Goal: Task Accomplishment & Management: Manage account settings

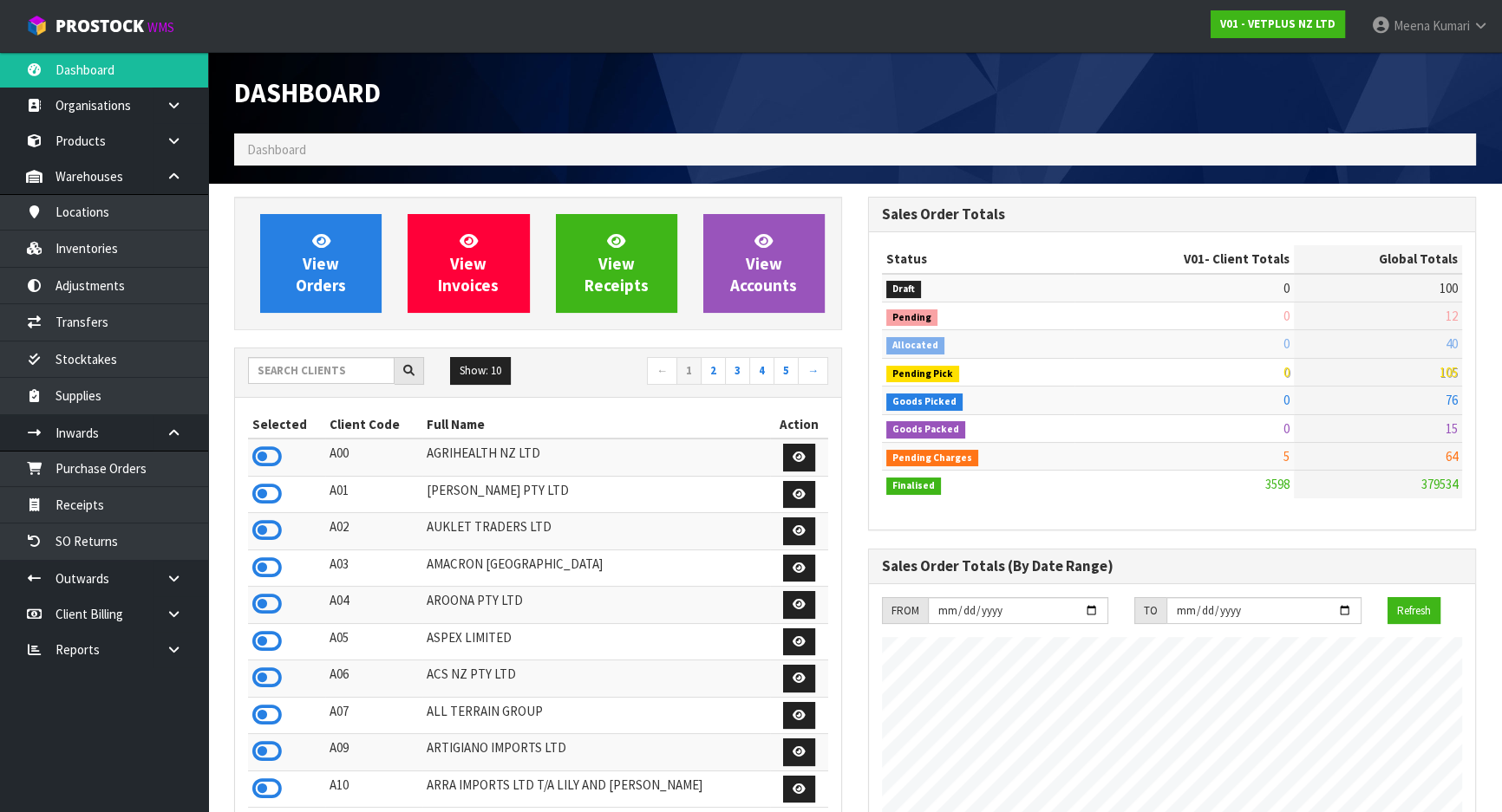
scroll to position [1311, 633]
click at [312, 373] on input "text" at bounding box center [321, 370] width 147 height 27
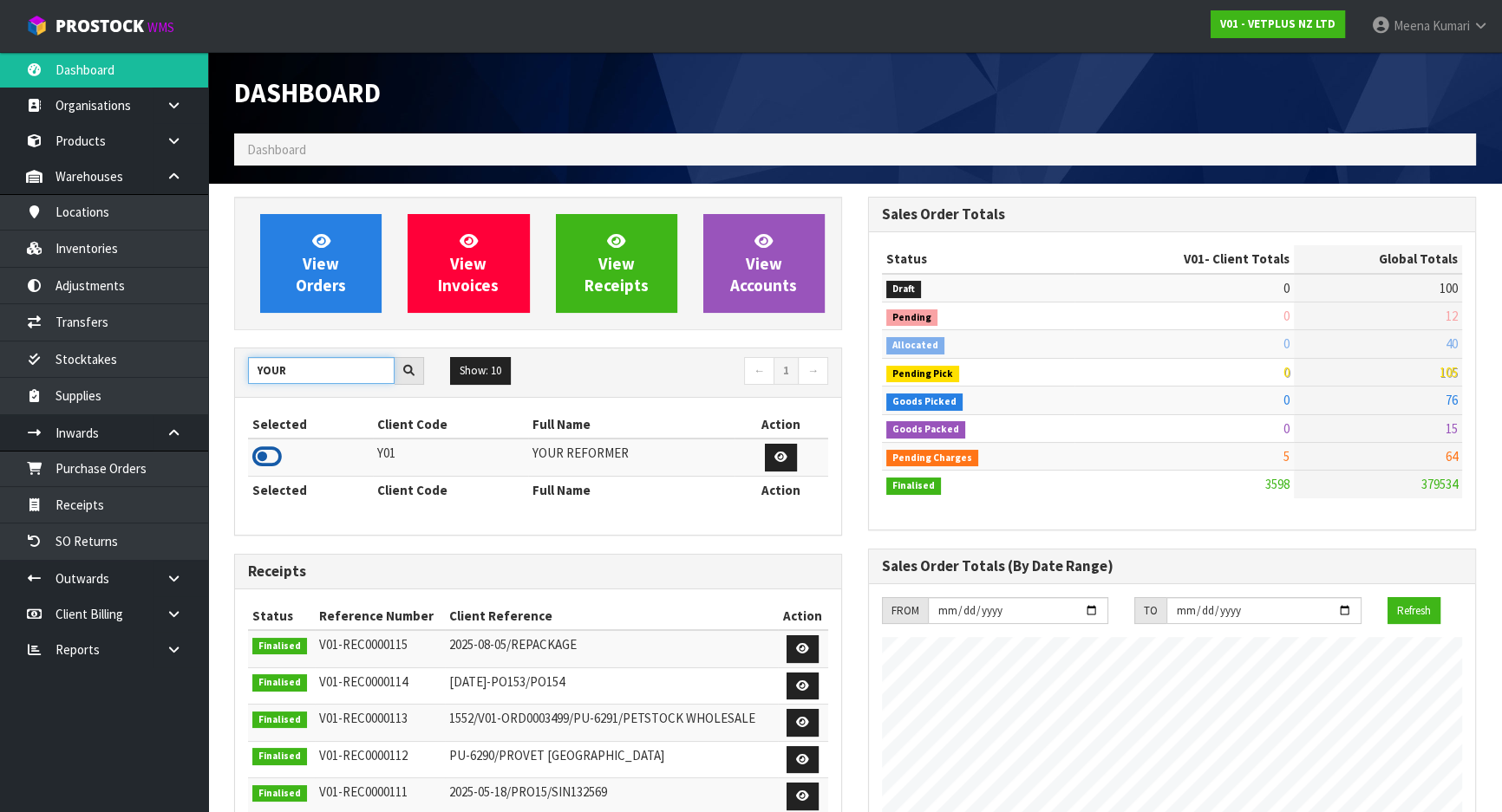
type input "YOUR"
click at [270, 458] on icon at bounding box center [267, 457] width 29 height 26
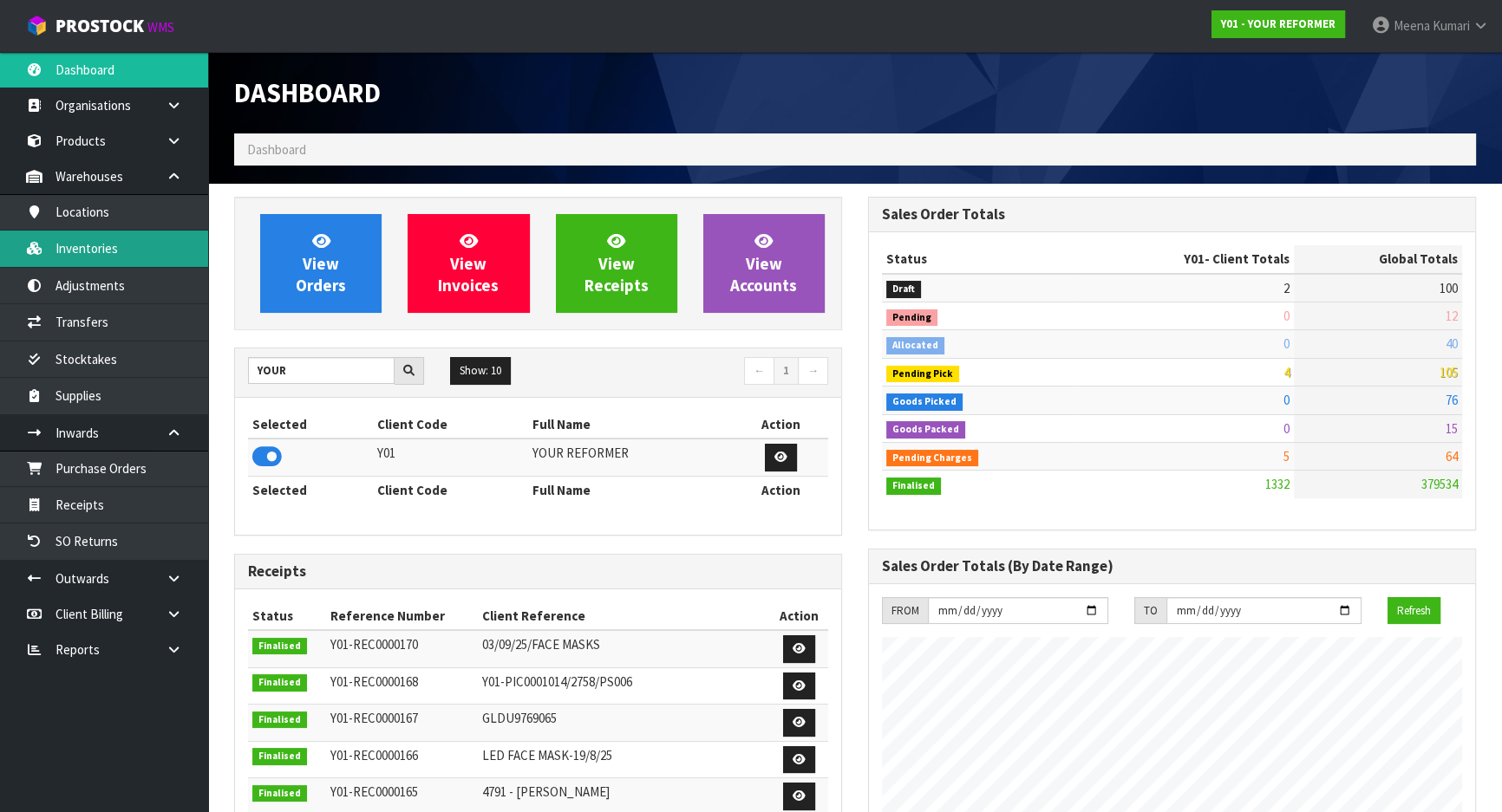
click at [103, 246] on link "Inventories" at bounding box center [104, 248] width 209 height 36
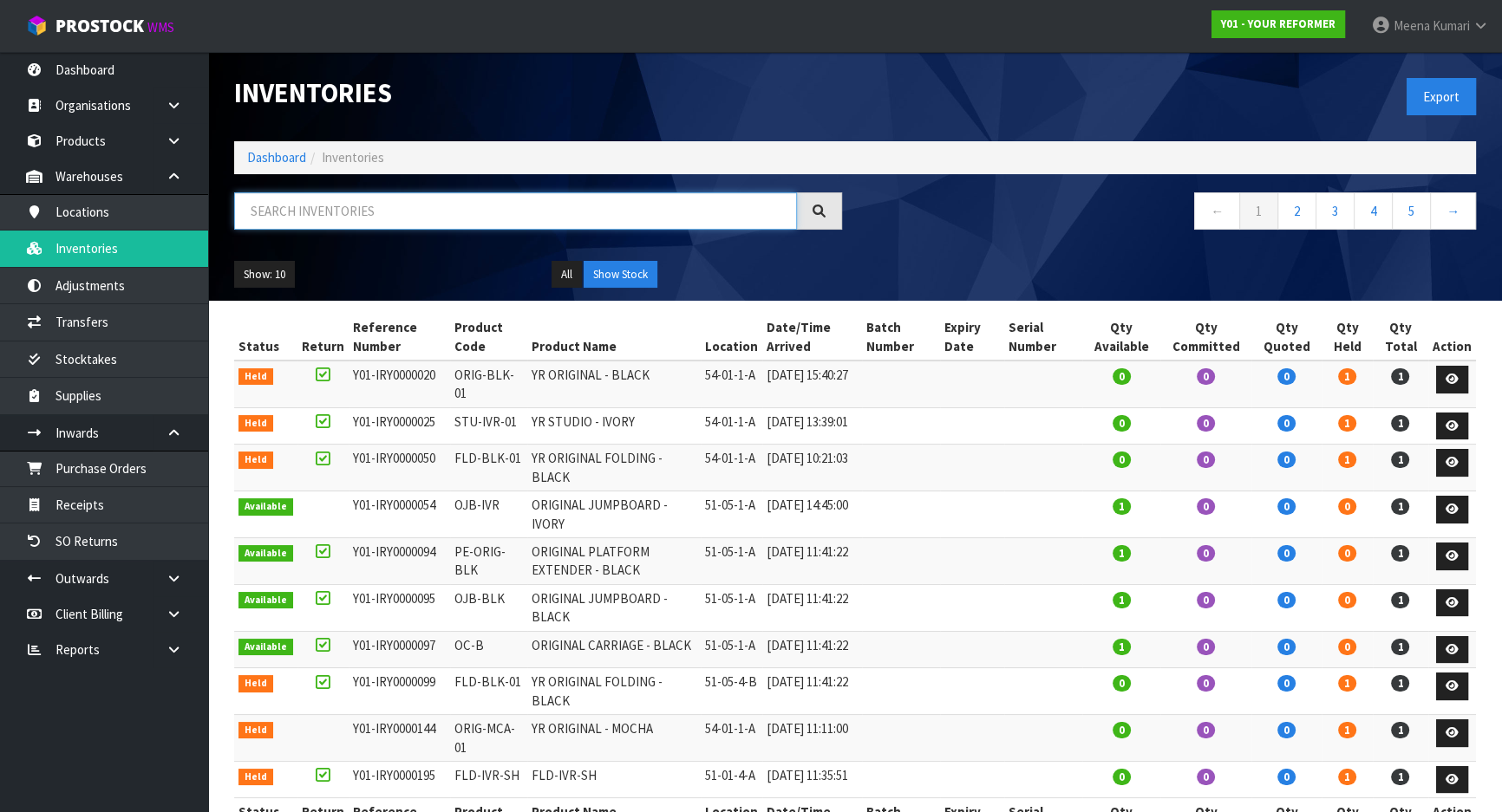
click at [299, 208] on input "text" at bounding box center [516, 210] width 563 height 37
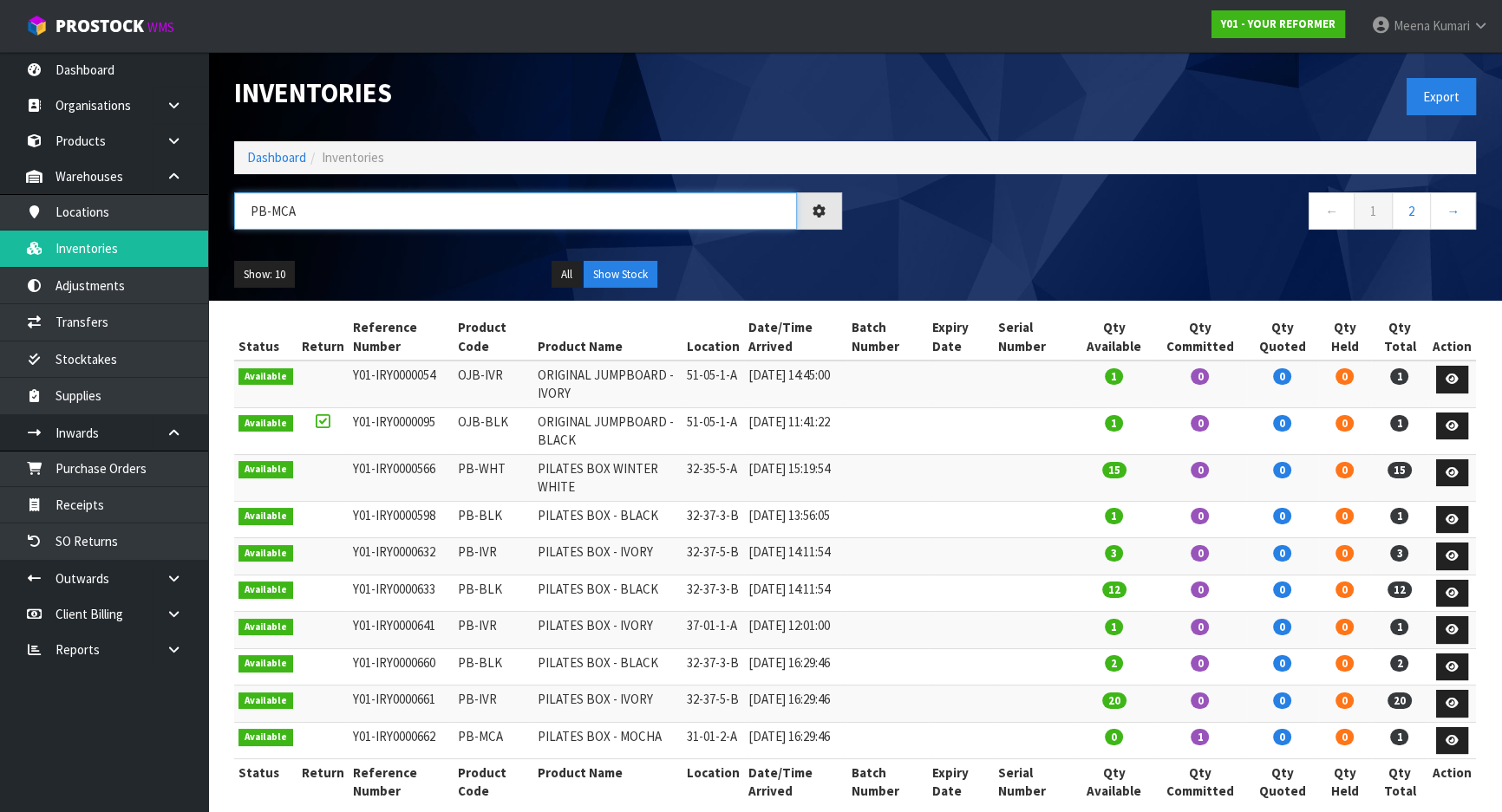
type input "PB-MCA"
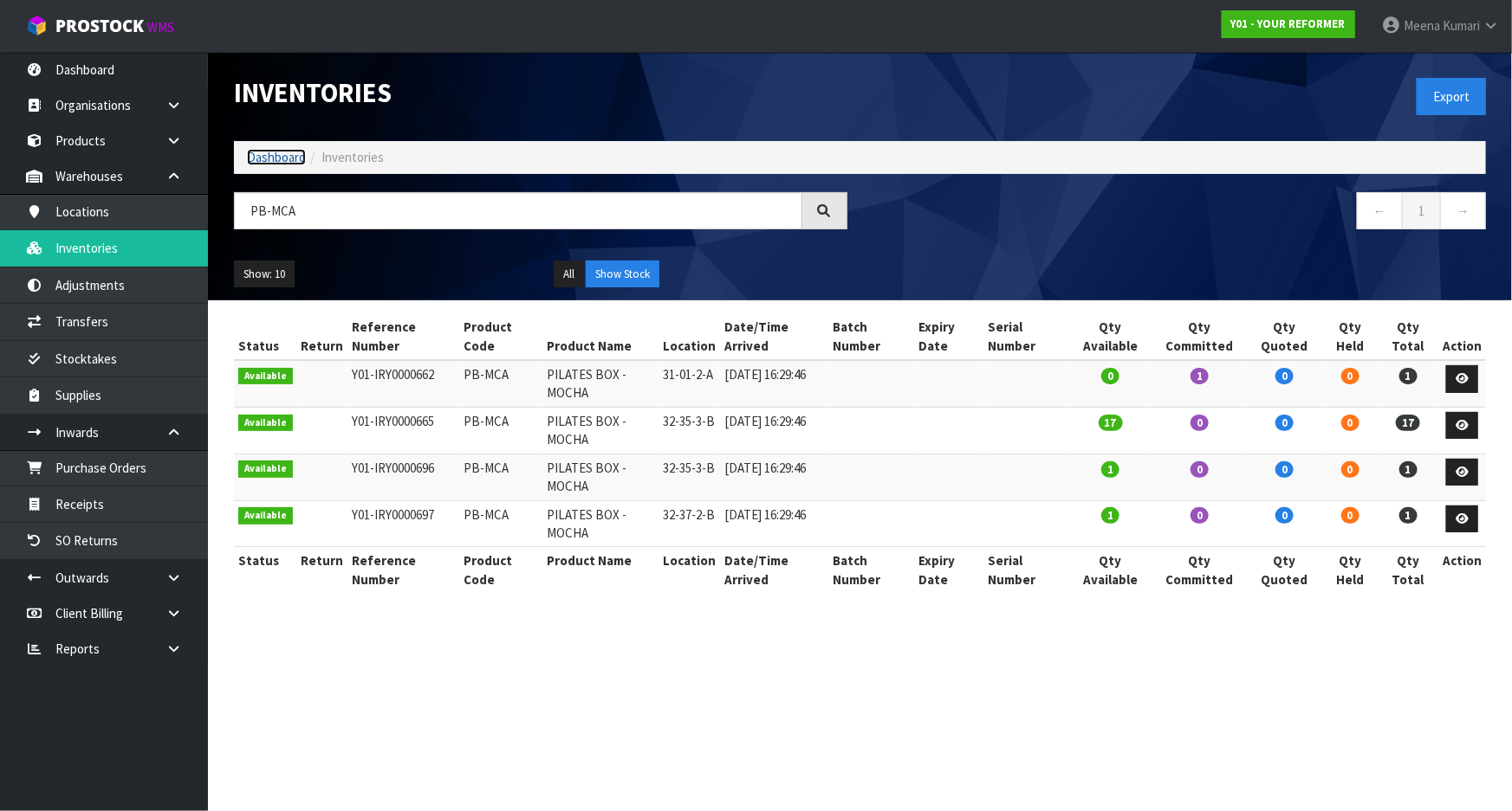
click at [286, 164] on link "Dashboard" at bounding box center [276, 157] width 59 height 16
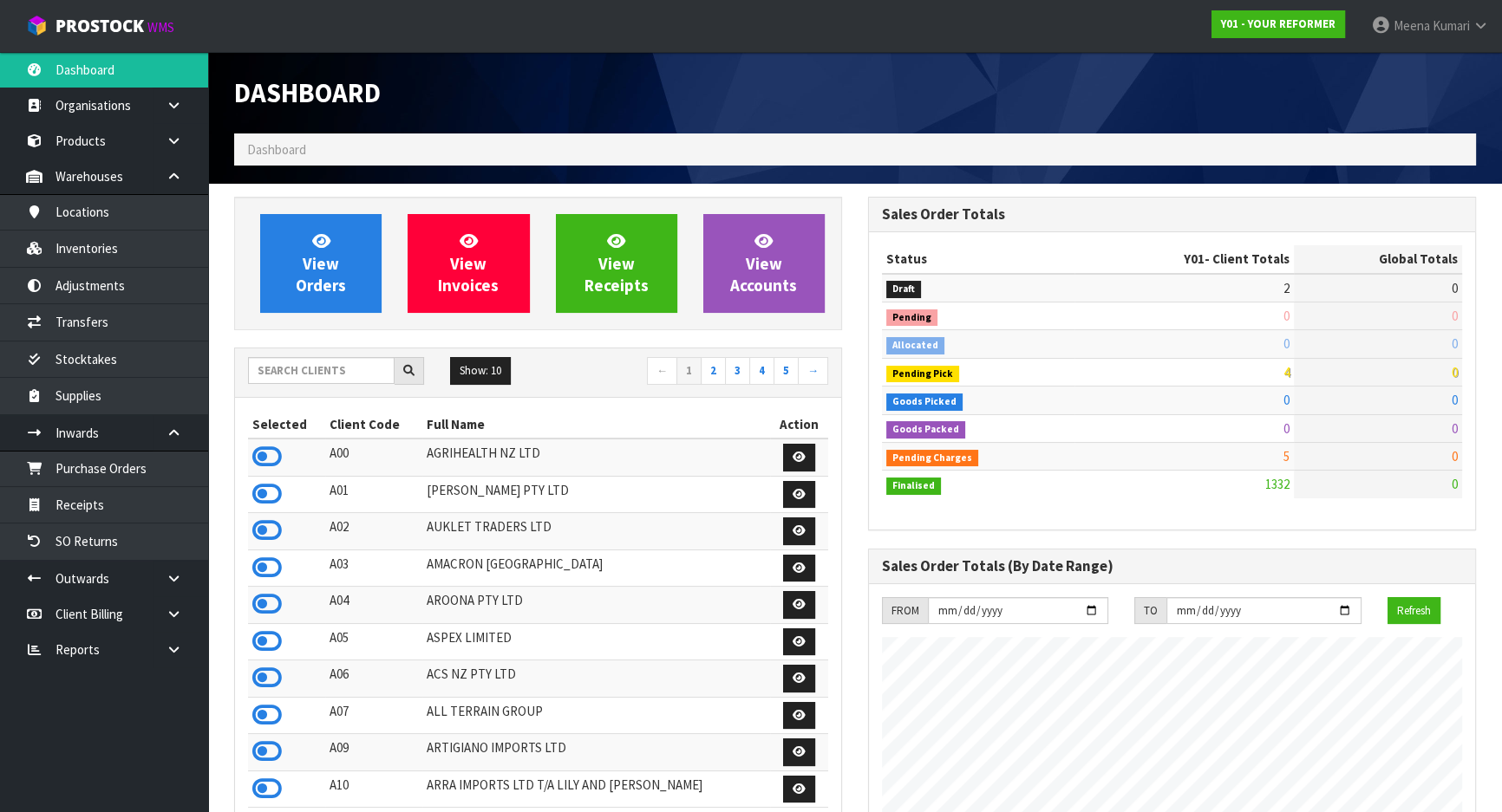
scroll to position [1311, 633]
click at [321, 376] on input "text" at bounding box center [321, 370] width 147 height 27
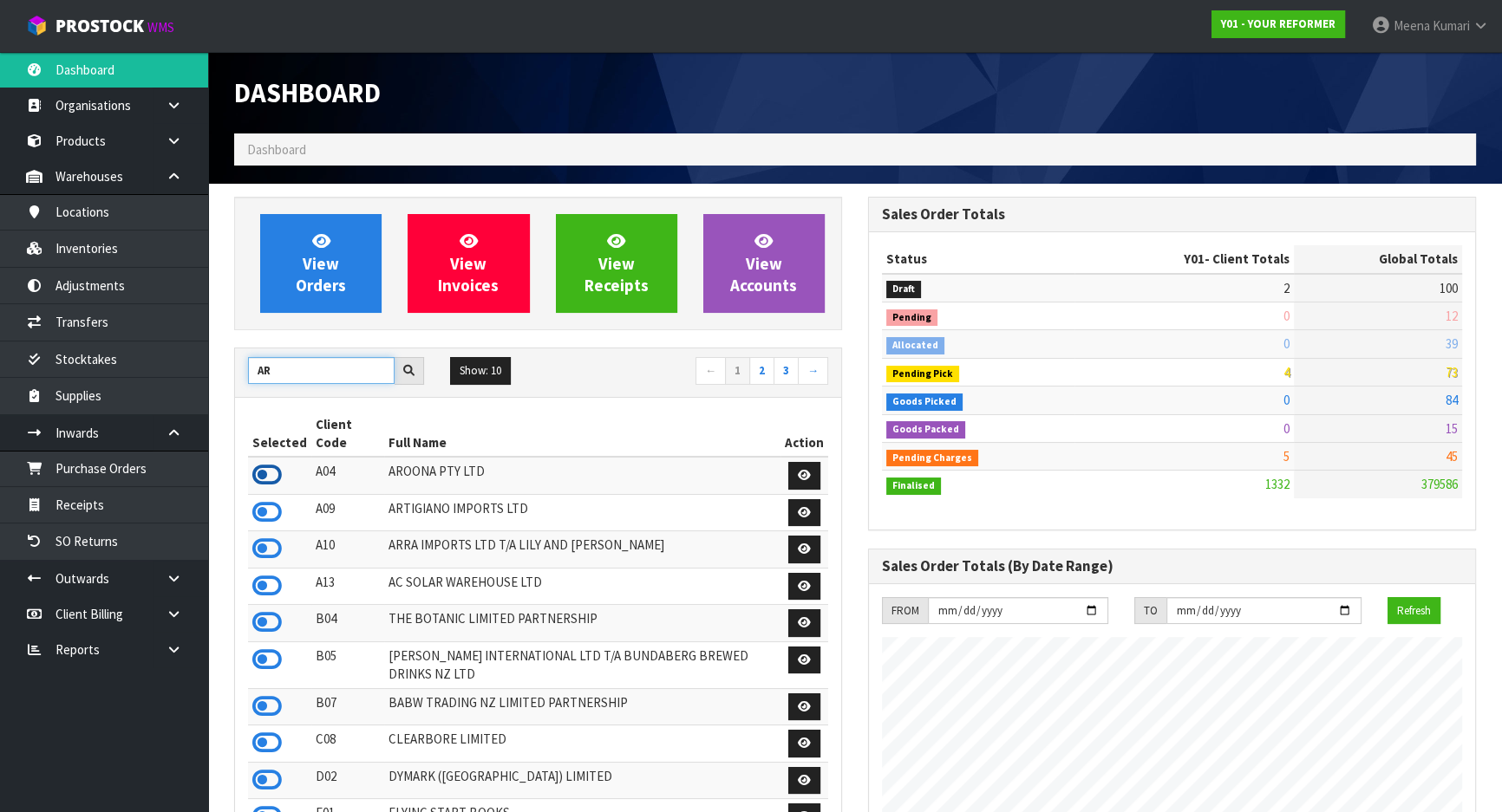
type input "AR"
click at [269, 462] on icon at bounding box center [267, 475] width 29 height 26
click at [135, 322] on link "Transfers" at bounding box center [104, 321] width 209 height 36
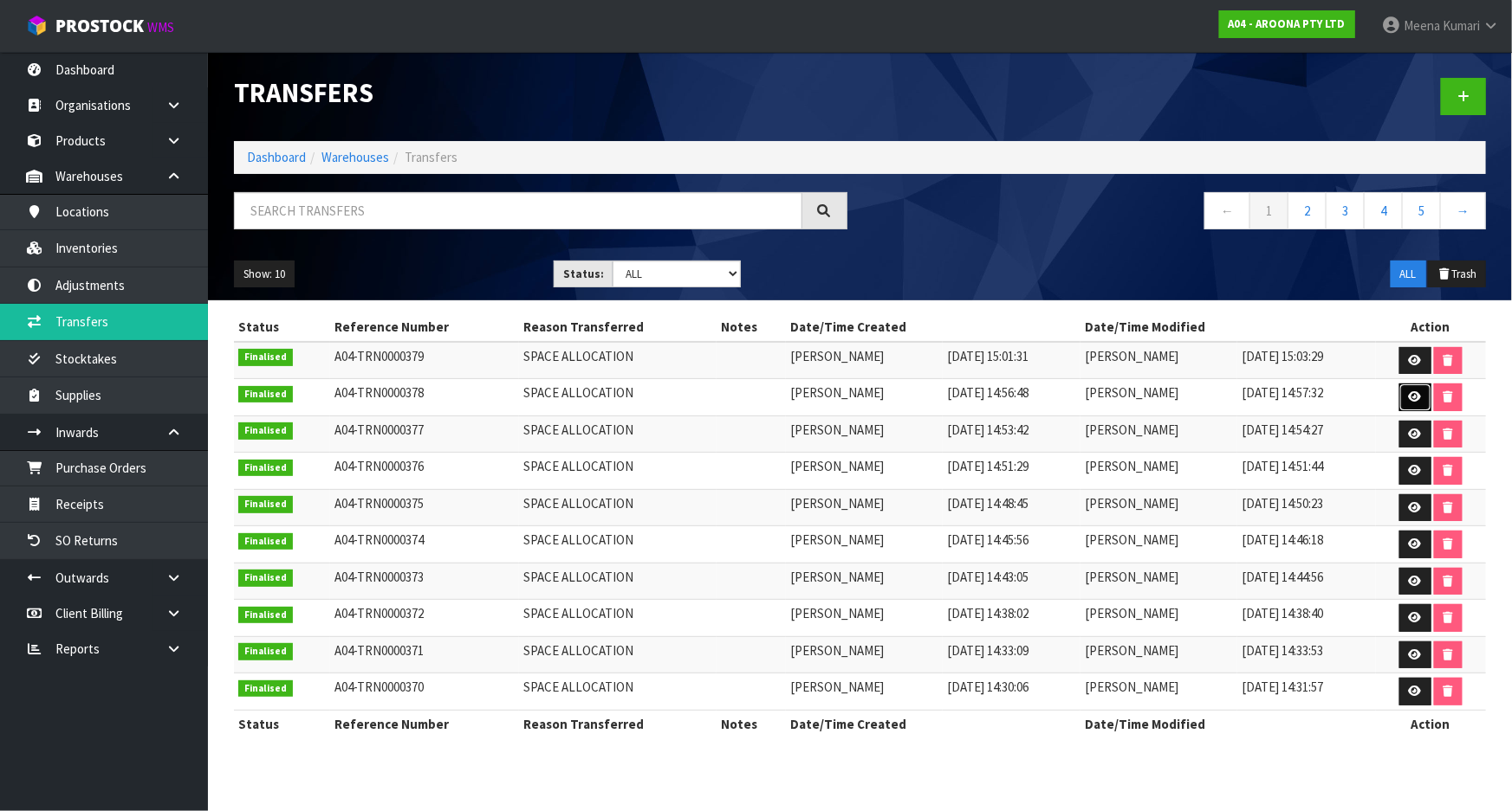
click at [1412, 392] on icon at bounding box center [1415, 396] width 13 height 11
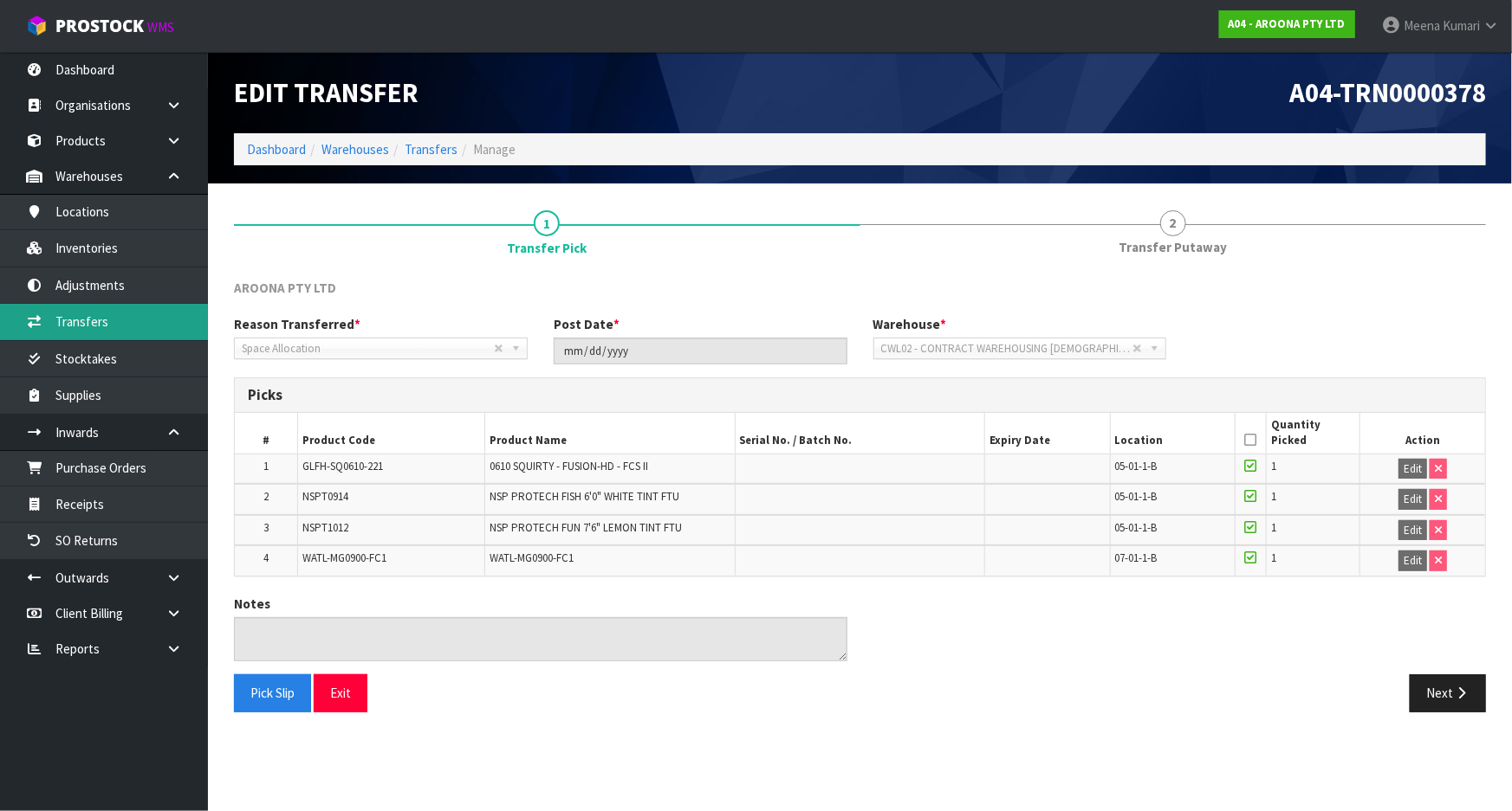
click at [127, 320] on link "Transfers" at bounding box center [104, 321] width 208 height 35
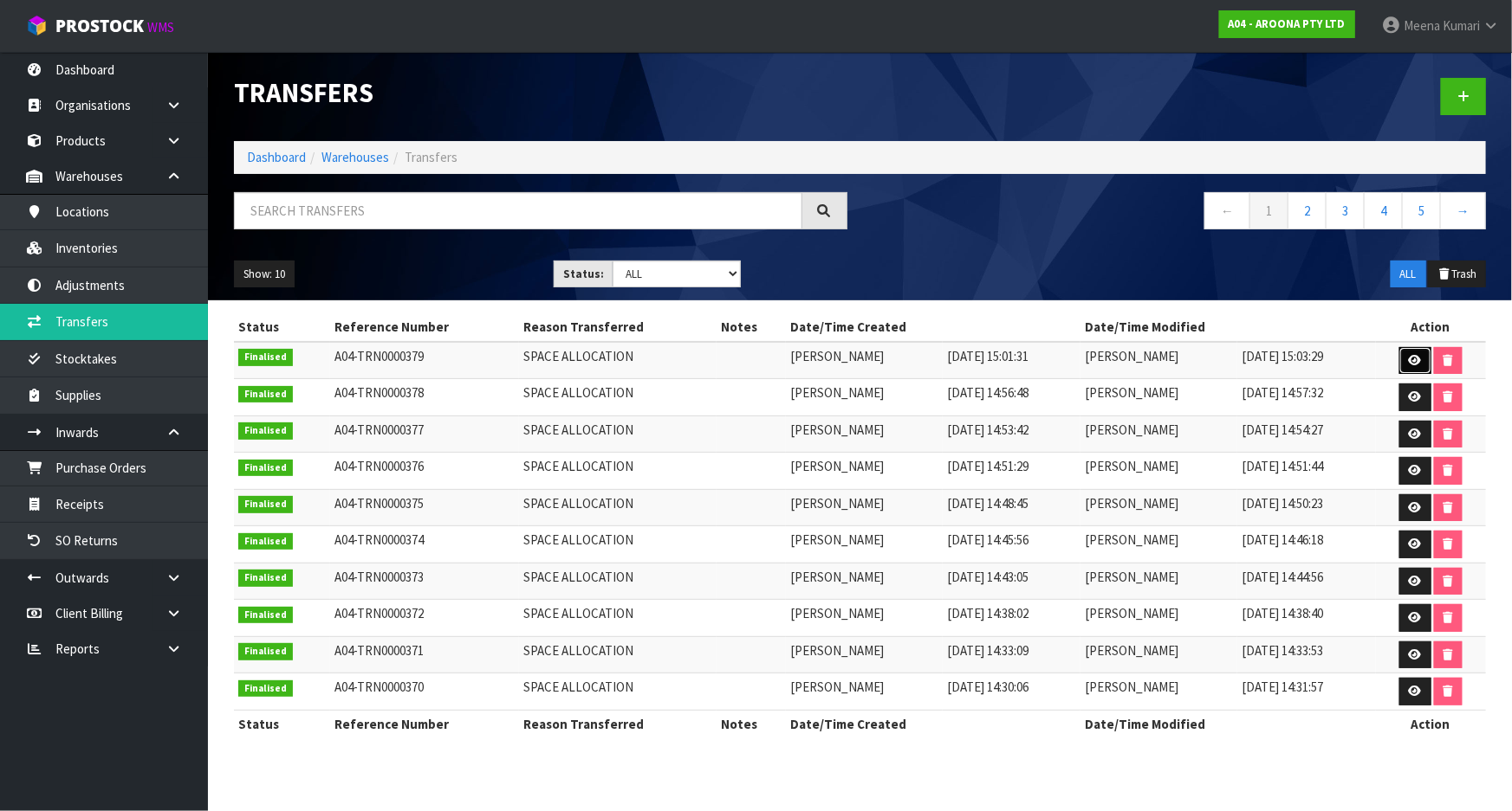
click at [1410, 356] on icon at bounding box center [1415, 360] width 13 height 11
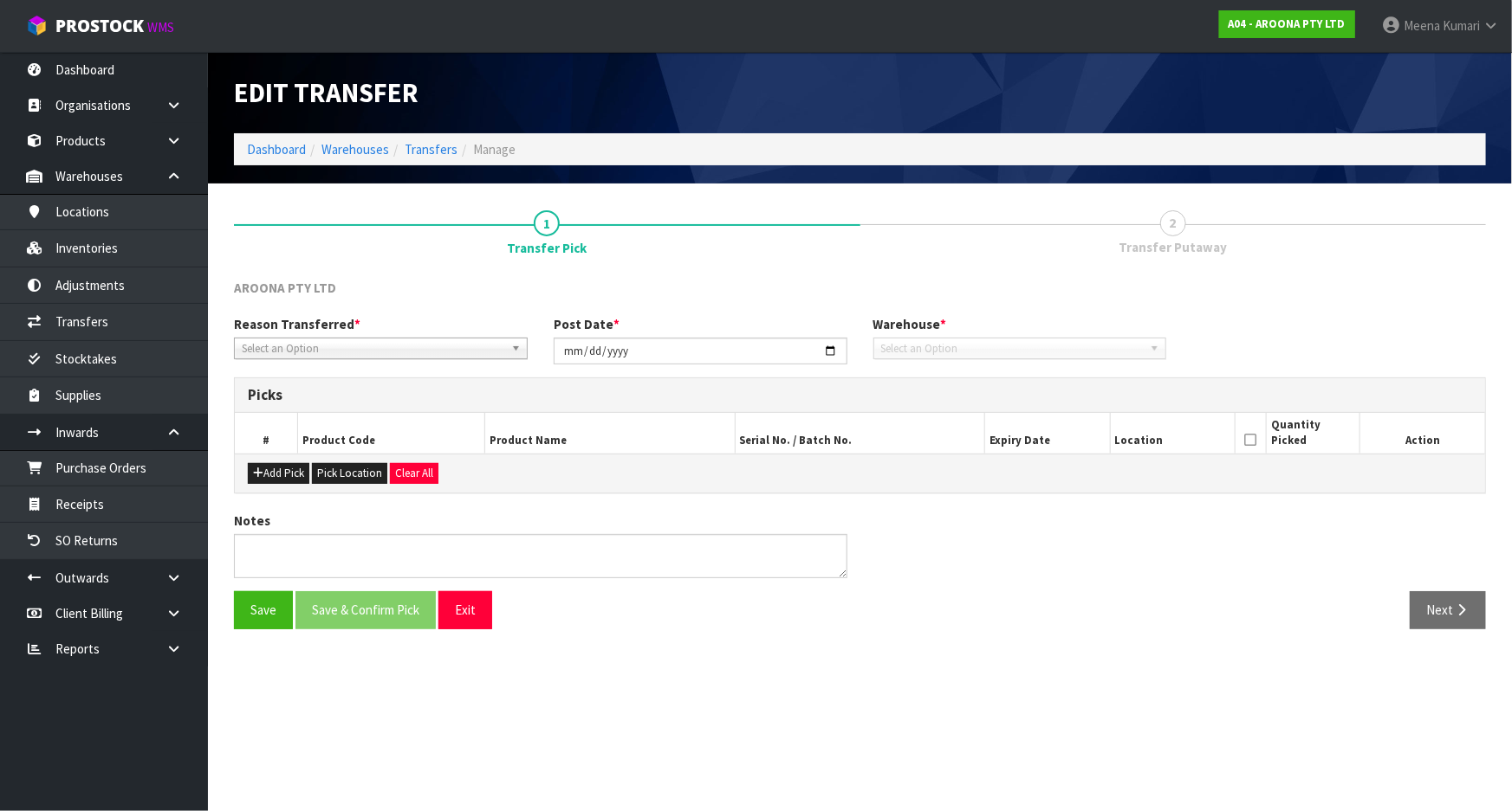
type input "[DATE]"
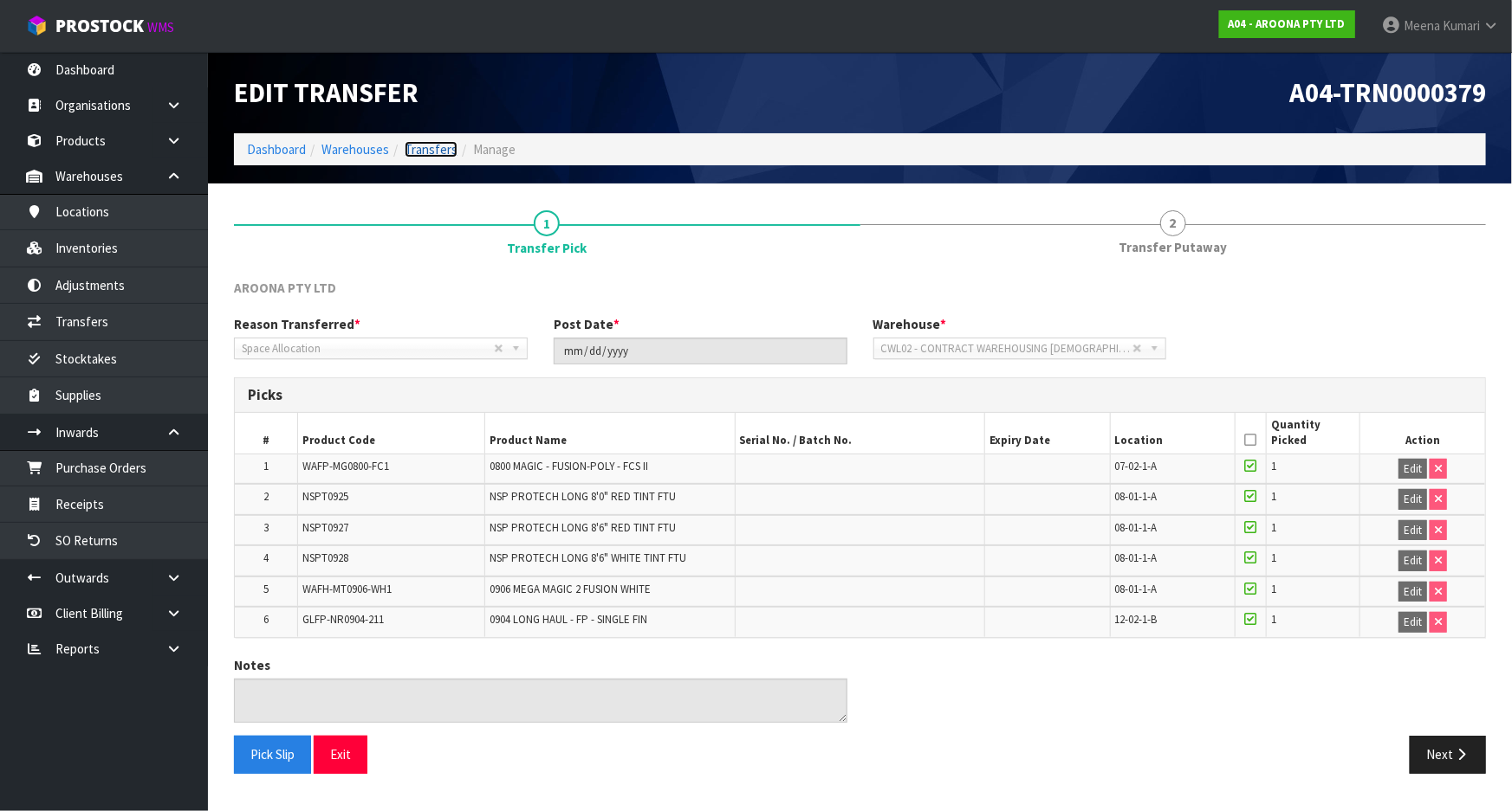
click at [440, 150] on link "Transfers" at bounding box center [431, 149] width 53 height 16
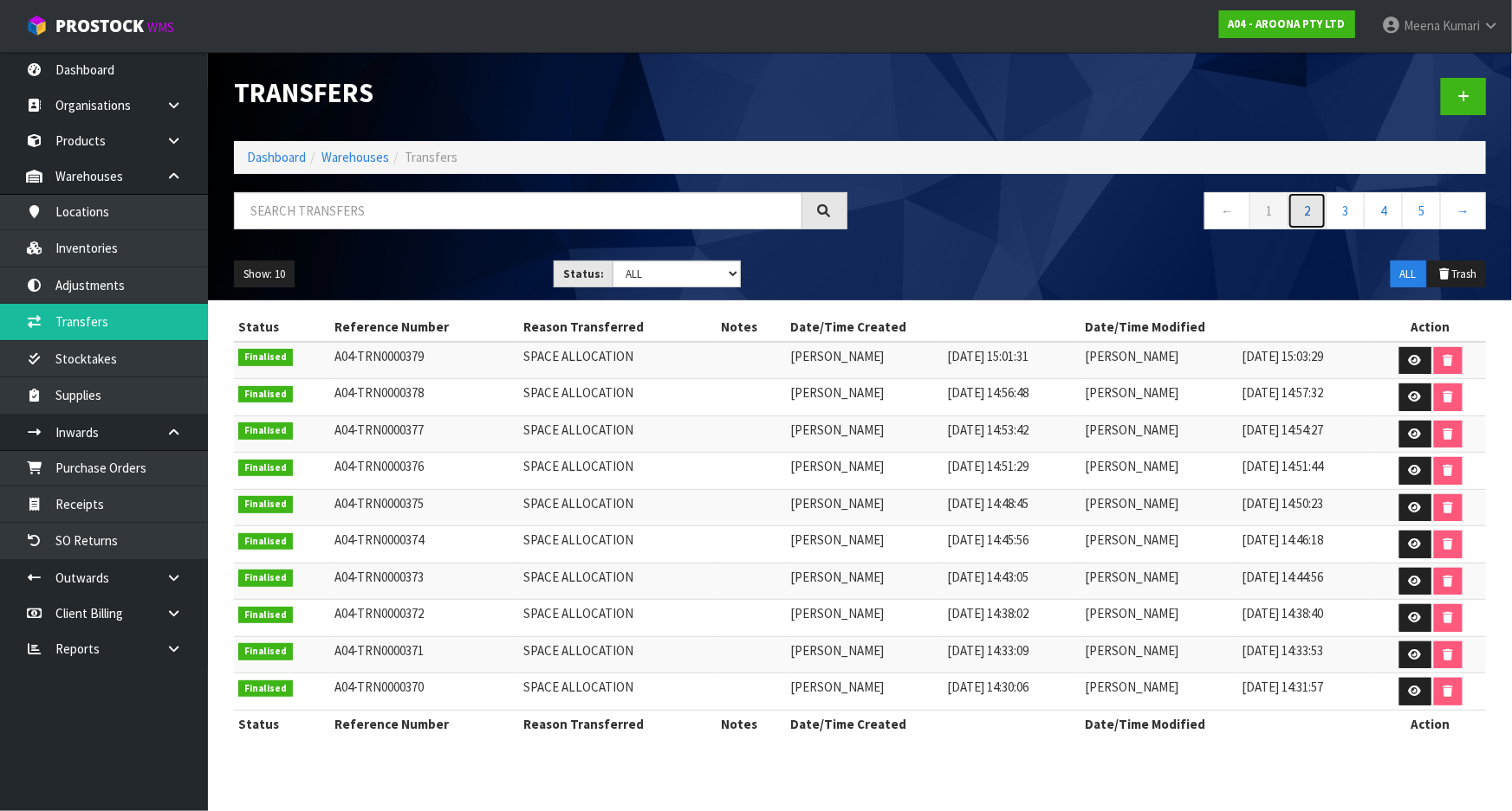
click at [1315, 209] on link "2" at bounding box center [1306, 210] width 39 height 37
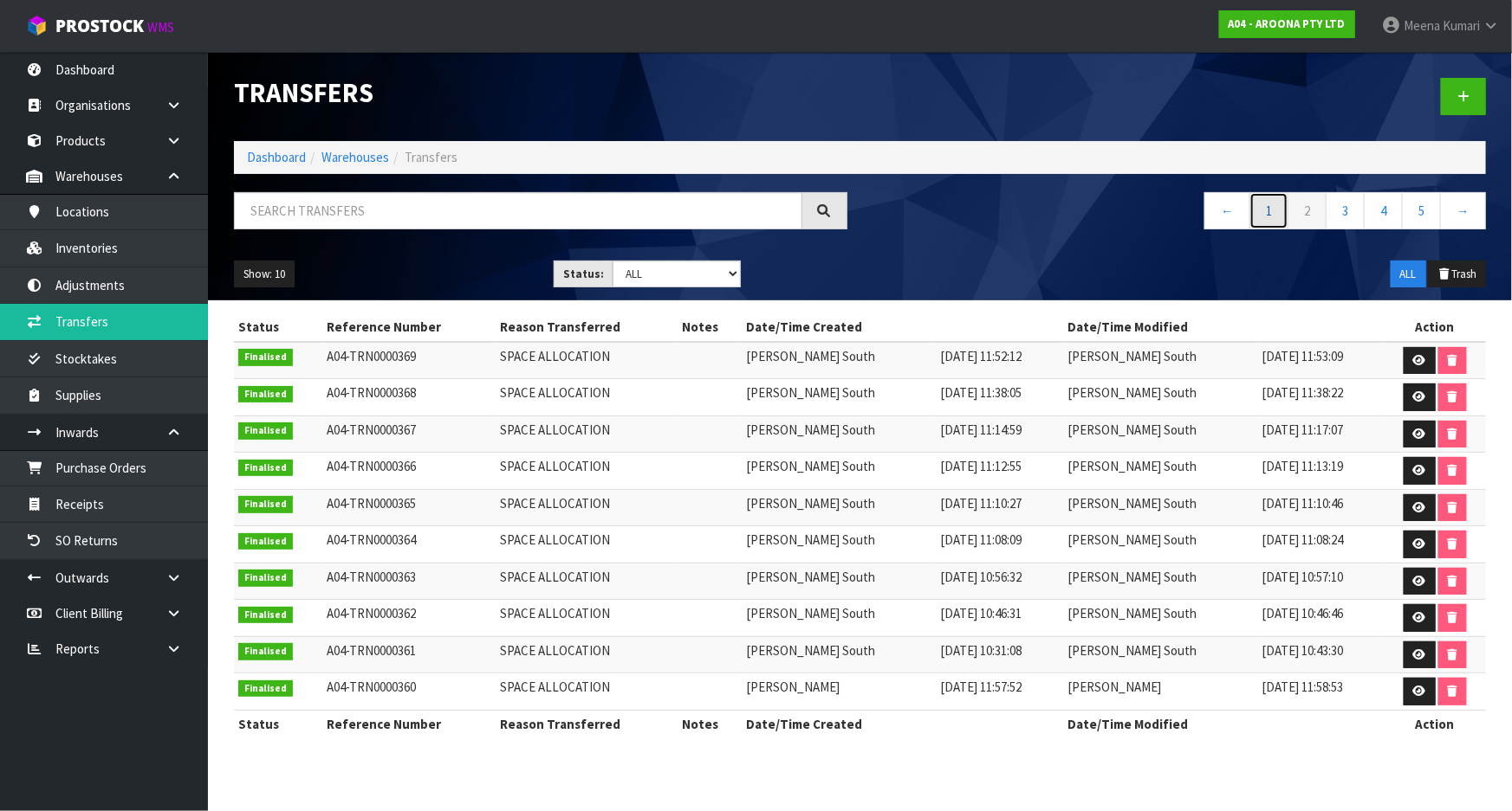
click at [1276, 215] on link "1" at bounding box center [1268, 210] width 39 height 37
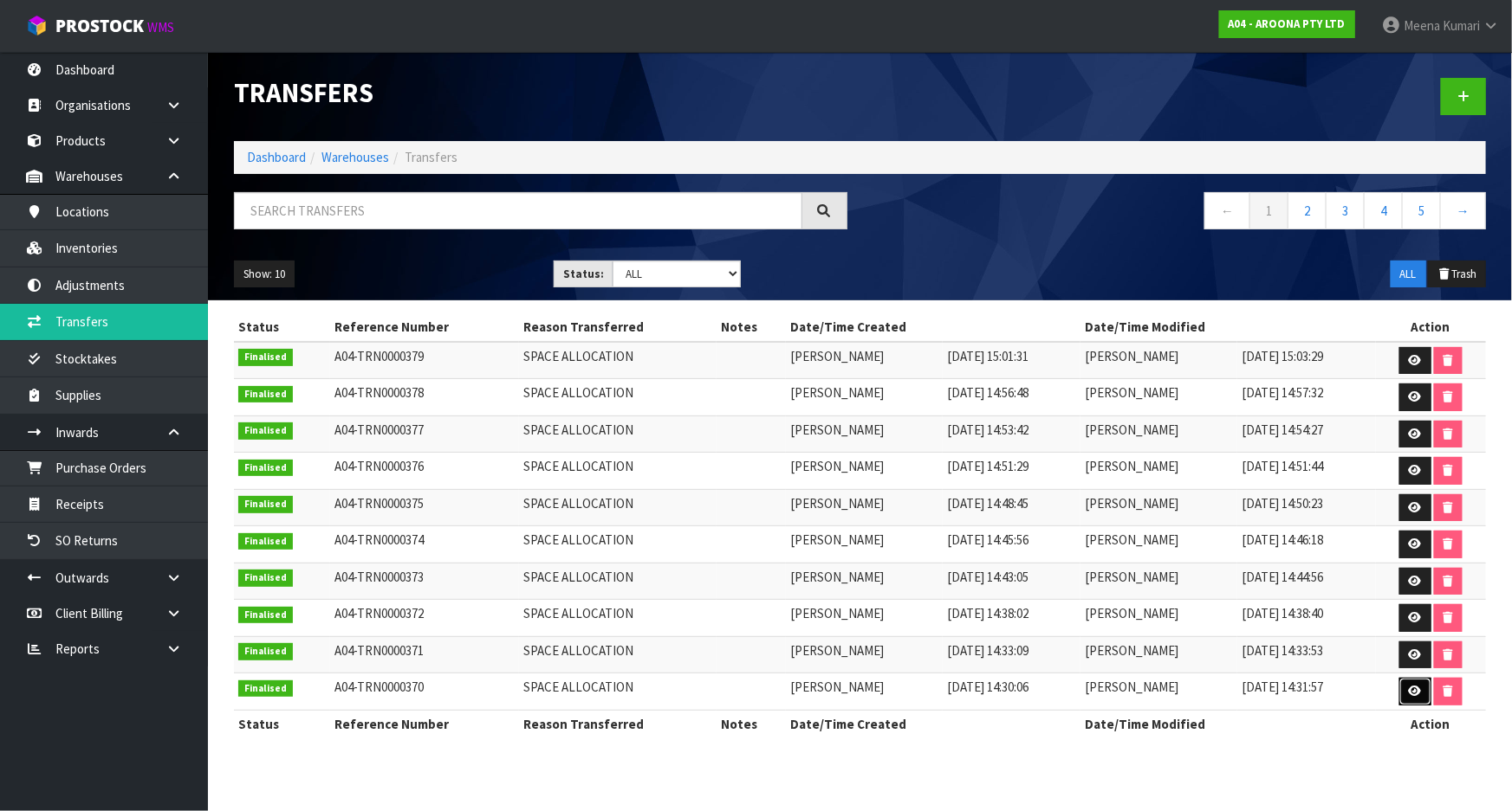
click at [1414, 696] on link at bounding box center [1415, 692] width 32 height 27
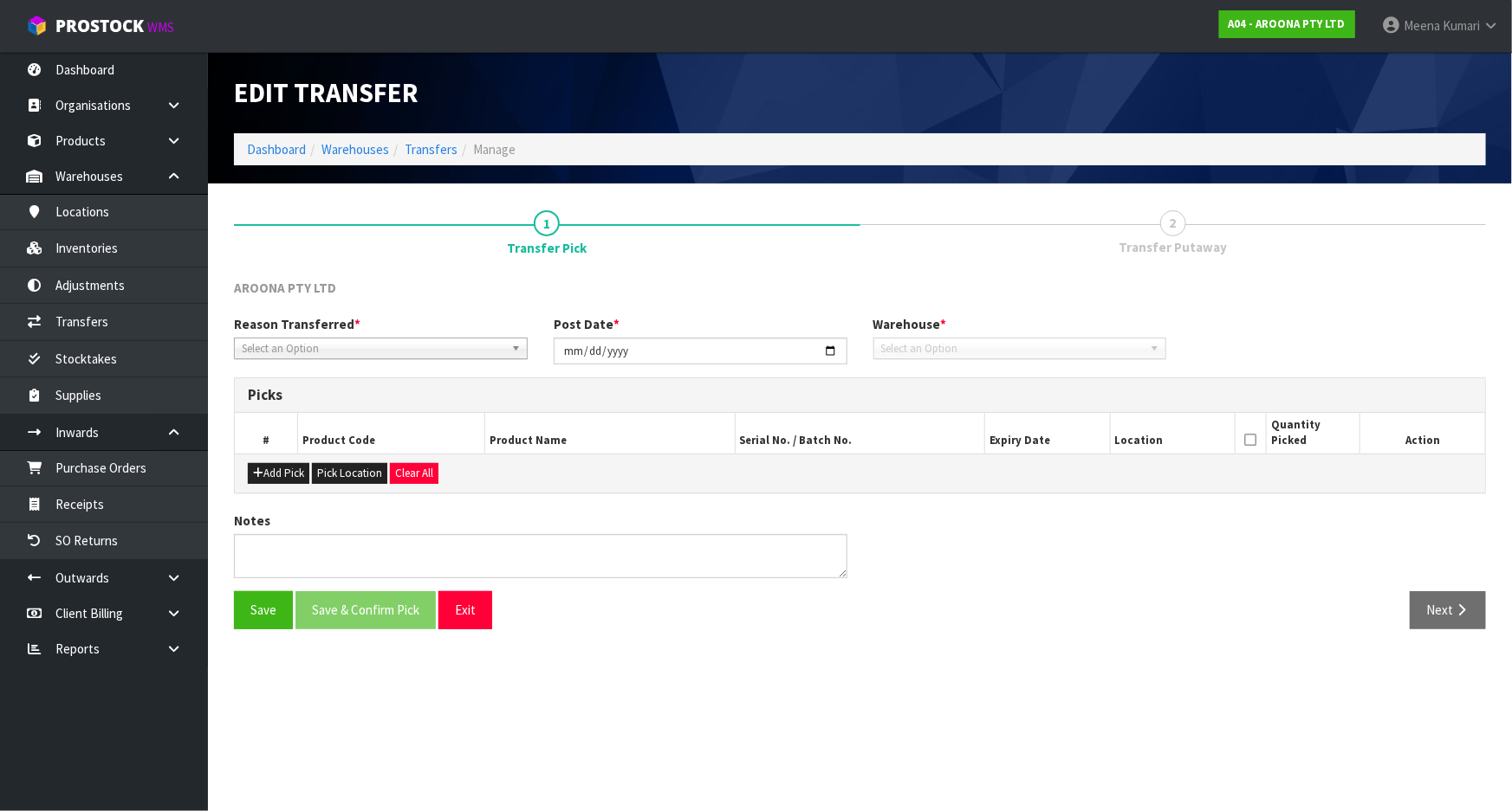
type input "[DATE]"
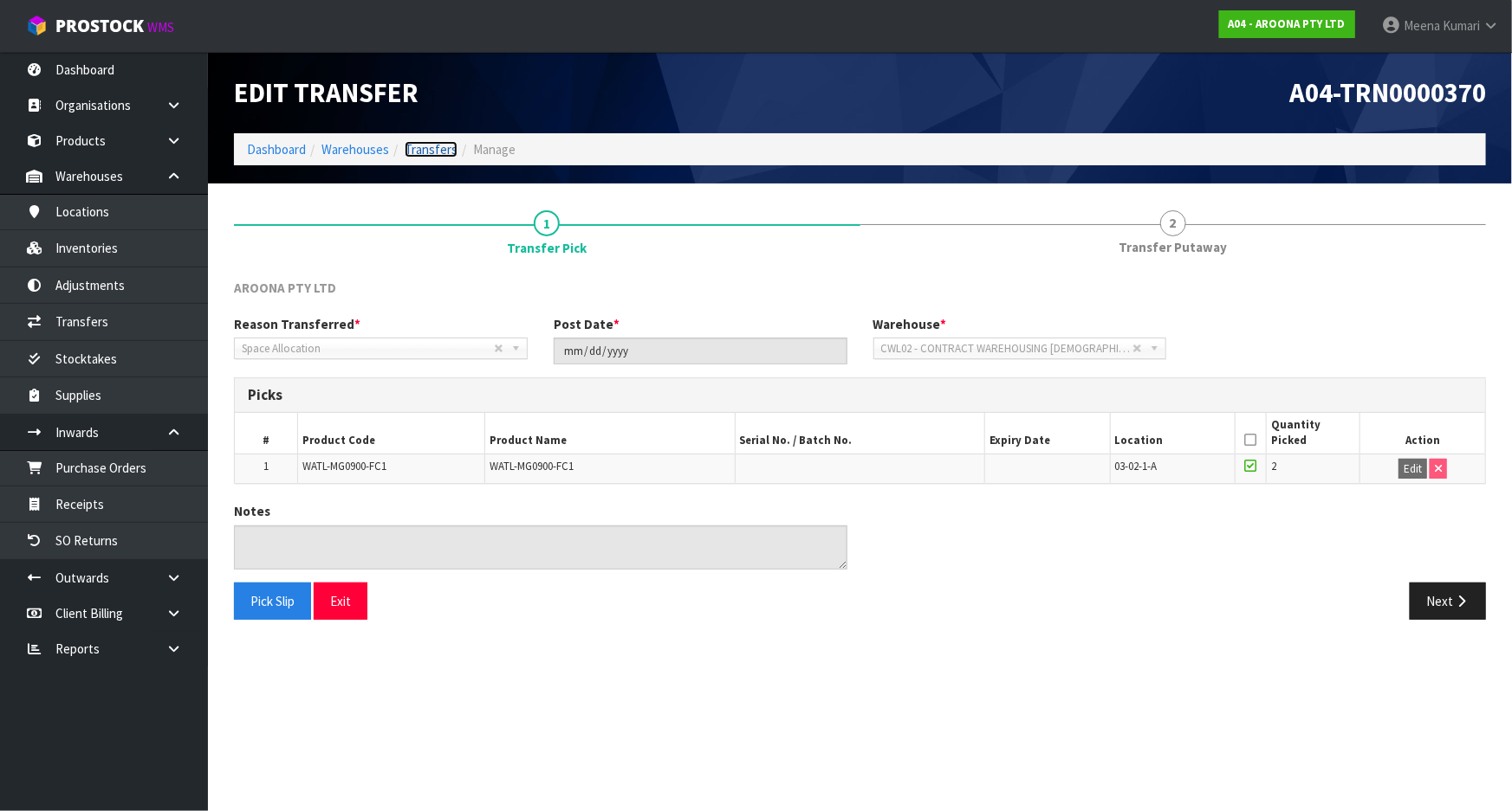
click at [438, 148] on link "Transfers" at bounding box center [431, 149] width 53 height 16
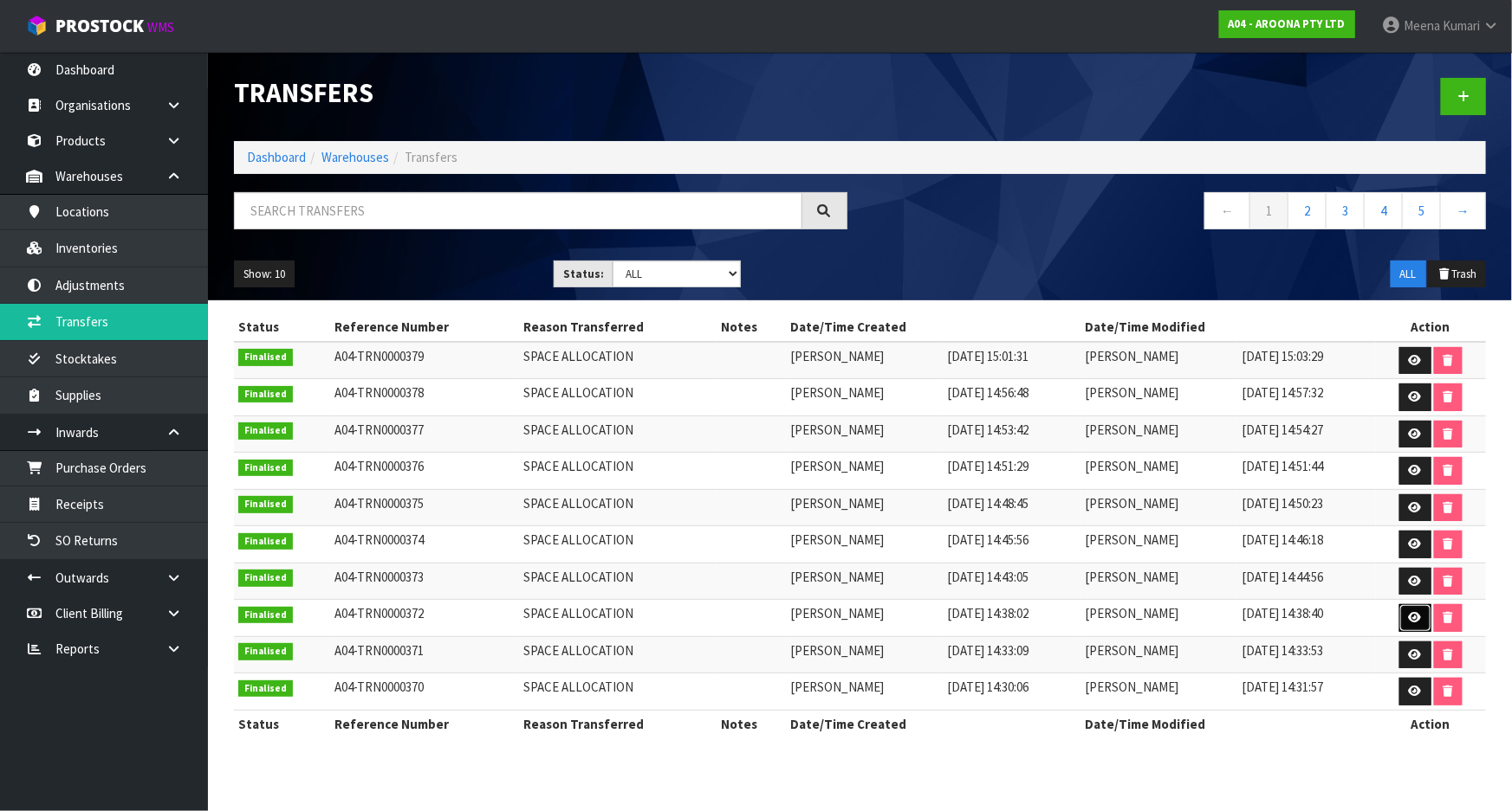
click at [1415, 615] on icon at bounding box center [1415, 617] width 13 height 11
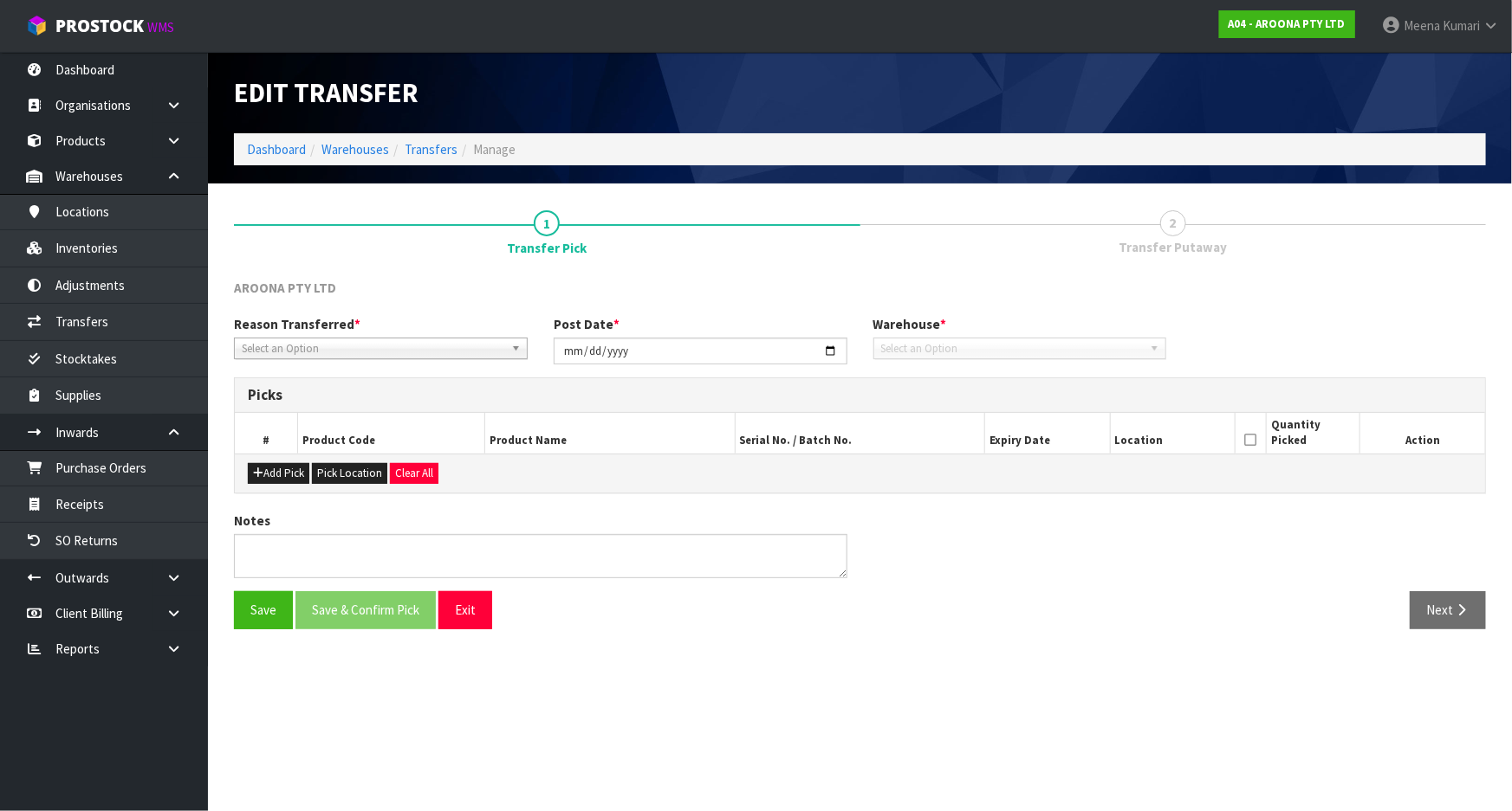
type input "[DATE]"
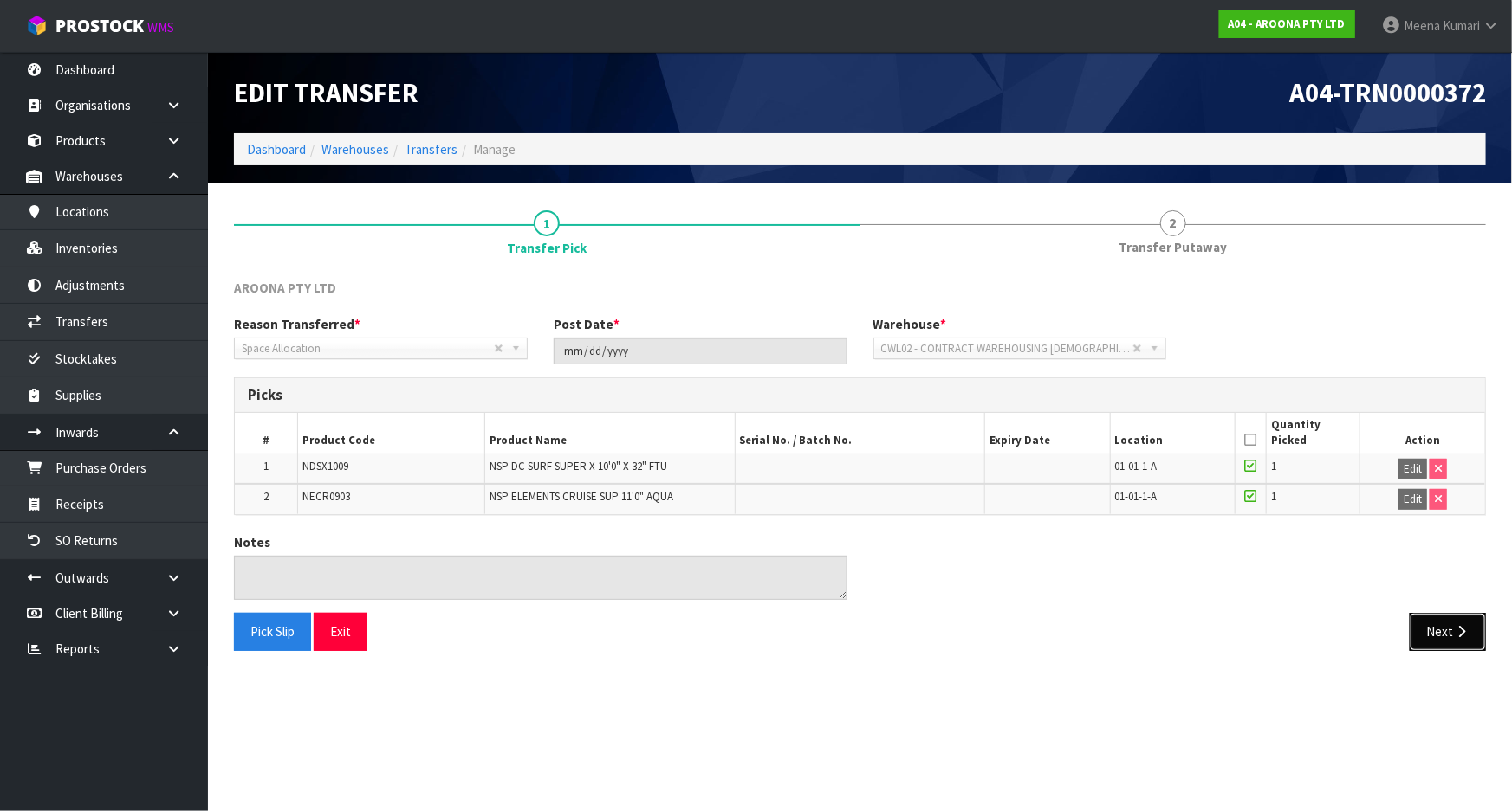
click at [1441, 632] on button "Next" at bounding box center [1447, 631] width 76 height 37
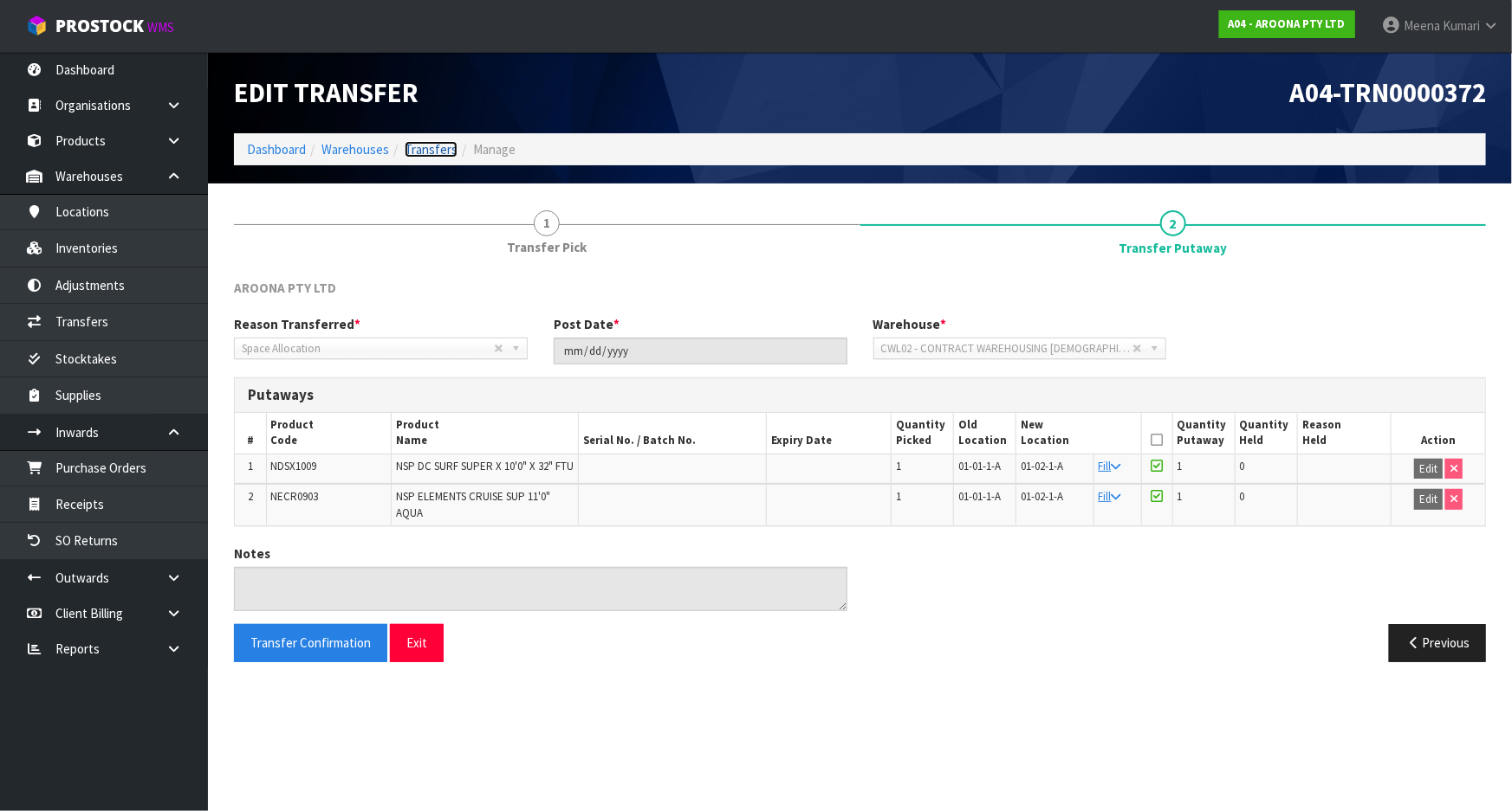
click at [413, 147] on link "Transfers" at bounding box center [431, 149] width 53 height 16
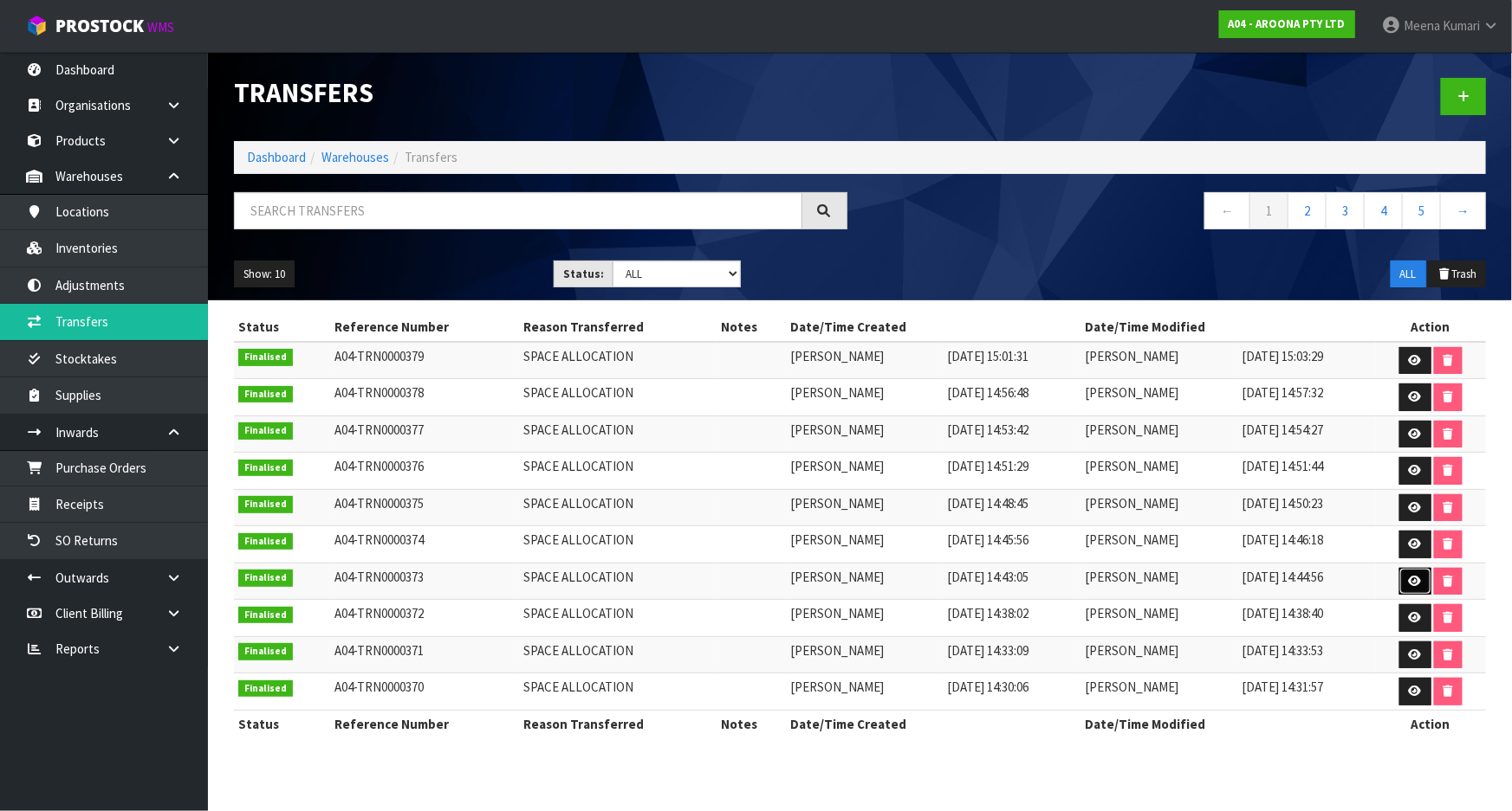
click at [1416, 577] on icon at bounding box center [1415, 581] width 13 height 11
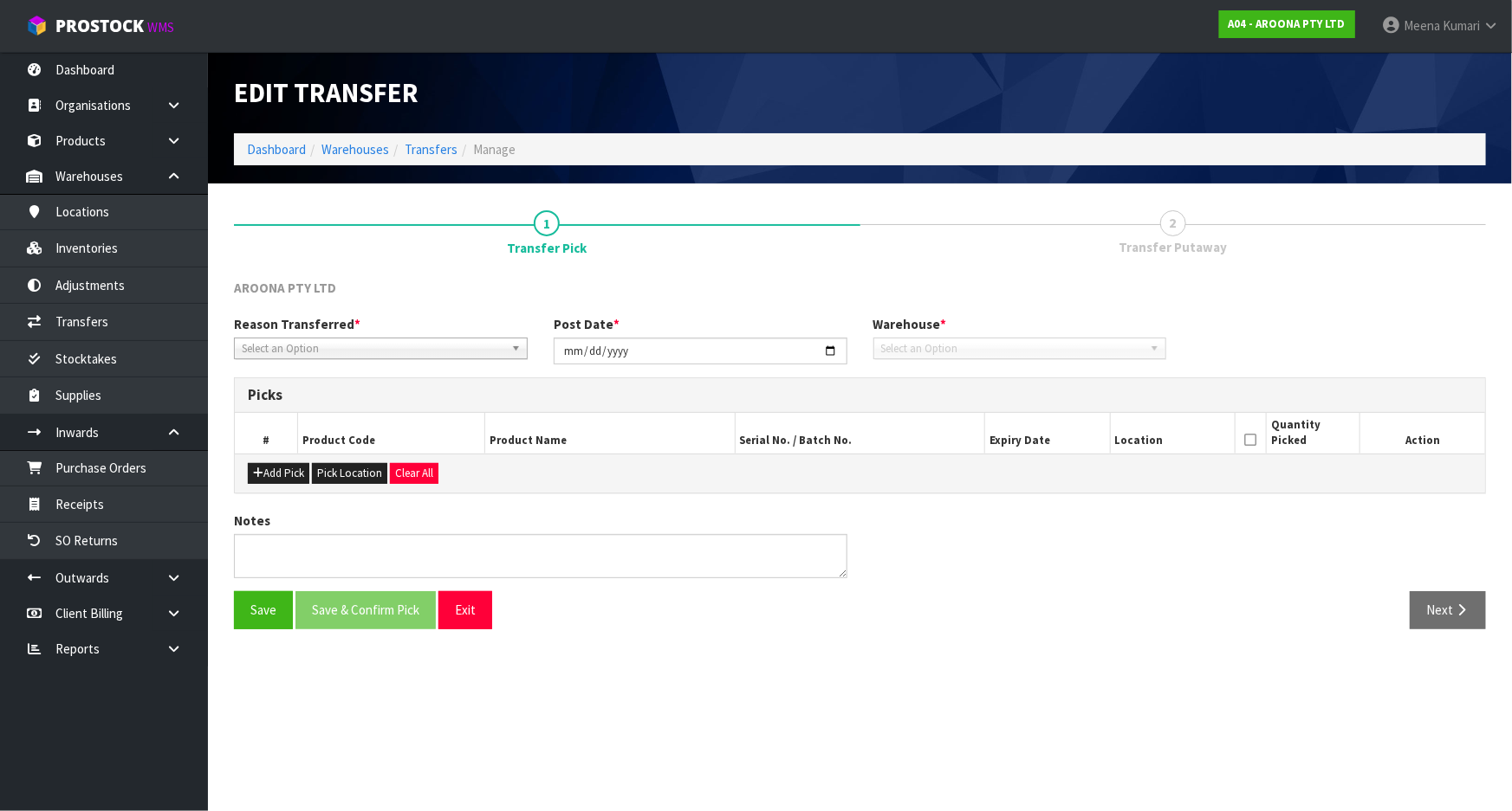
type input "[DATE]"
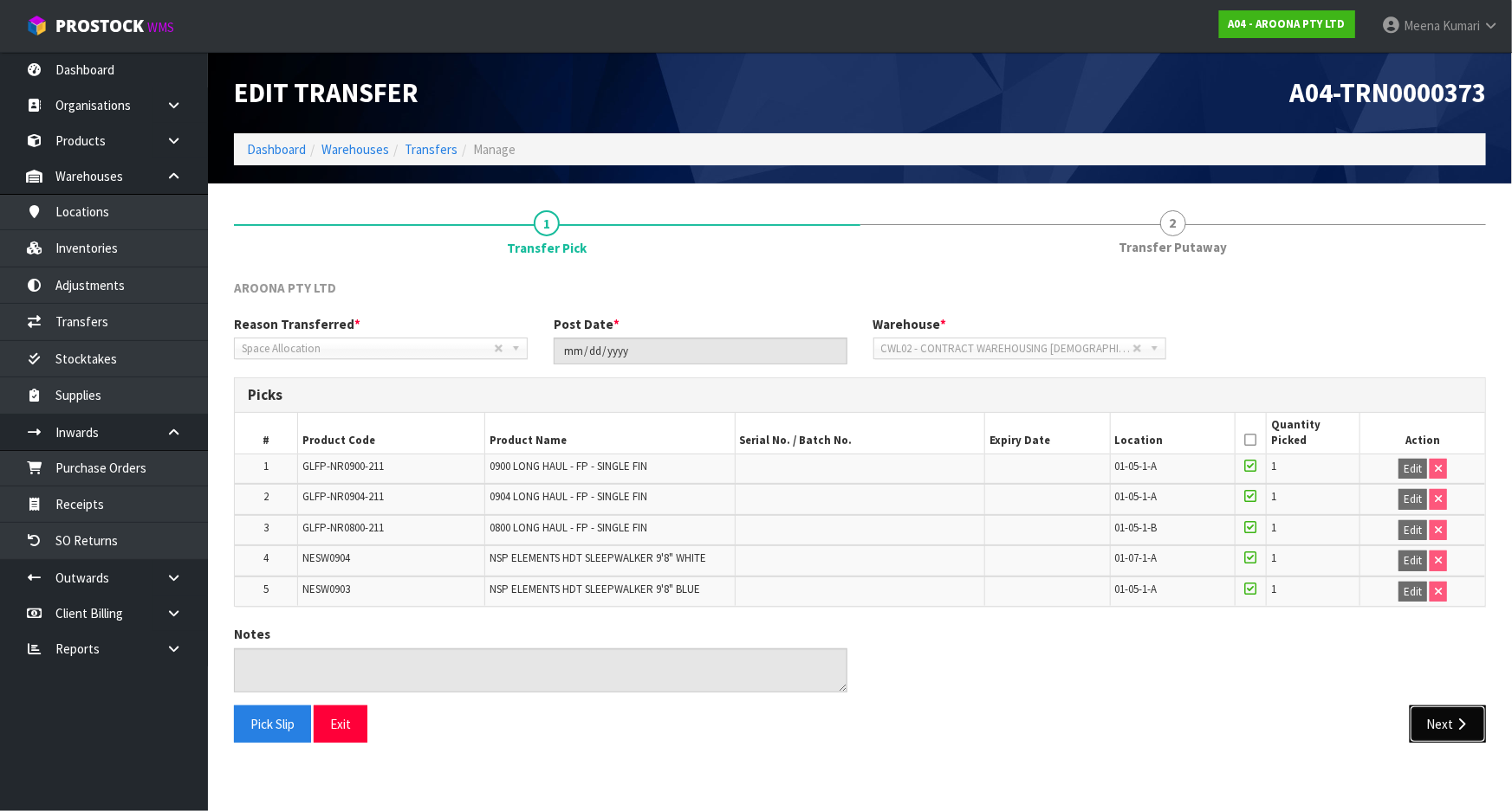
click at [1440, 716] on button "Next" at bounding box center [1447, 724] width 76 height 37
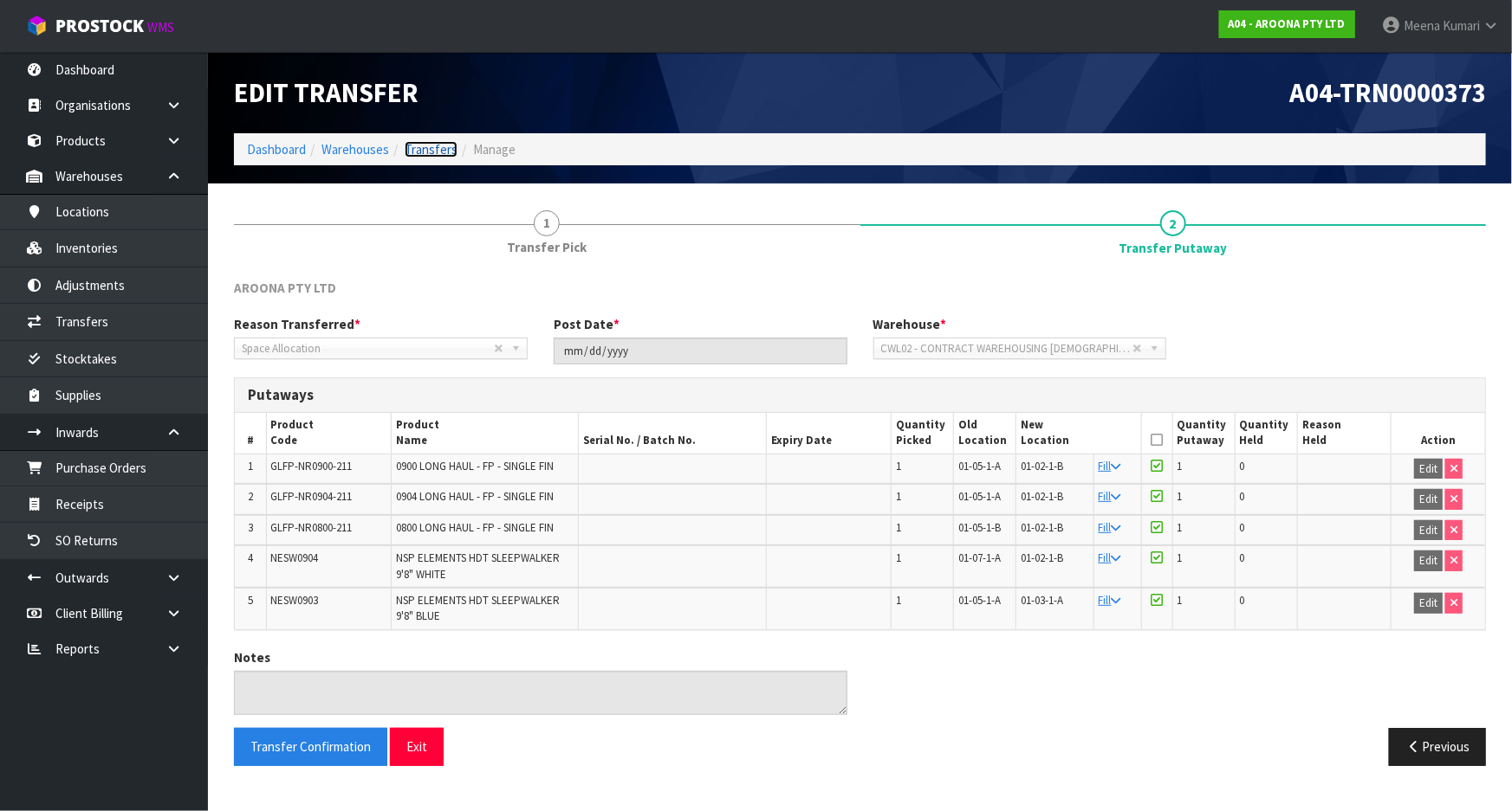
click at [435, 155] on link "Transfers" at bounding box center [431, 149] width 53 height 16
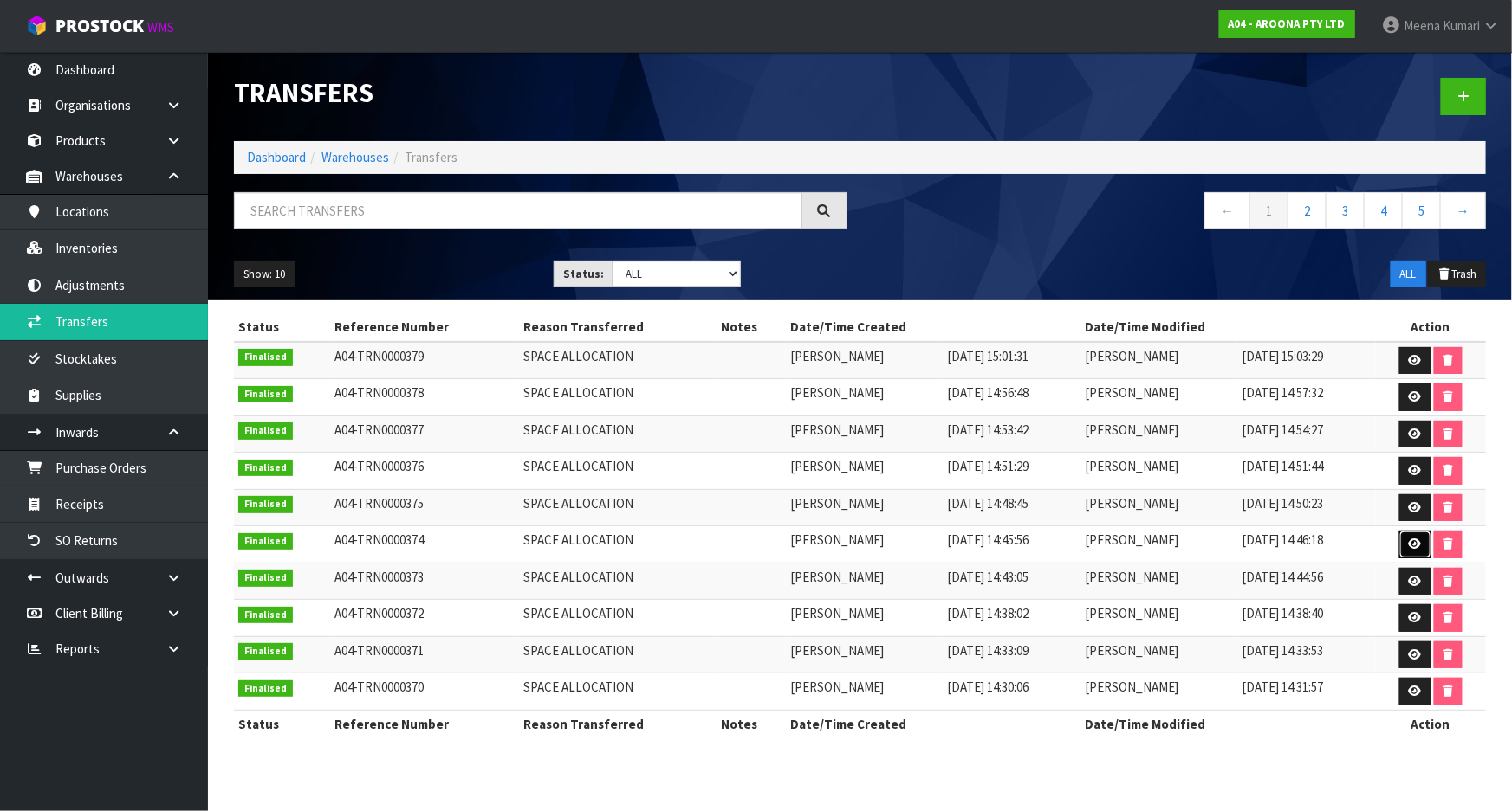
click at [1412, 536] on link at bounding box center [1415, 545] width 32 height 27
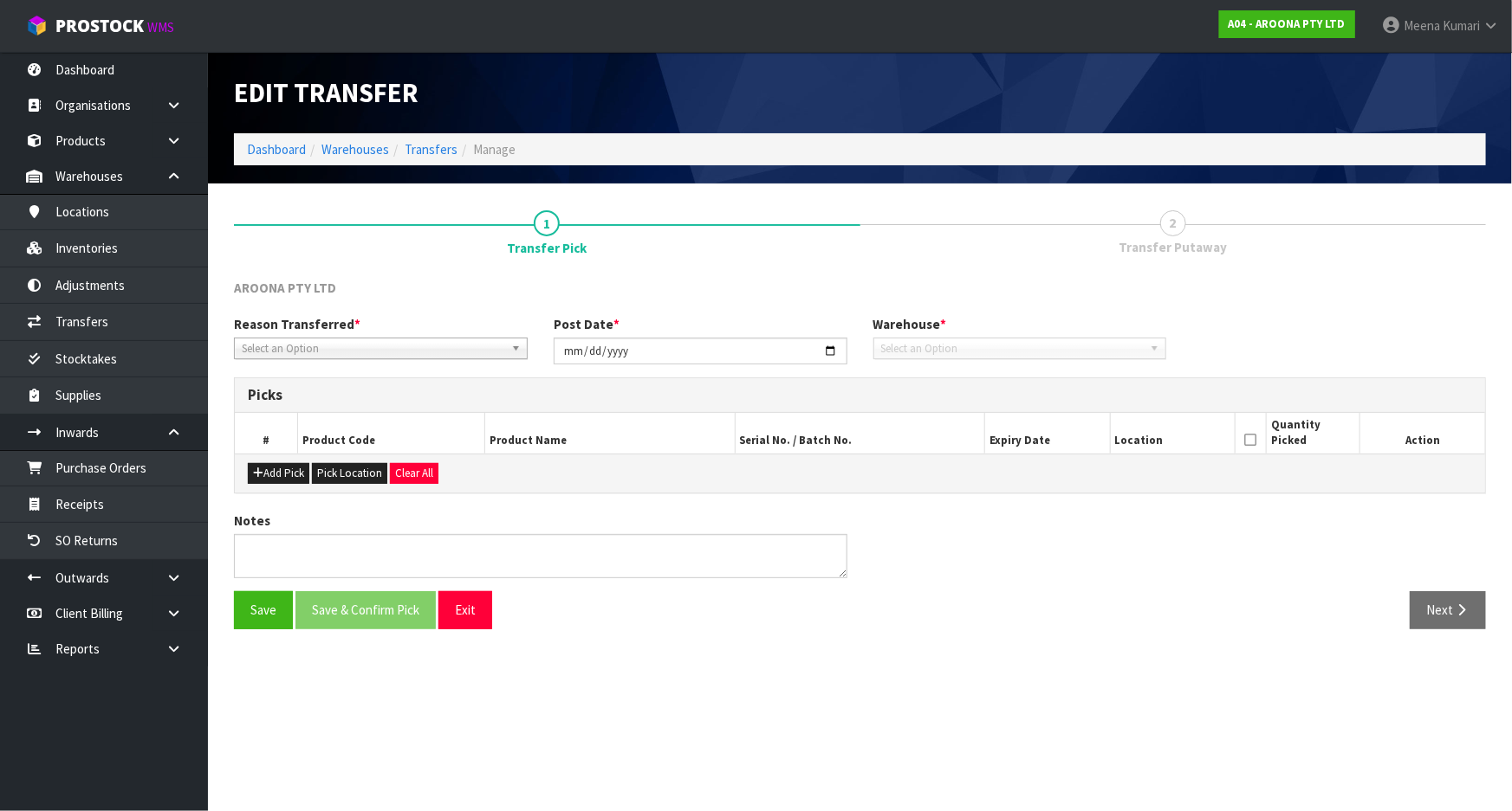
type input "[DATE]"
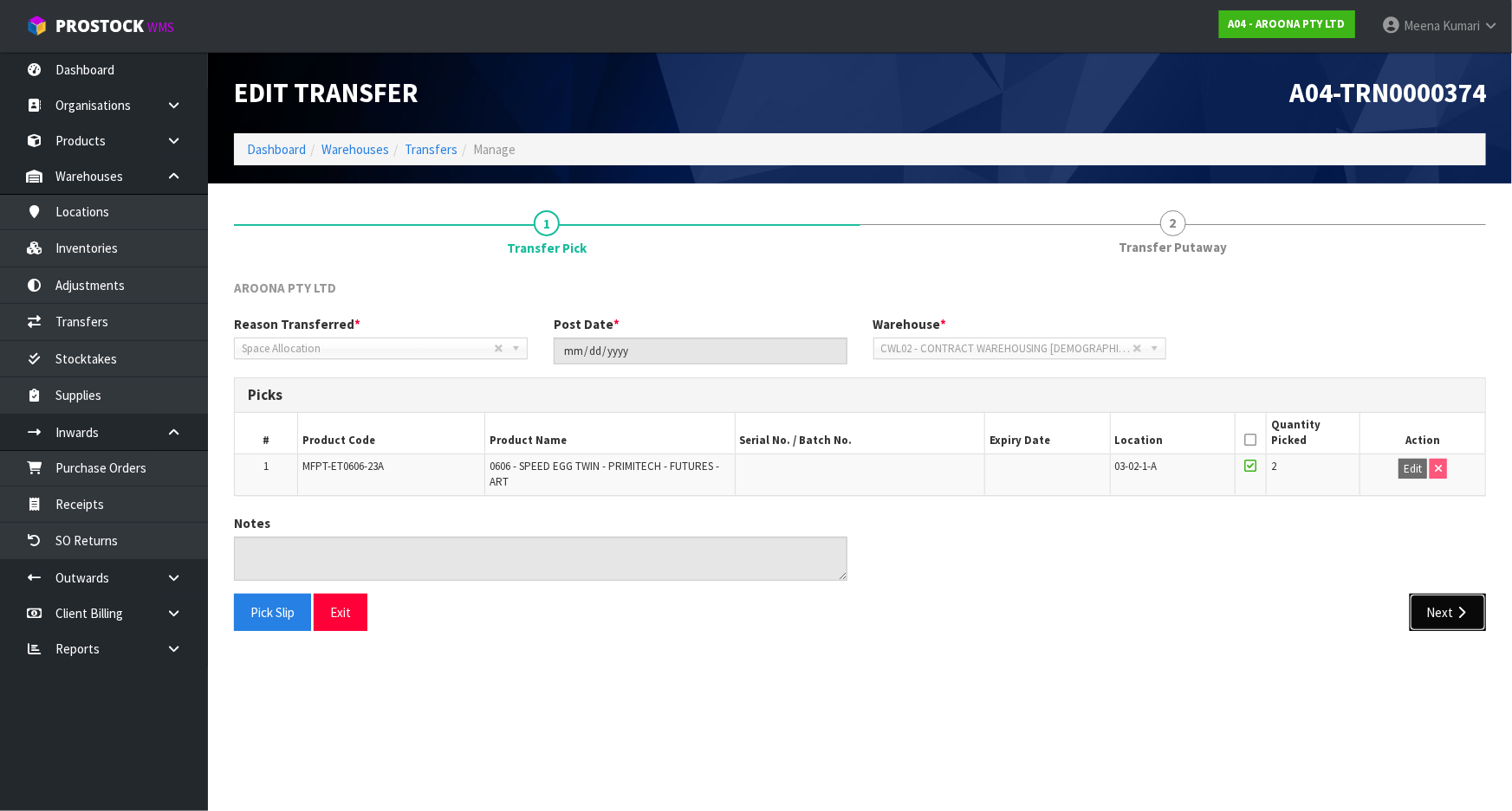
click at [1463, 624] on button "Next" at bounding box center [1447, 612] width 76 height 37
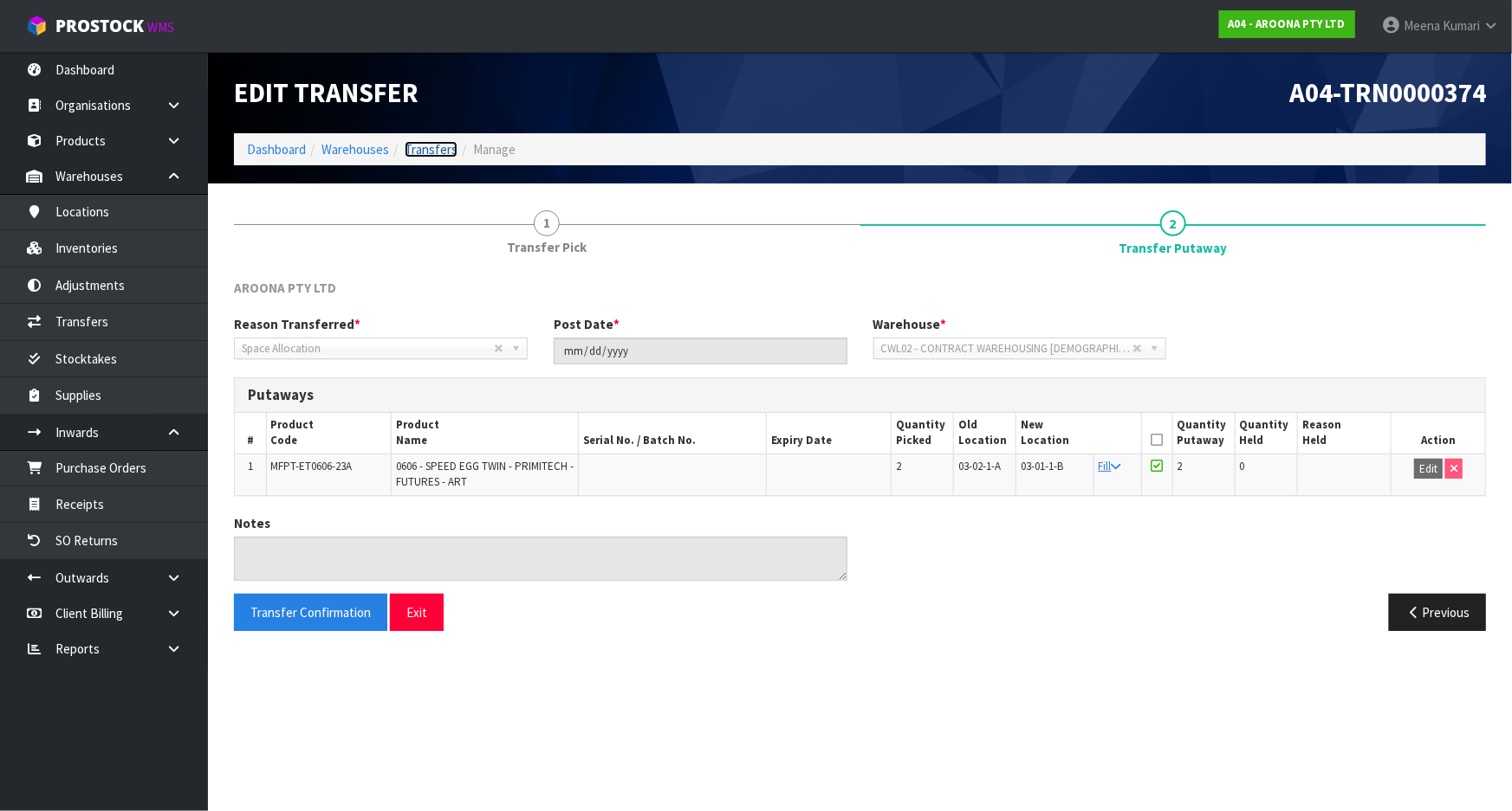
click at [435, 152] on link "Transfers" at bounding box center [431, 149] width 53 height 16
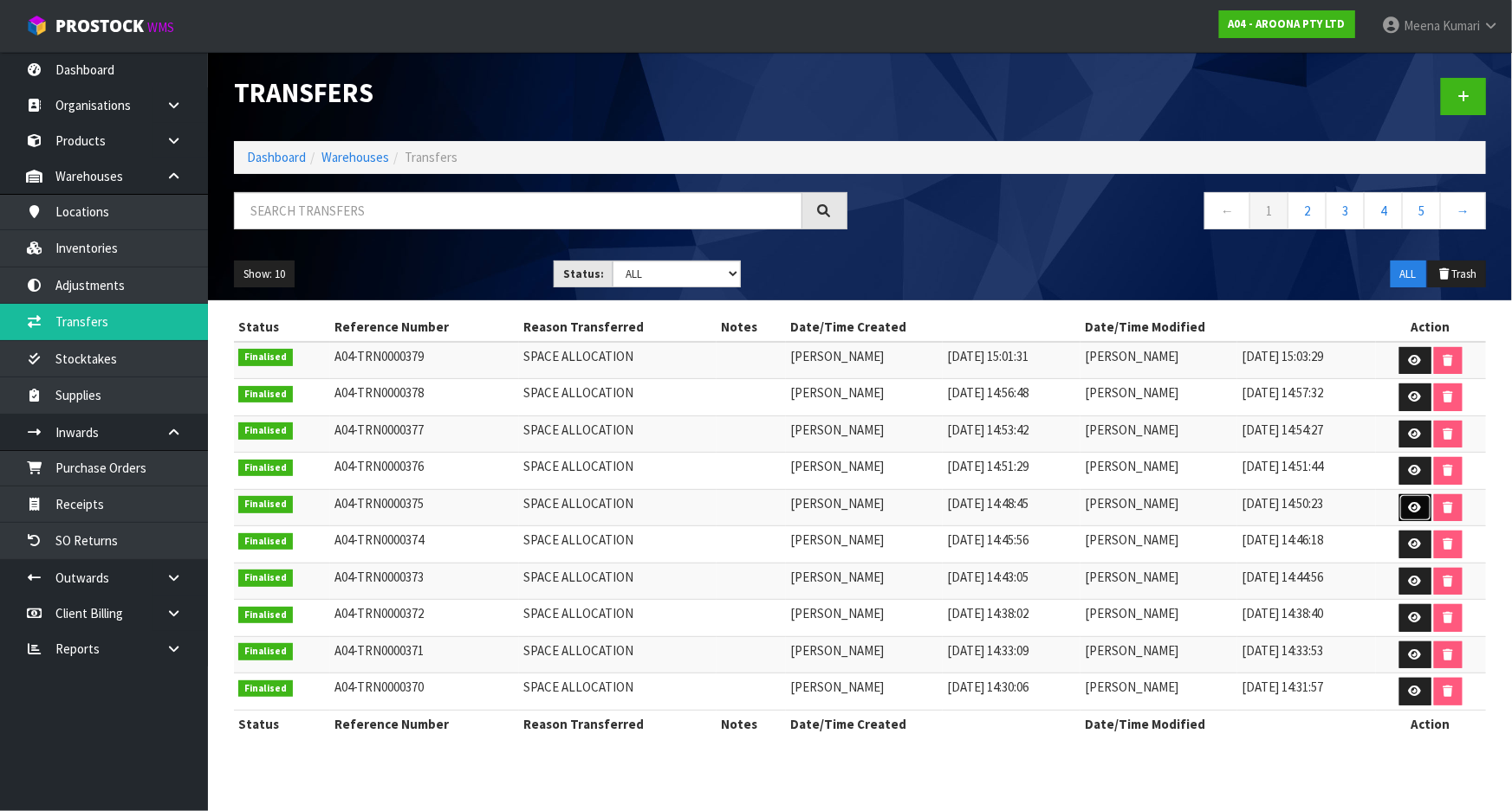
click at [1418, 503] on icon at bounding box center [1415, 507] width 13 height 11
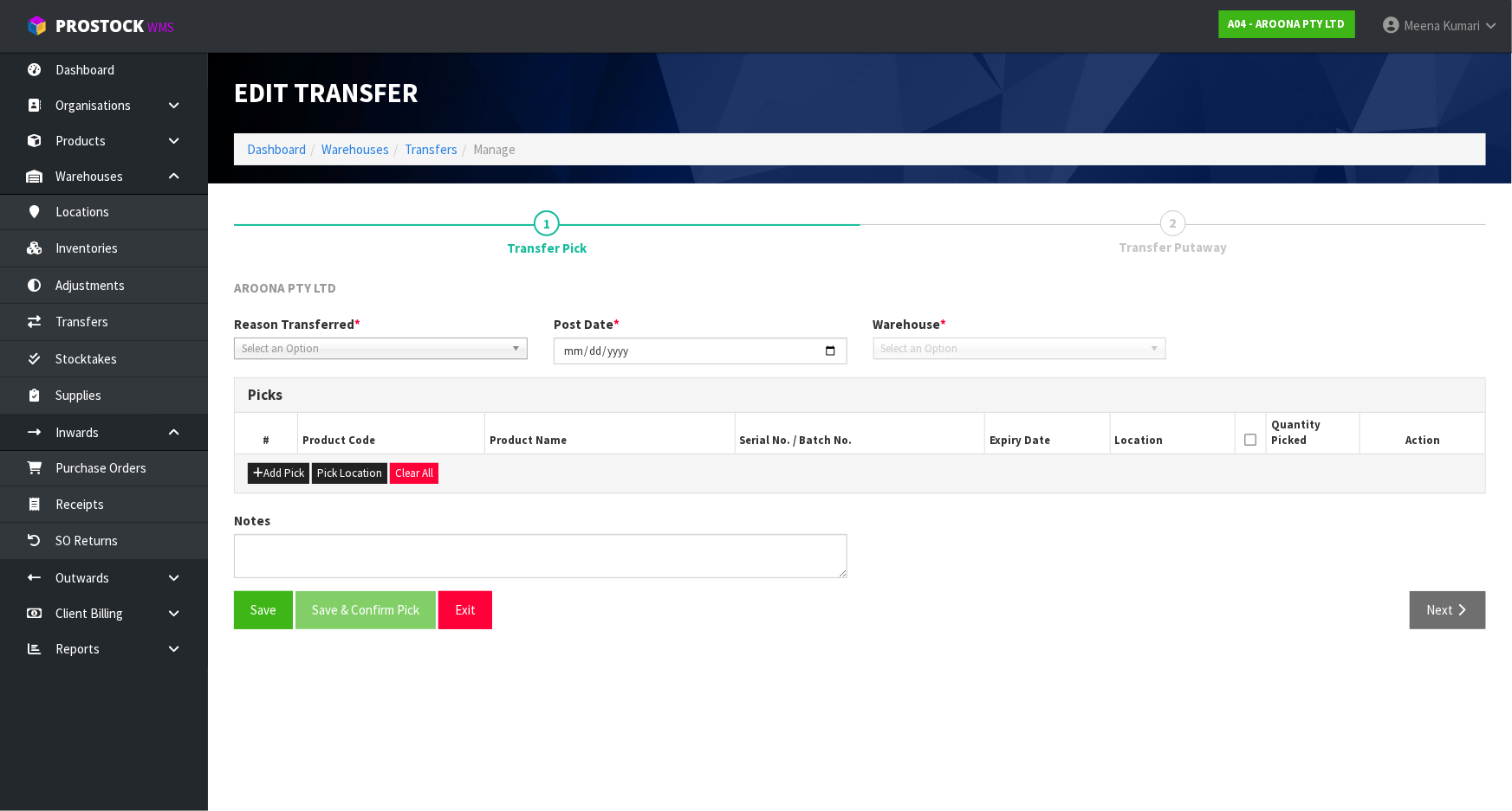
type input "[DATE]"
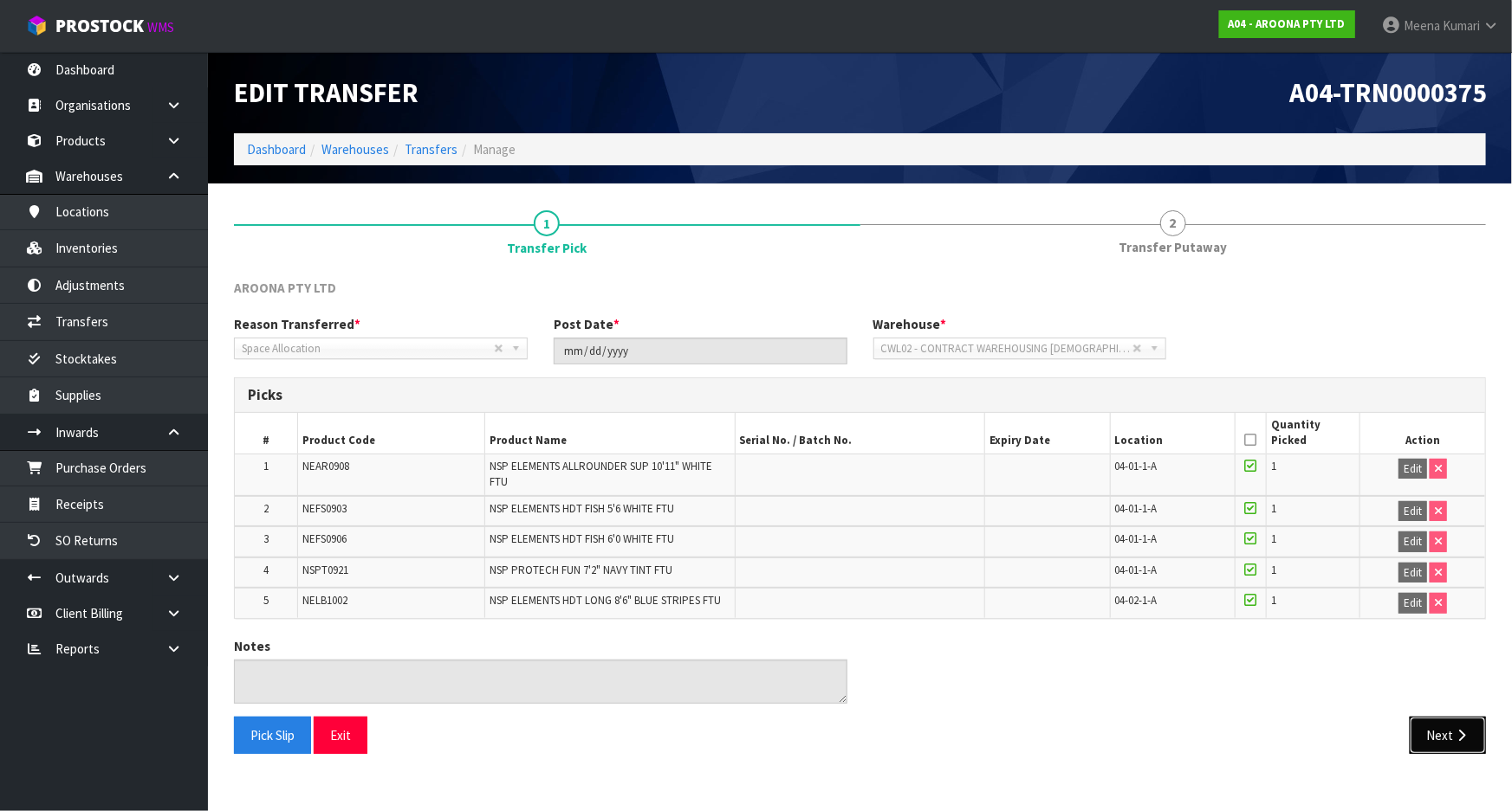
click at [1426, 742] on button "Next" at bounding box center [1447, 736] width 76 height 37
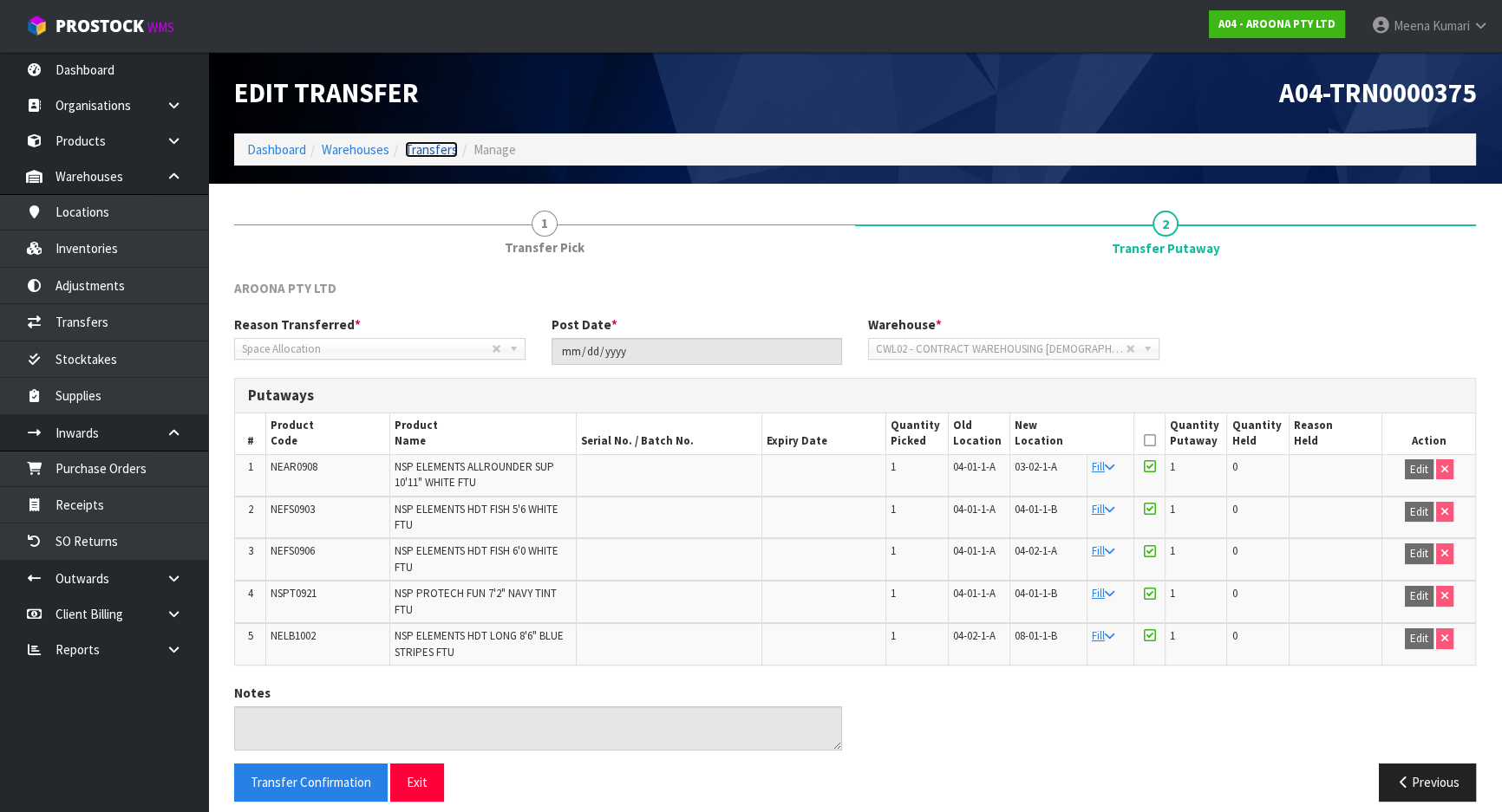
click at [440, 147] on link "Transfers" at bounding box center [432, 149] width 53 height 16
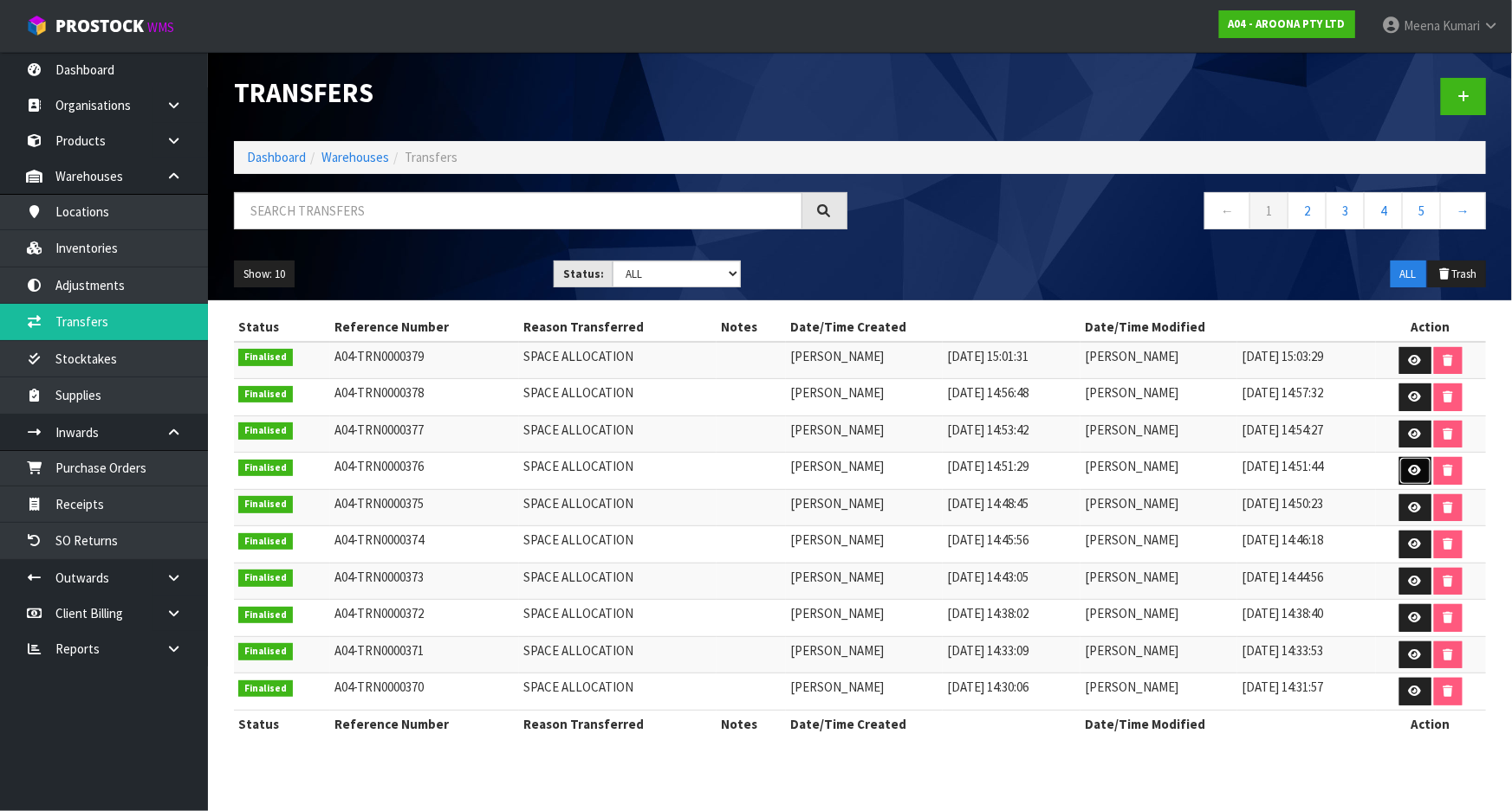
click at [1404, 466] on link at bounding box center [1415, 471] width 32 height 27
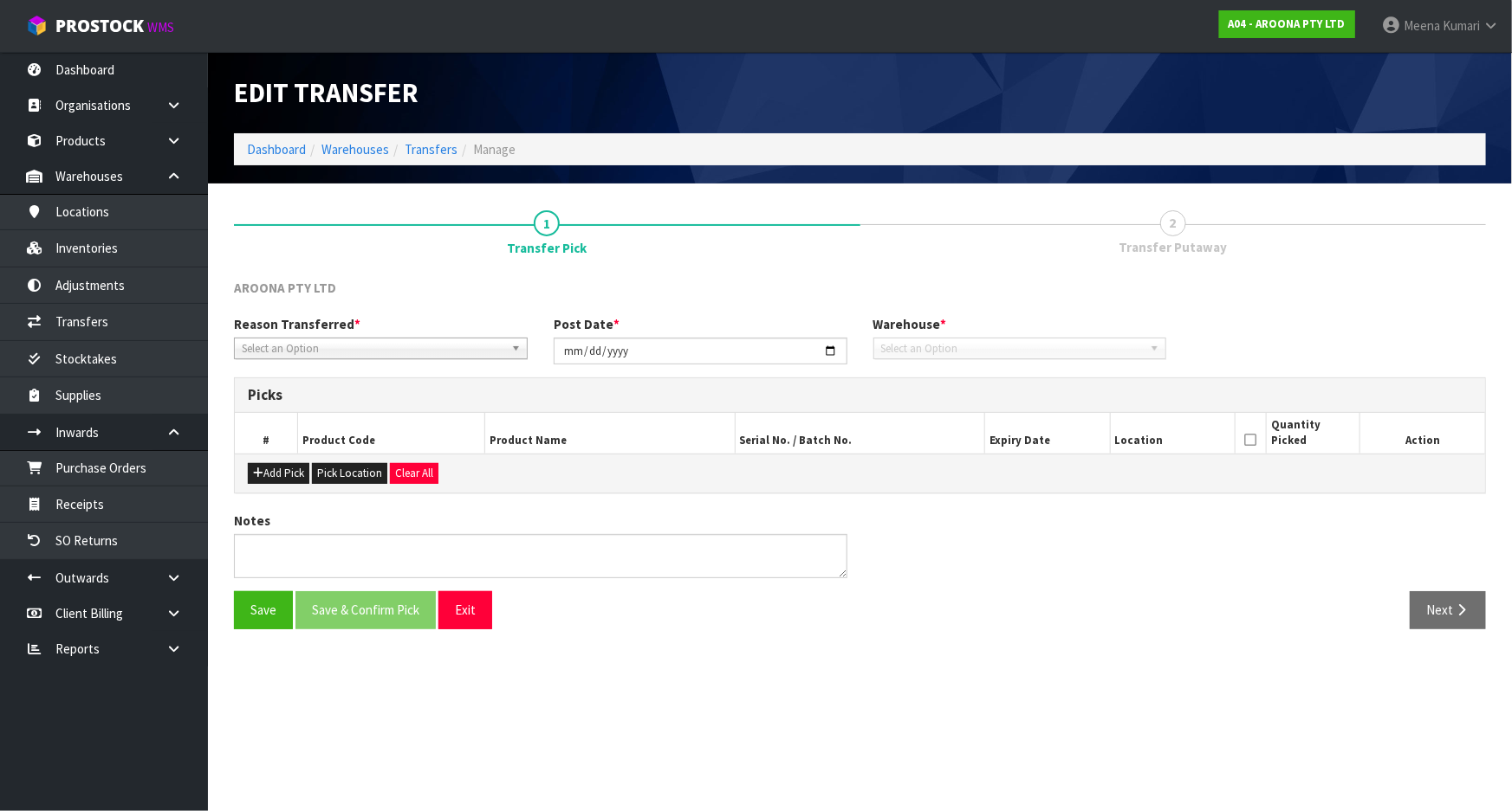
type input "[DATE]"
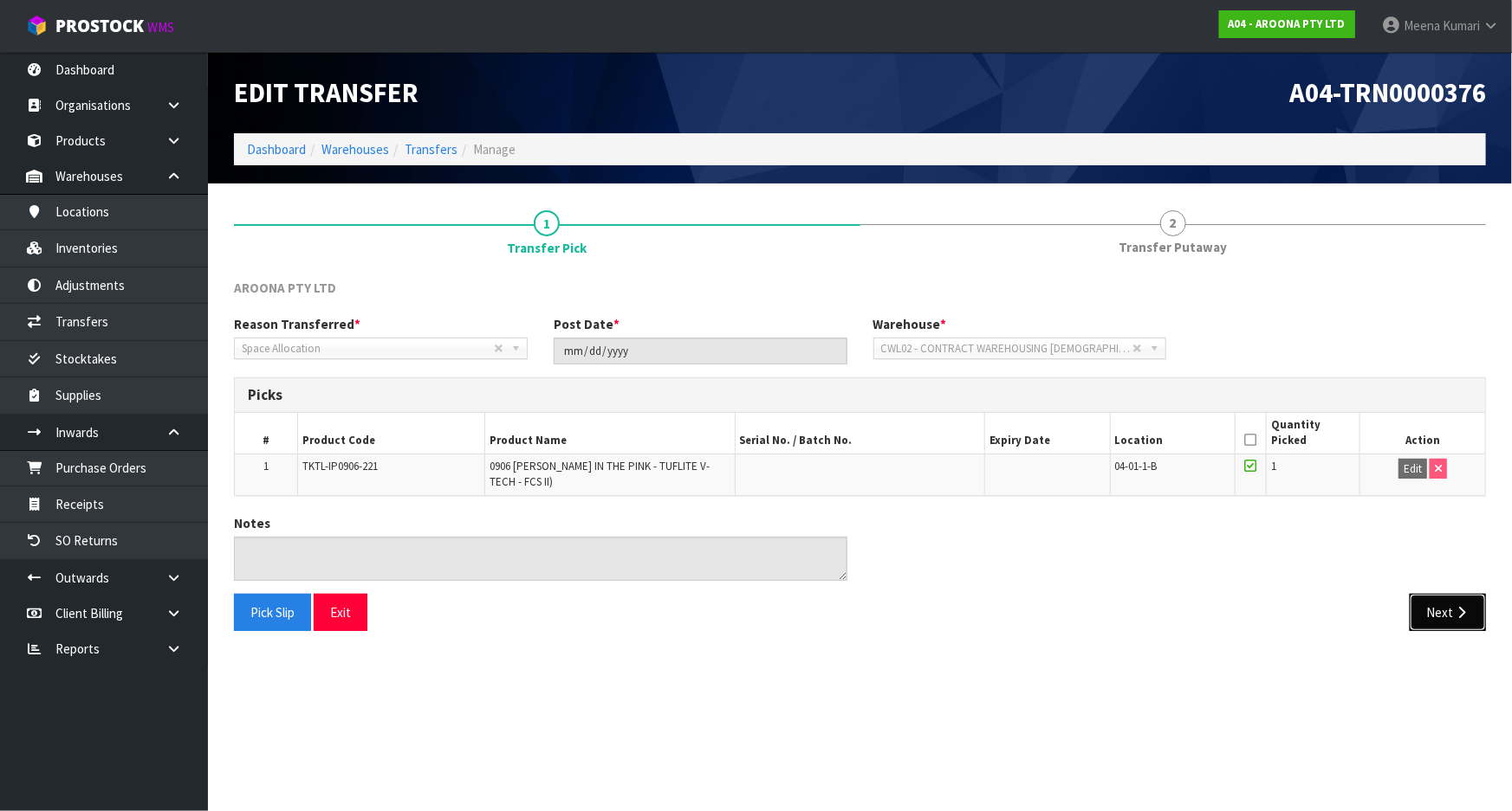
click at [1446, 609] on button "Next" at bounding box center [1447, 612] width 76 height 37
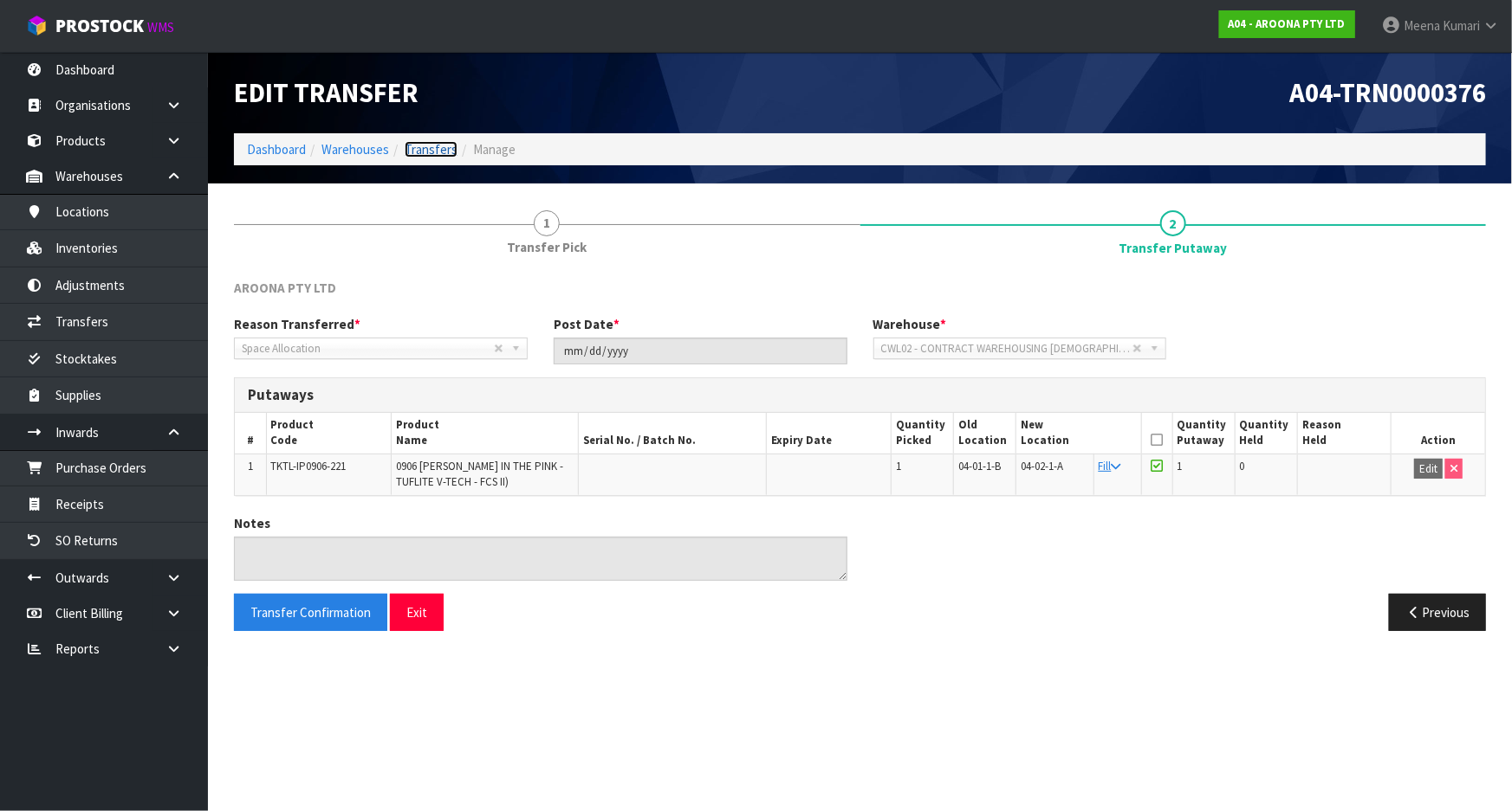
click at [427, 142] on link "Transfers" at bounding box center [431, 149] width 53 height 16
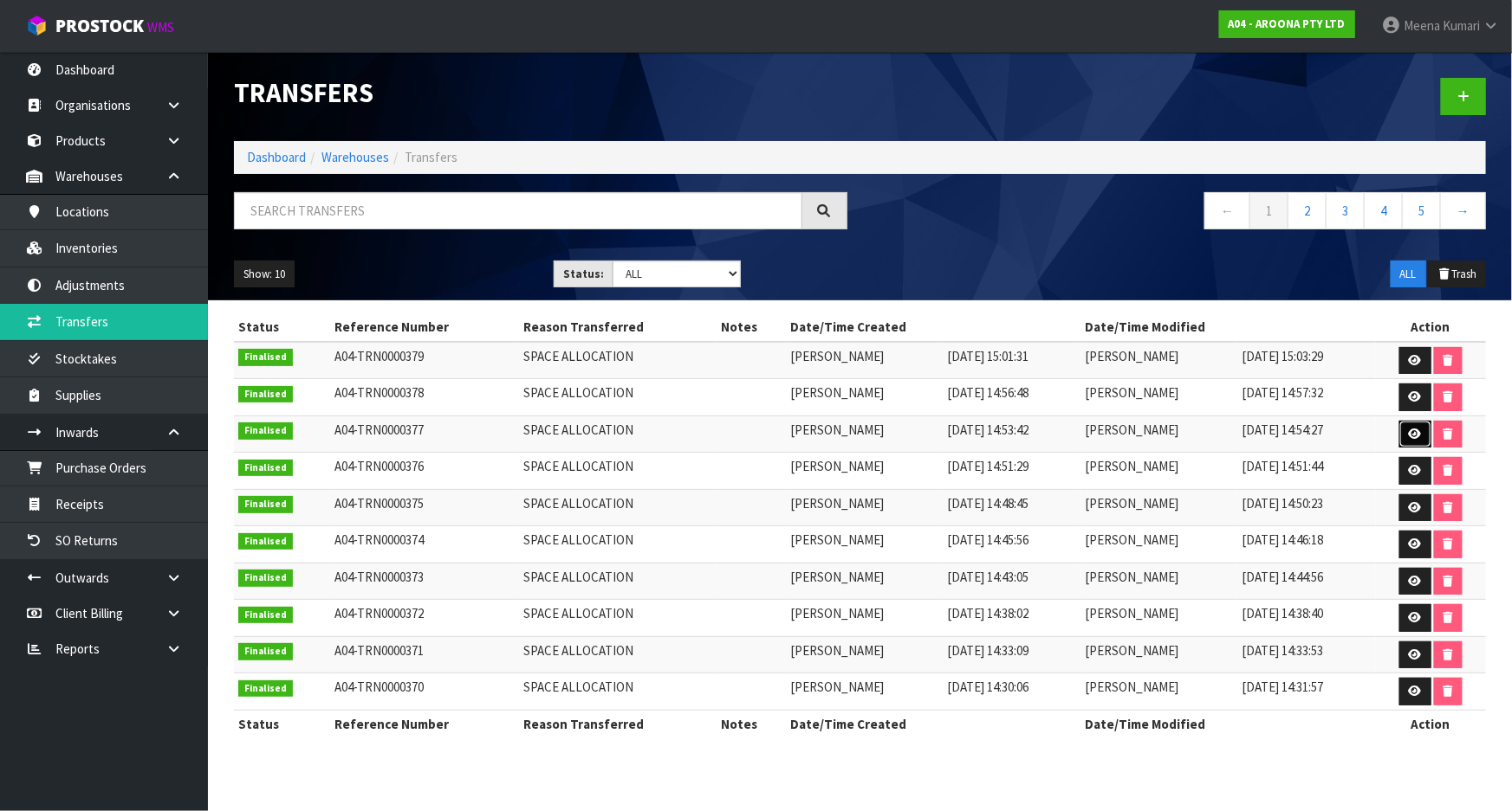
click at [1418, 432] on icon at bounding box center [1415, 434] width 13 height 11
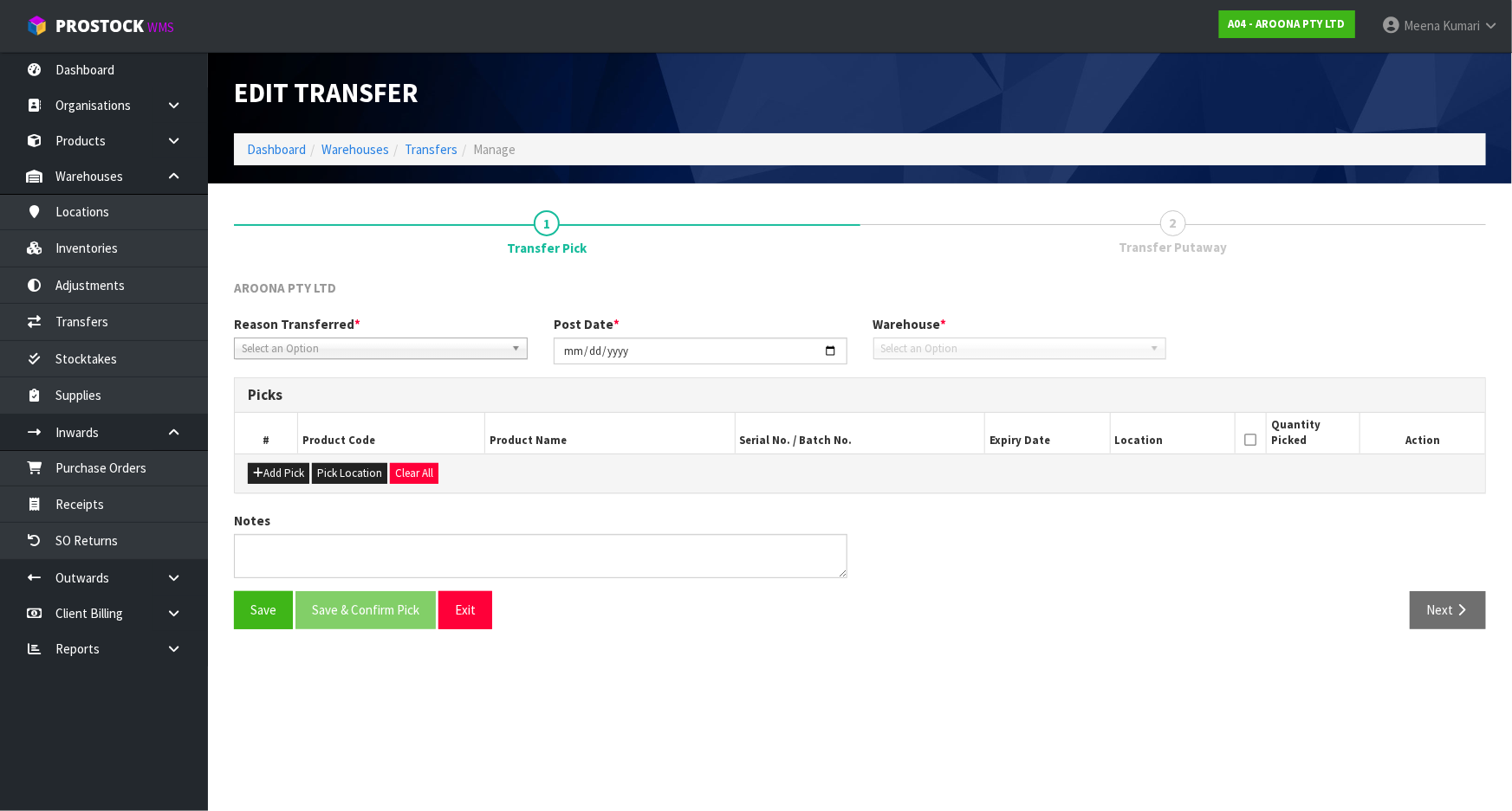
type input "[DATE]"
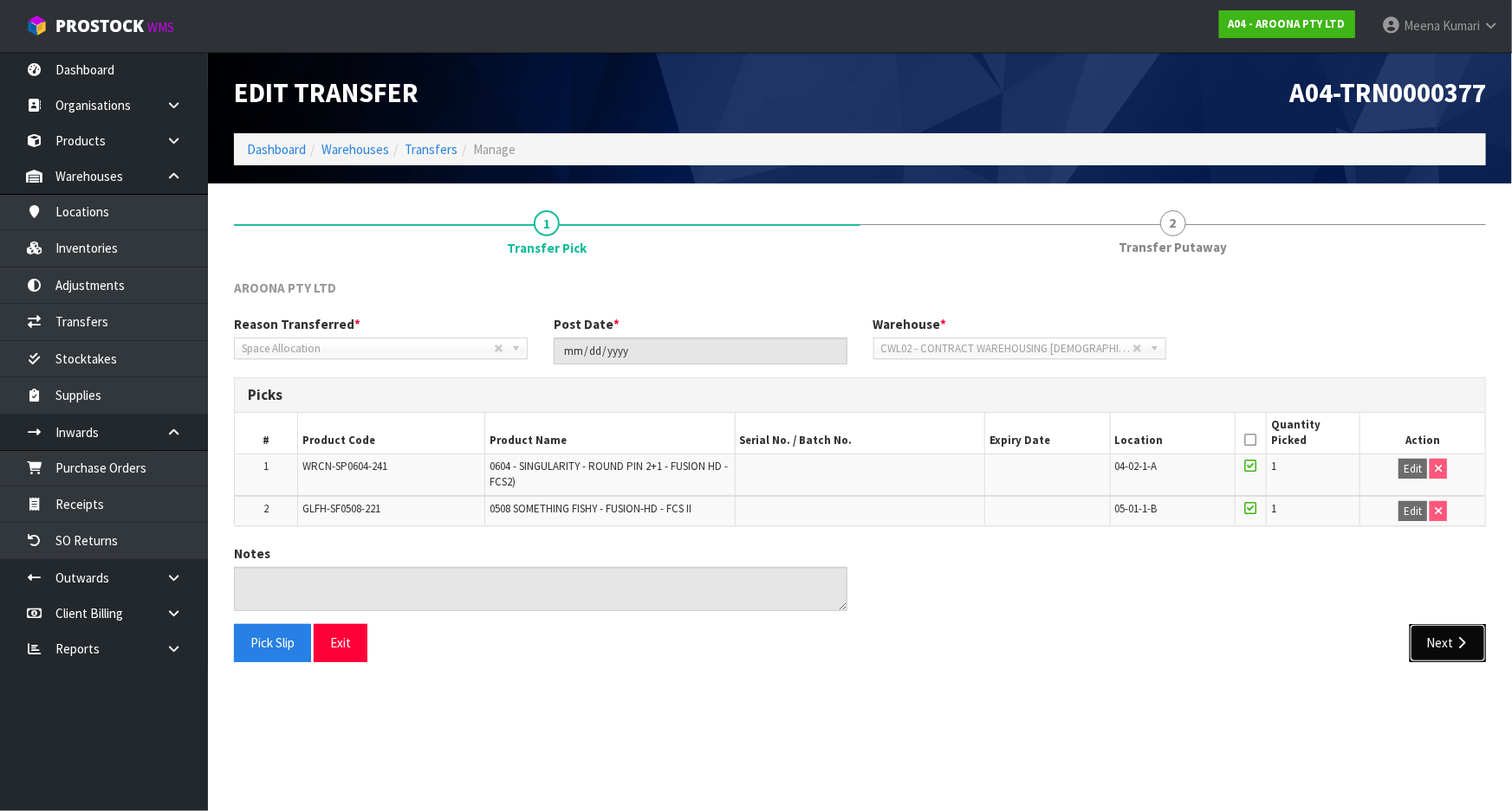
click at [1420, 650] on button "Next" at bounding box center [1447, 643] width 76 height 37
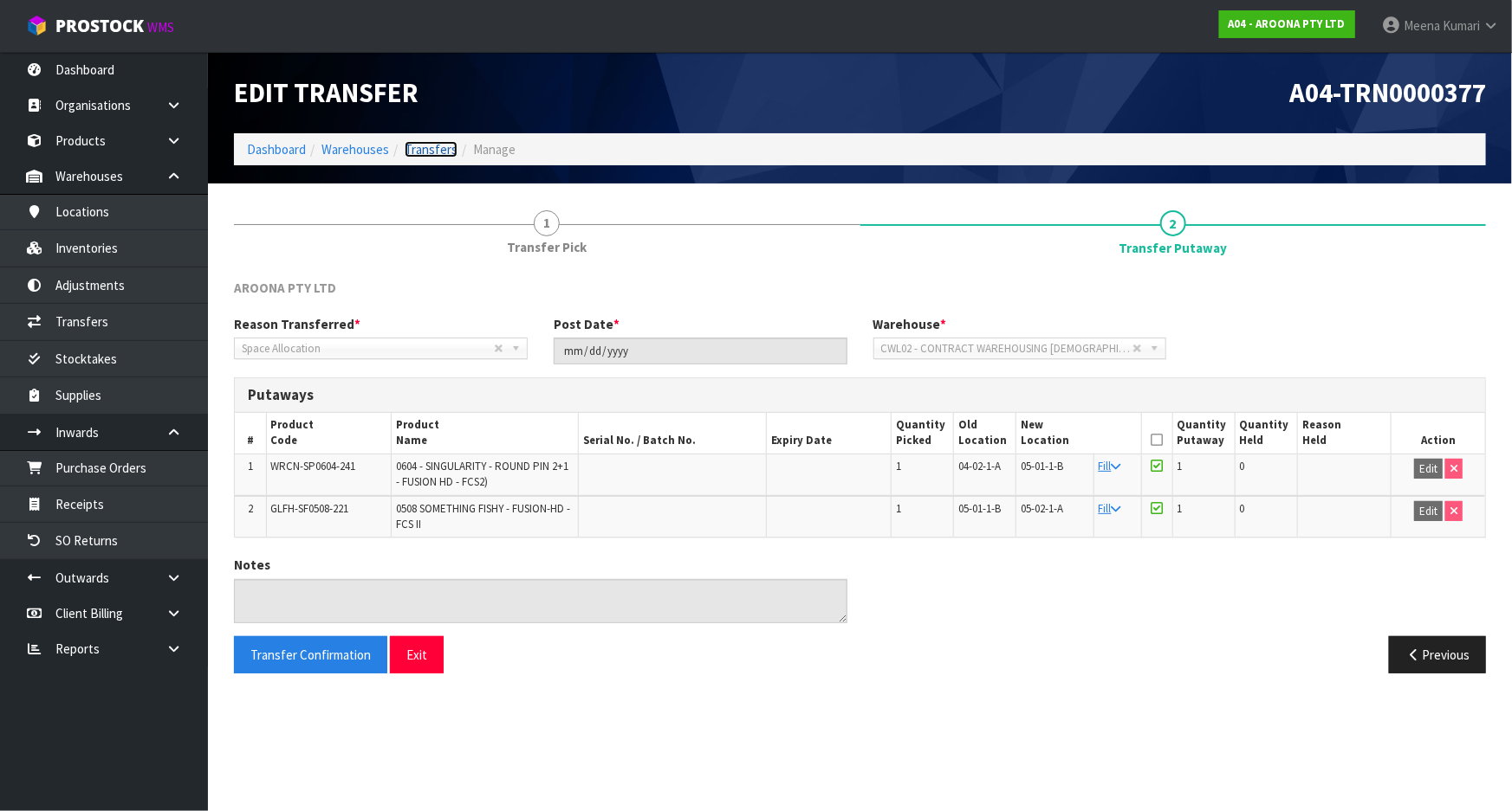
click at [440, 149] on link "Transfers" at bounding box center [431, 149] width 53 height 16
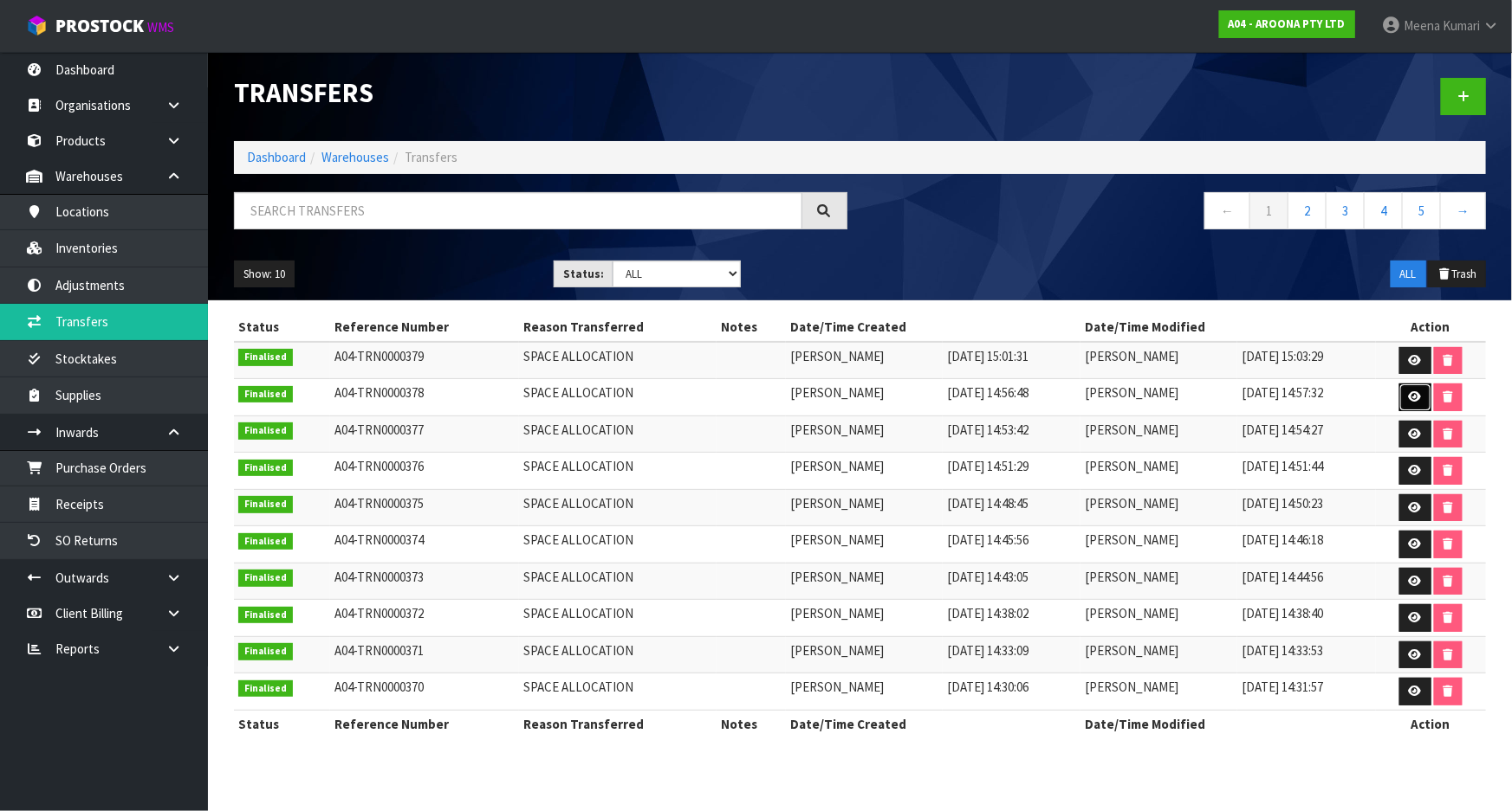
click at [1404, 392] on link at bounding box center [1415, 397] width 32 height 27
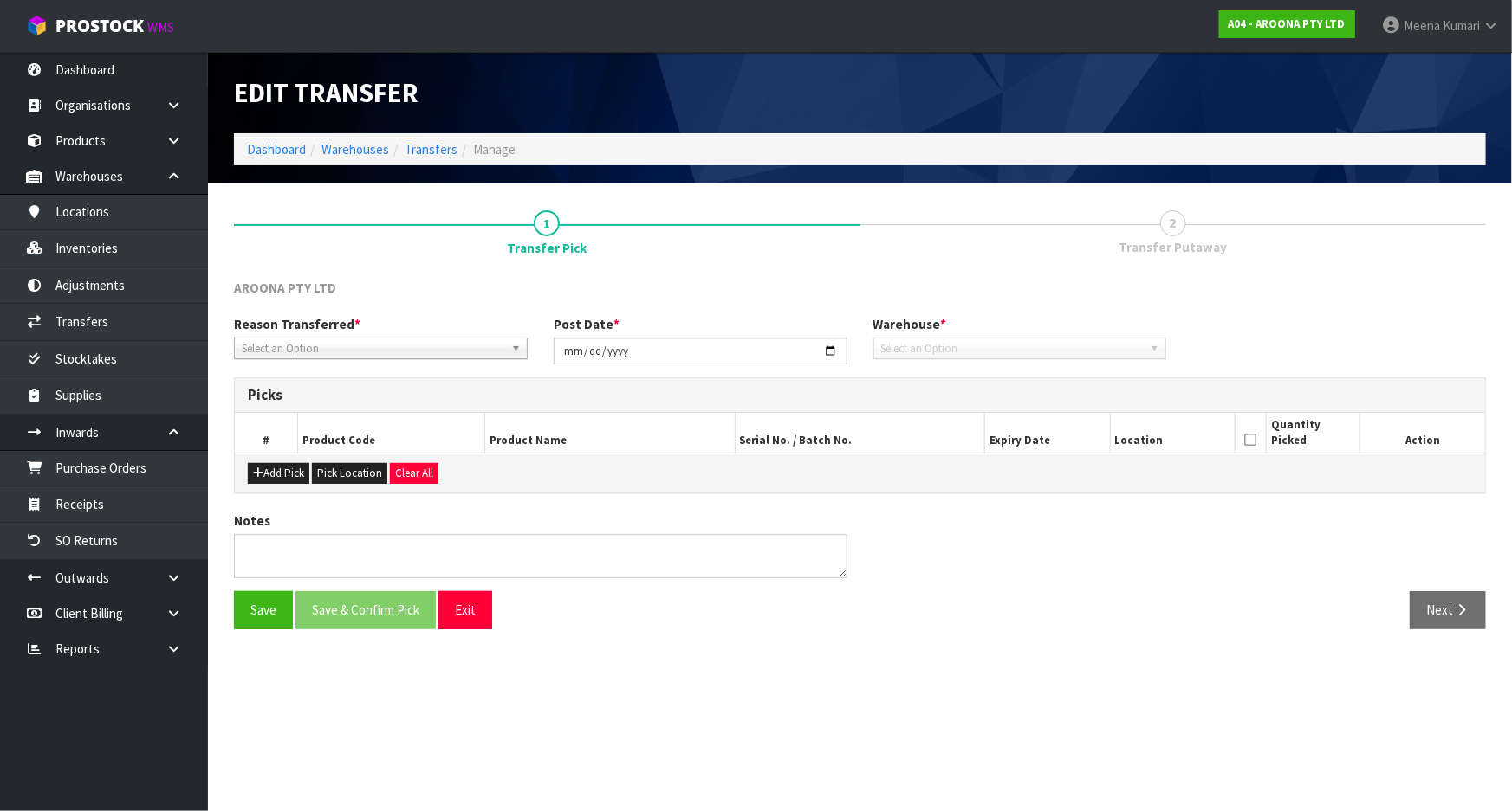
type input "[DATE]"
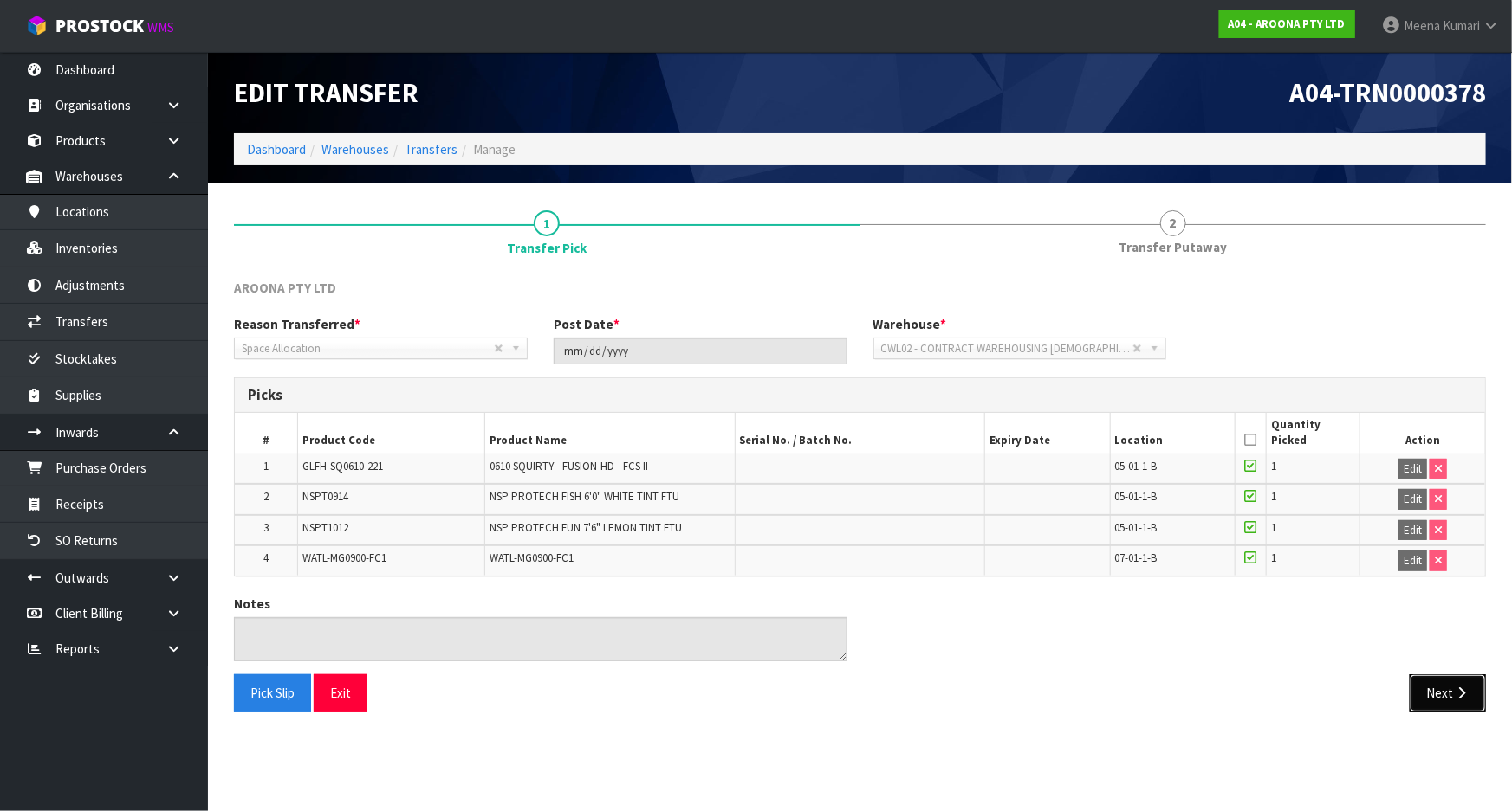
click at [1471, 676] on button "Next" at bounding box center [1447, 693] width 76 height 37
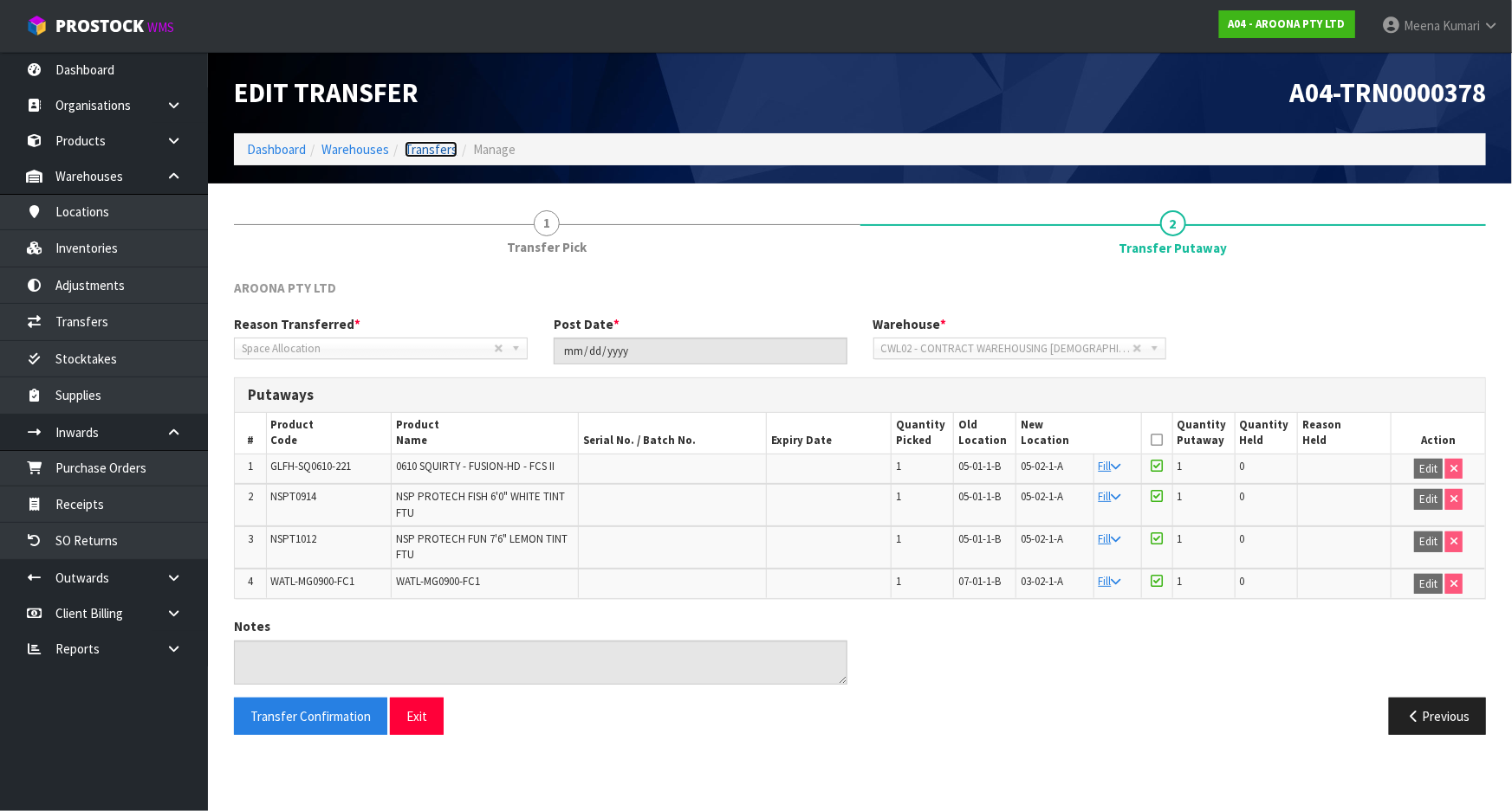
click at [435, 147] on link "Transfers" at bounding box center [431, 149] width 53 height 16
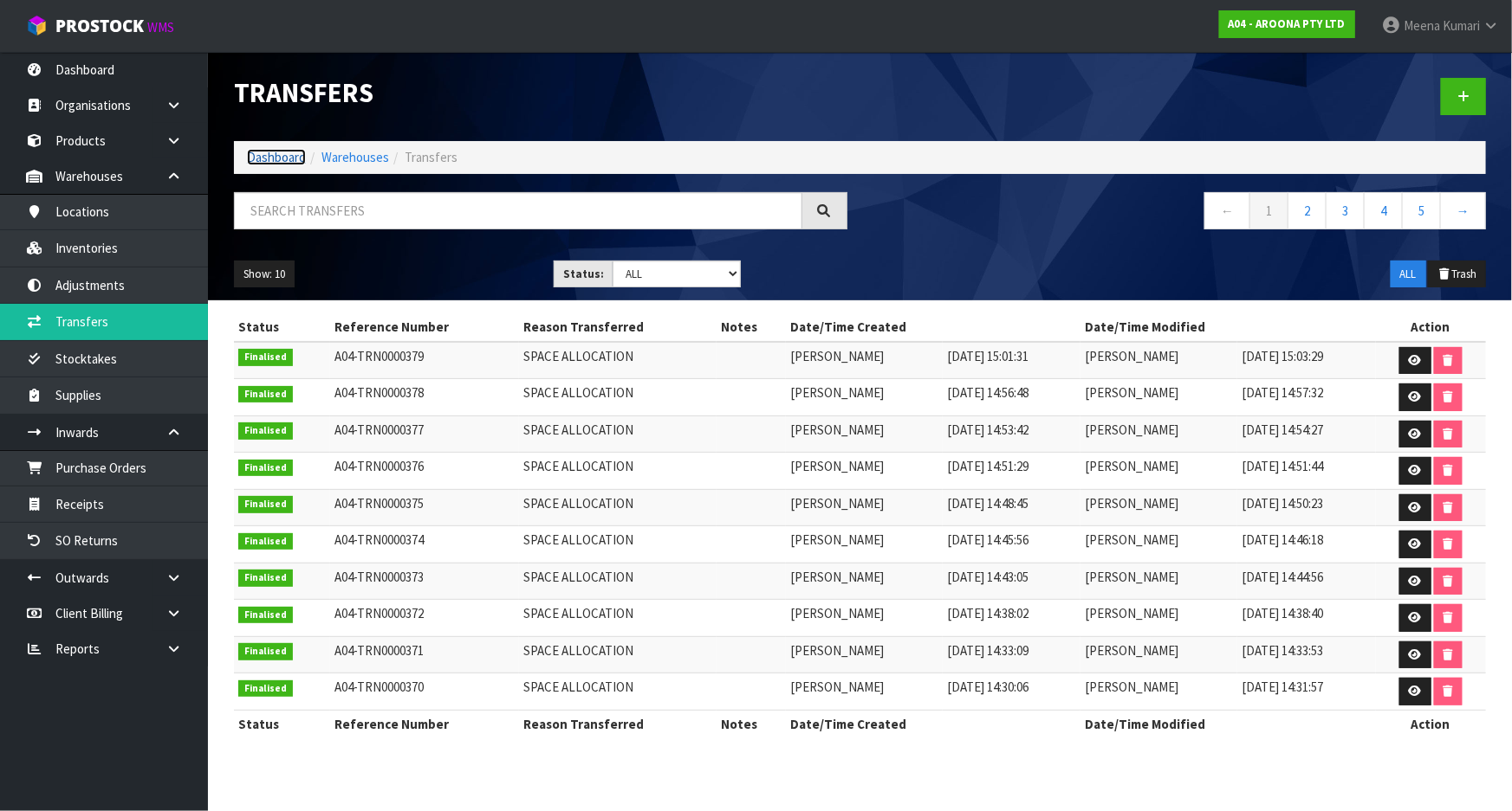
click at [268, 155] on link "Dashboard" at bounding box center [276, 157] width 59 height 16
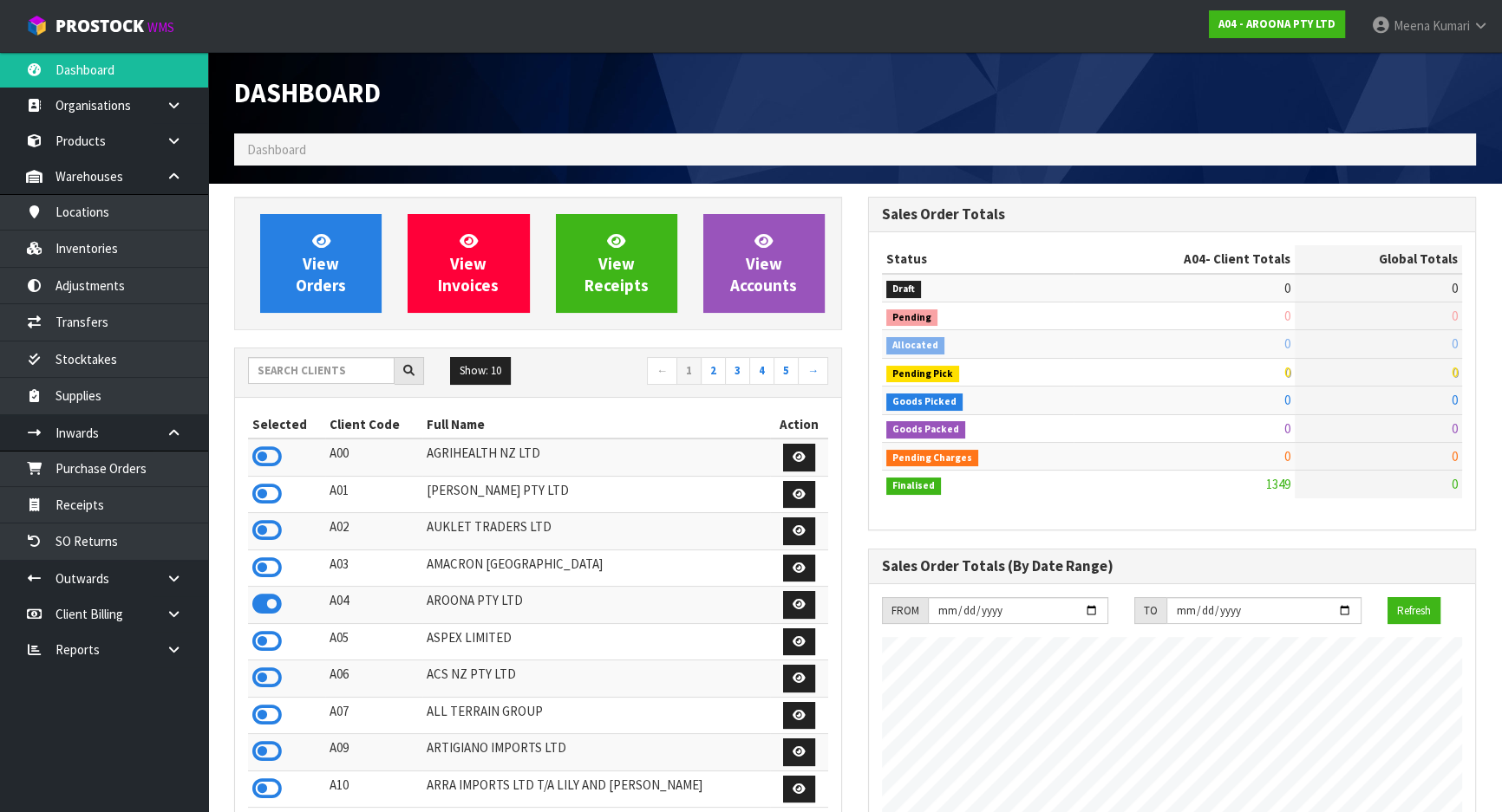
scroll to position [1059, 633]
click at [273, 373] on input "text" at bounding box center [321, 370] width 147 height 27
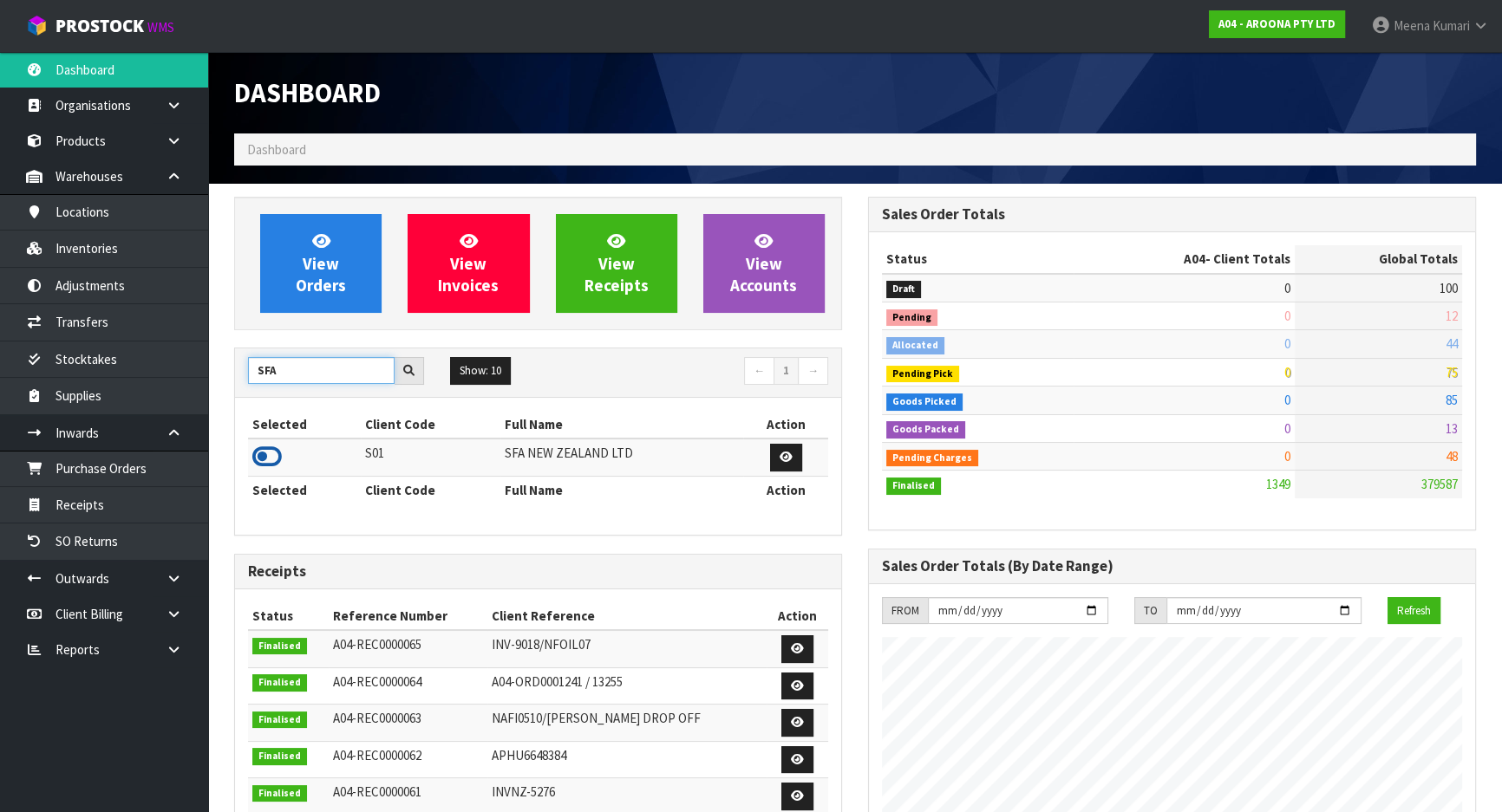
type input "SFA"
click at [264, 462] on icon at bounding box center [267, 457] width 29 height 26
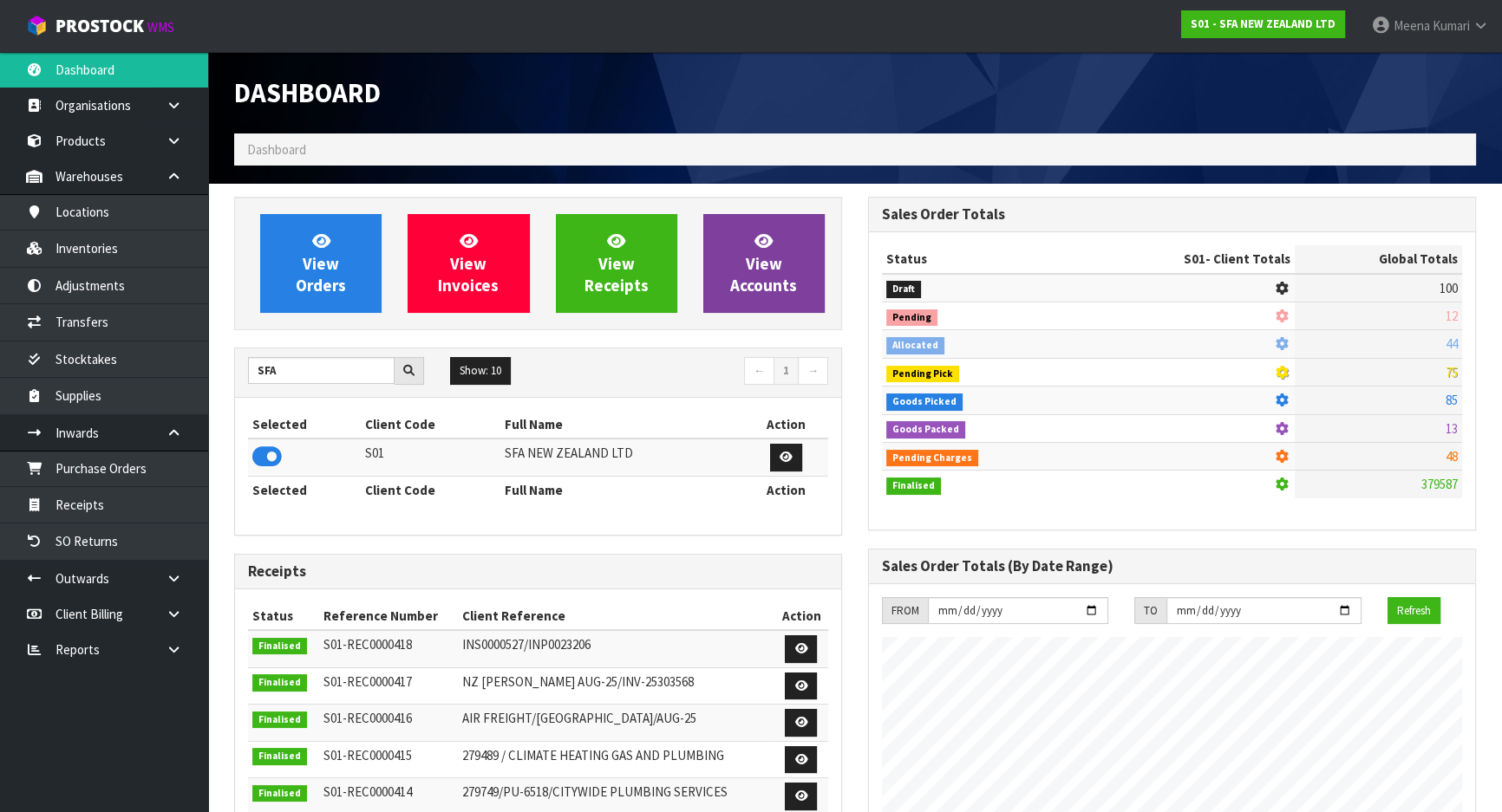
scroll to position [1311, 633]
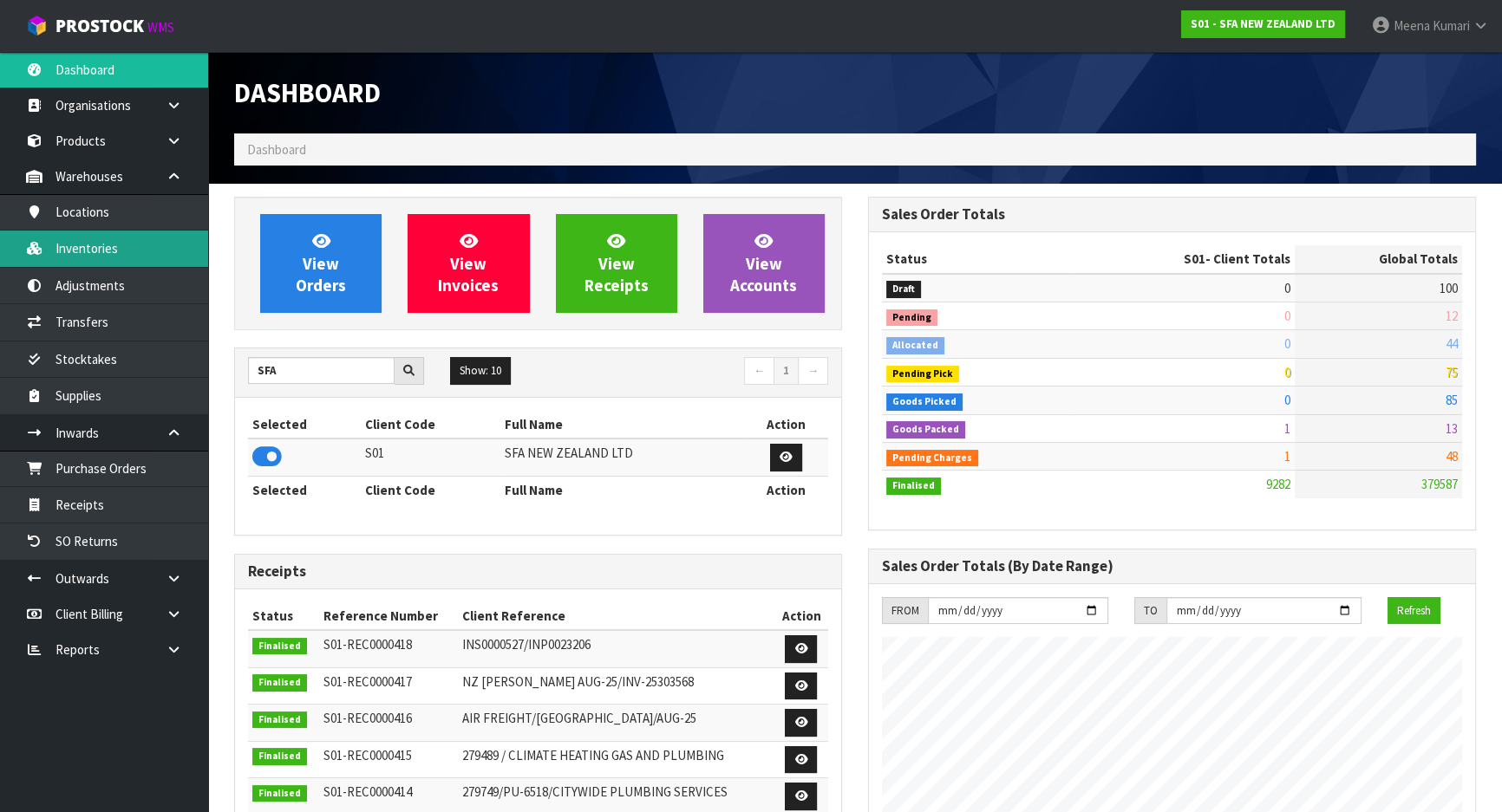
click at [189, 243] on link "Inventories" at bounding box center [104, 248] width 209 height 36
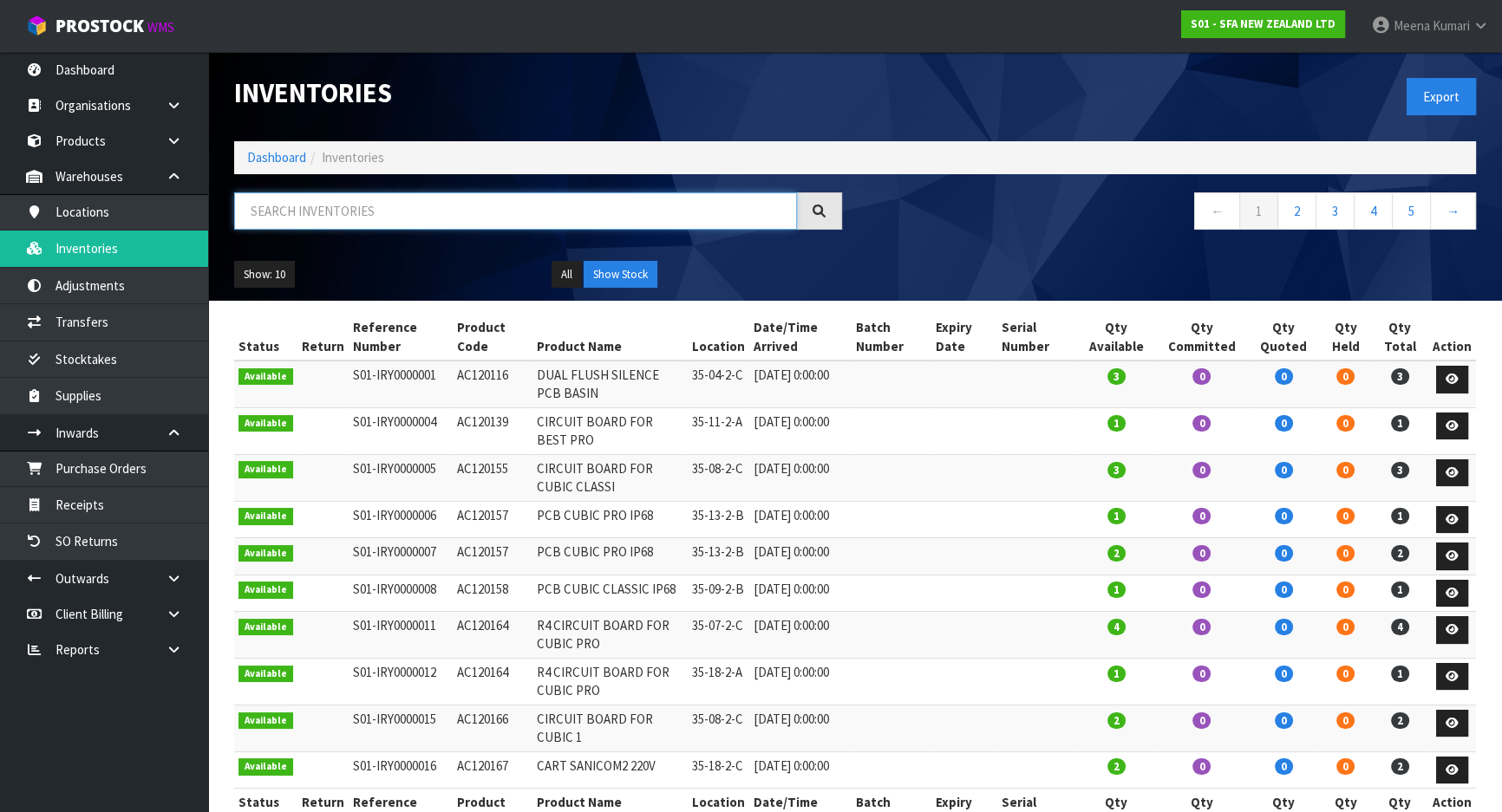
click at [318, 211] on input "text" at bounding box center [516, 210] width 563 height 37
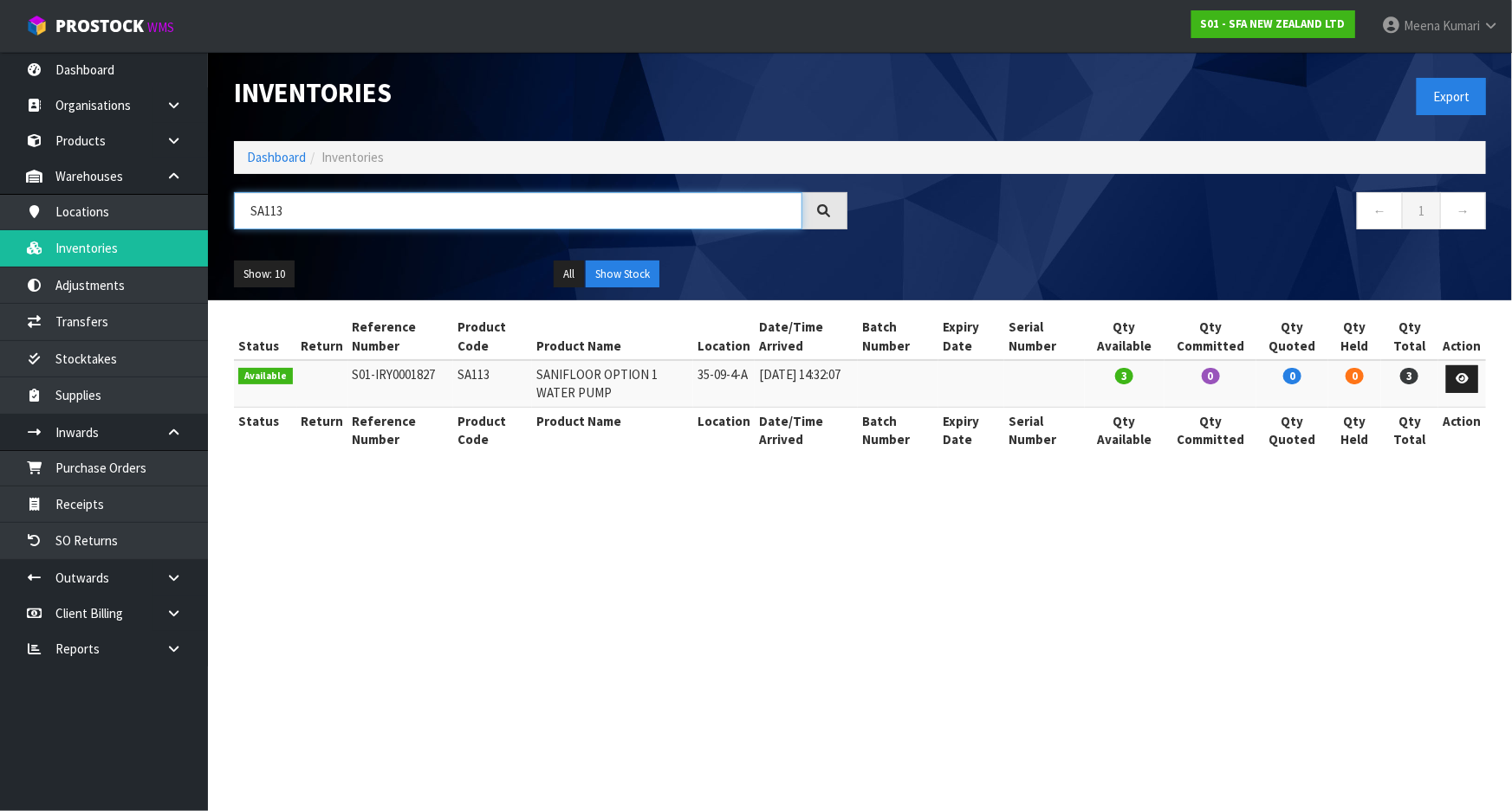
type input "SA113"
click at [272, 159] on link "Dashboard" at bounding box center [276, 157] width 59 height 16
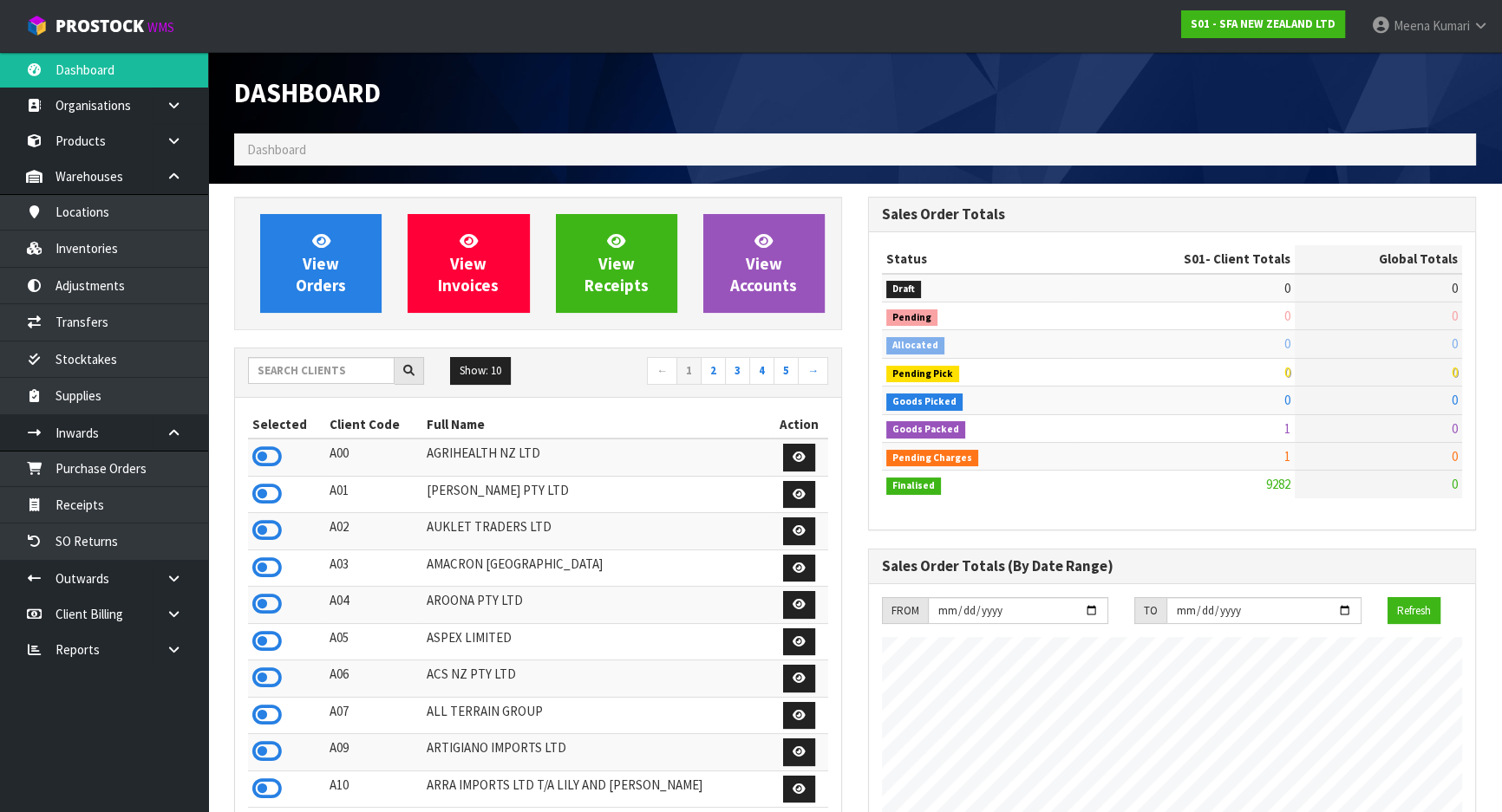
scroll to position [1311, 633]
click at [318, 377] on input "text" at bounding box center [321, 370] width 147 height 27
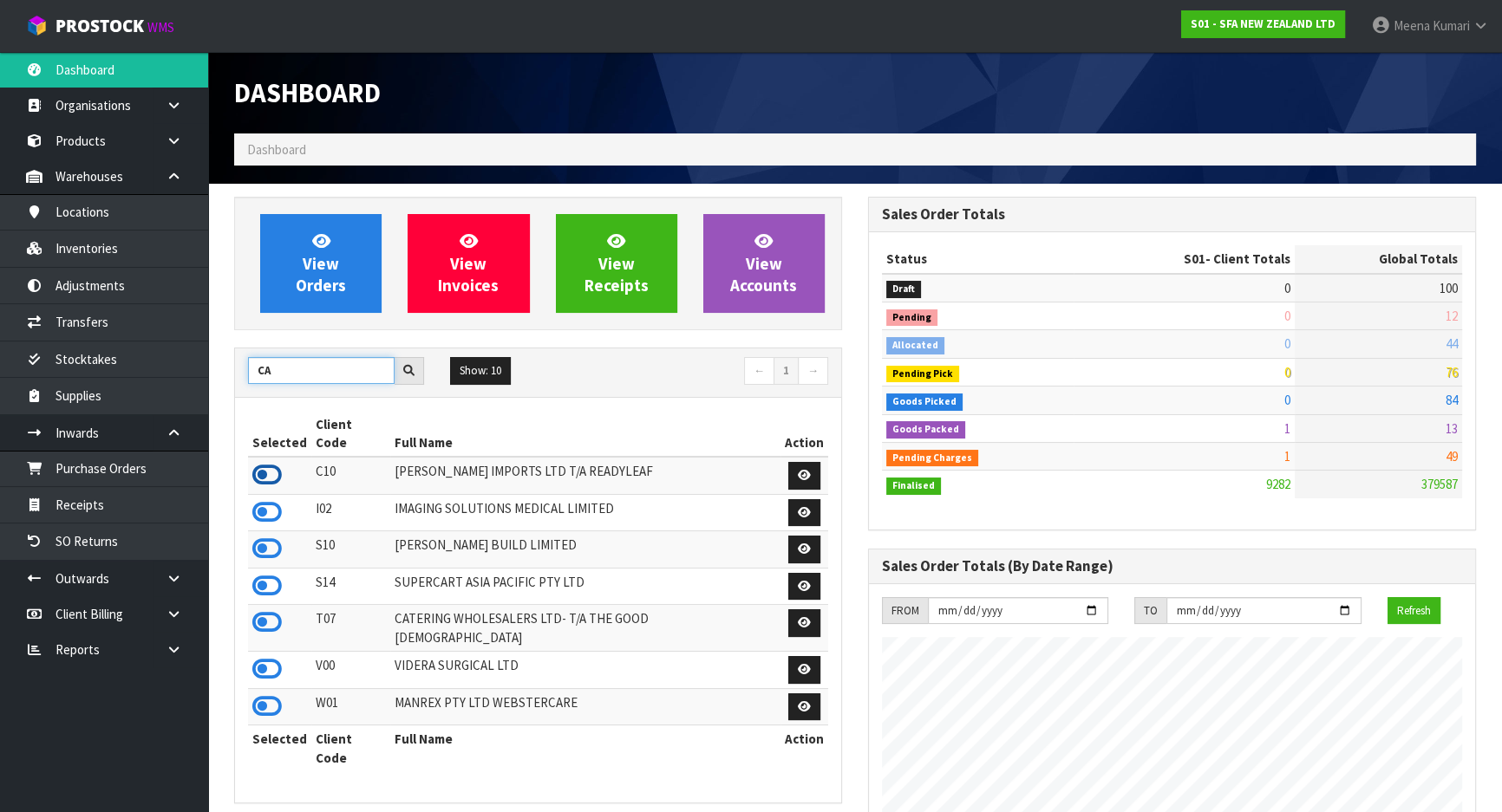
type input "CA"
click at [263, 462] on icon at bounding box center [267, 475] width 29 height 26
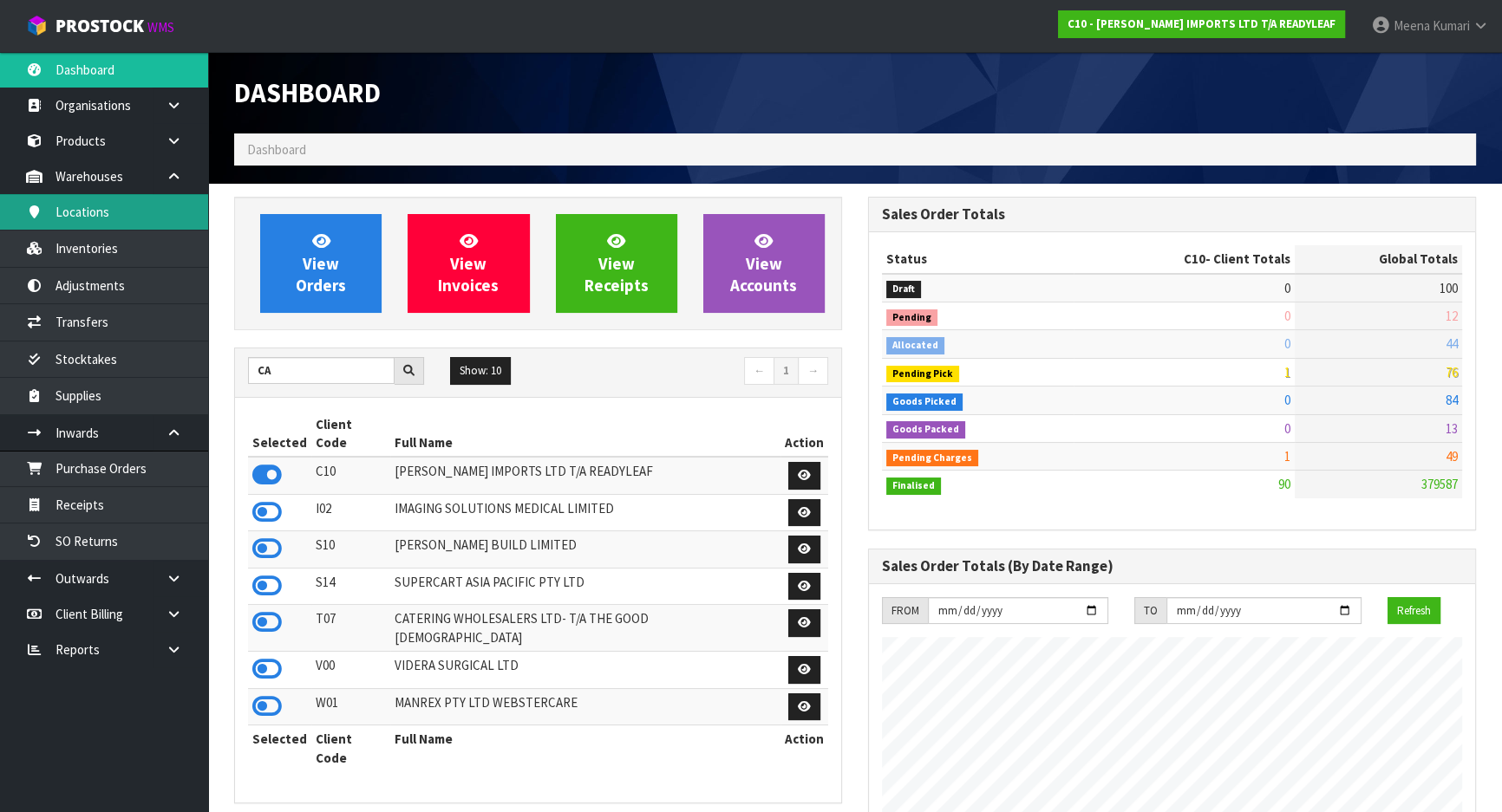
scroll to position [1171, 633]
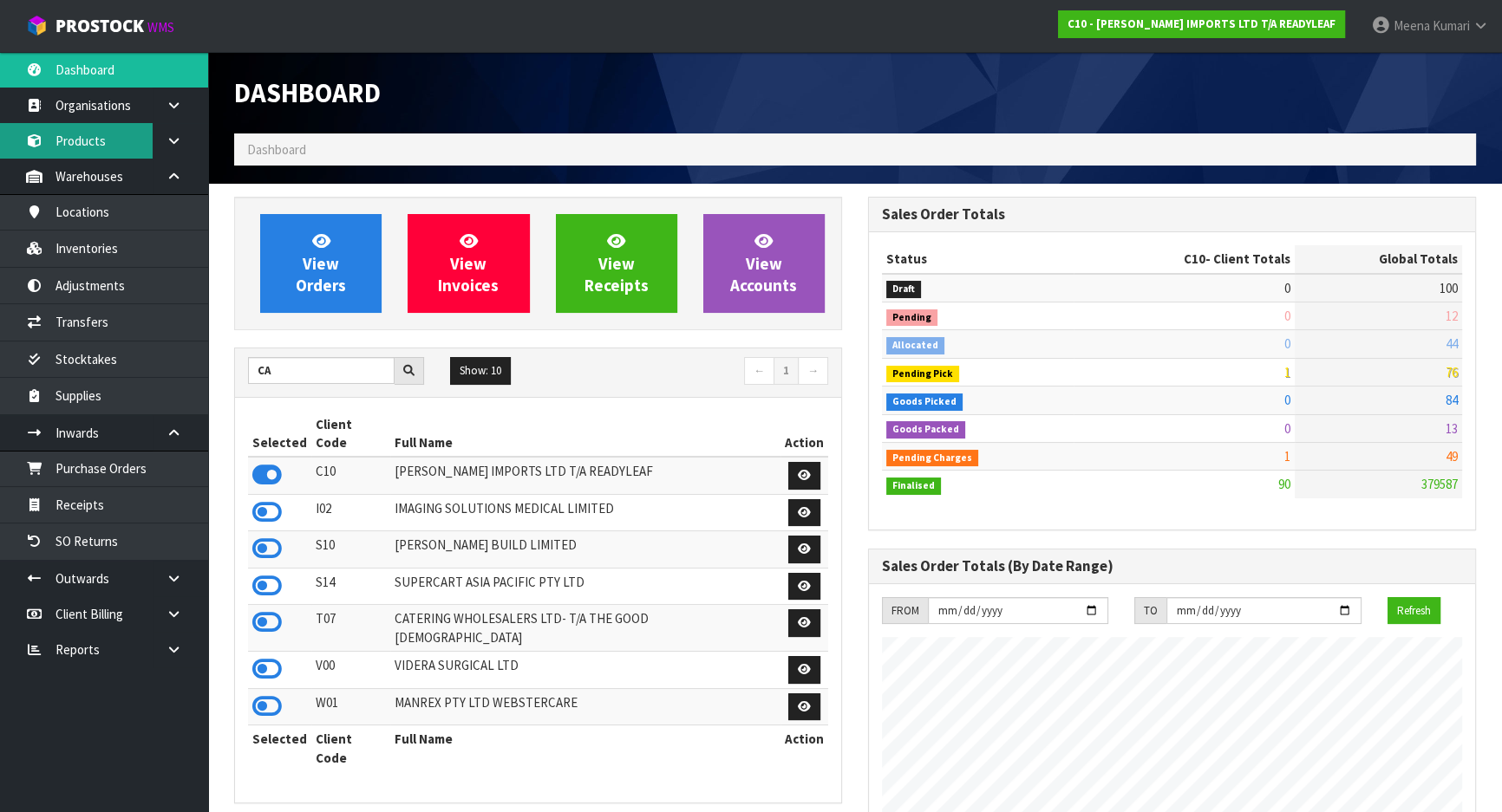
click at [127, 141] on link "Products" at bounding box center [104, 140] width 209 height 36
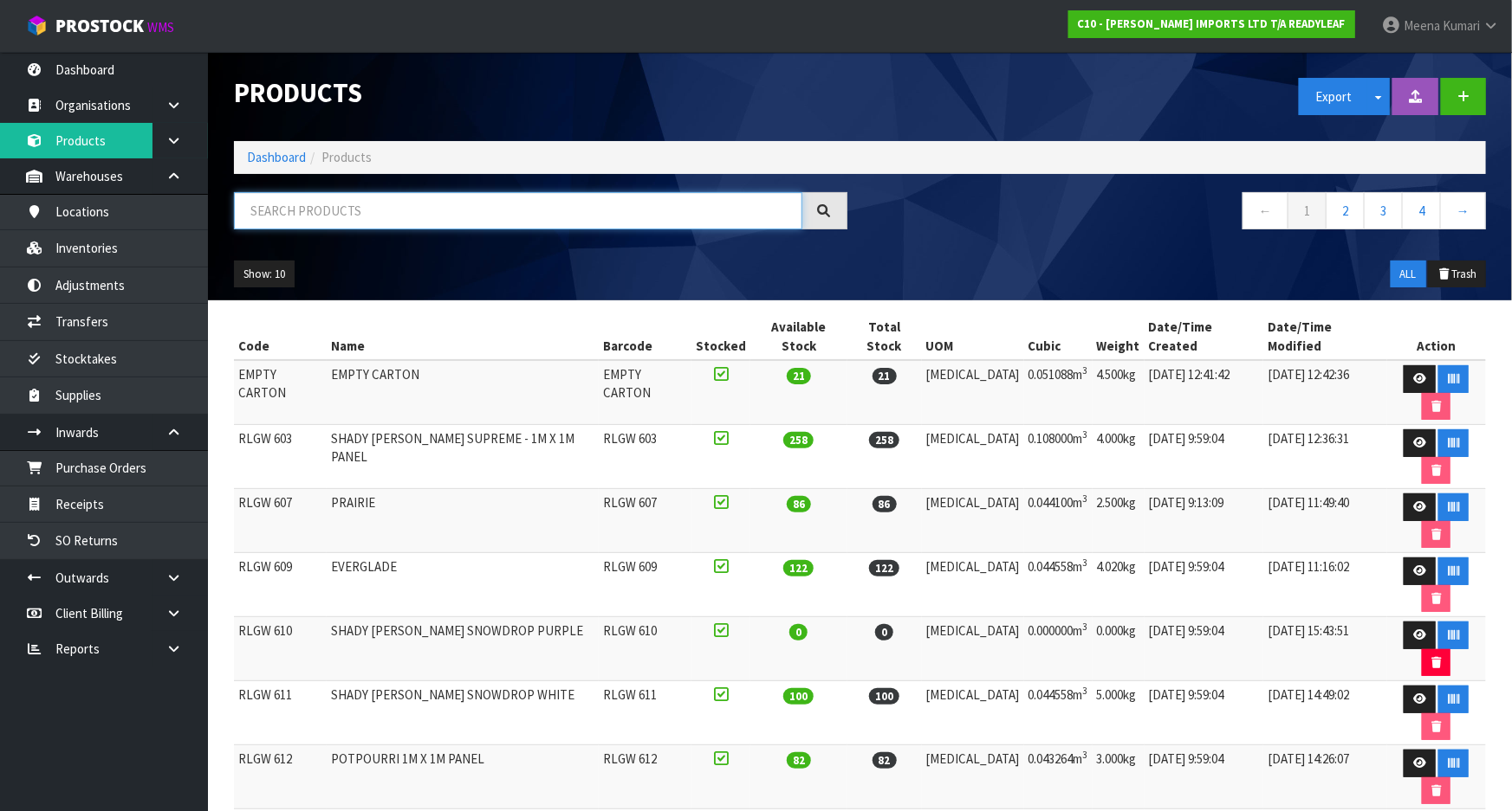
click at [369, 210] on input "text" at bounding box center [518, 210] width 569 height 37
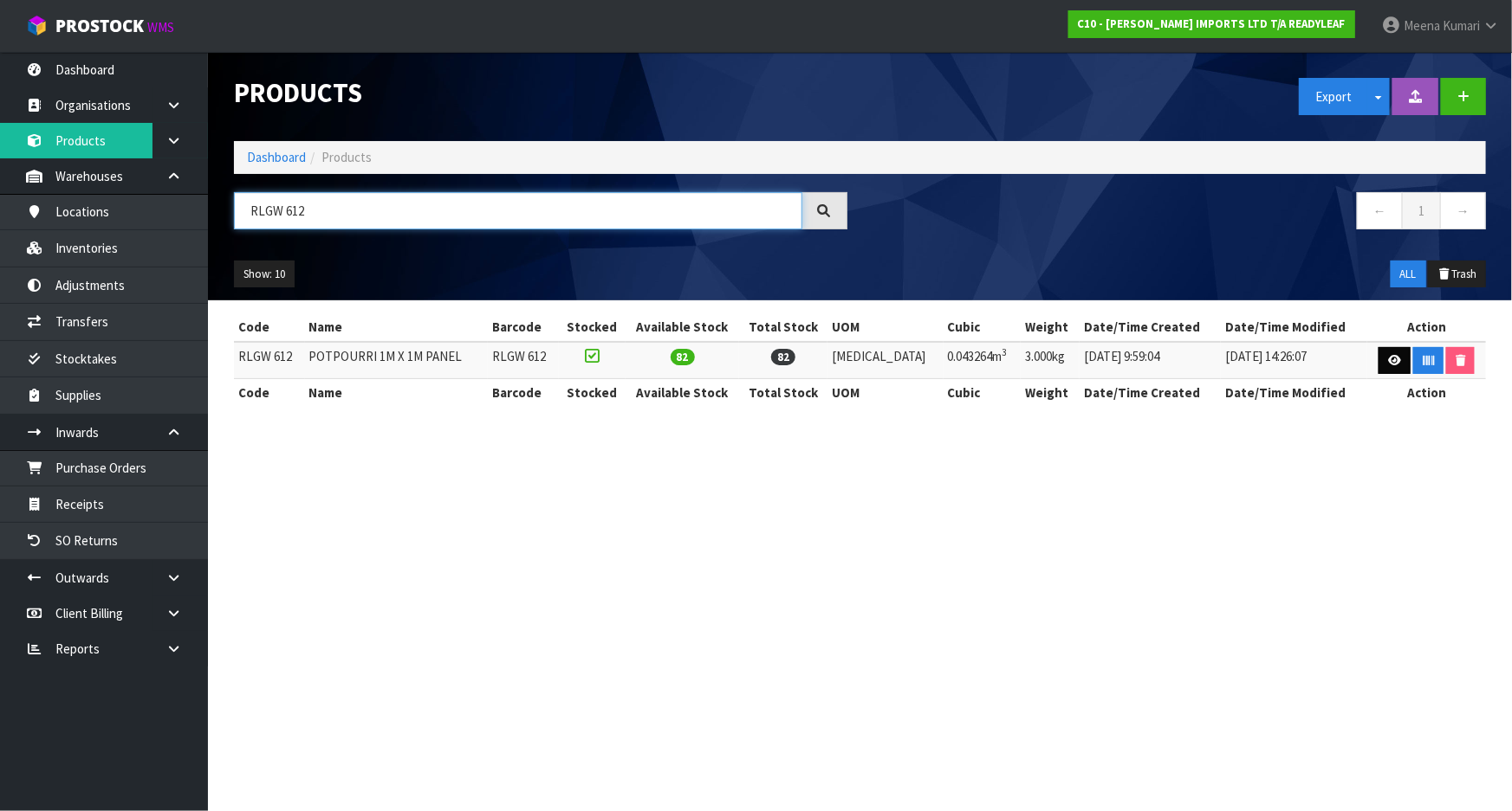
type input "RLGW 612"
click at [1381, 358] on link at bounding box center [1394, 361] width 32 height 27
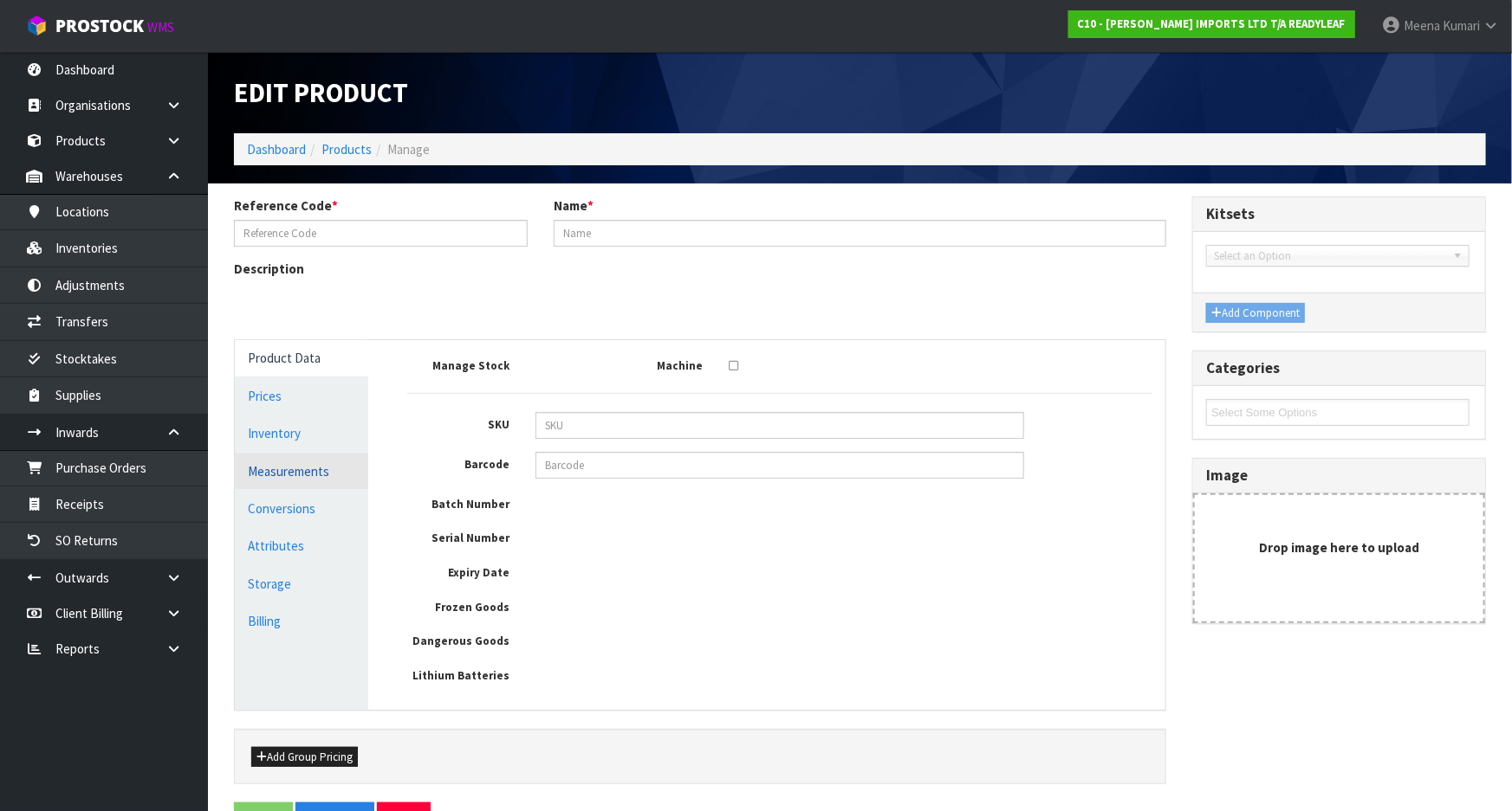
type input "RLGW 612"
type input "POTPOURRI 1M X 1M PANEL"
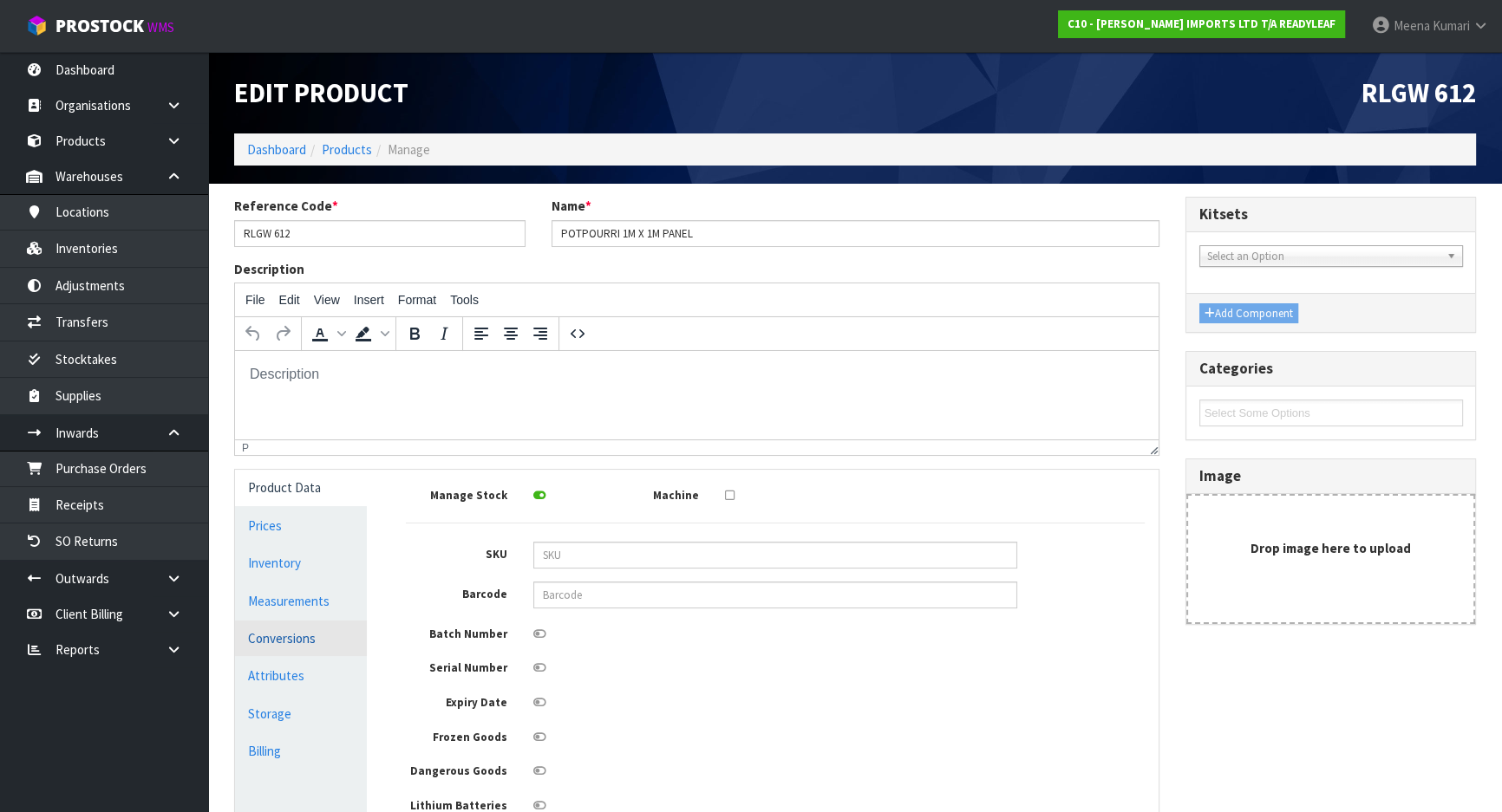
click at [309, 627] on link "Conversions" at bounding box center [301, 638] width 132 height 36
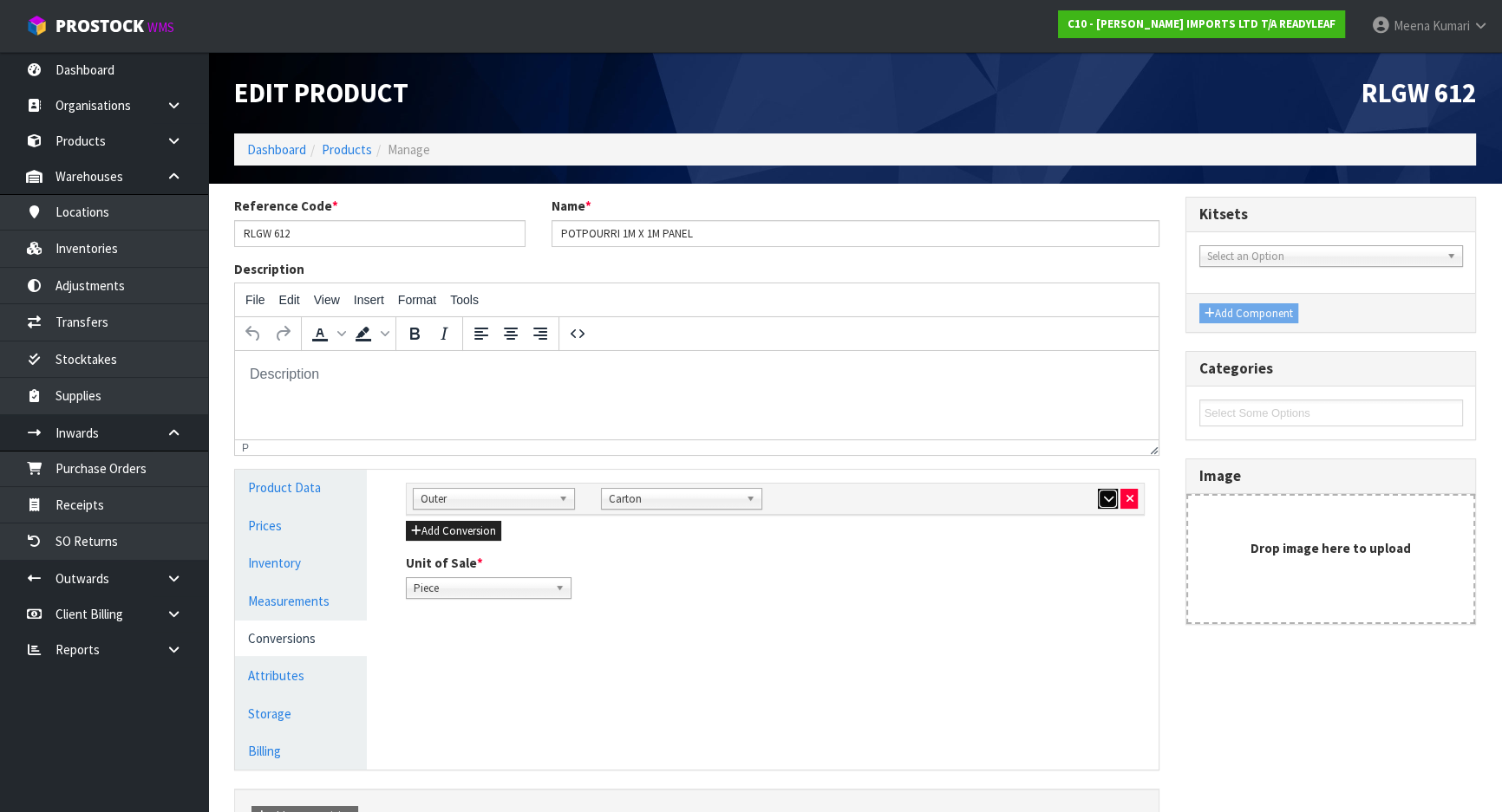
click at [1106, 494] on icon "button" at bounding box center [1108, 499] width 9 height 11
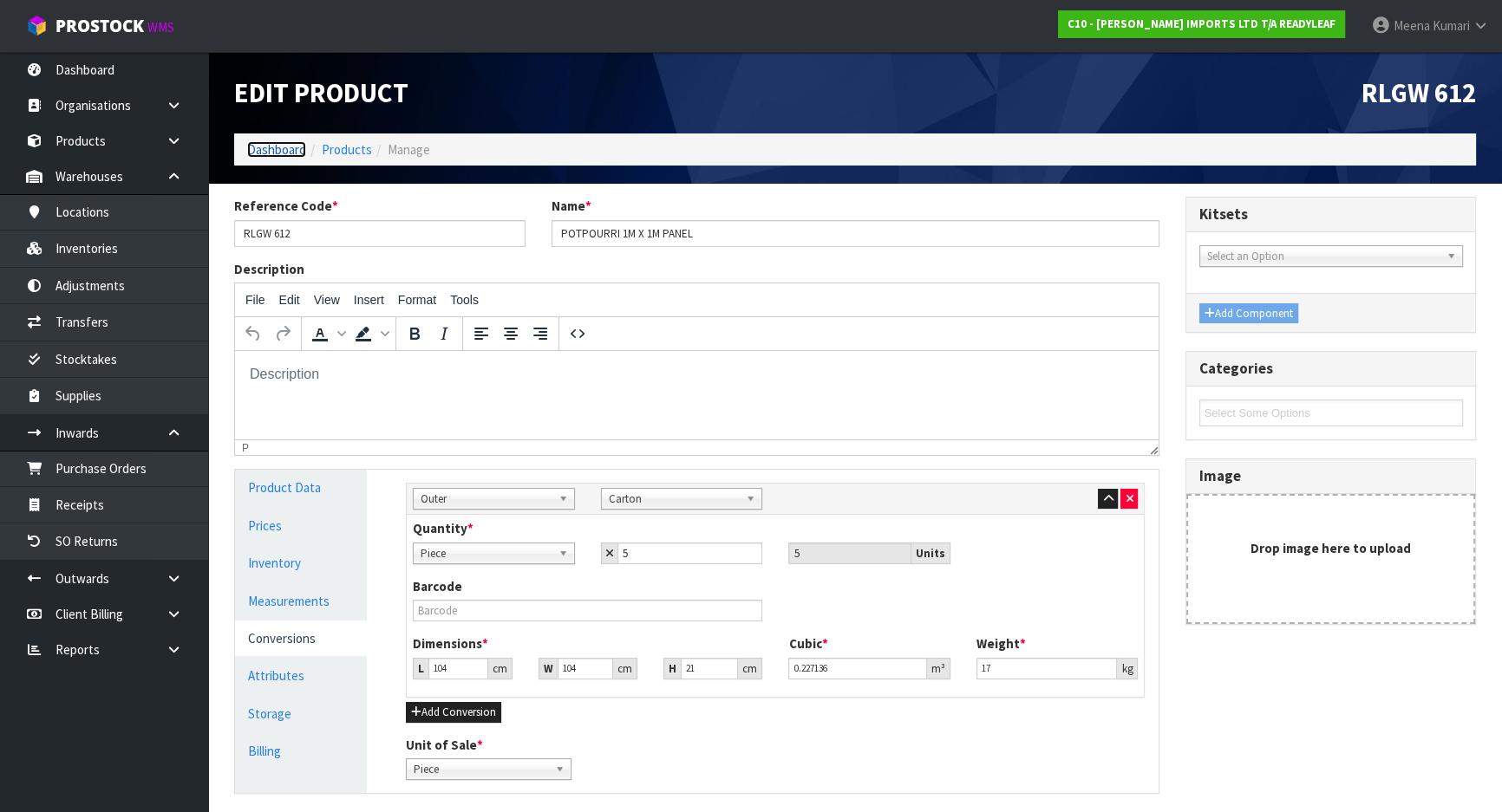
click at [296, 150] on link "Dashboard" at bounding box center [276, 149] width 59 height 16
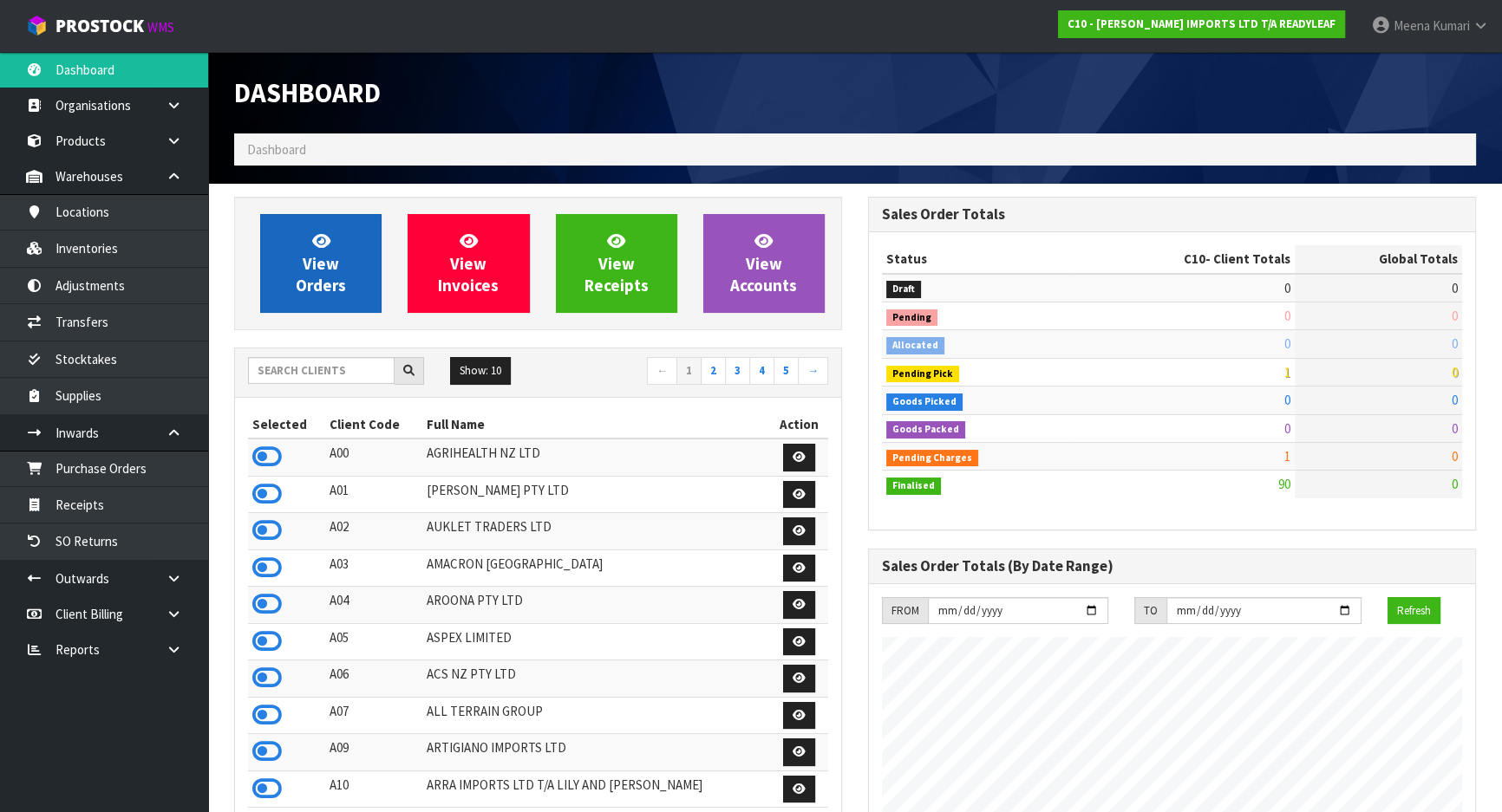
scroll to position [1171, 633]
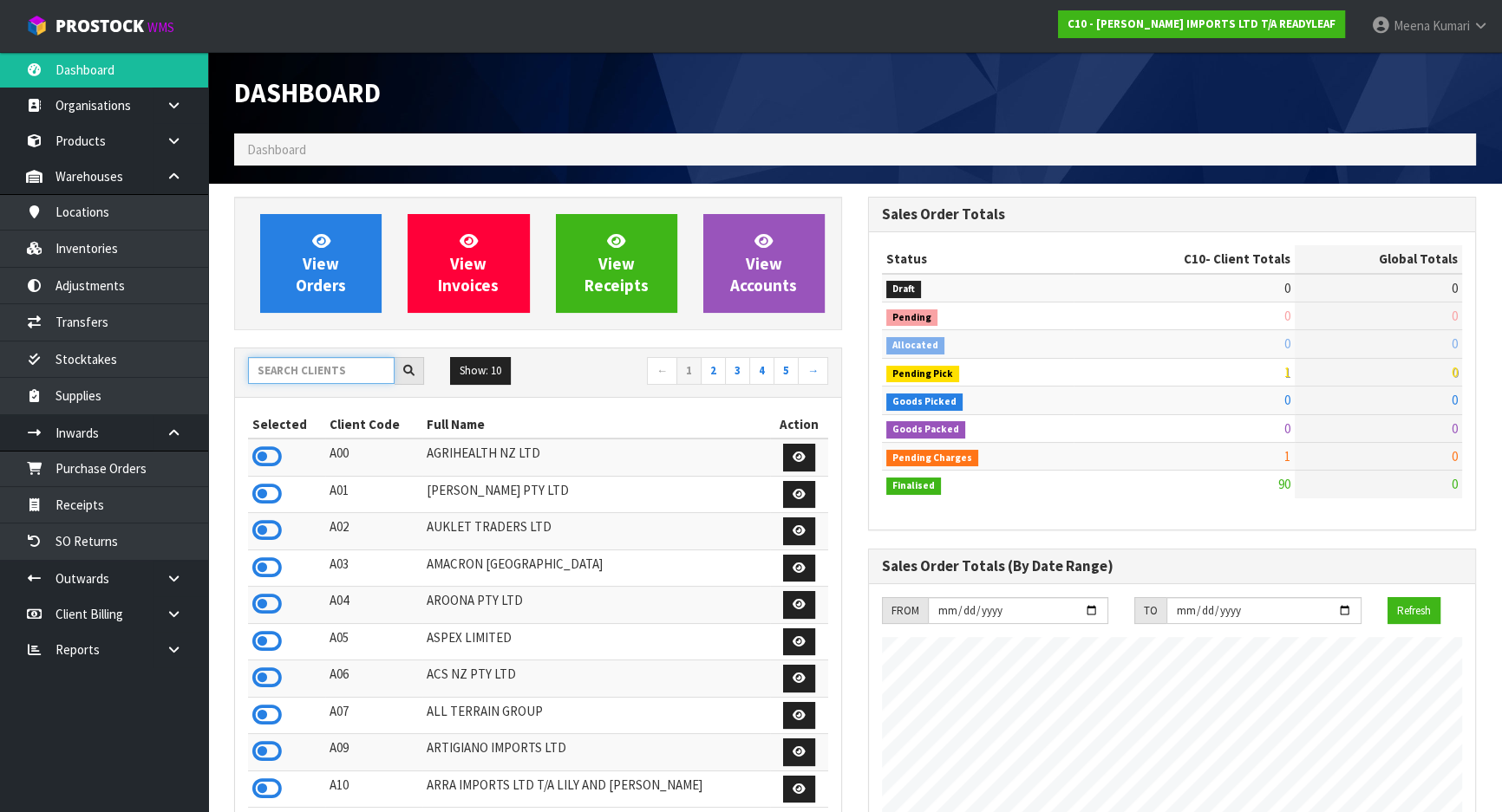
click at [298, 364] on input "text" at bounding box center [321, 370] width 147 height 27
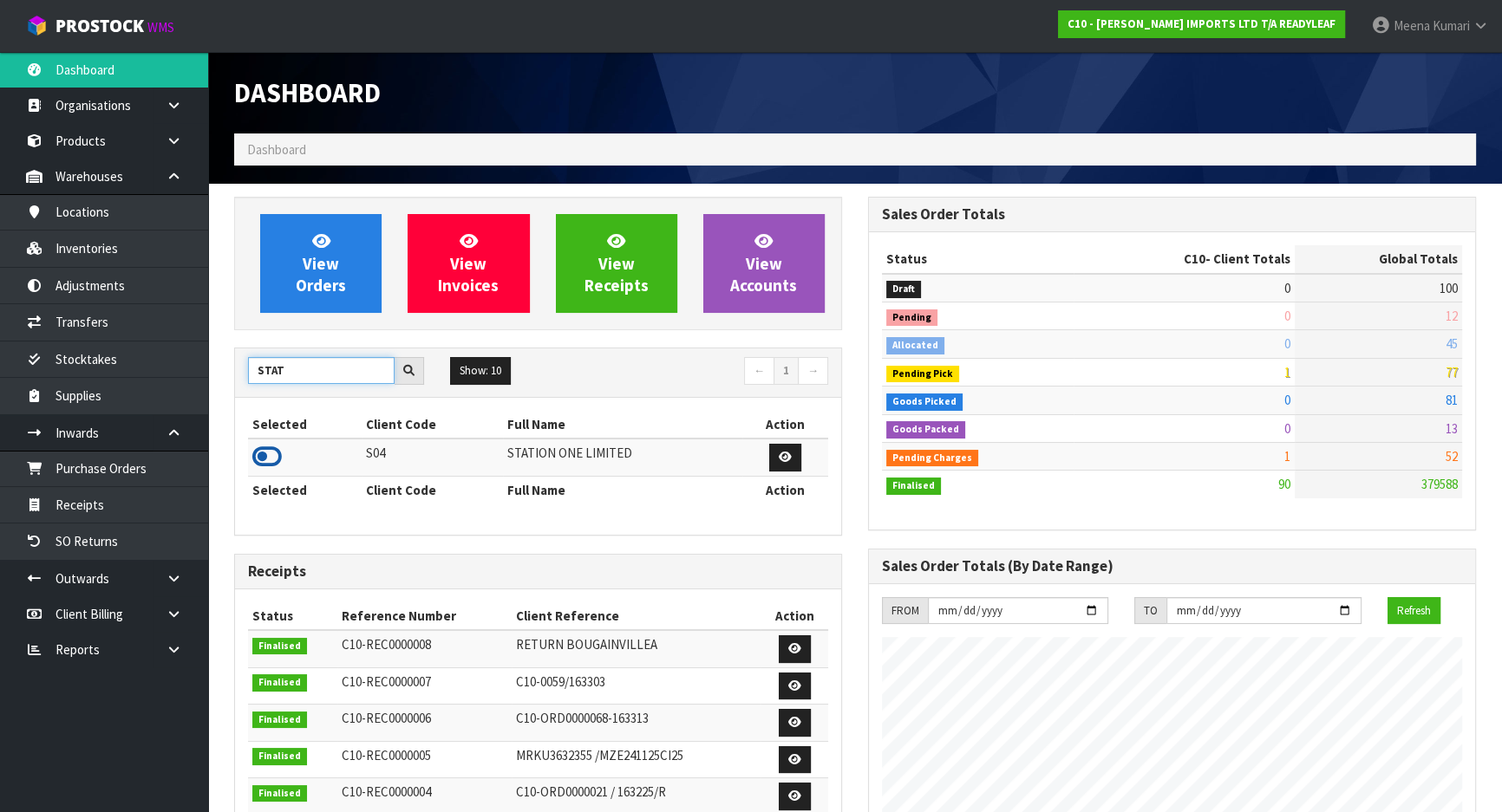
type input "STAT"
click at [276, 455] on icon at bounding box center [267, 457] width 29 height 26
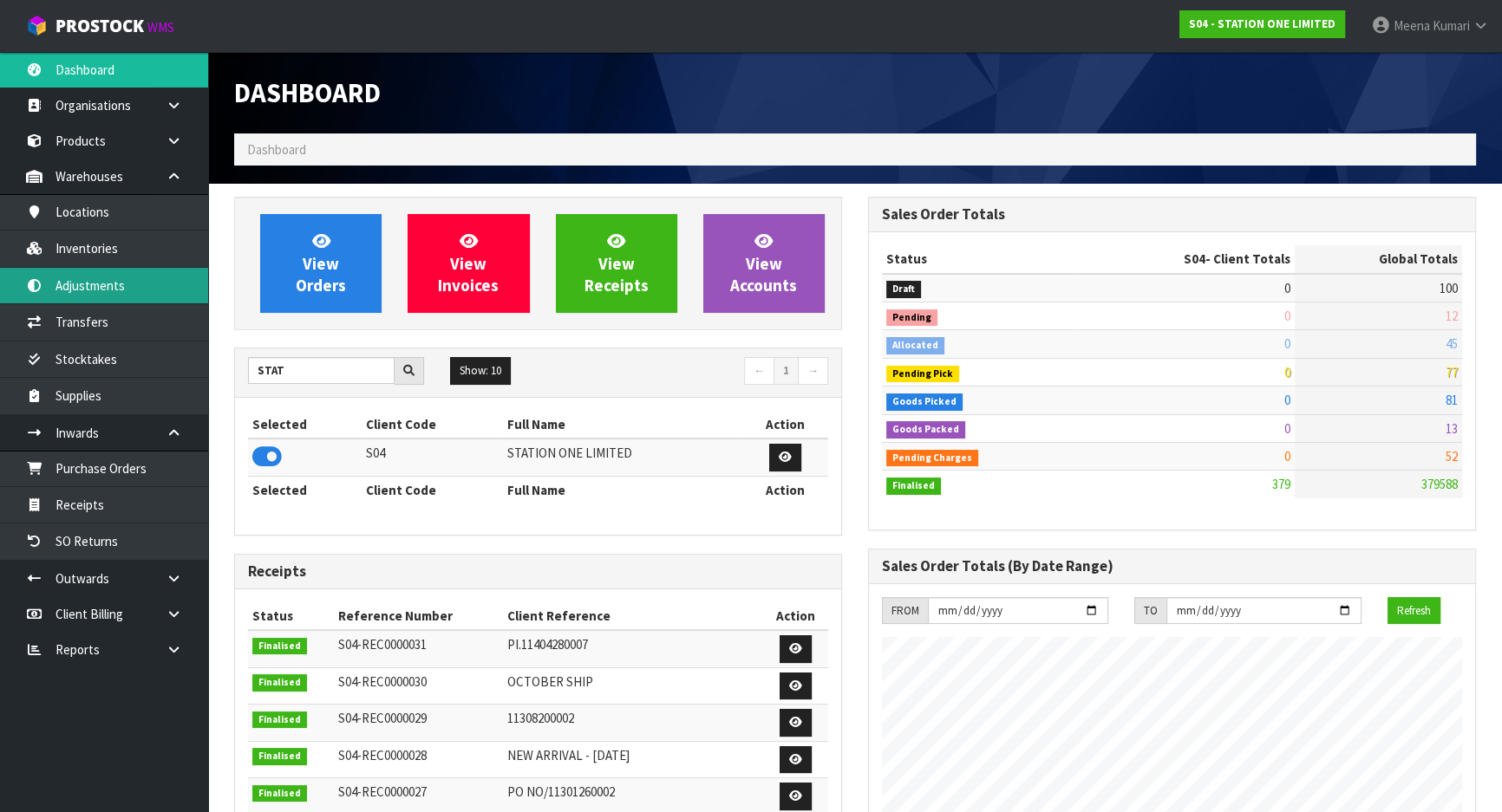
scroll to position [1086, 633]
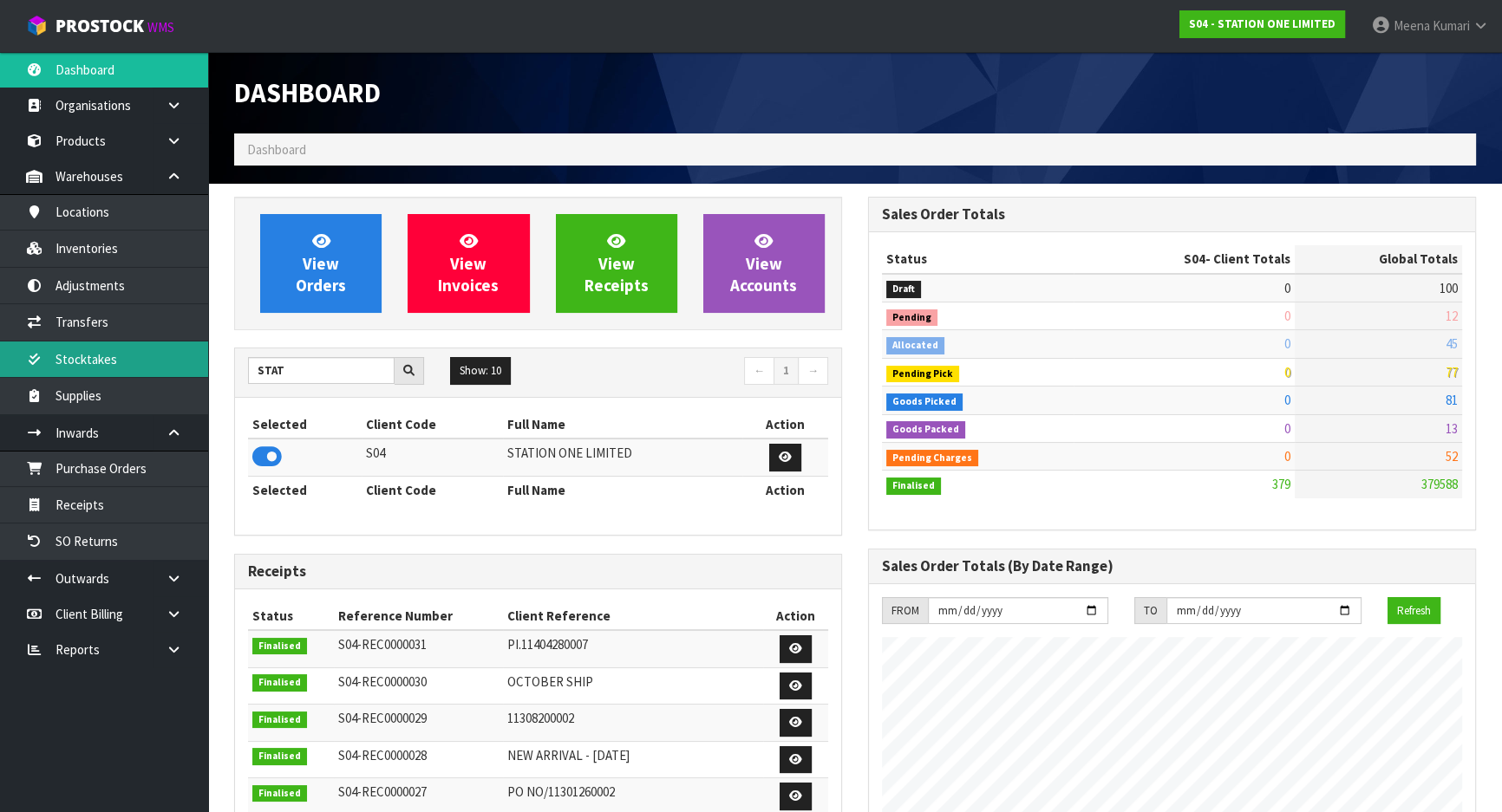
click at [134, 354] on link "Stocktakes" at bounding box center [104, 359] width 209 height 36
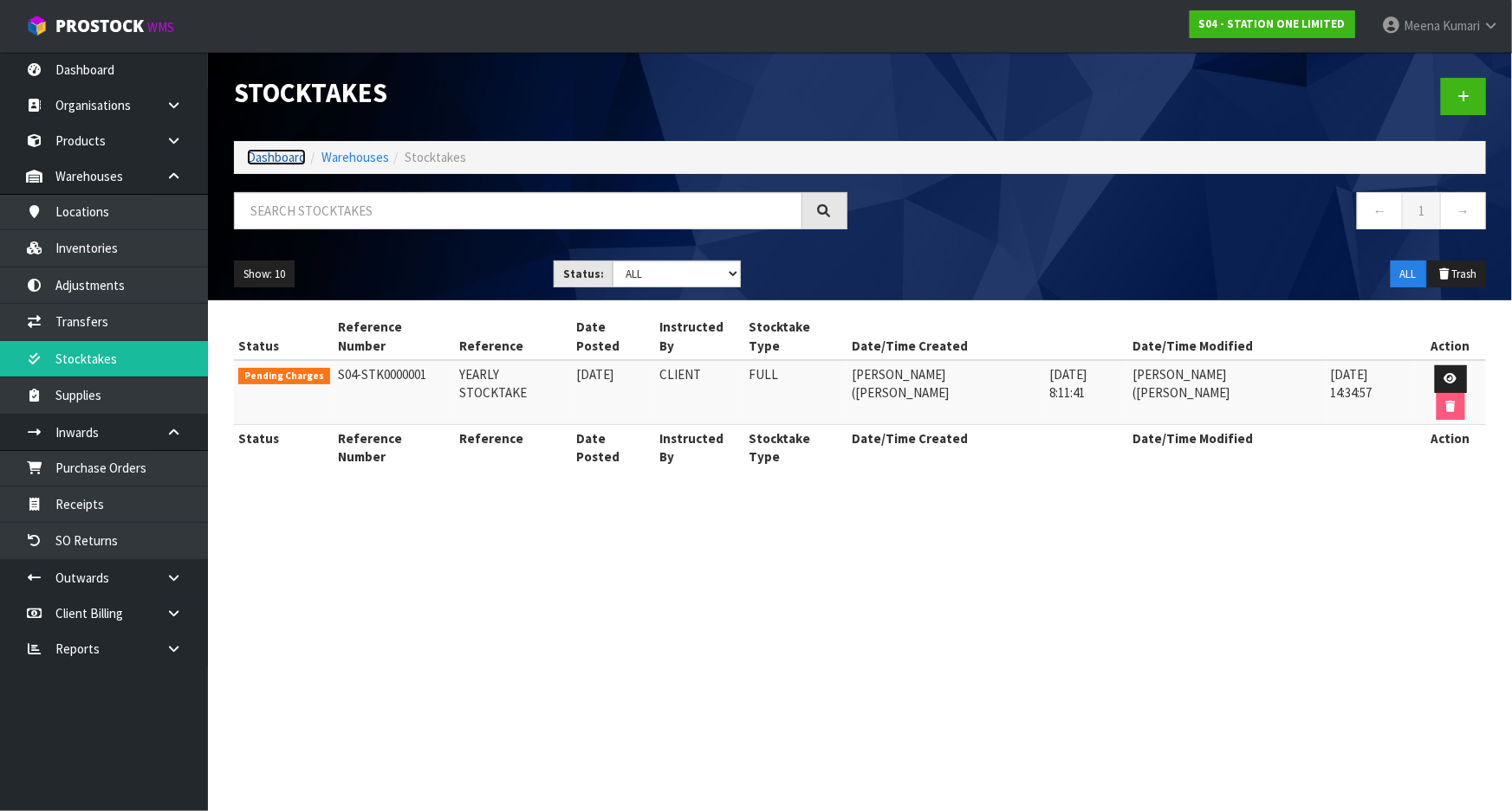
click at [288, 154] on link "Dashboard" at bounding box center [276, 157] width 59 height 16
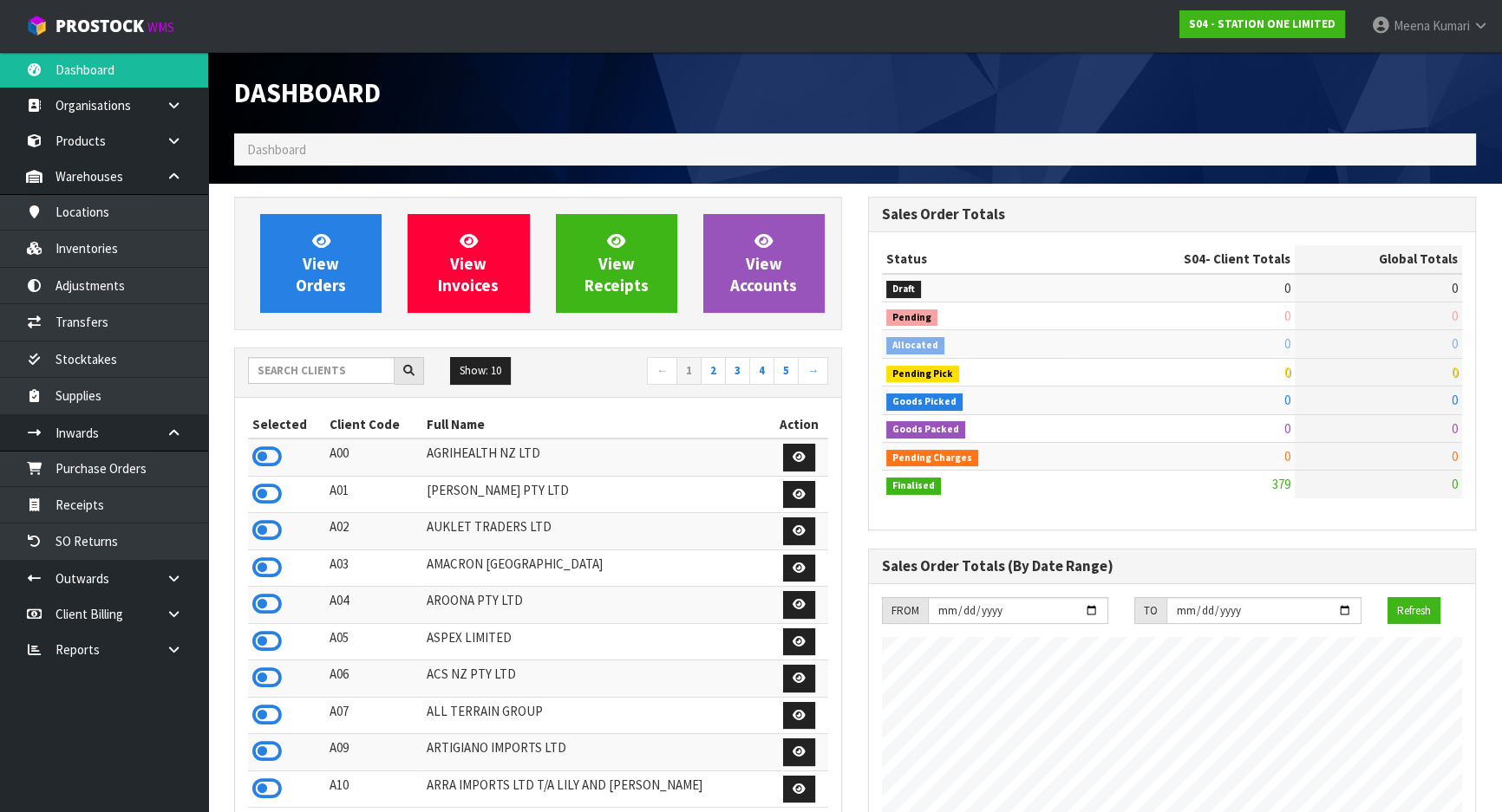
scroll to position [1086, 633]
click at [297, 382] on input "text" at bounding box center [321, 370] width 147 height 27
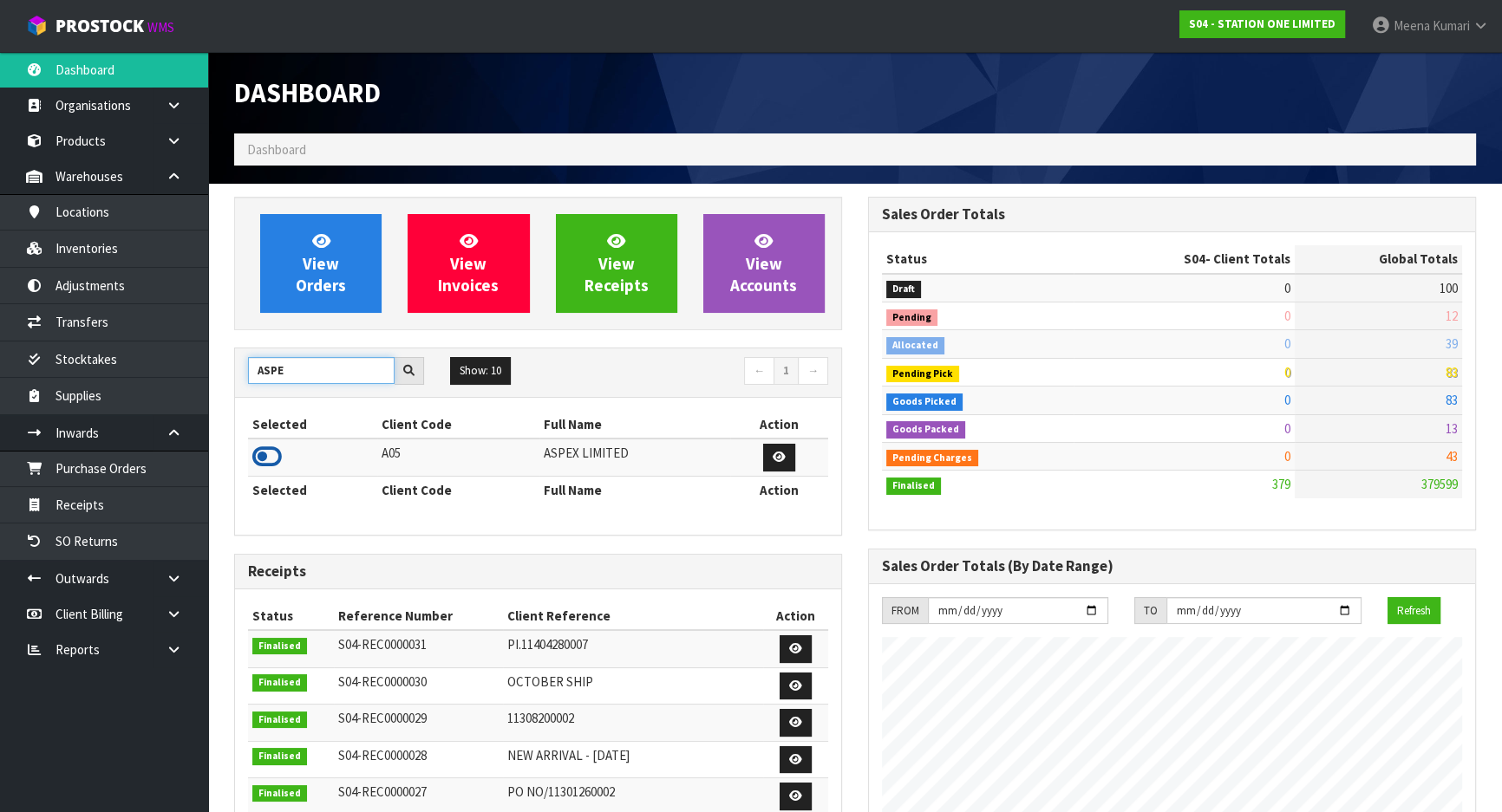
type input "ASPE"
click at [269, 460] on icon at bounding box center [267, 457] width 29 height 26
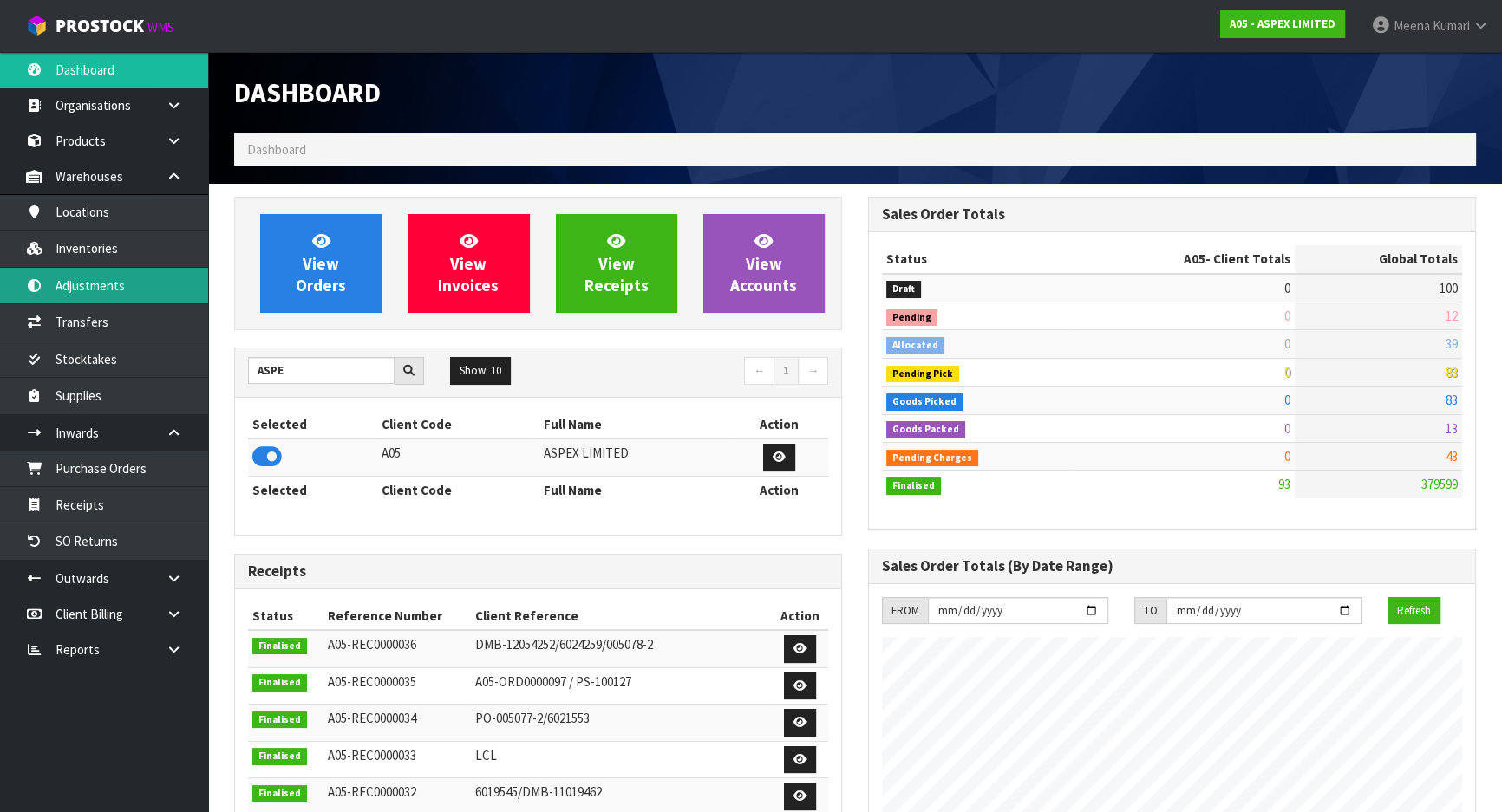
scroll to position [865841, 866781]
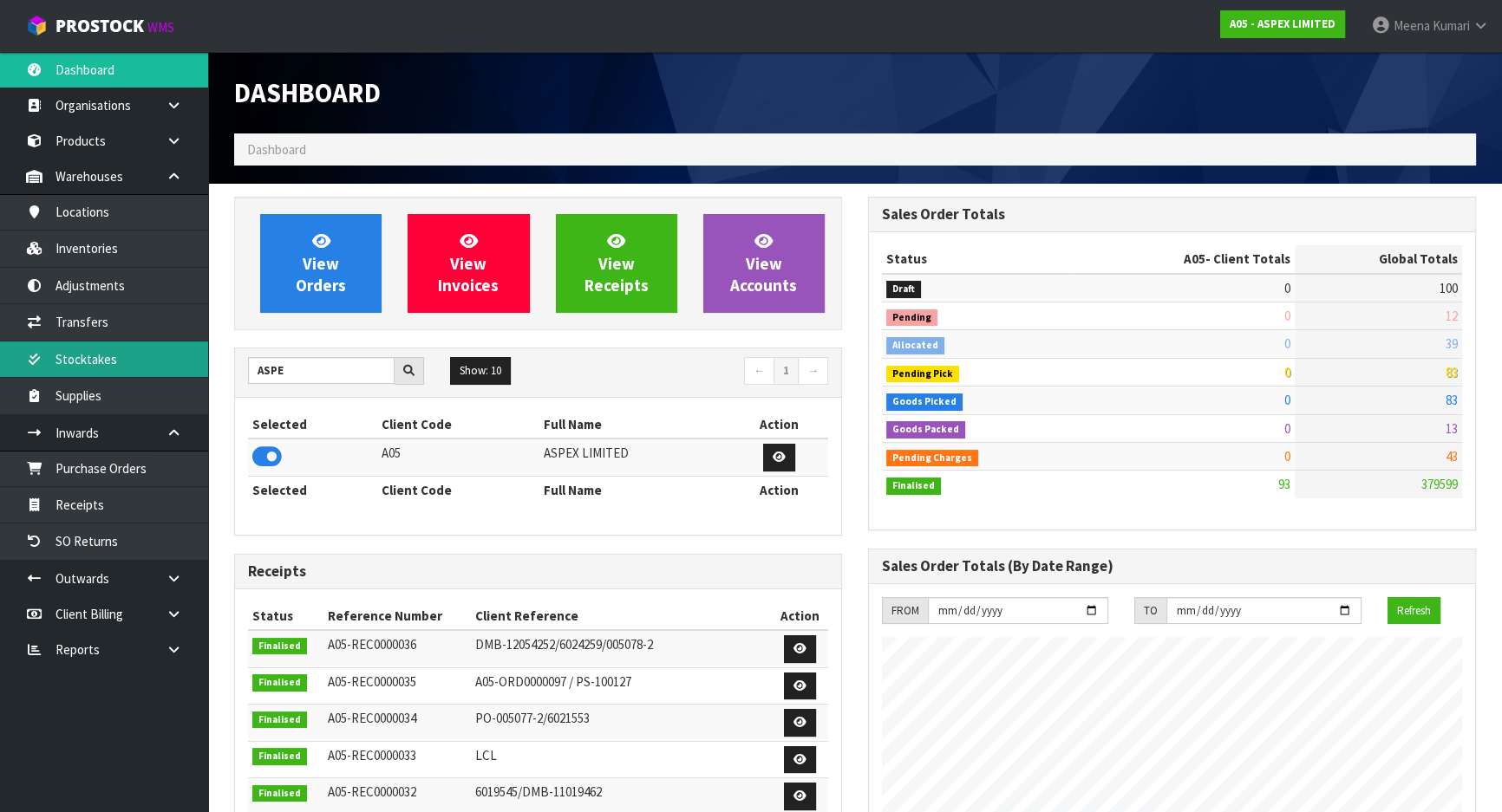
click at [144, 347] on link "Stocktakes" at bounding box center [104, 359] width 209 height 36
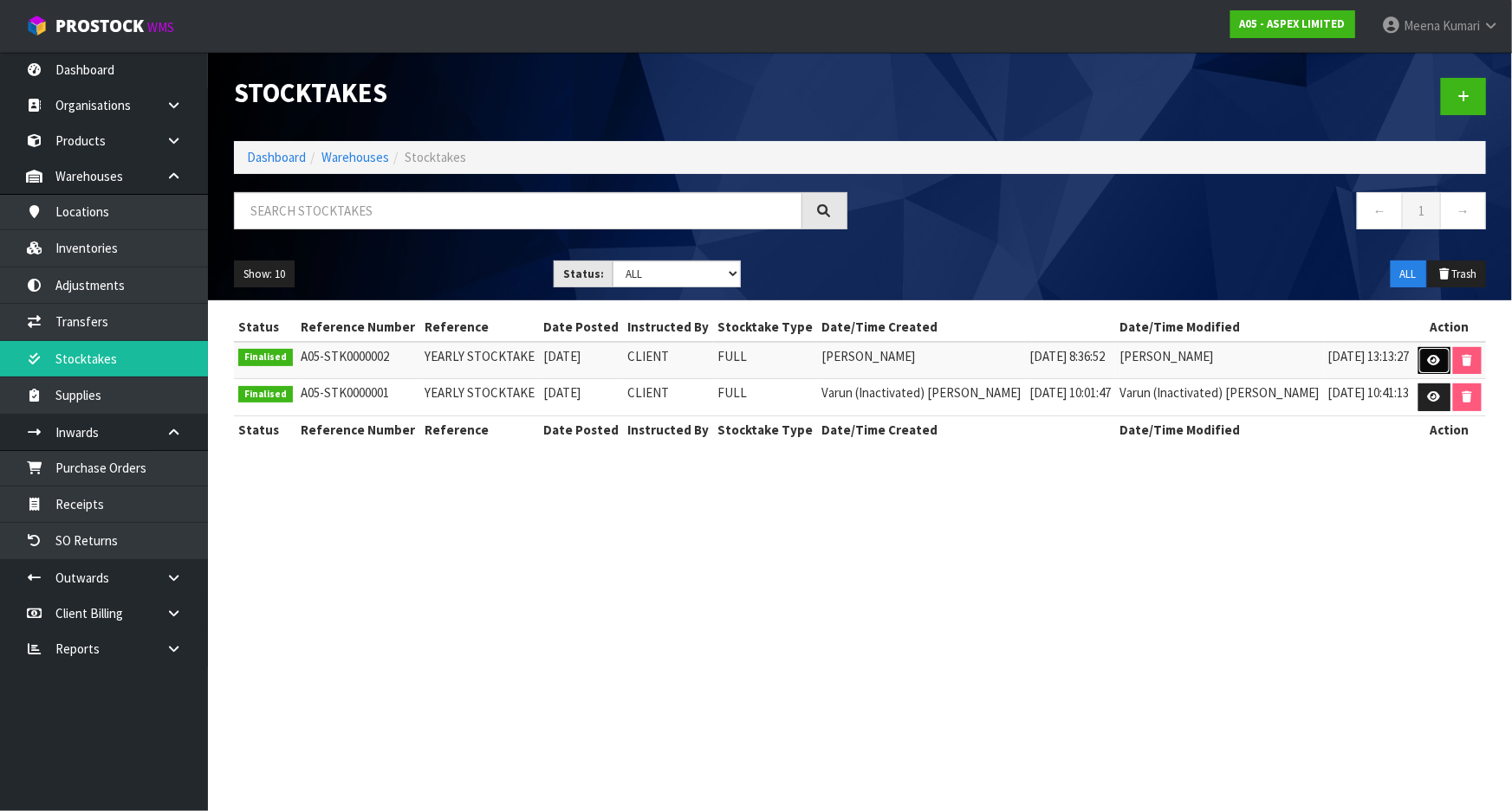
click at [1434, 359] on icon at bounding box center [1434, 360] width 13 height 11
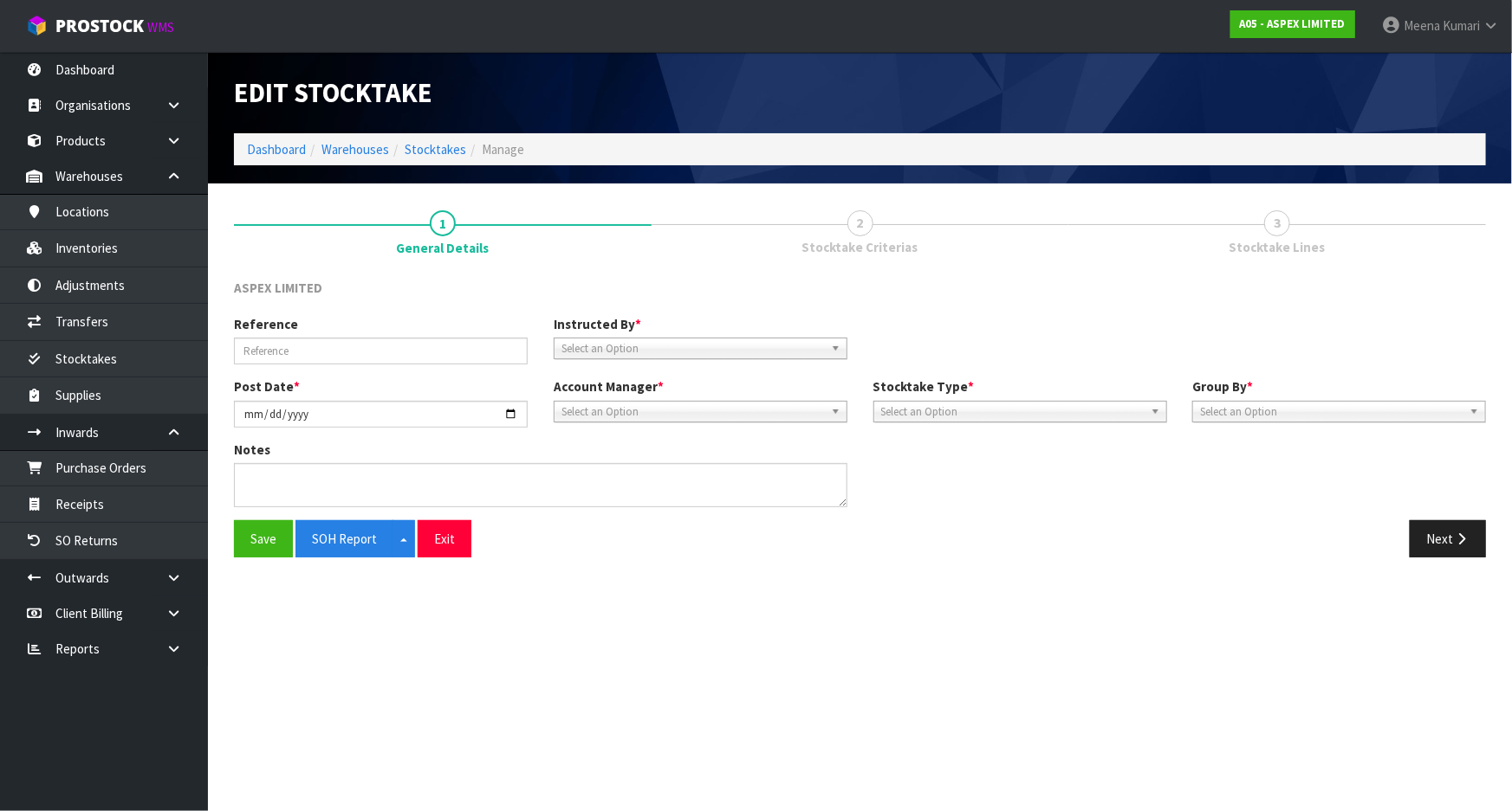
type input "YEARLY STOCKTAKE"
type input "[DATE]"
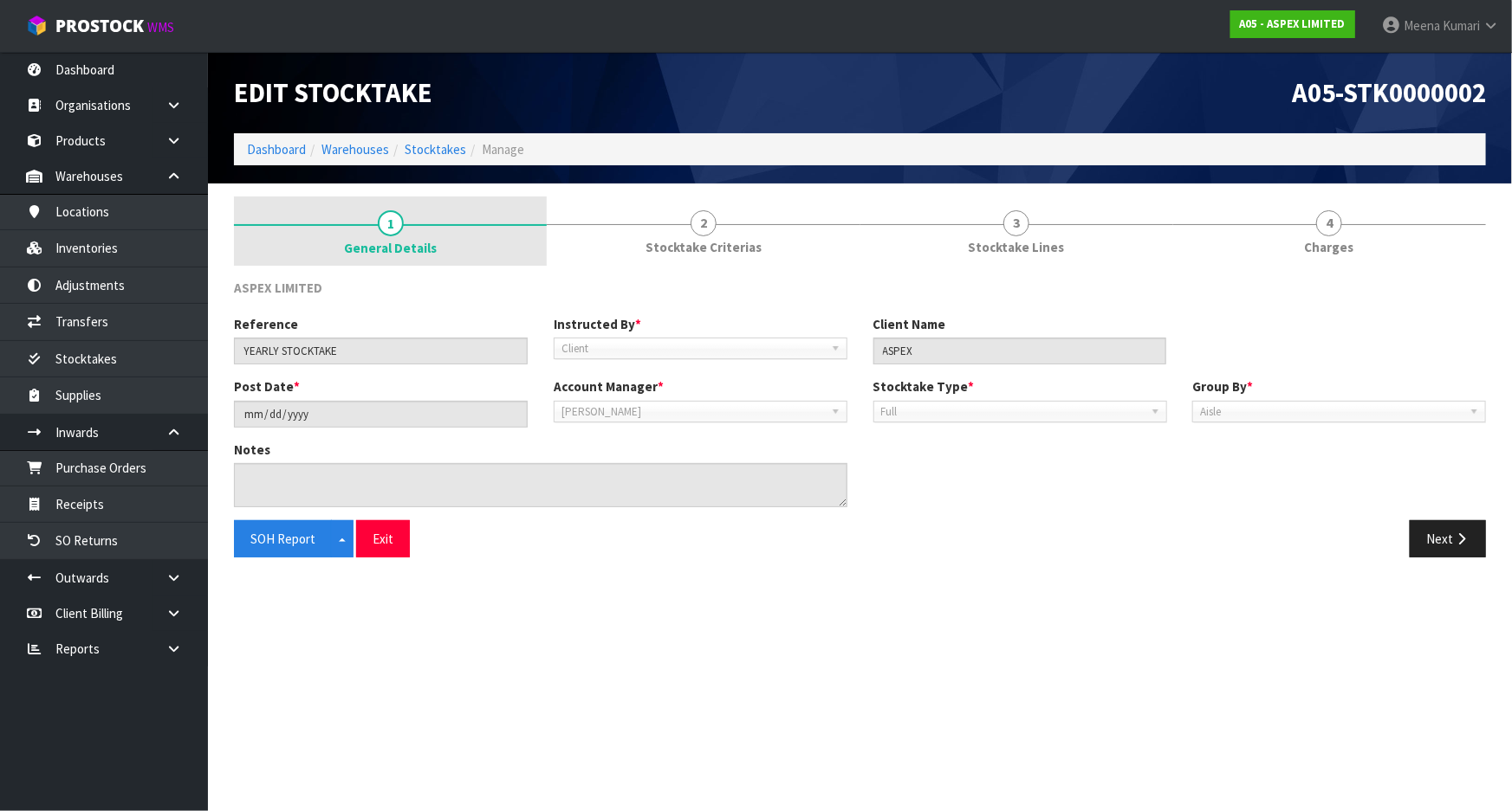
click at [393, 222] on span "1" at bounding box center [390, 223] width 26 height 26
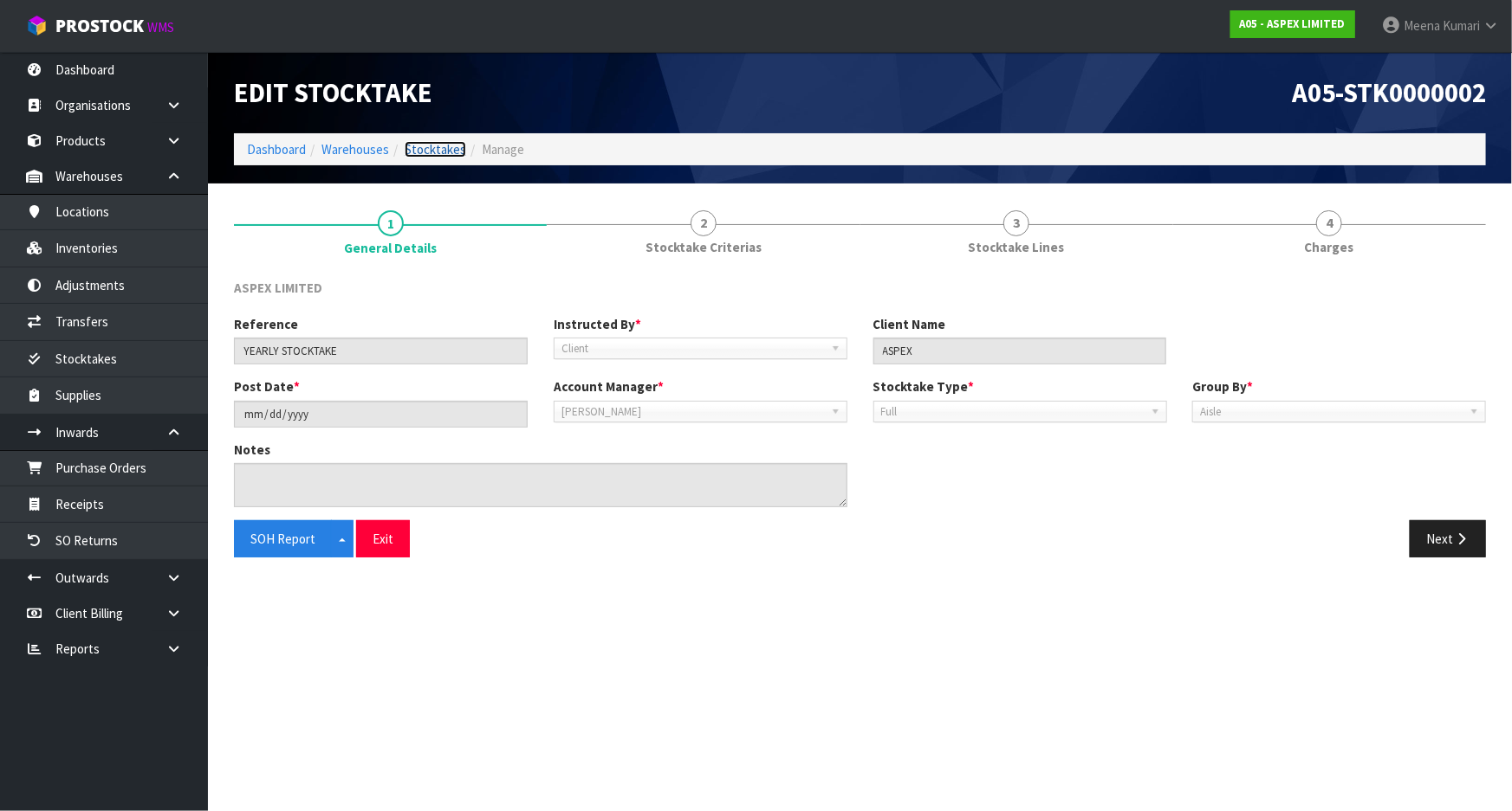
click at [433, 154] on link "Stocktakes" at bounding box center [436, 149] width 62 height 16
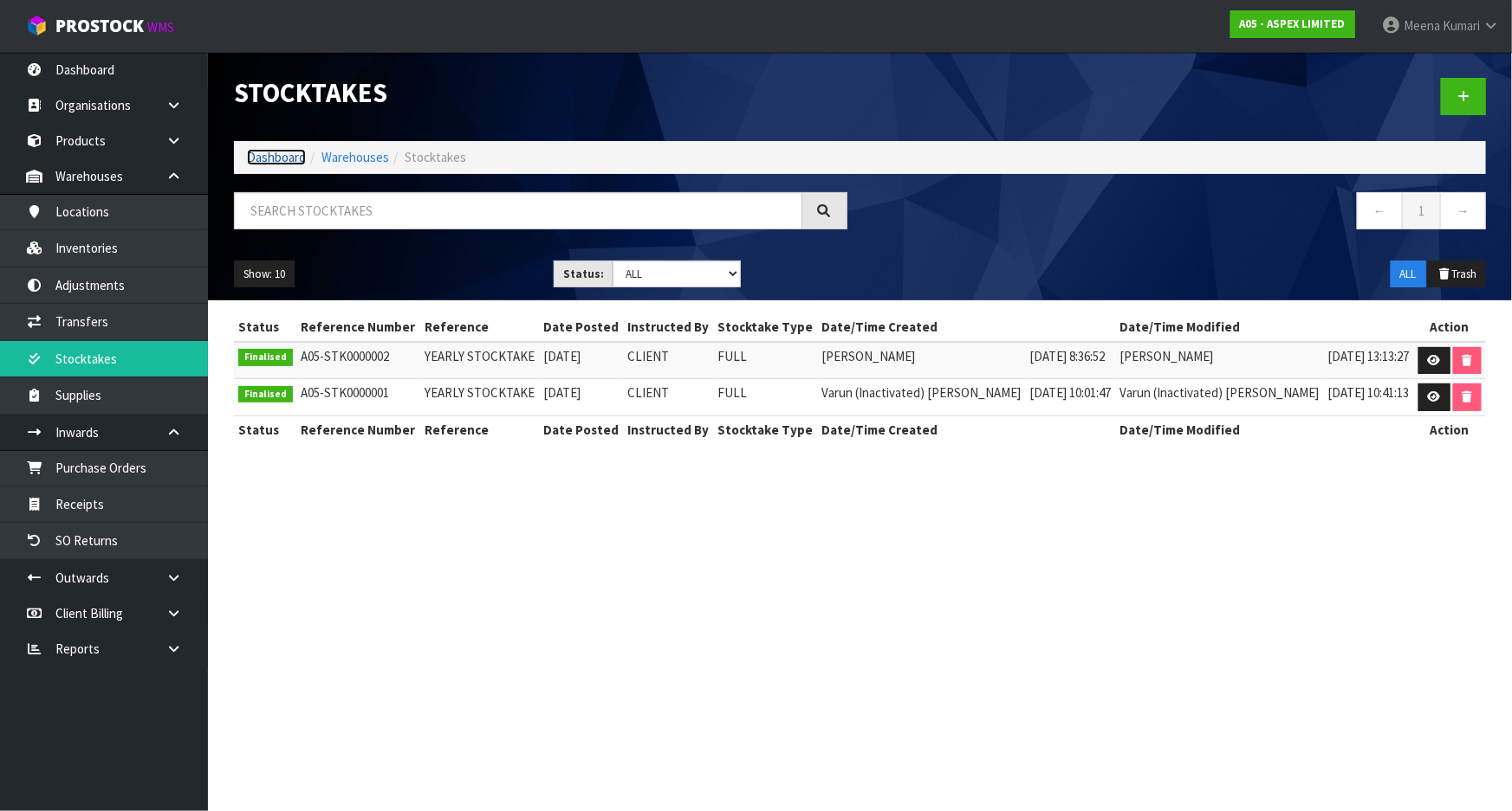
click at [276, 155] on link "Dashboard" at bounding box center [276, 157] width 59 height 16
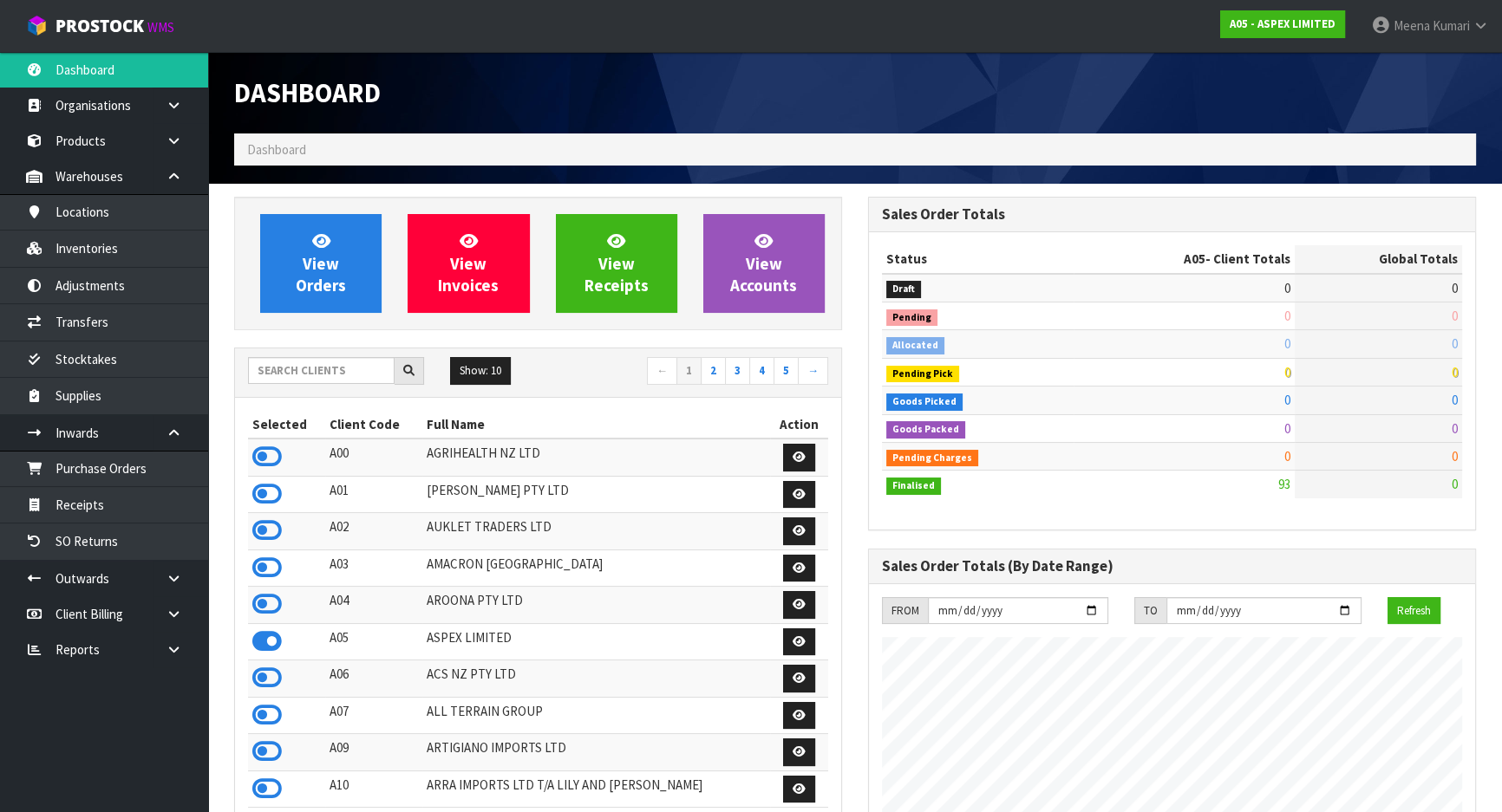
scroll to position [1059, 633]
click at [324, 378] on input "text" at bounding box center [321, 370] width 147 height 27
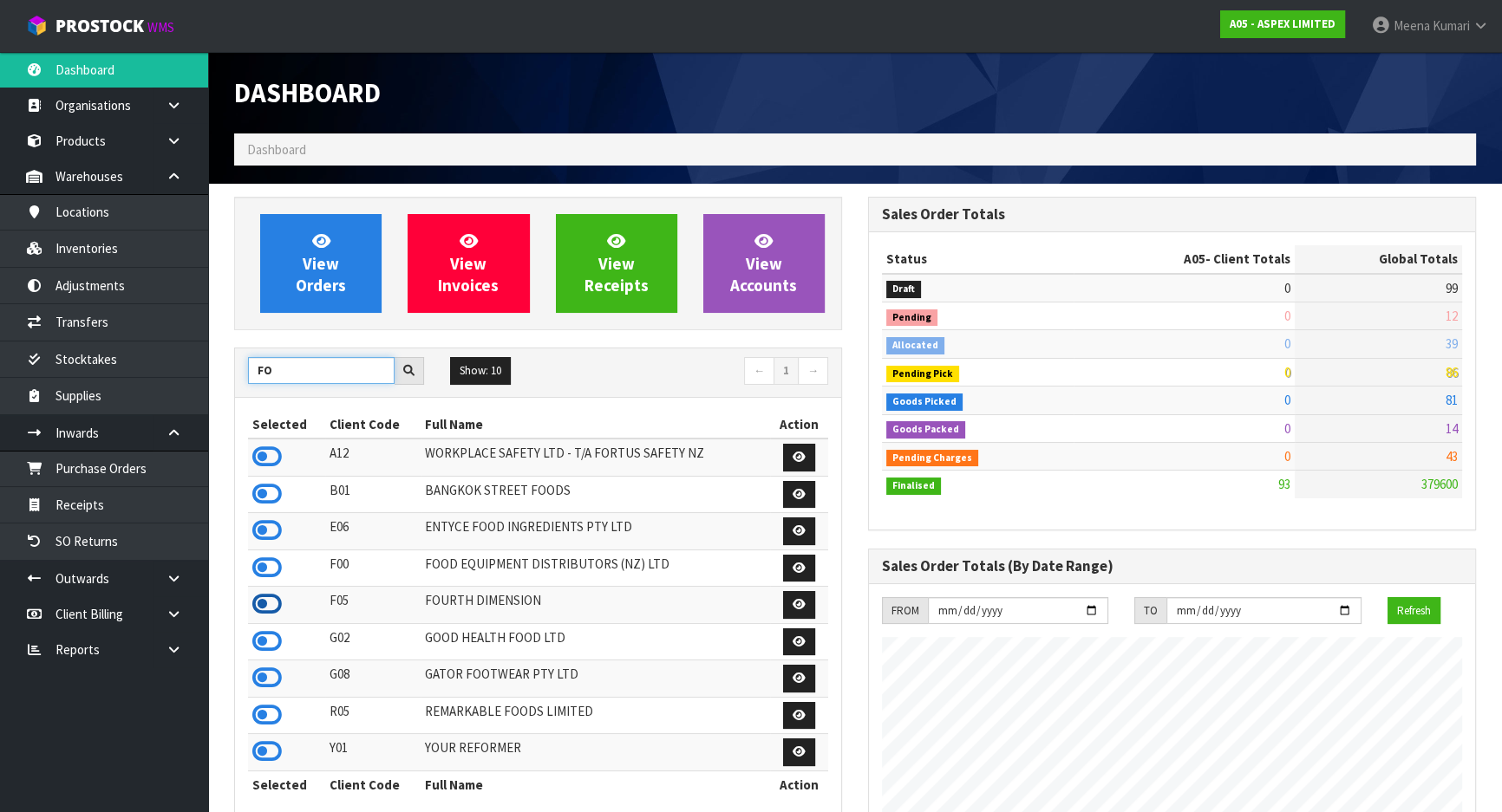
type input "FO"
click at [264, 599] on icon at bounding box center [267, 604] width 29 height 26
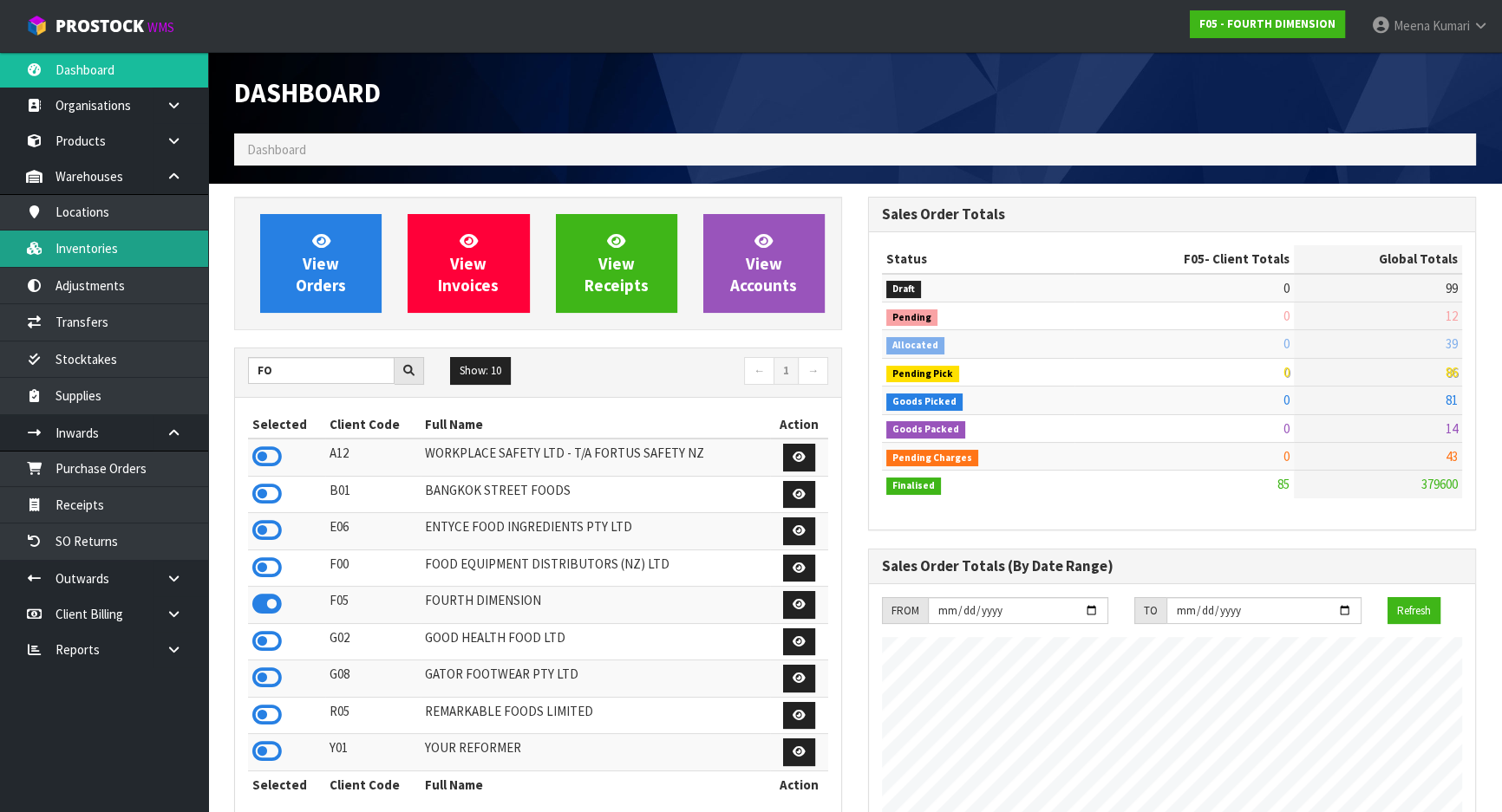
click at [121, 243] on link "Inventories" at bounding box center [104, 248] width 209 height 36
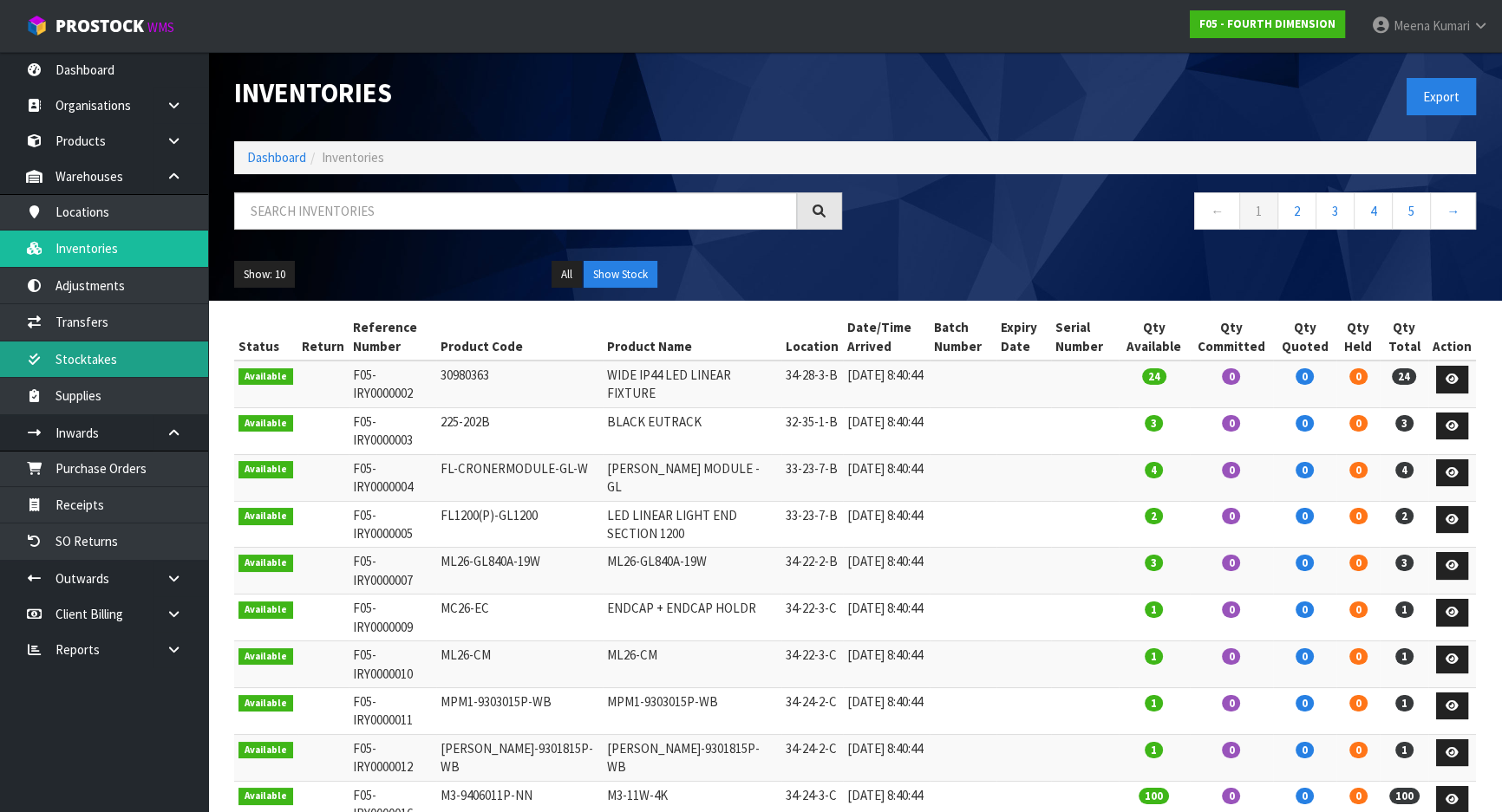
click at [107, 368] on link "Stocktakes" at bounding box center [104, 359] width 209 height 36
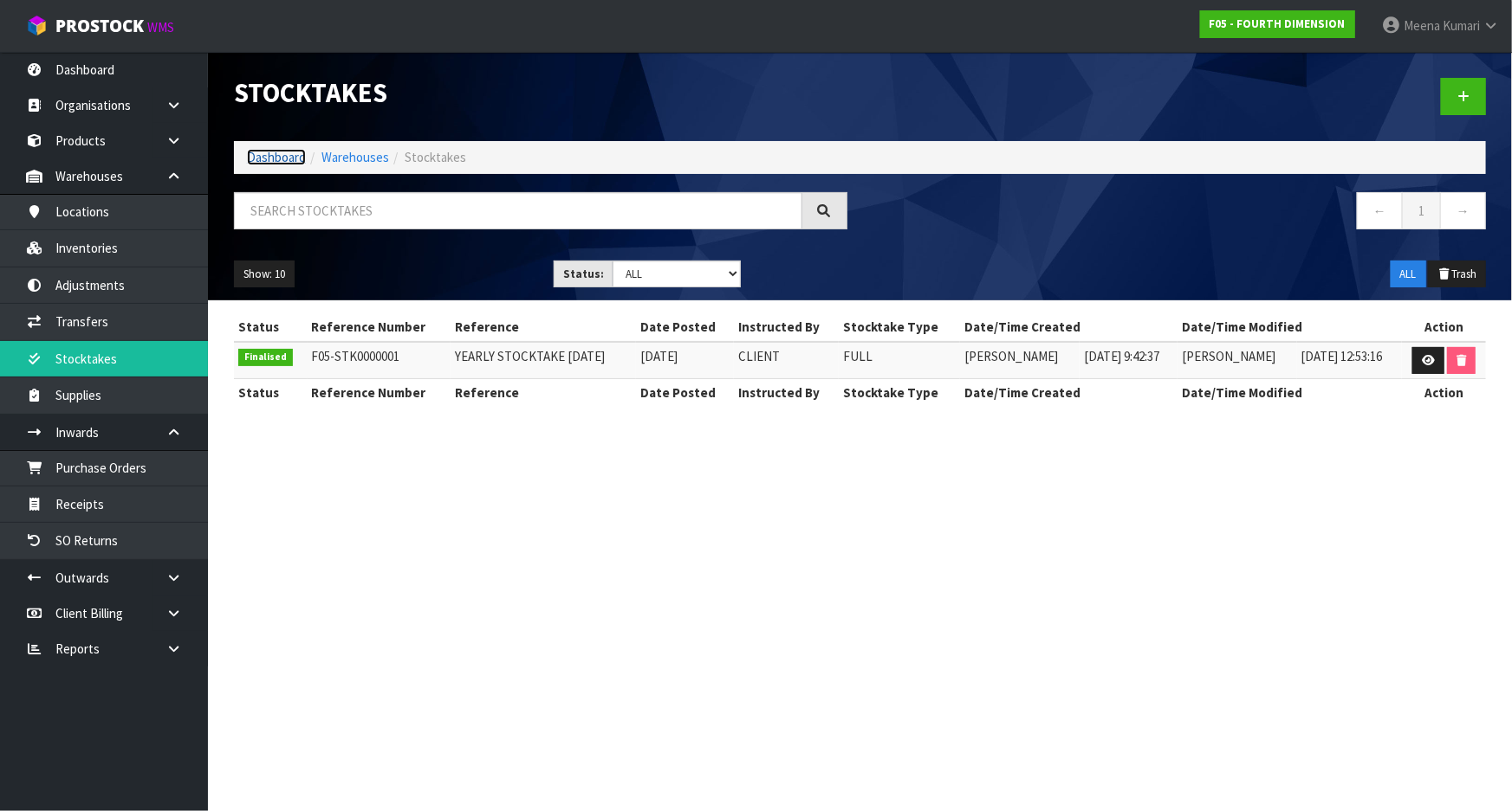
click at [283, 154] on link "Dashboard" at bounding box center [276, 157] width 59 height 16
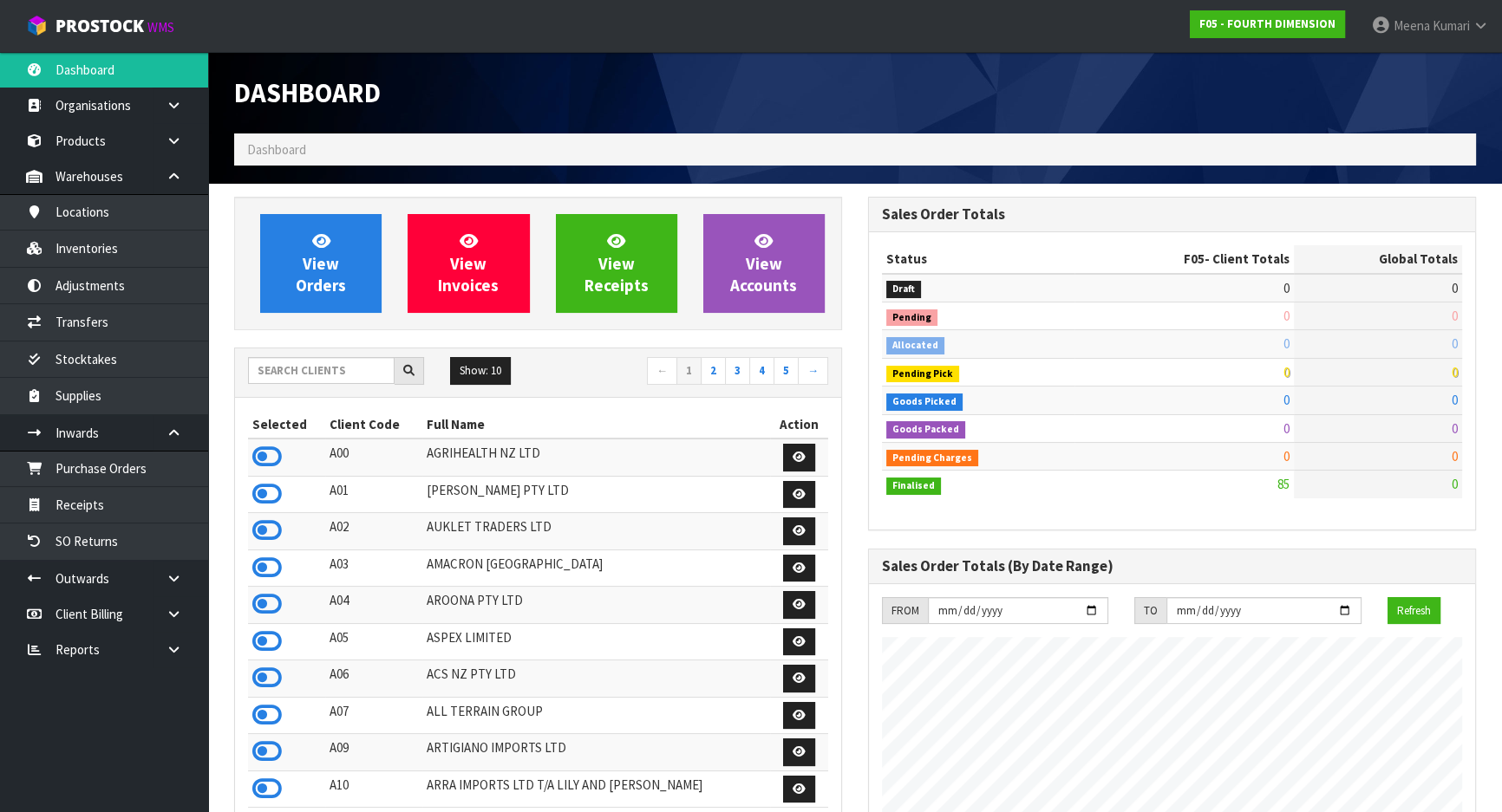
scroll to position [1059, 633]
click at [313, 382] on input "text" at bounding box center [321, 370] width 147 height 27
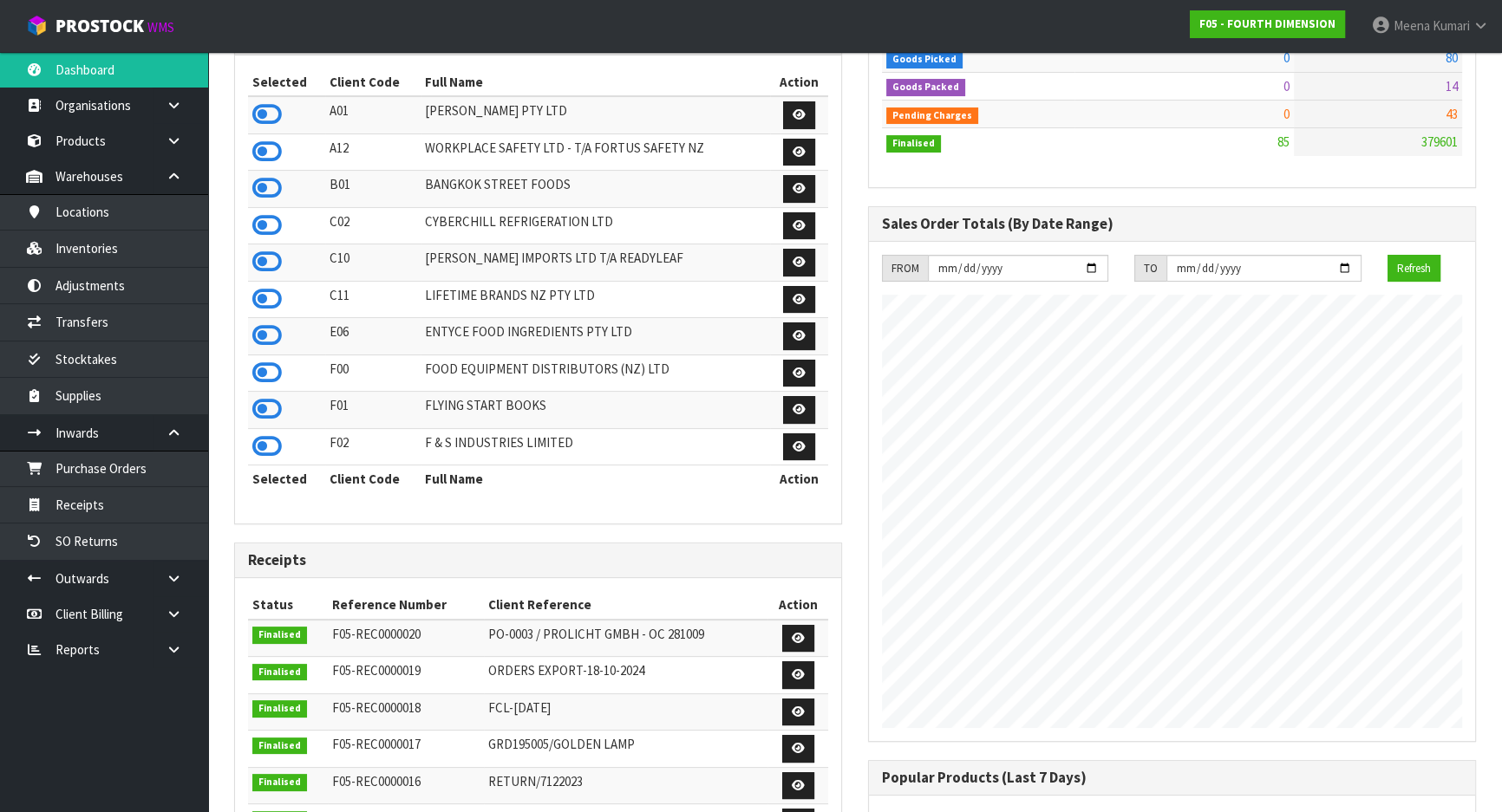
scroll to position [315, 0]
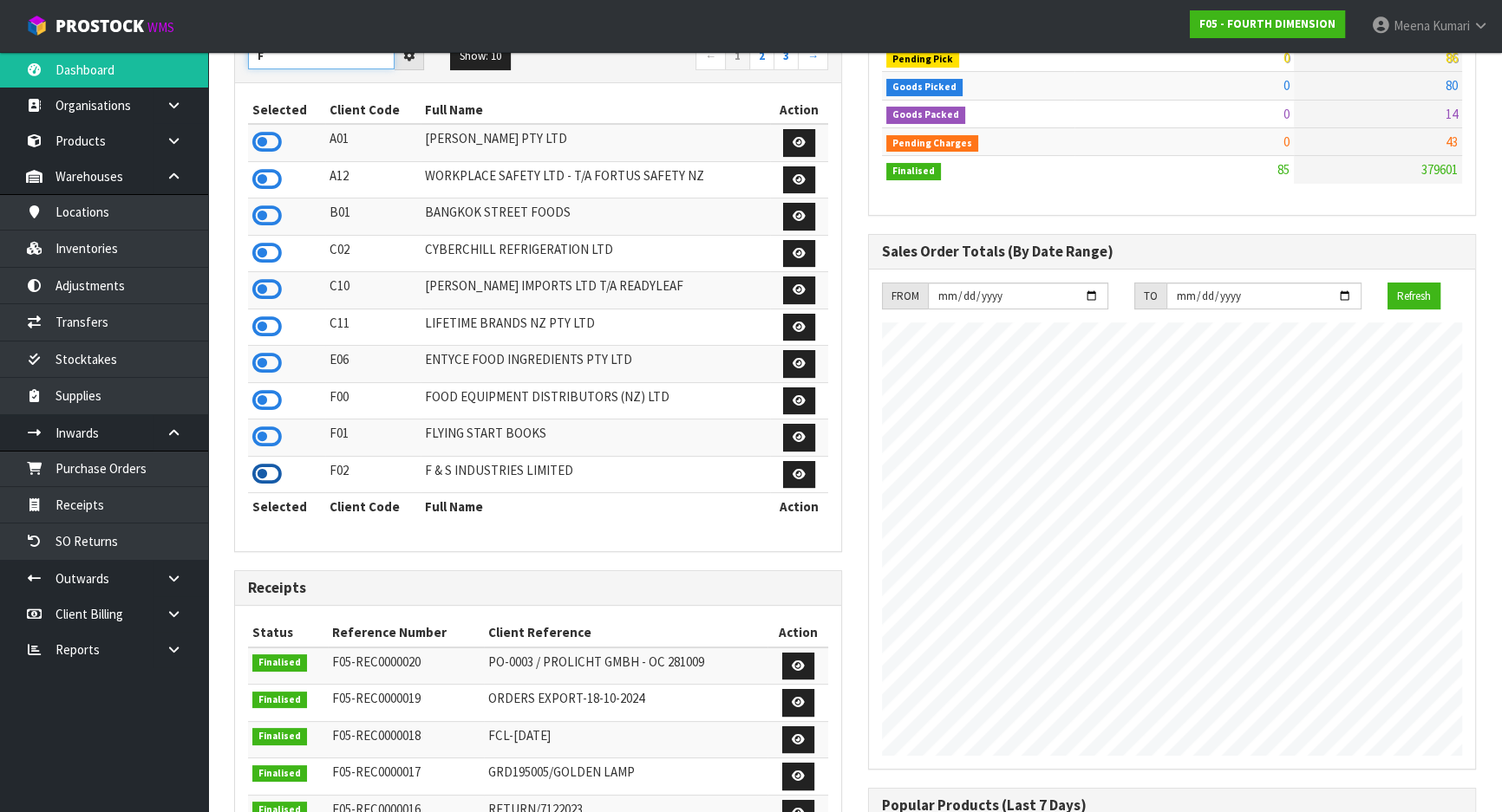
type input "F"
click at [270, 479] on icon at bounding box center [267, 474] width 29 height 26
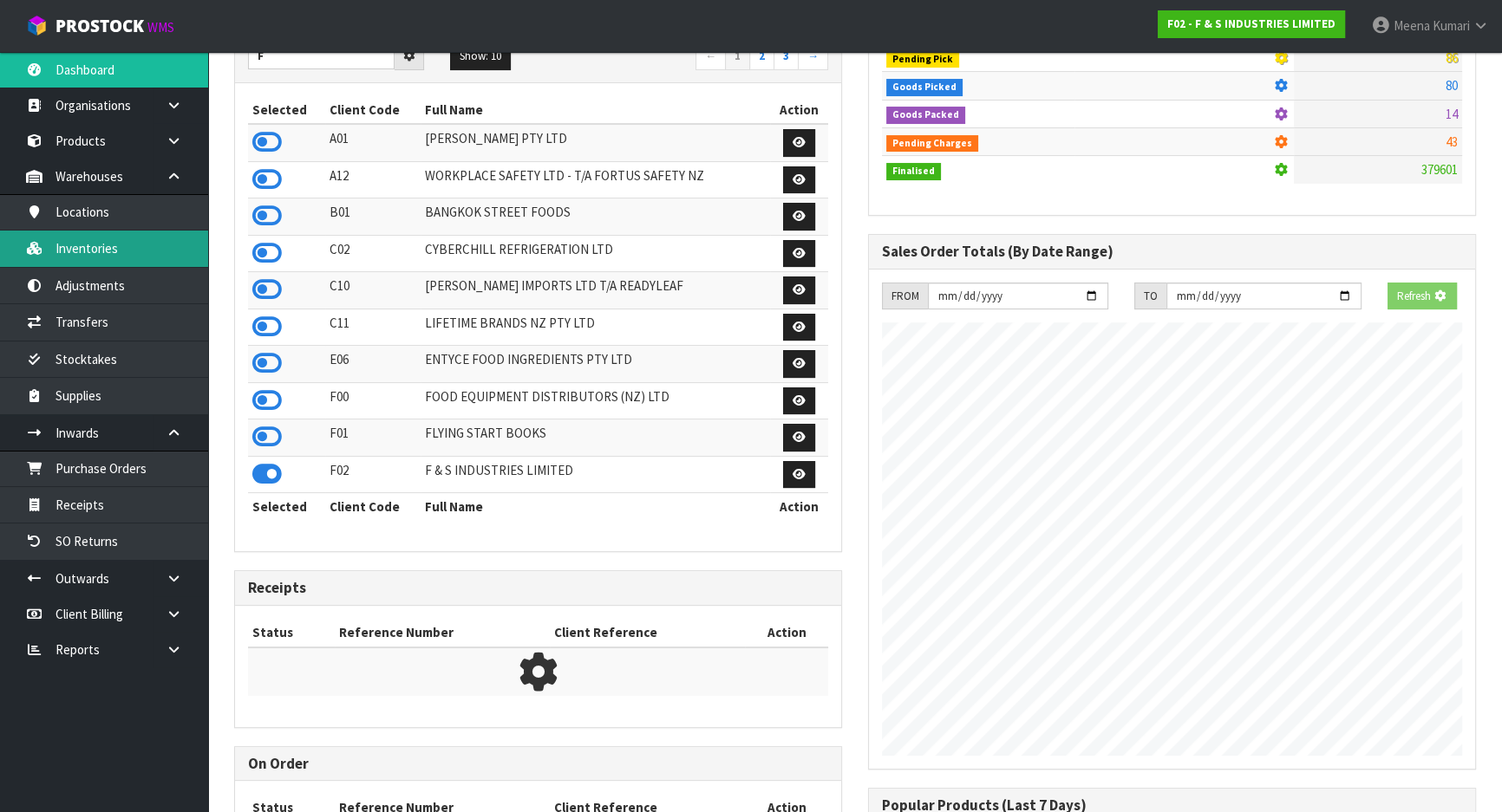
scroll to position [865841, 866781]
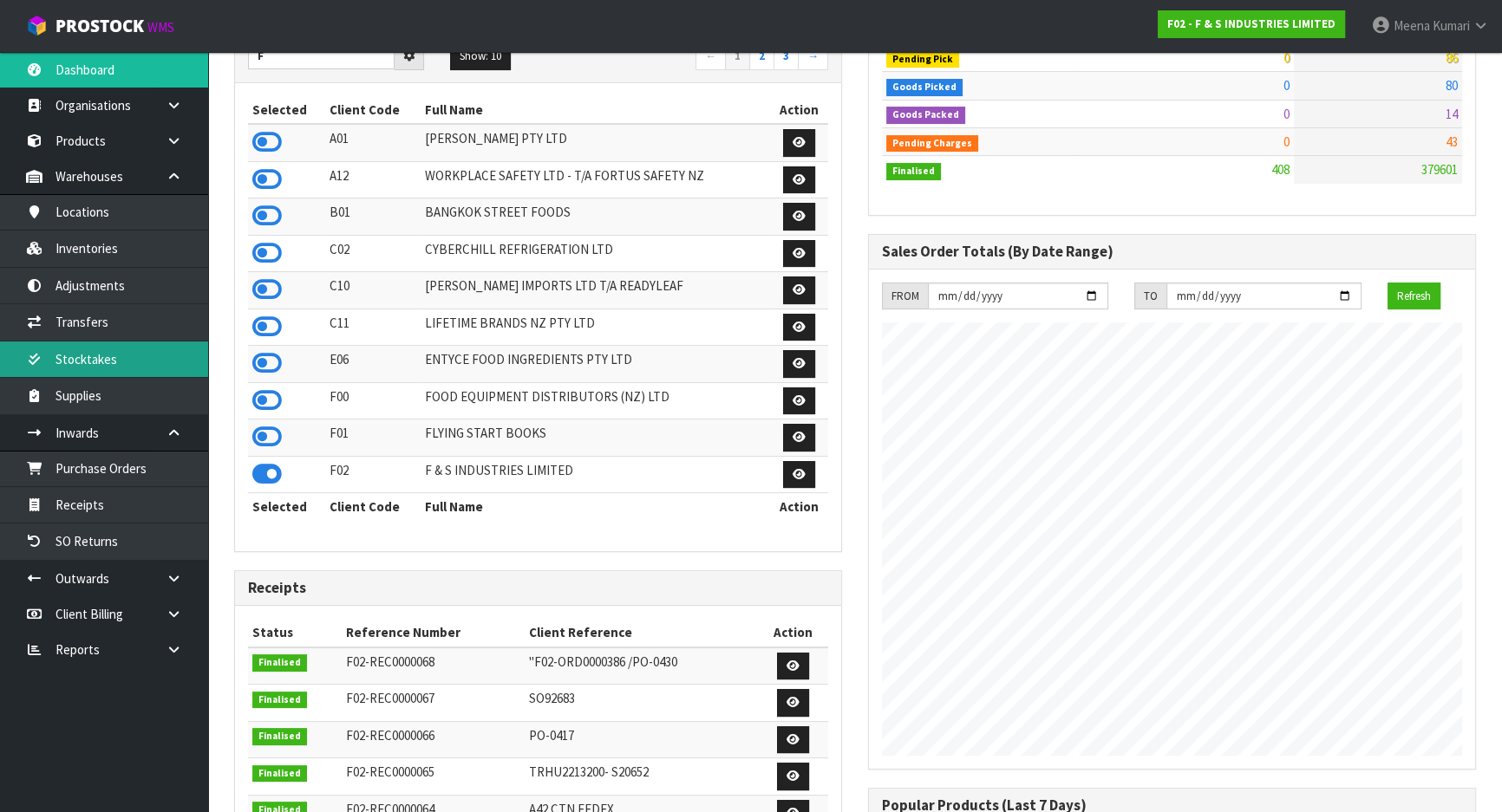
click at [128, 362] on link "Stocktakes" at bounding box center [104, 359] width 209 height 36
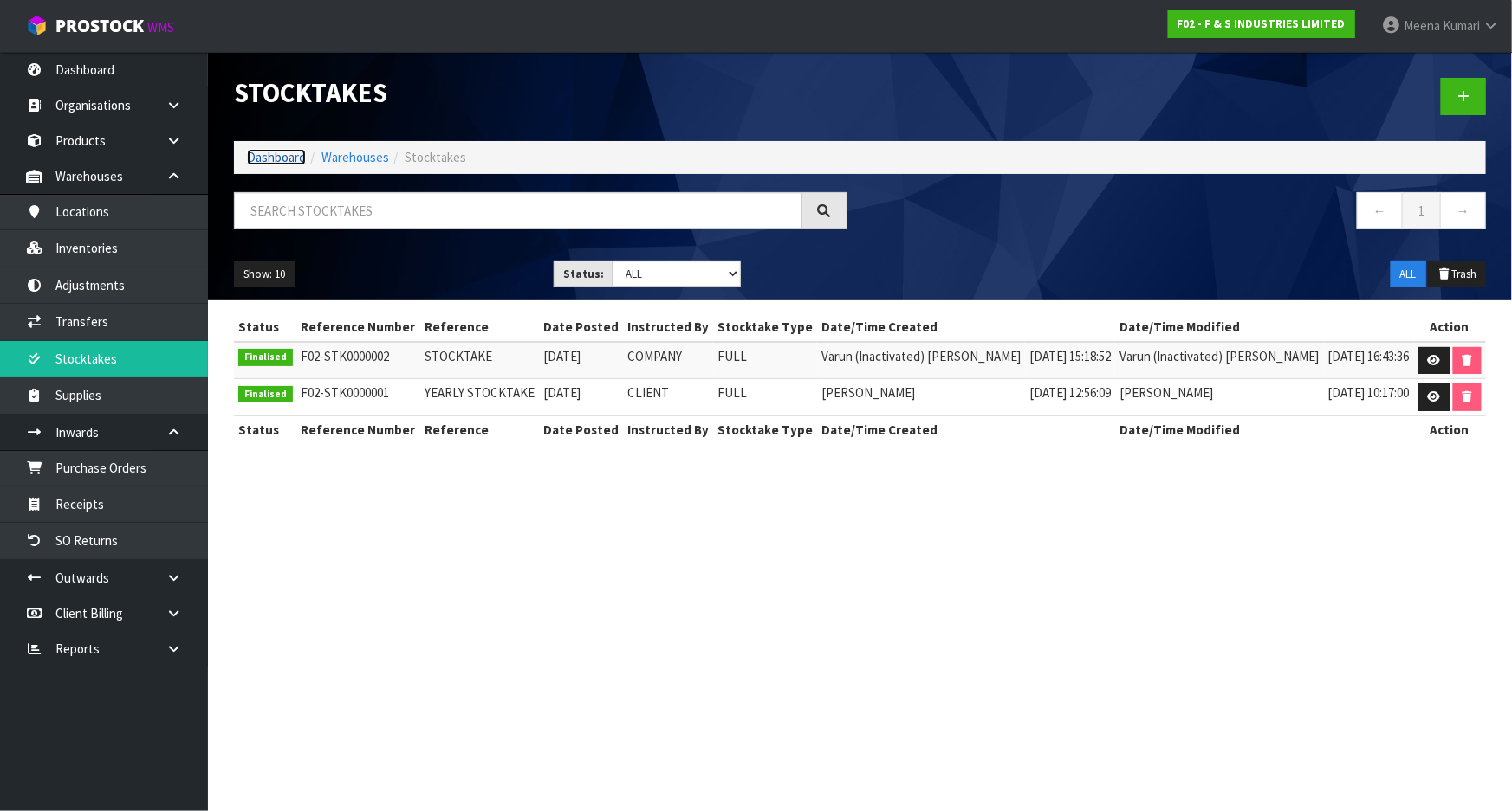
click at [279, 157] on link "Dashboard" at bounding box center [276, 157] width 59 height 16
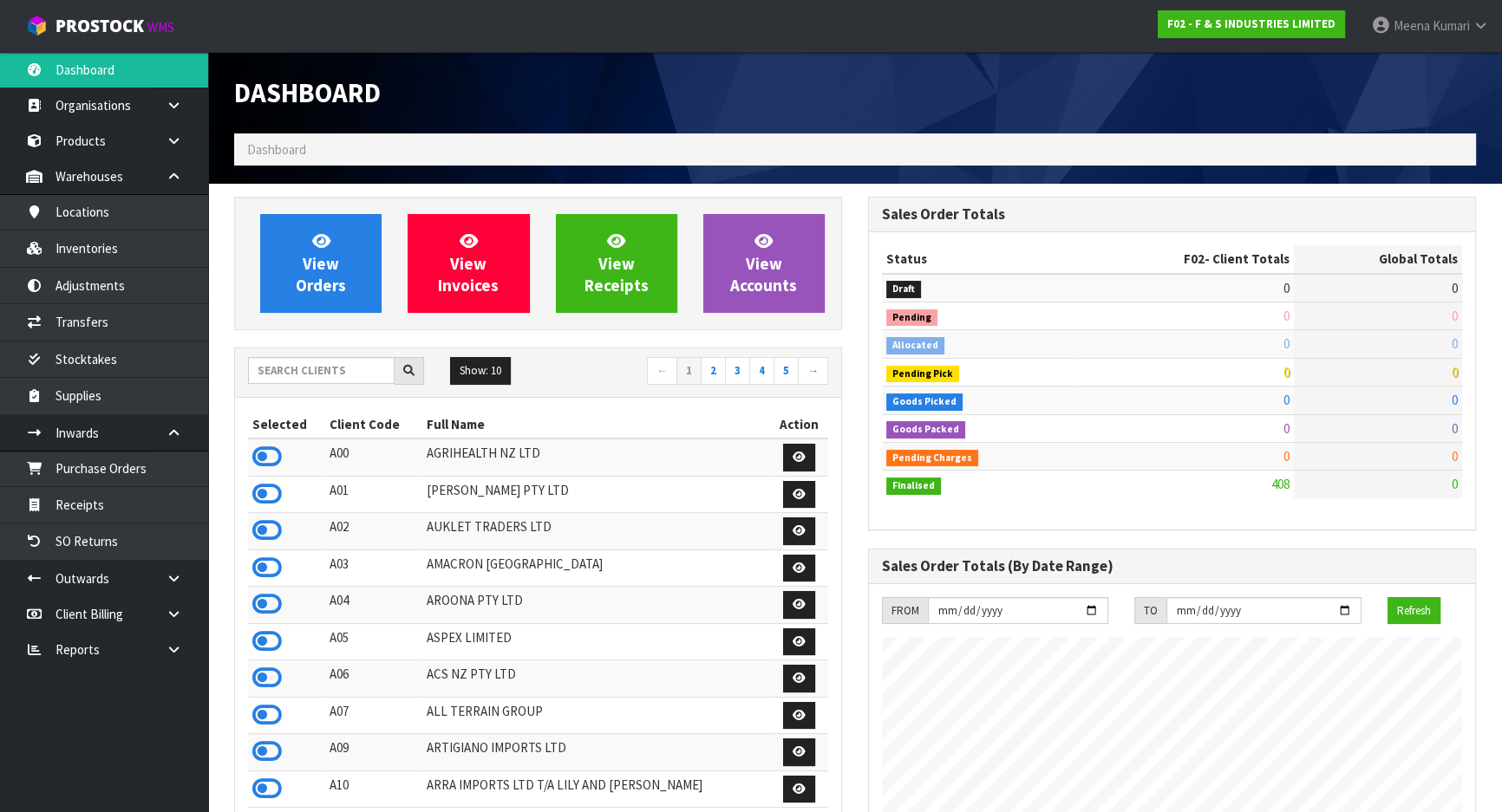
scroll to position [1059, 633]
click at [337, 369] on input "text" at bounding box center [321, 370] width 147 height 27
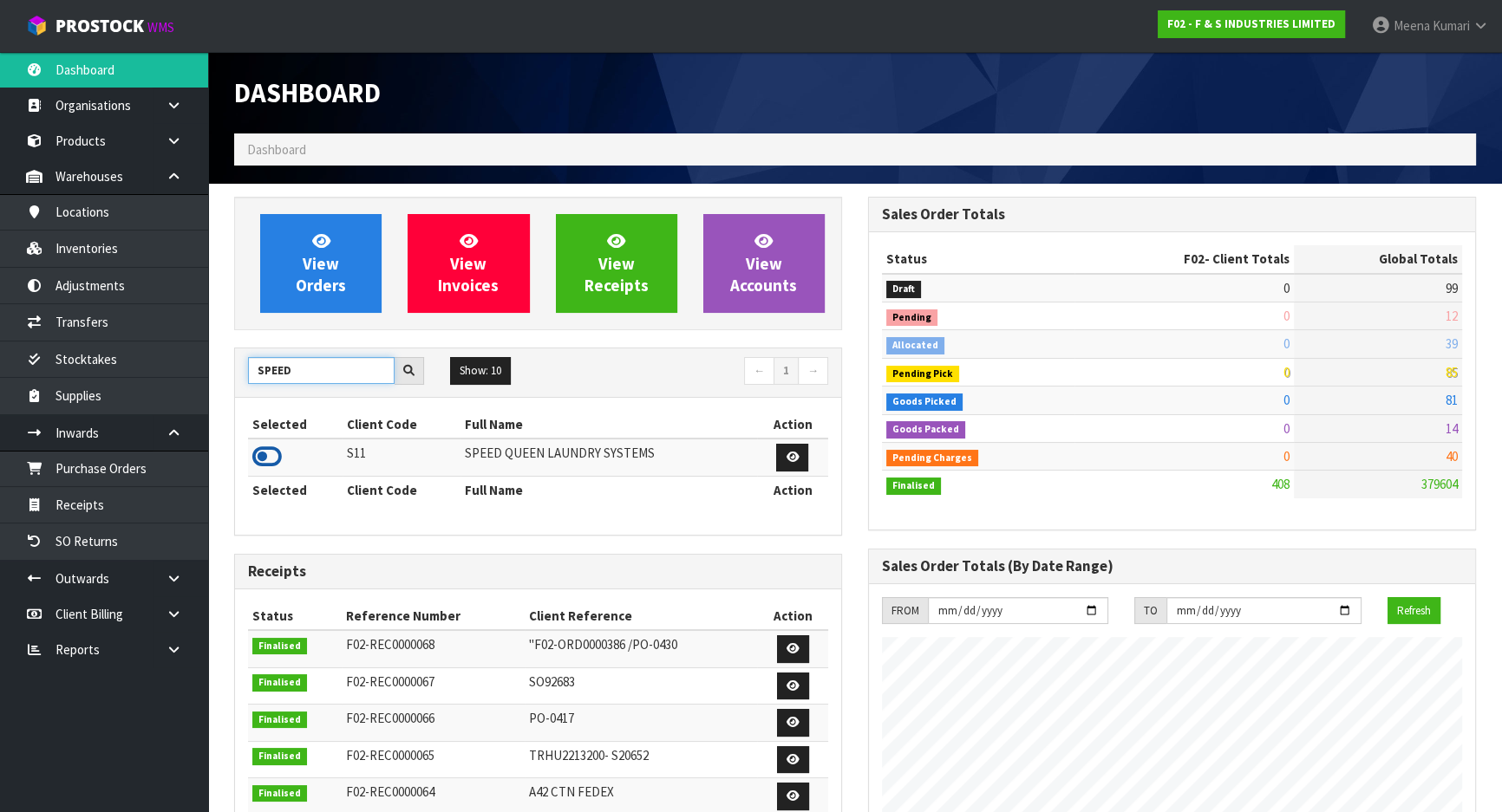
type input "SPEED"
click at [258, 466] on icon at bounding box center [267, 457] width 29 height 26
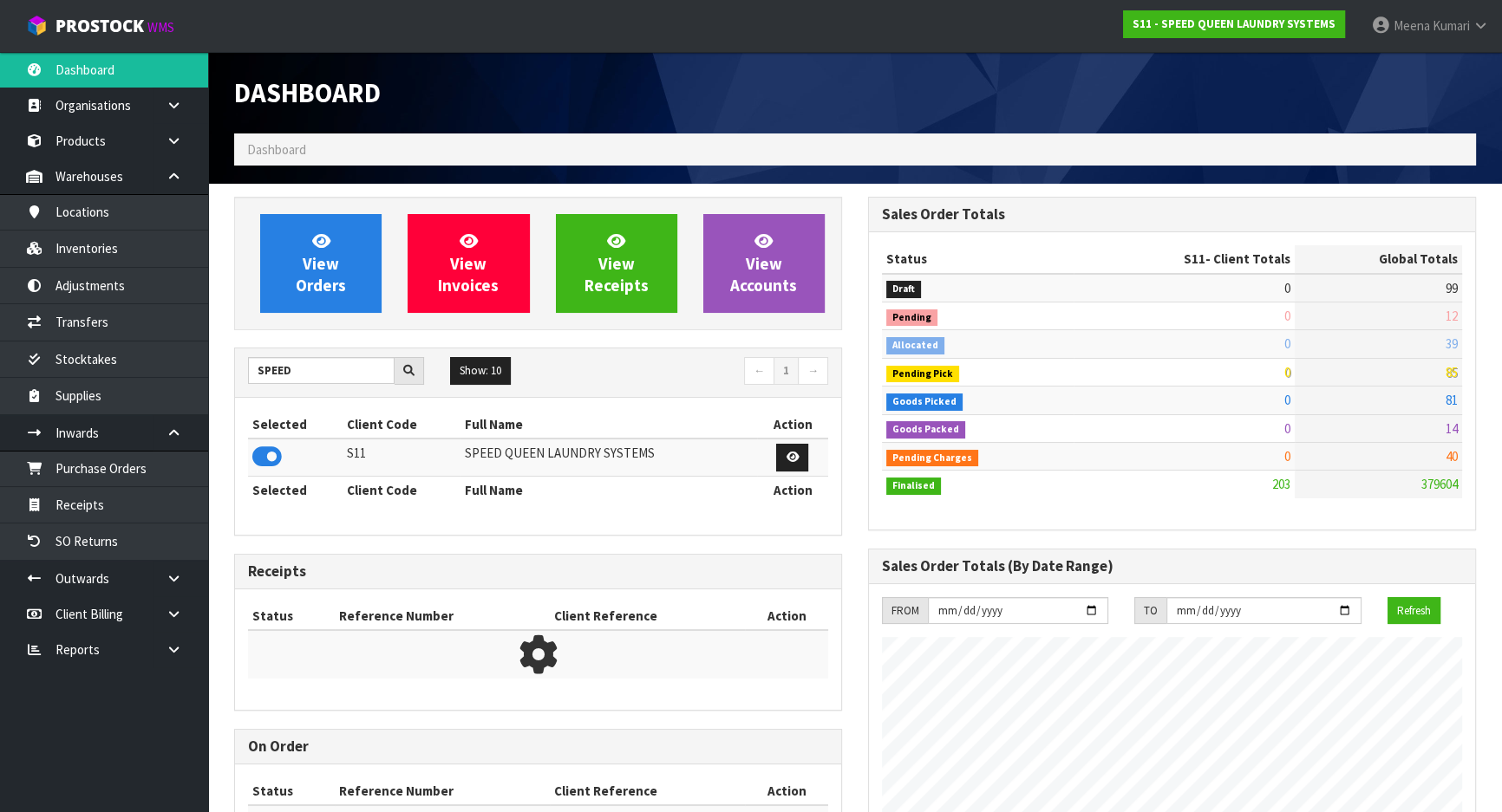
scroll to position [1179, 633]
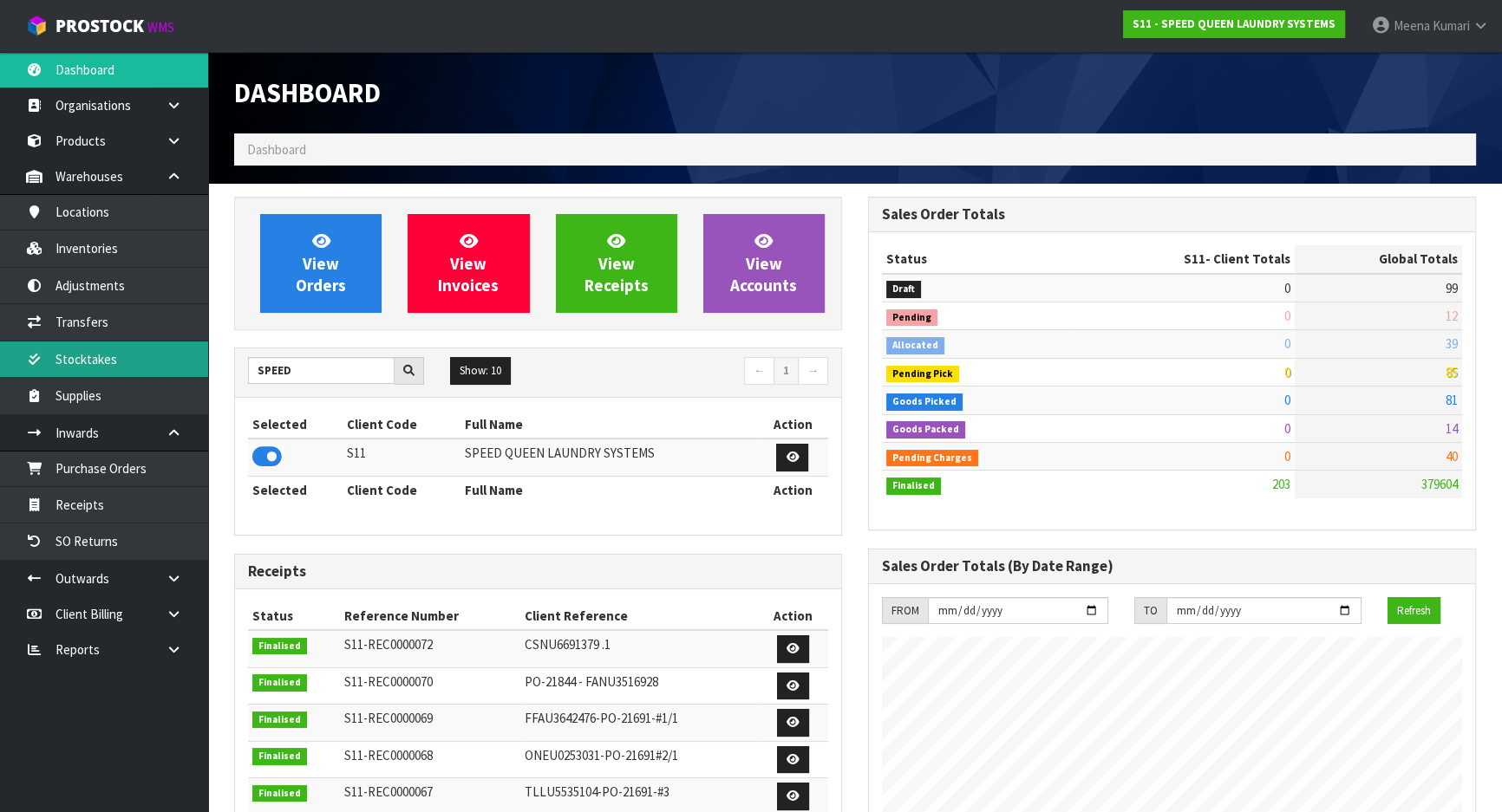
click at [139, 376] on link "Stocktakes" at bounding box center [104, 359] width 209 height 36
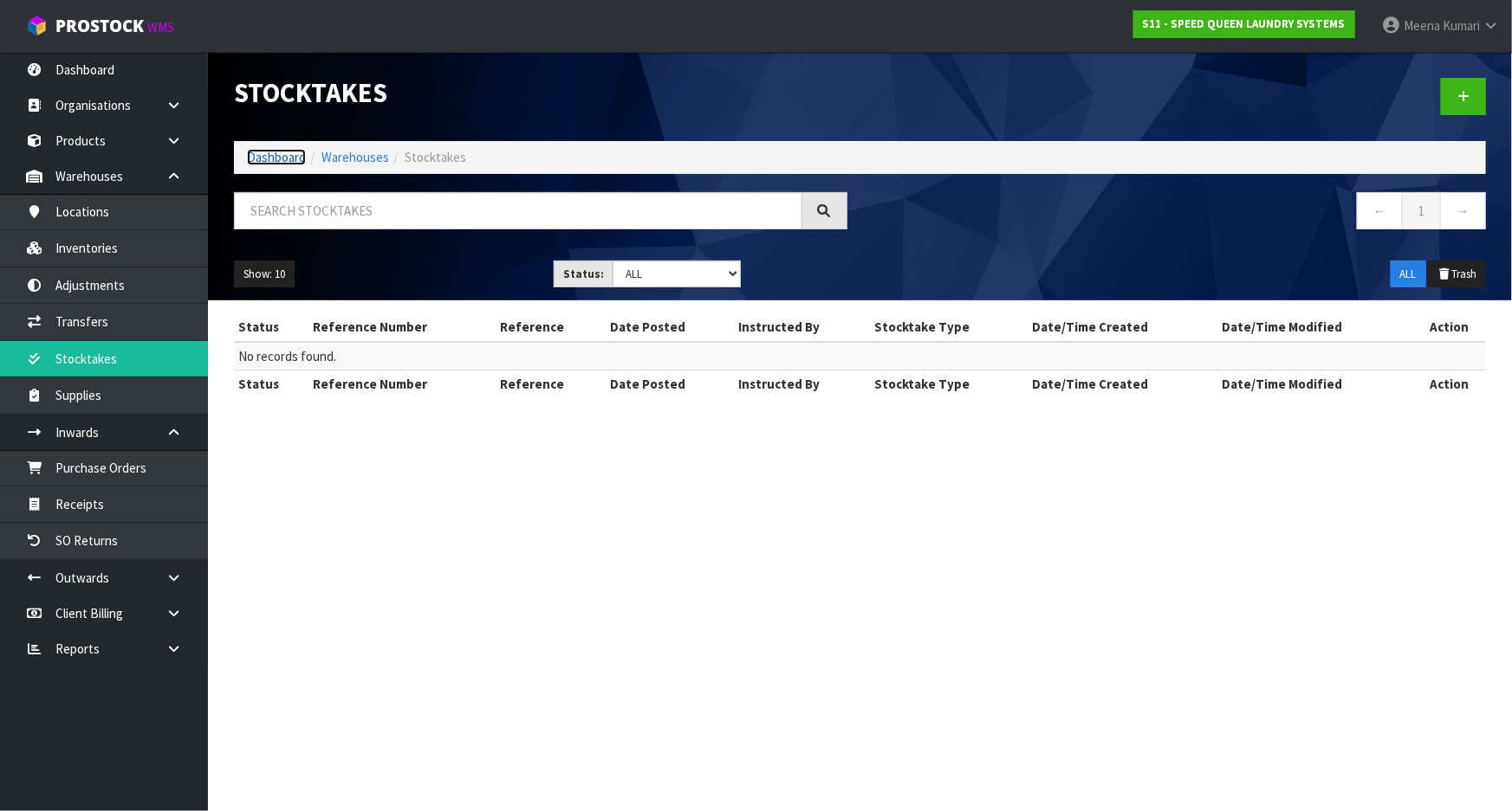
click at [282, 157] on link "Dashboard" at bounding box center [276, 157] width 59 height 16
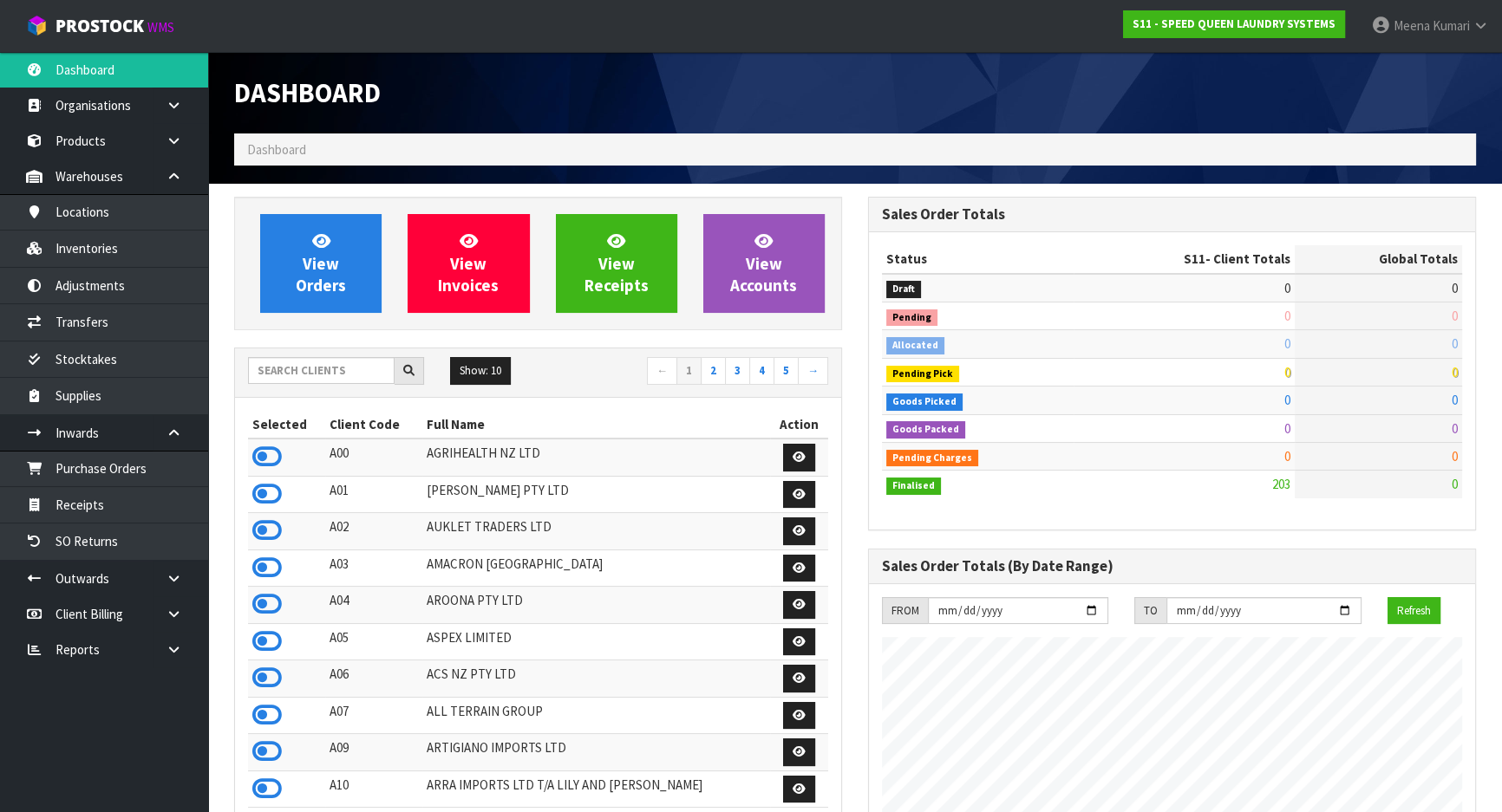
scroll to position [1179, 633]
click at [332, 369] on input "text" at bounding box center [321, 370] width 147 height 27
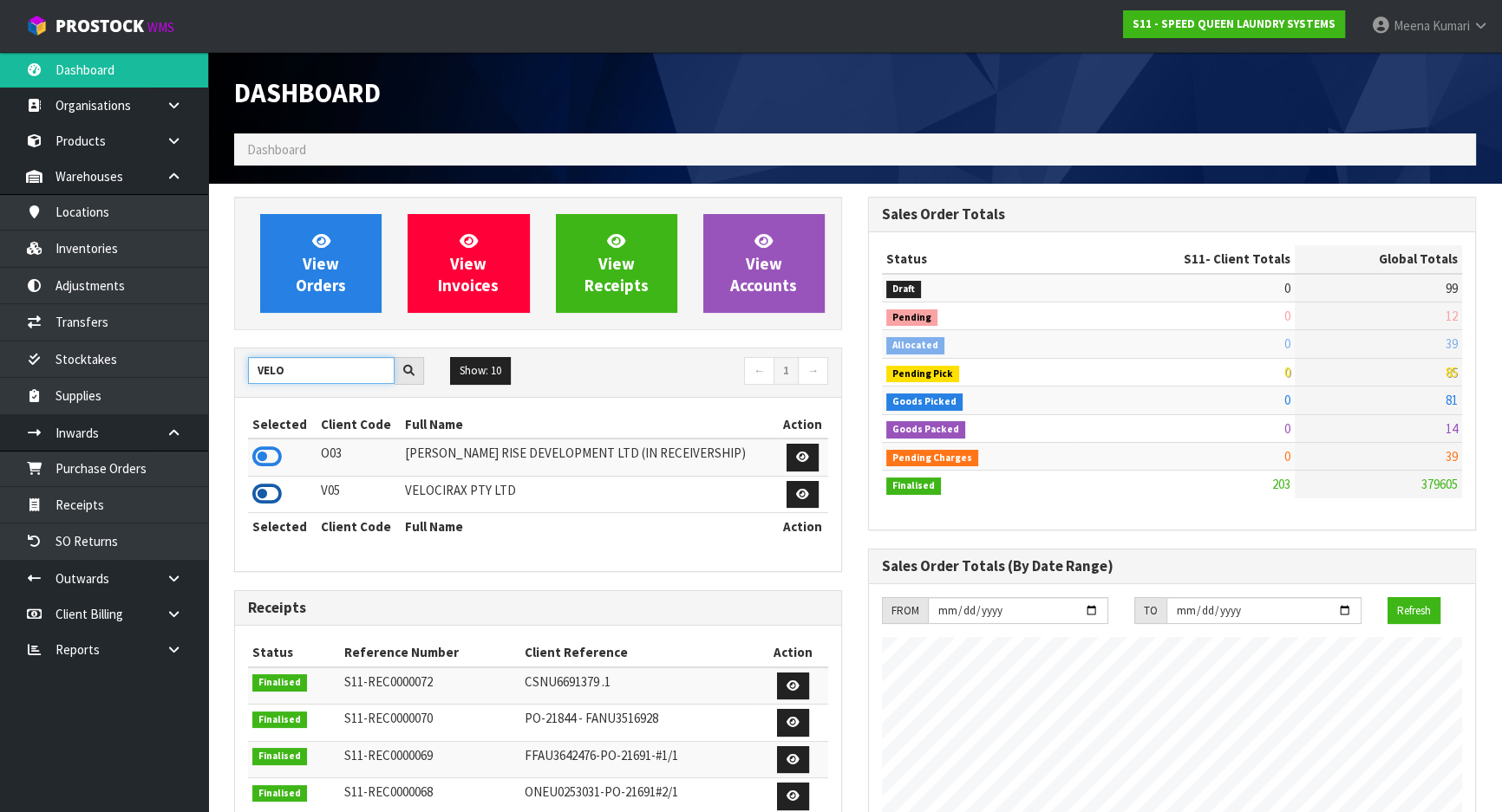
type input "VELO"
click at [268, 495] on icon at bounding box center [267, 494] width 29 height 26
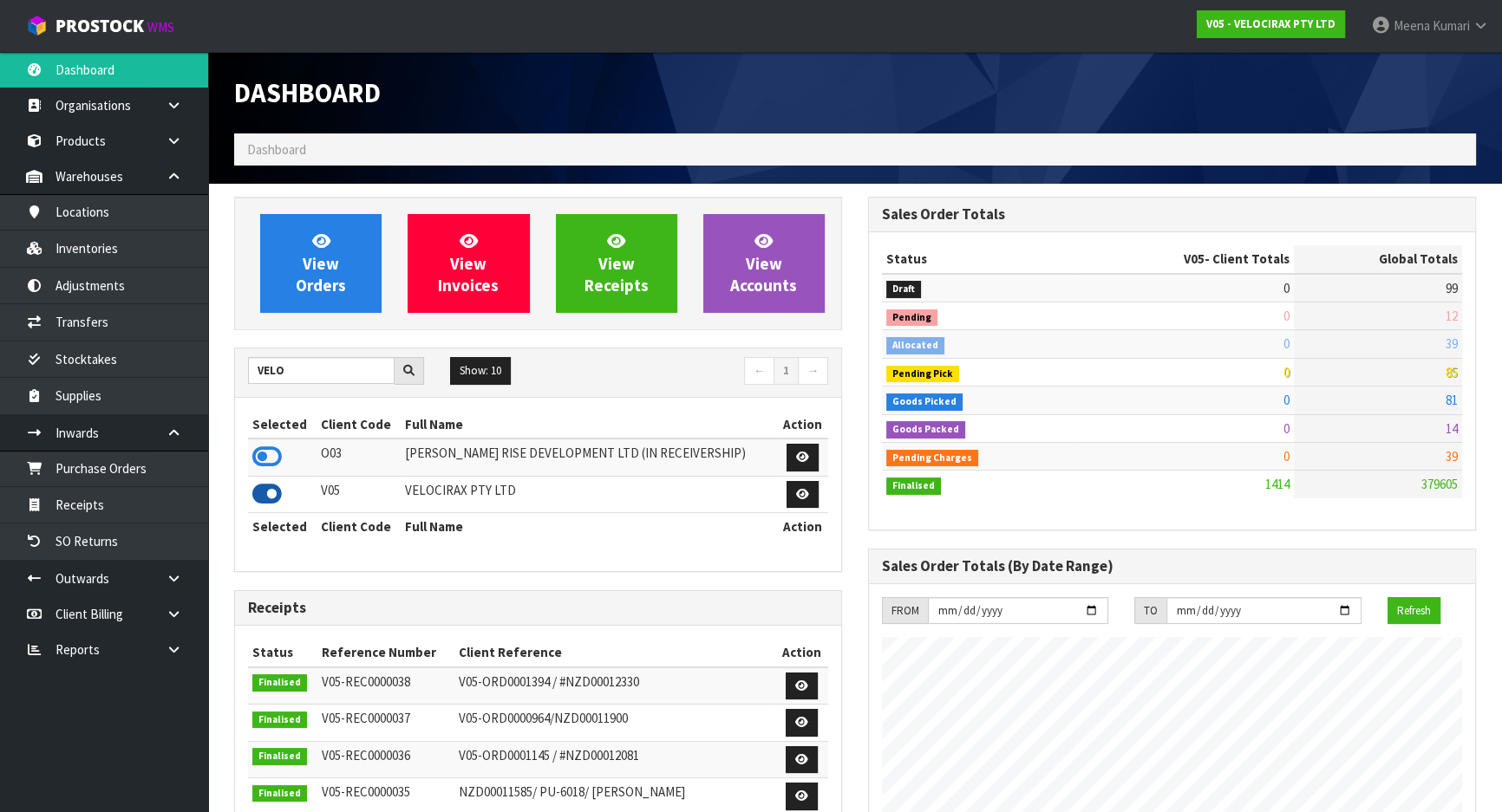
scroll to position [1366, 633]
click at [128, 357] on link "Stocktakes" at bounding box center [104, 359] width 209 height 36
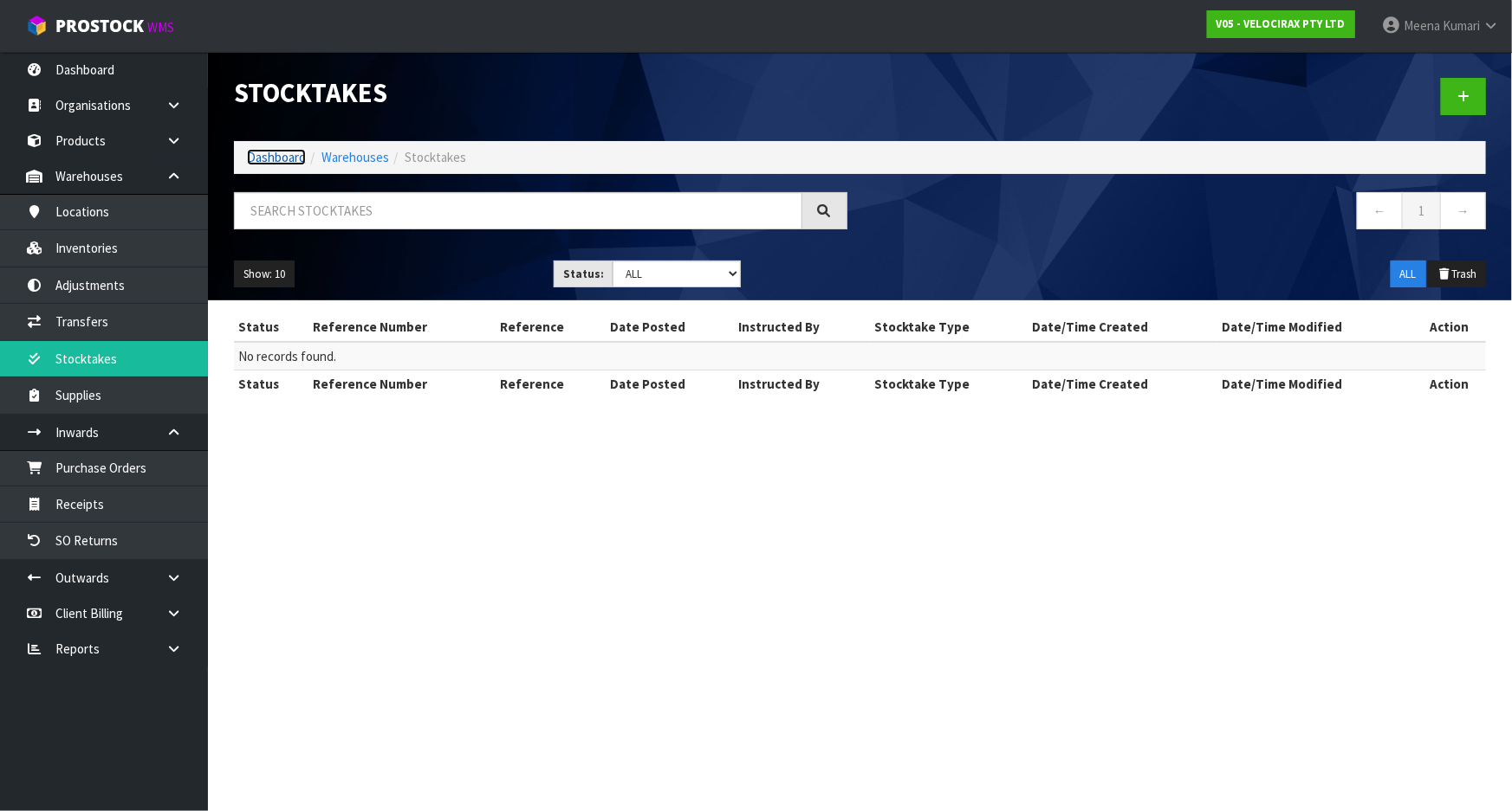
click at [267, 157] on link "Dashboard" at bounding box center [276, 157] width 59 height 16
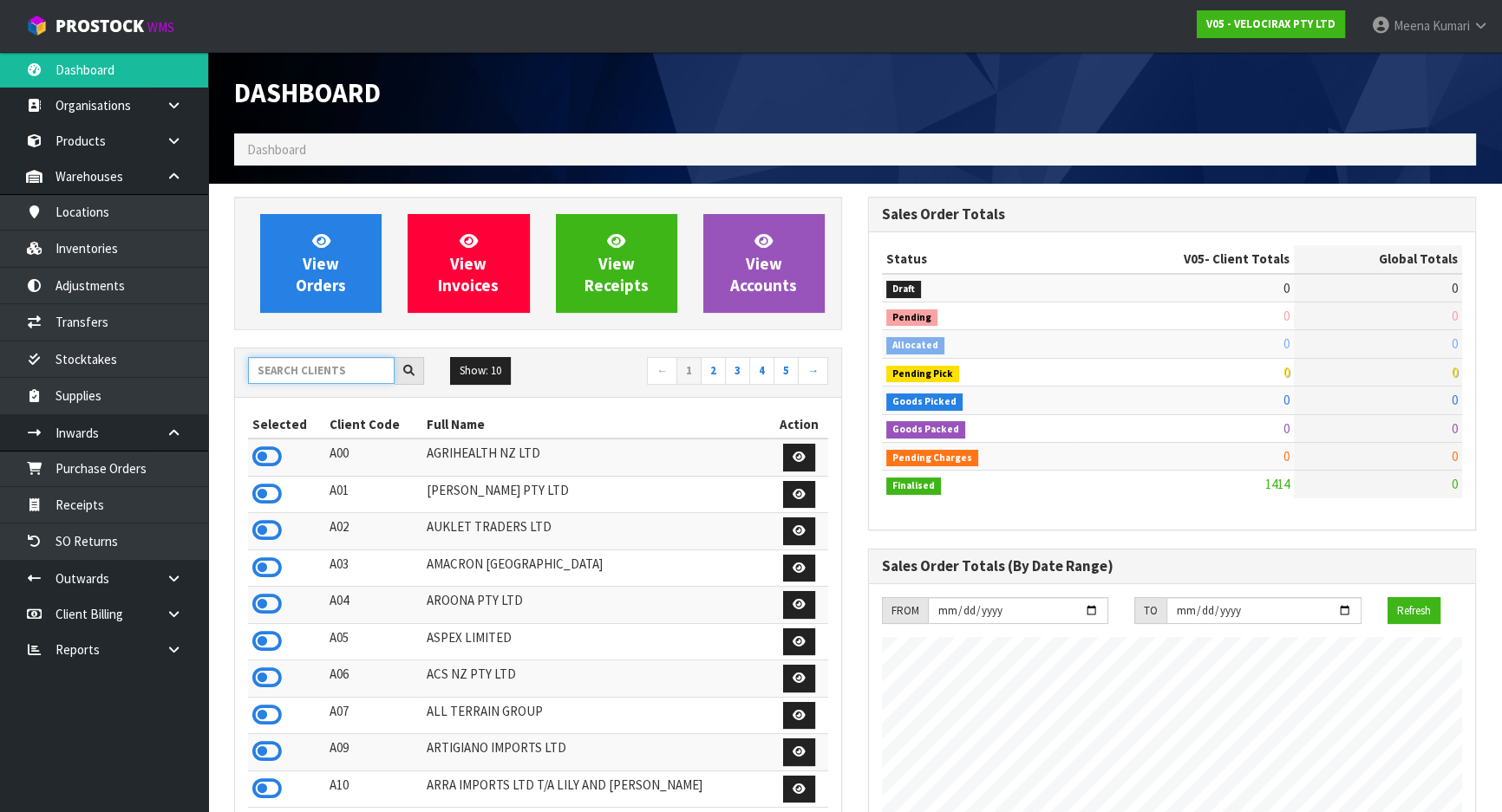
scroll to position [1348, 633]
click at [318, 370] on input "text" at bounding box center [321, 370] width 147 height 27
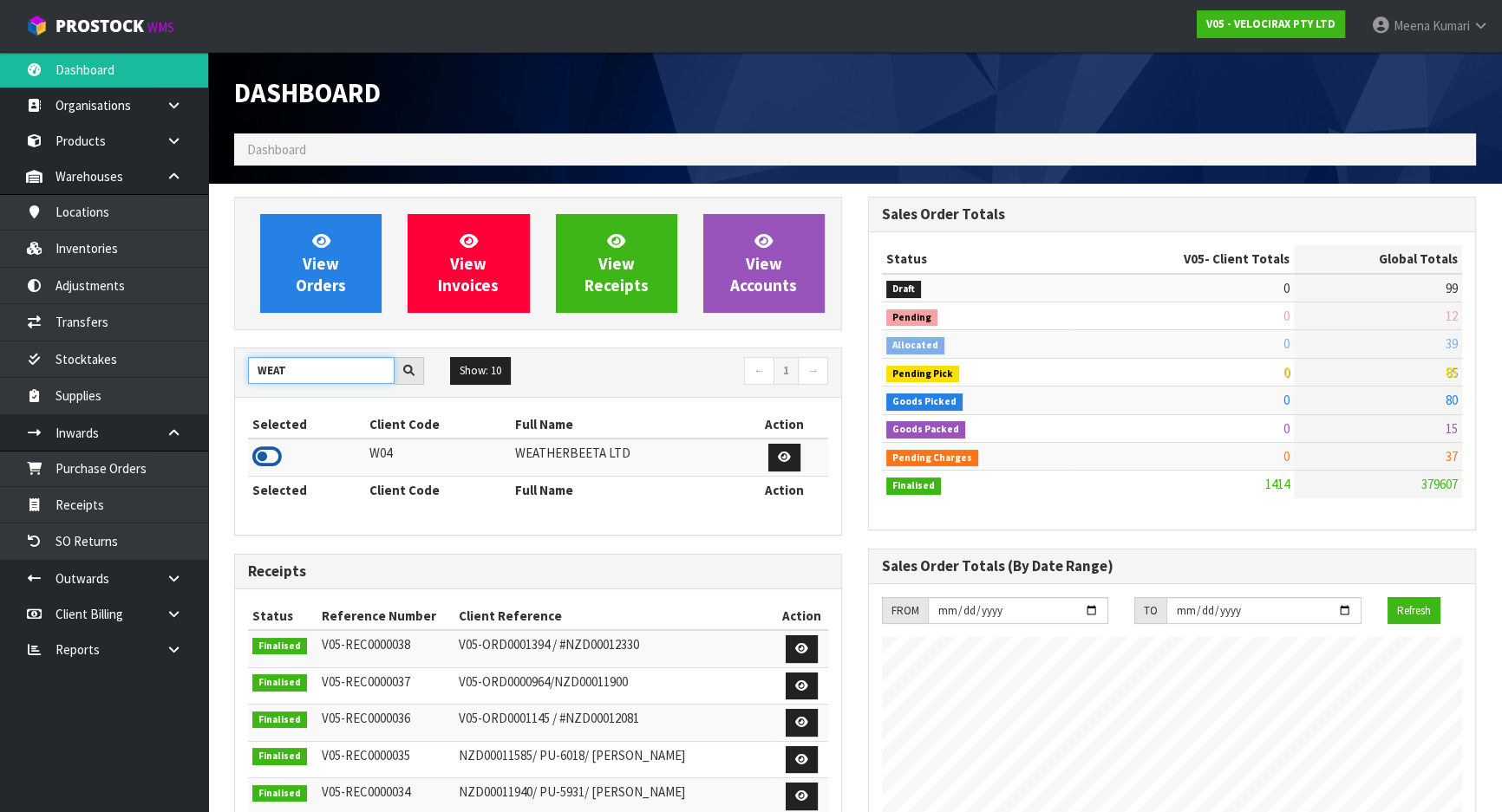
type input "WEAT"
click at [270, 453] on icon at bounding box center [267, 457] width 29 height 26
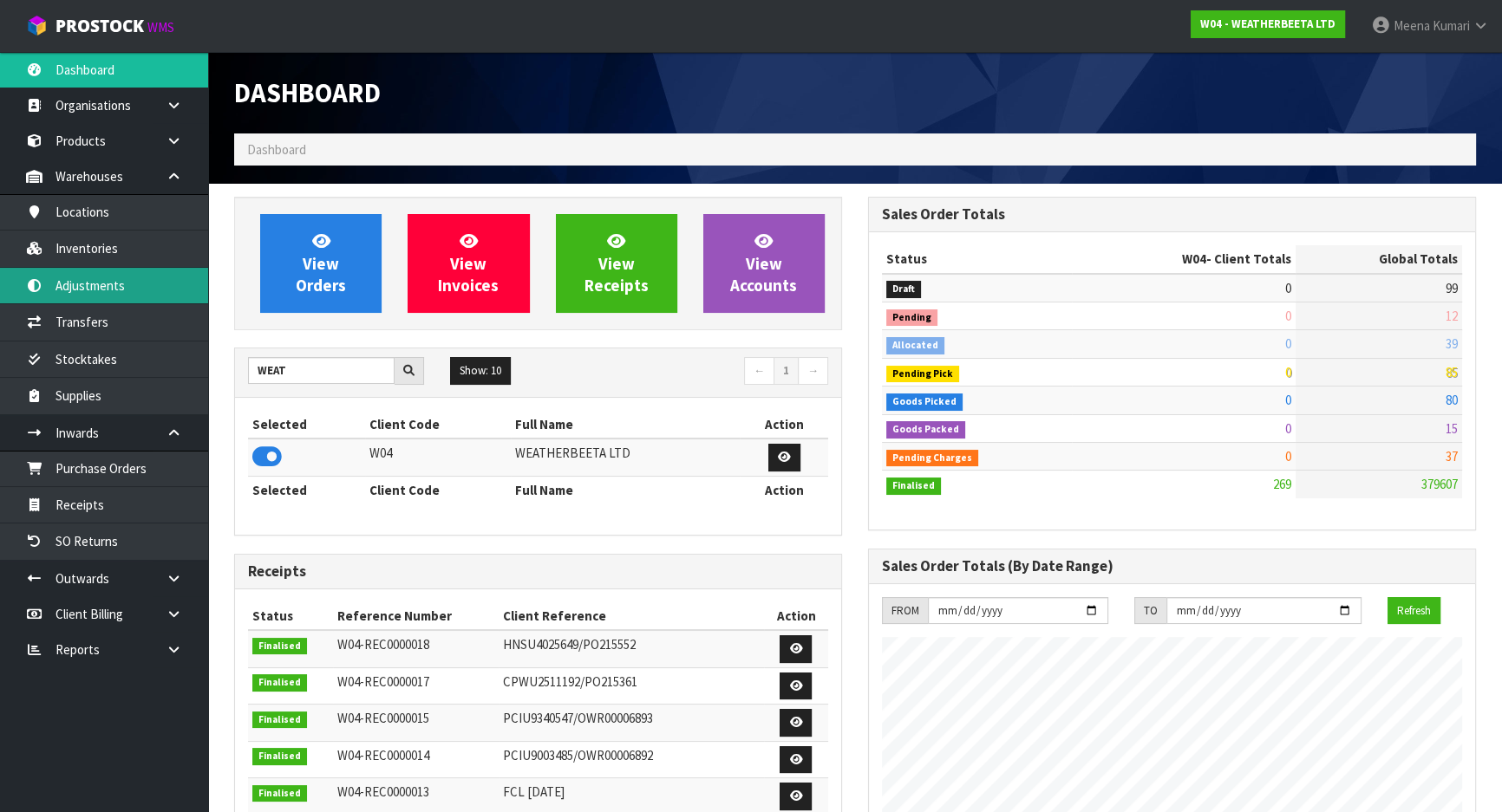
scroll to position [1059, 633]
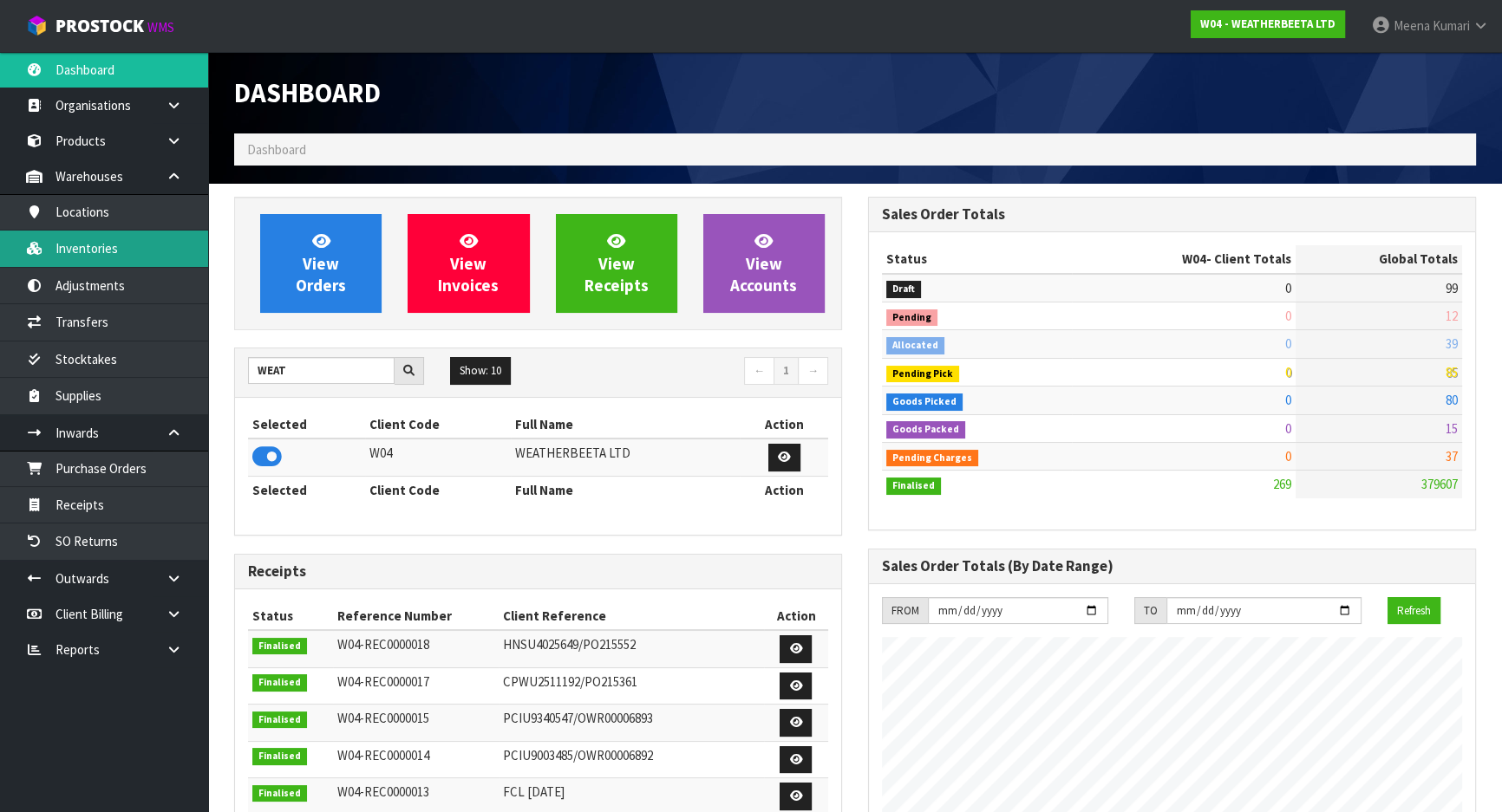
click at [151, 259] on link "Inventories" at bounding box center [104, 248] width 209 height 36
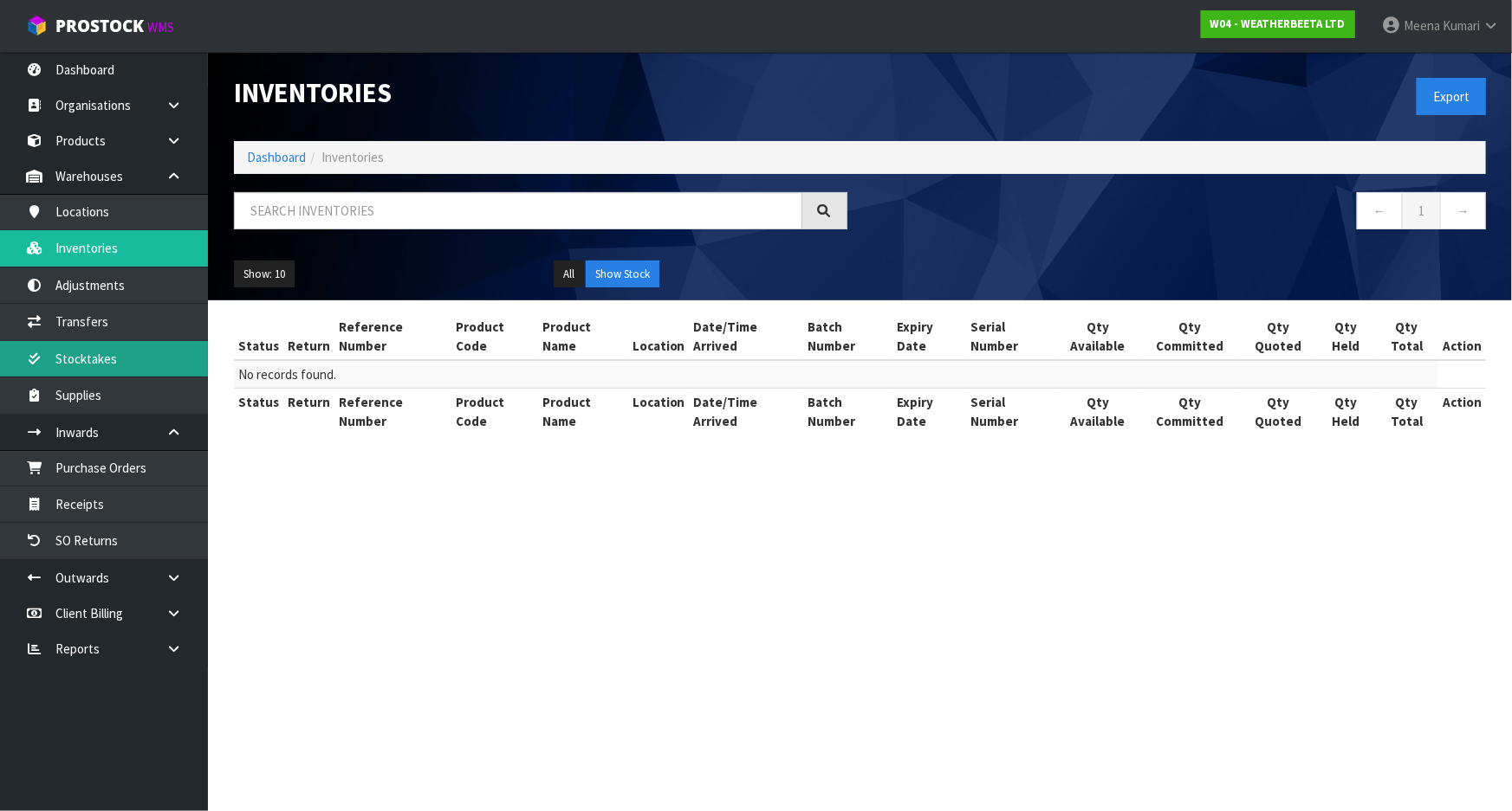
click at [153, 357] on link "Stocktakes" at bounding box center [104, 358] width 208 height 35
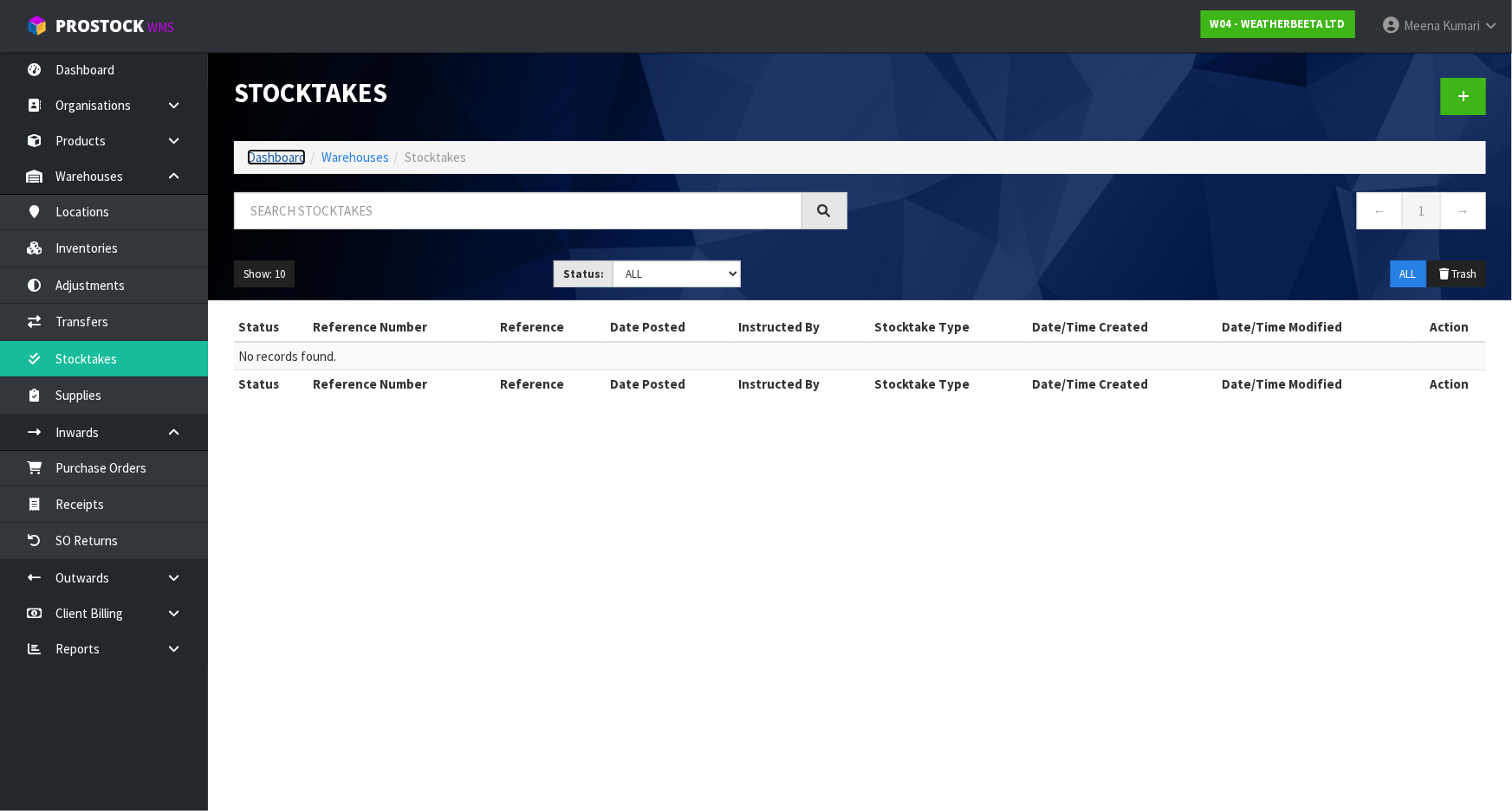
click at [279, 155] on link "Dashboard" at bounding box center [276, 157] width 59 height 16
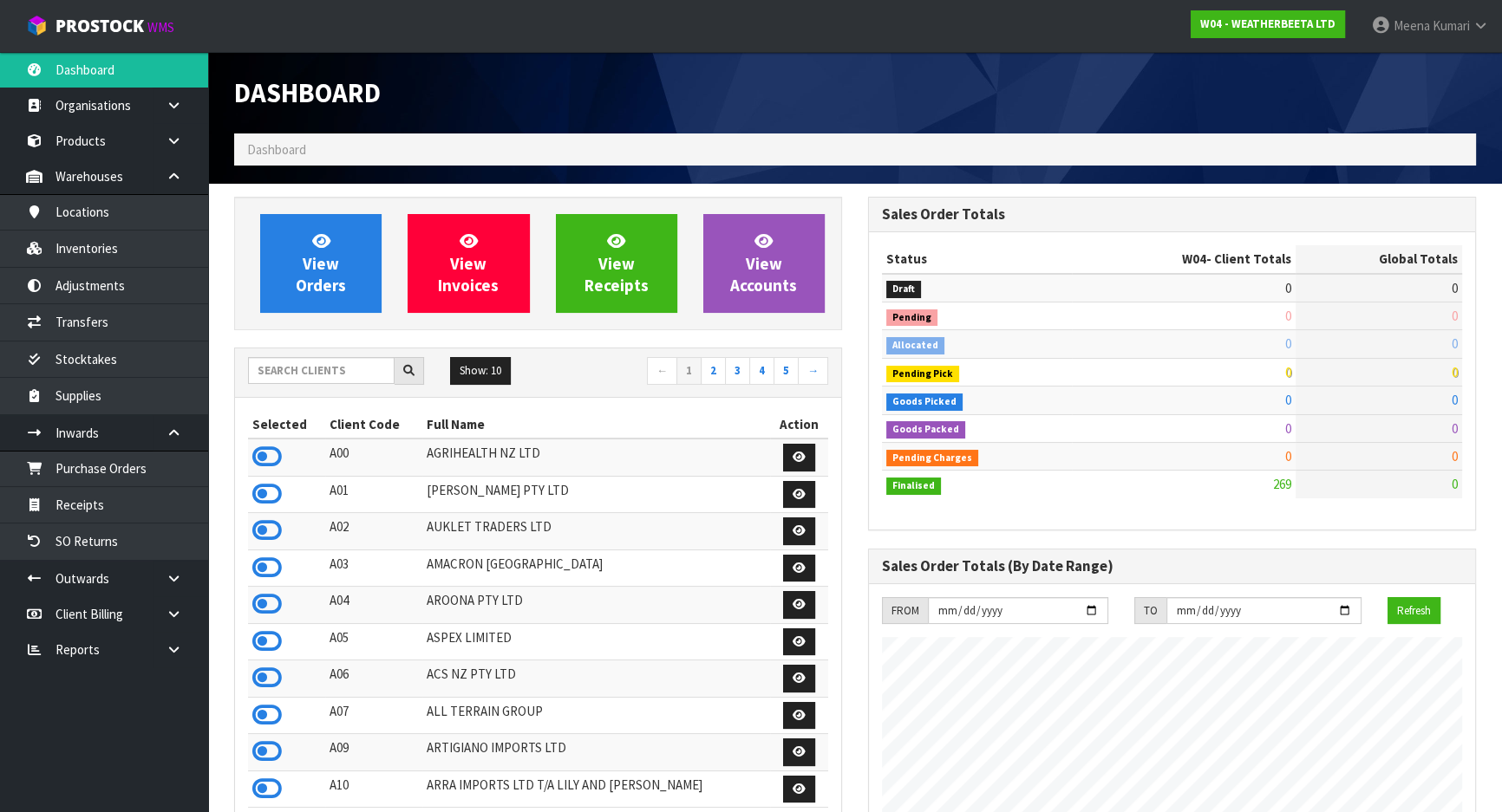
scroll to position [1059, 633]
click at [299, 370] on input "text" at bounding box center [321, 370] width 147 height 27
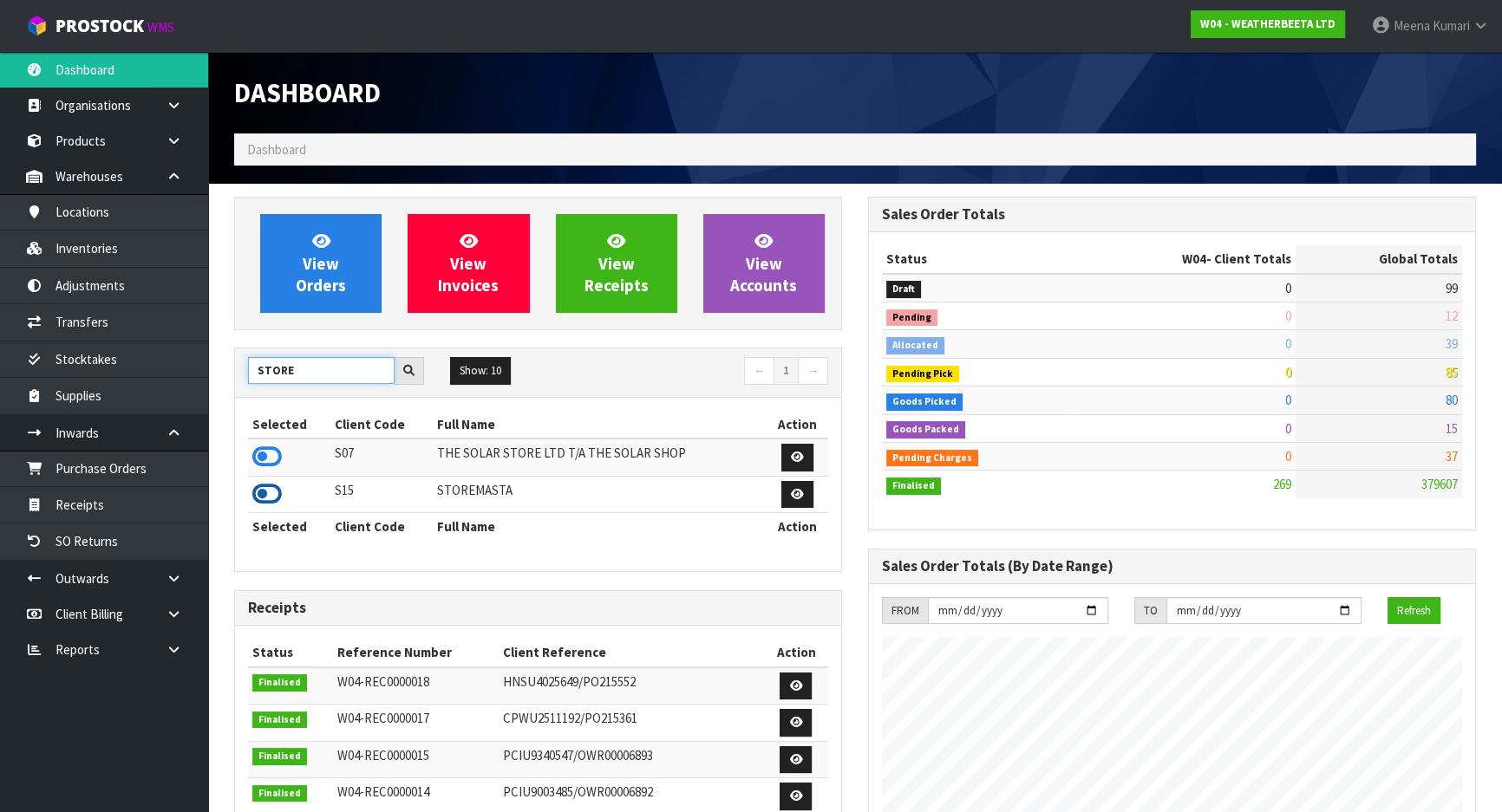
type input "STORE"
click at [272, 494] on icon at bounding box center [267, 494] width 29 height 26
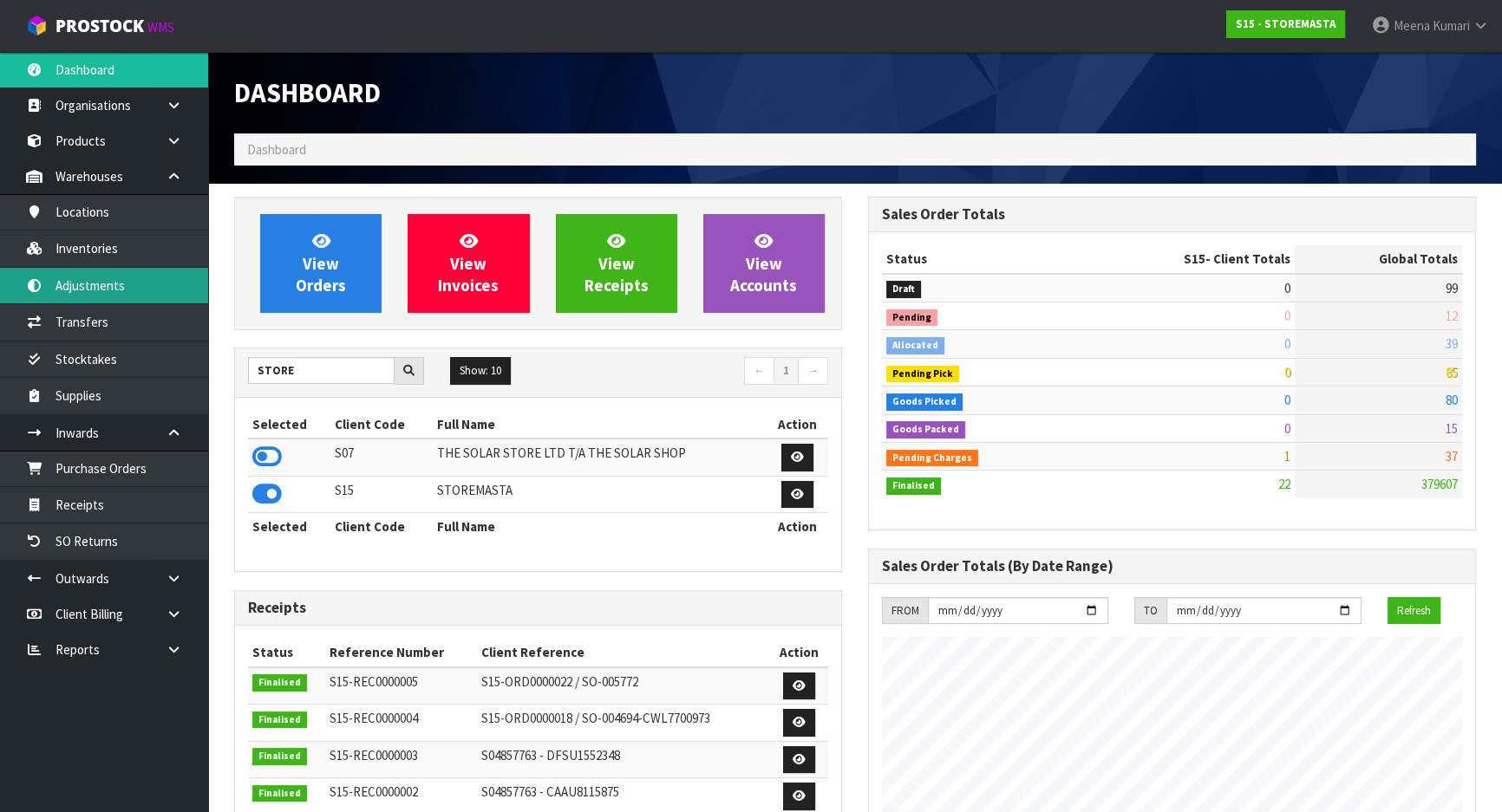
scroll to position [1115, 633]
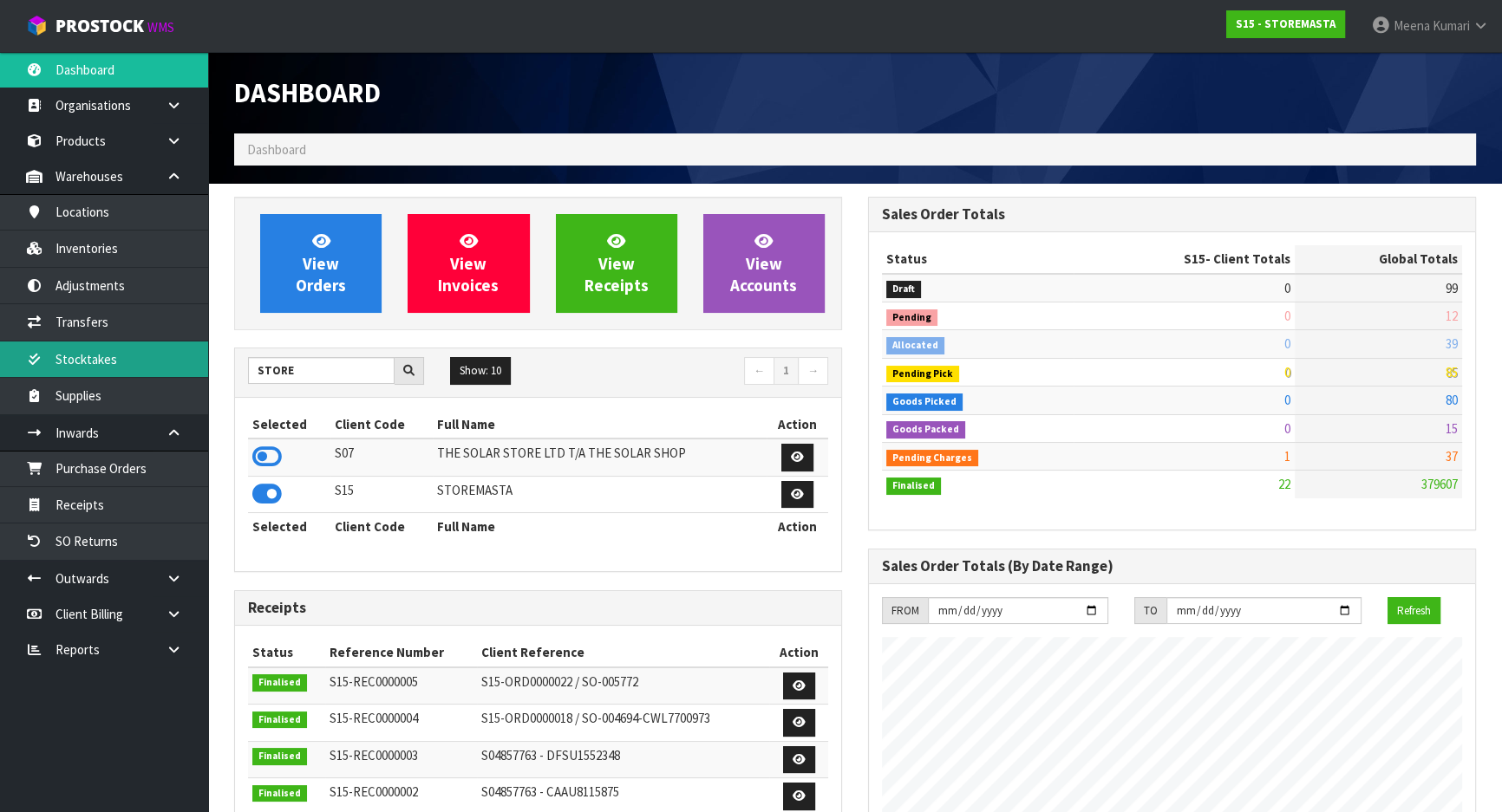
click at [136, 374] on link "Stocktakes" at bounding box center [104, 359] width 209 height 36
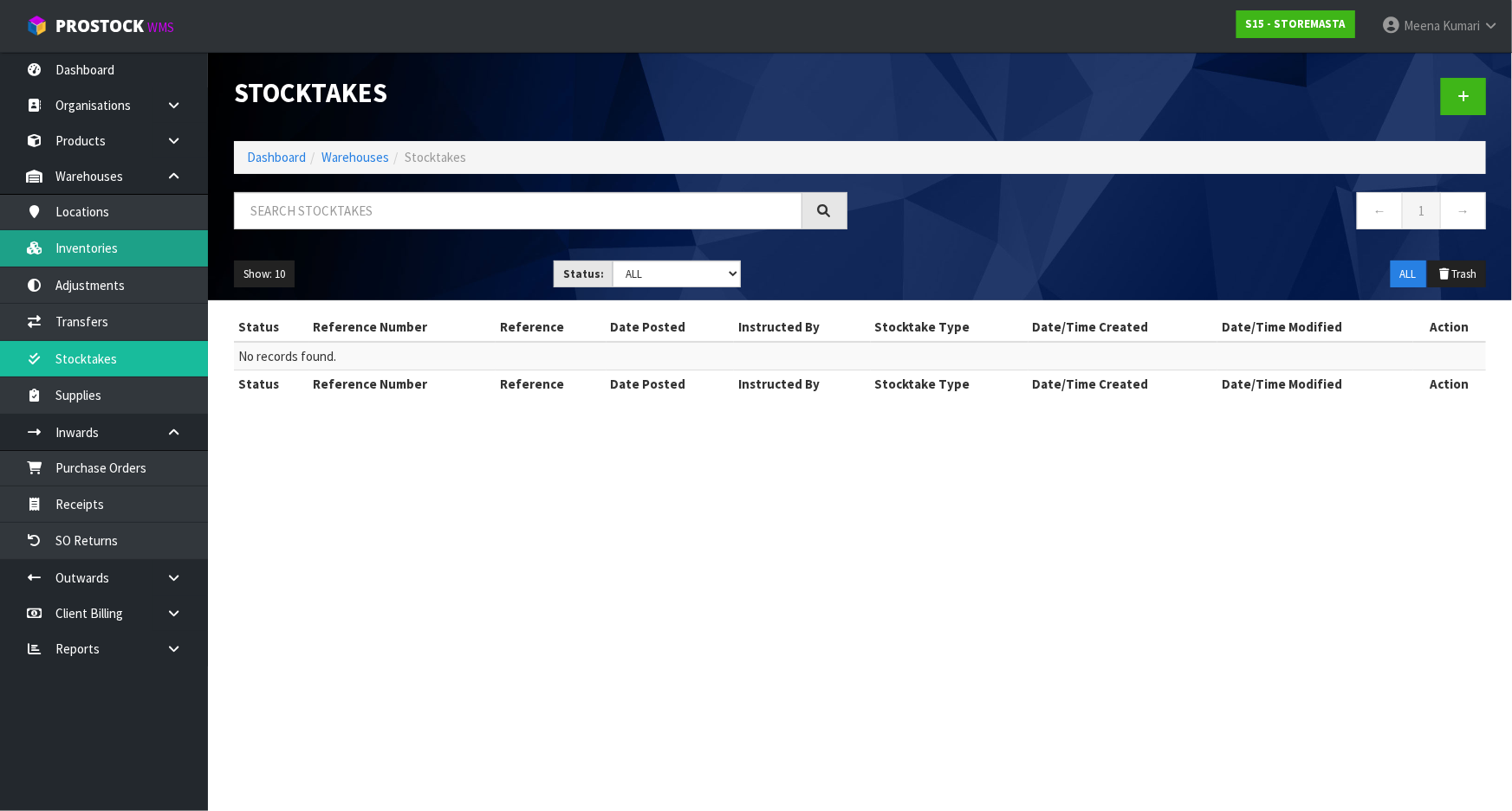
click at [124, 261] on link "Inventories" at bounding box center [104, 247] width 208 height 35
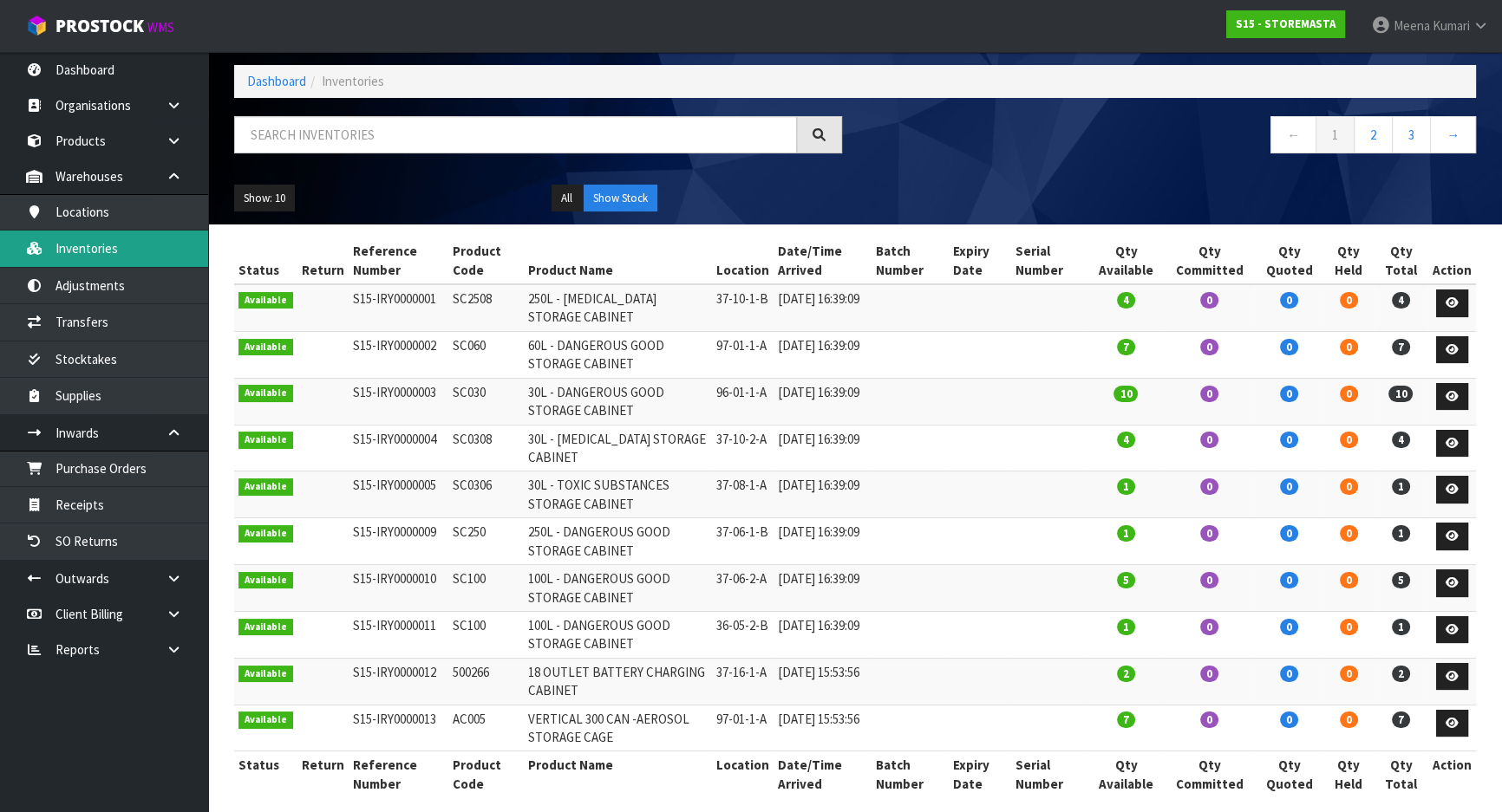
scroll to position [91, 0]
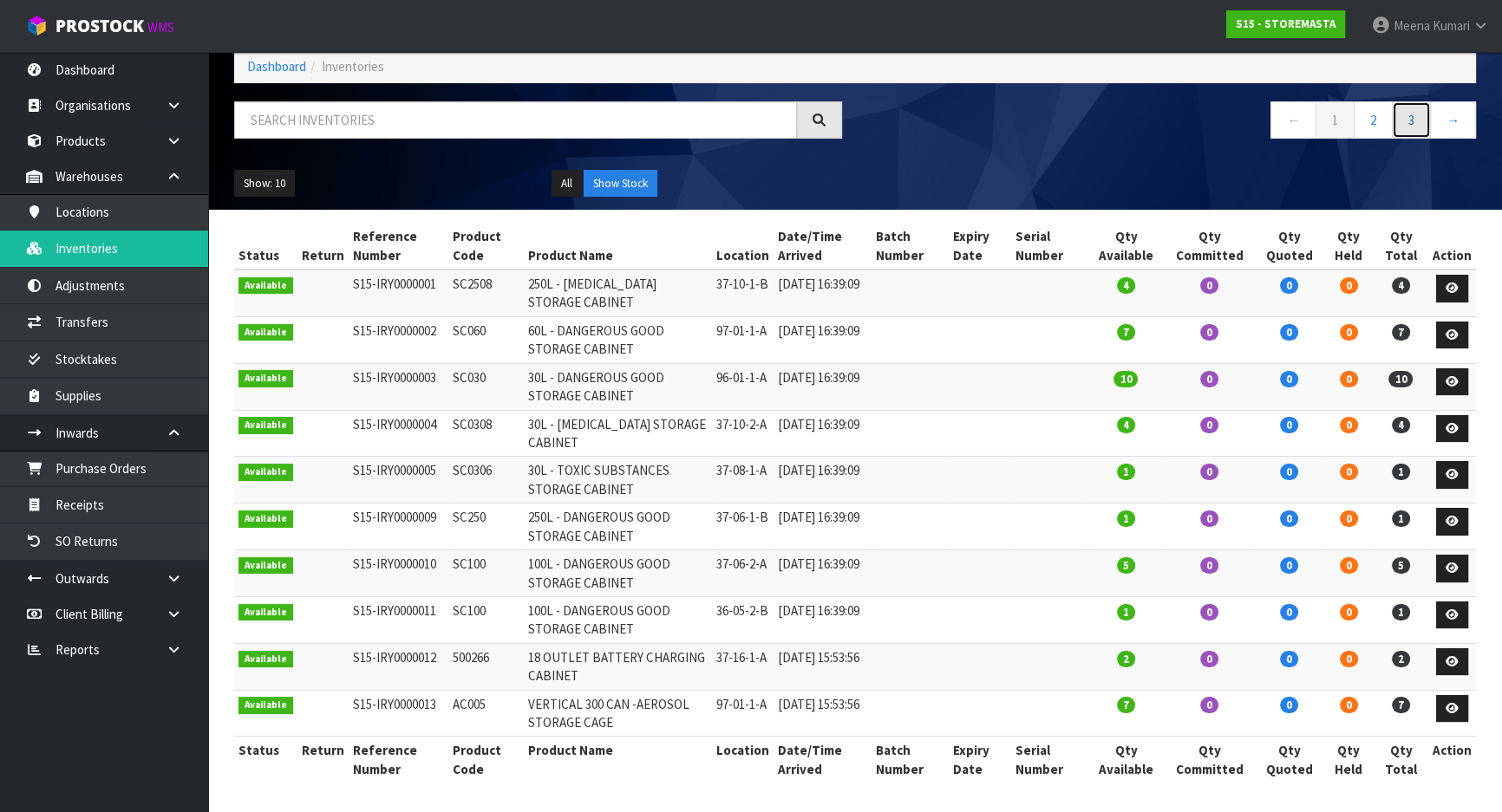
click at [1418, 114] on link "3" at bounding box center [1411, 119] width 39 height 37
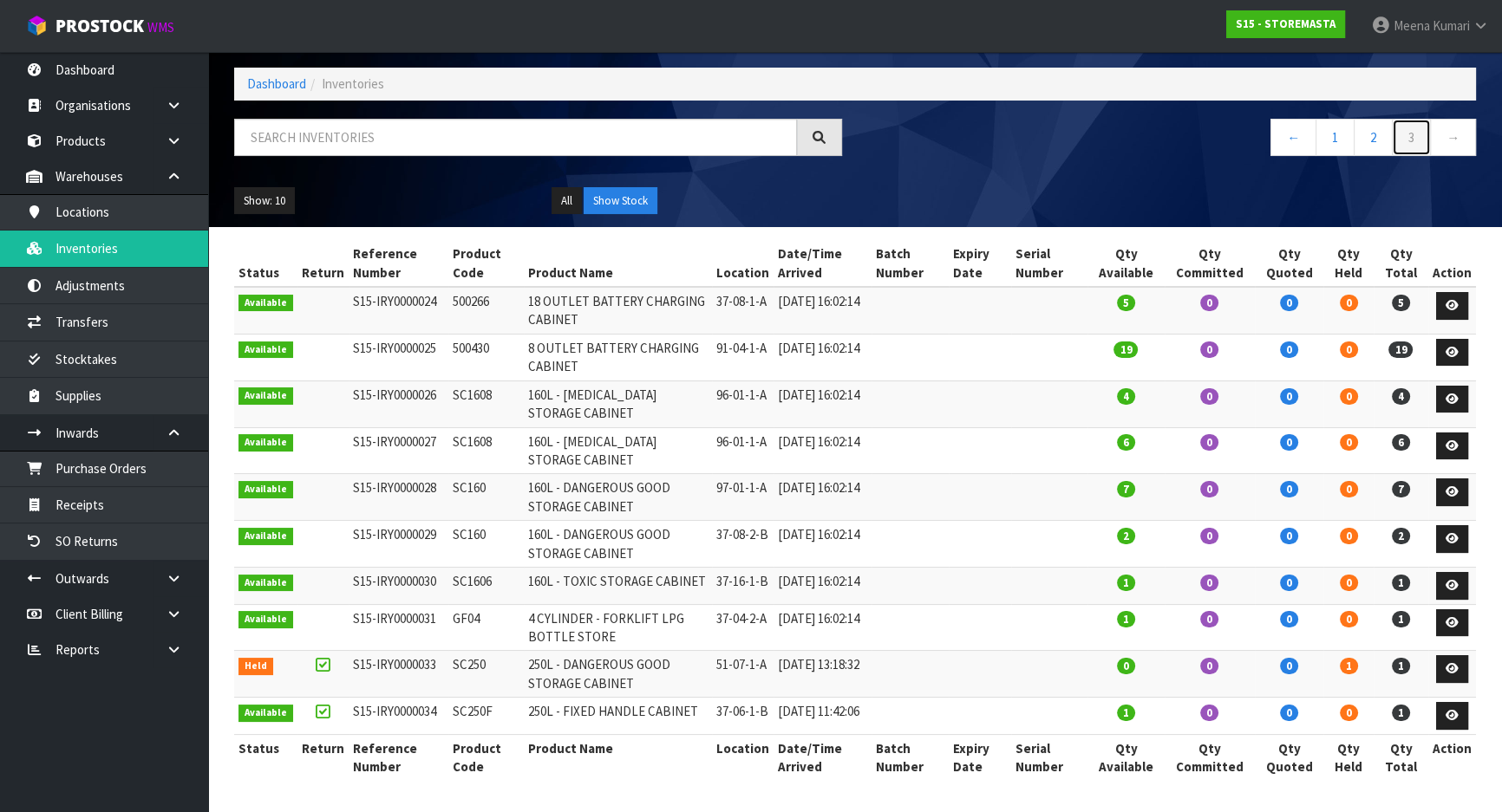
click at [1418, 118] on link "3" at bounding box center [1411, 137] width 39 height 37
click at [163, 490] on link "Receipts" at bounding box center [104, 504] width 209 height 36
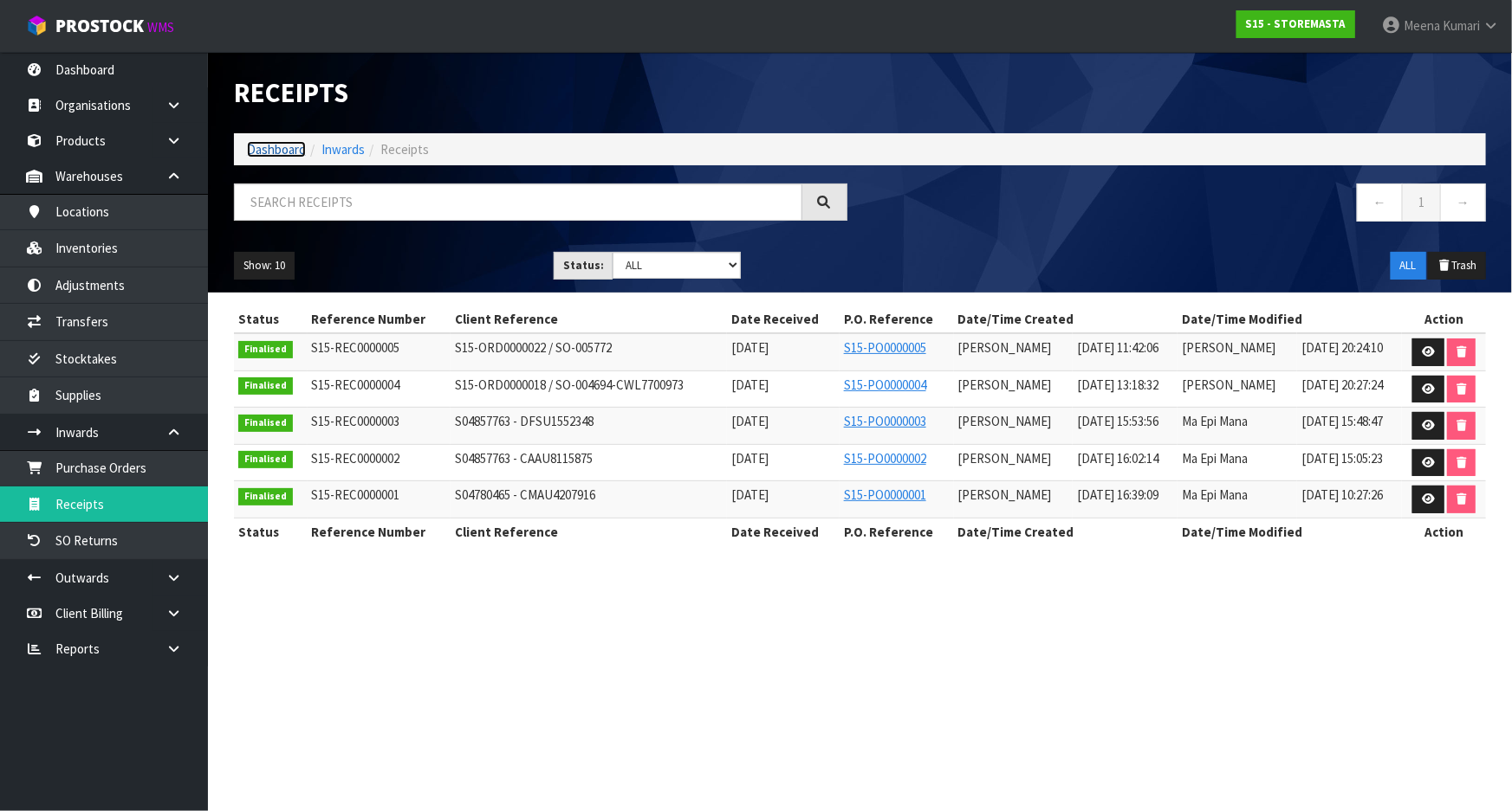
click at [286, 146] on link "Dashboard" at bounding box center [276, 149] width 59 height 16
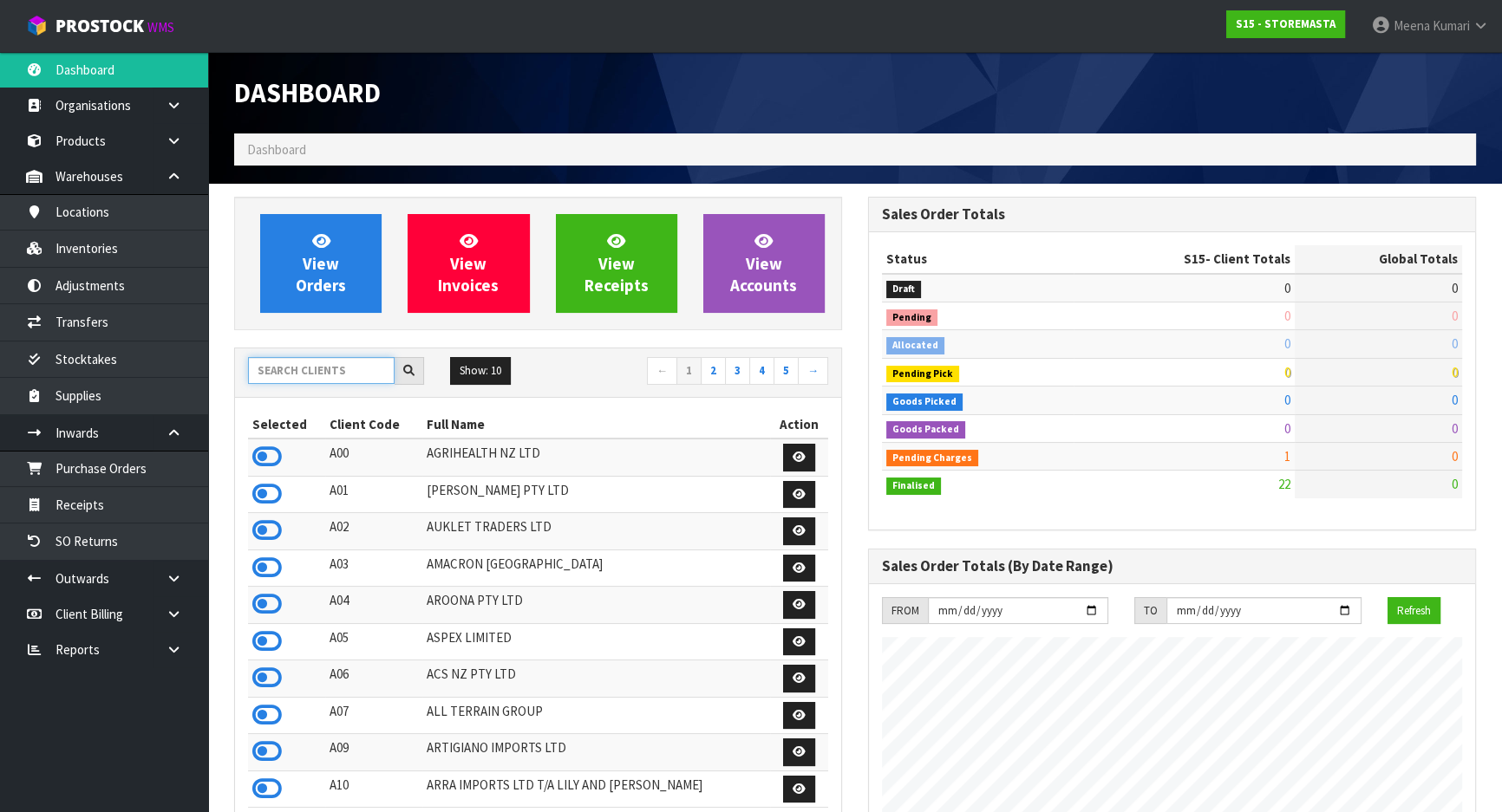
click at [314, 364] on input "text" at bounding box center [321, 370] width 147 height 27
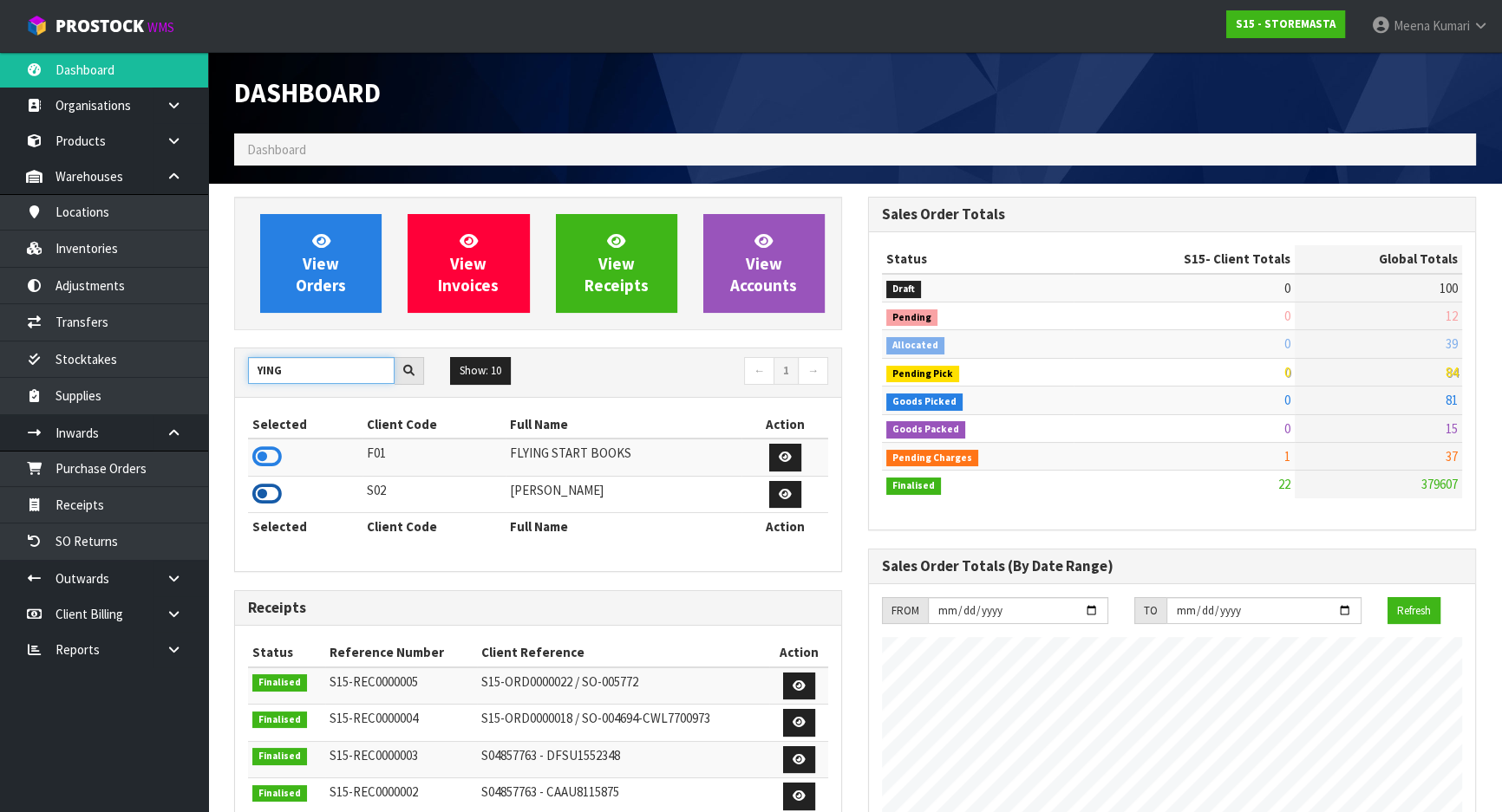
type input "YING"
click at [261, 491] on icon at bounding box center [267, 494] width 29 height 26
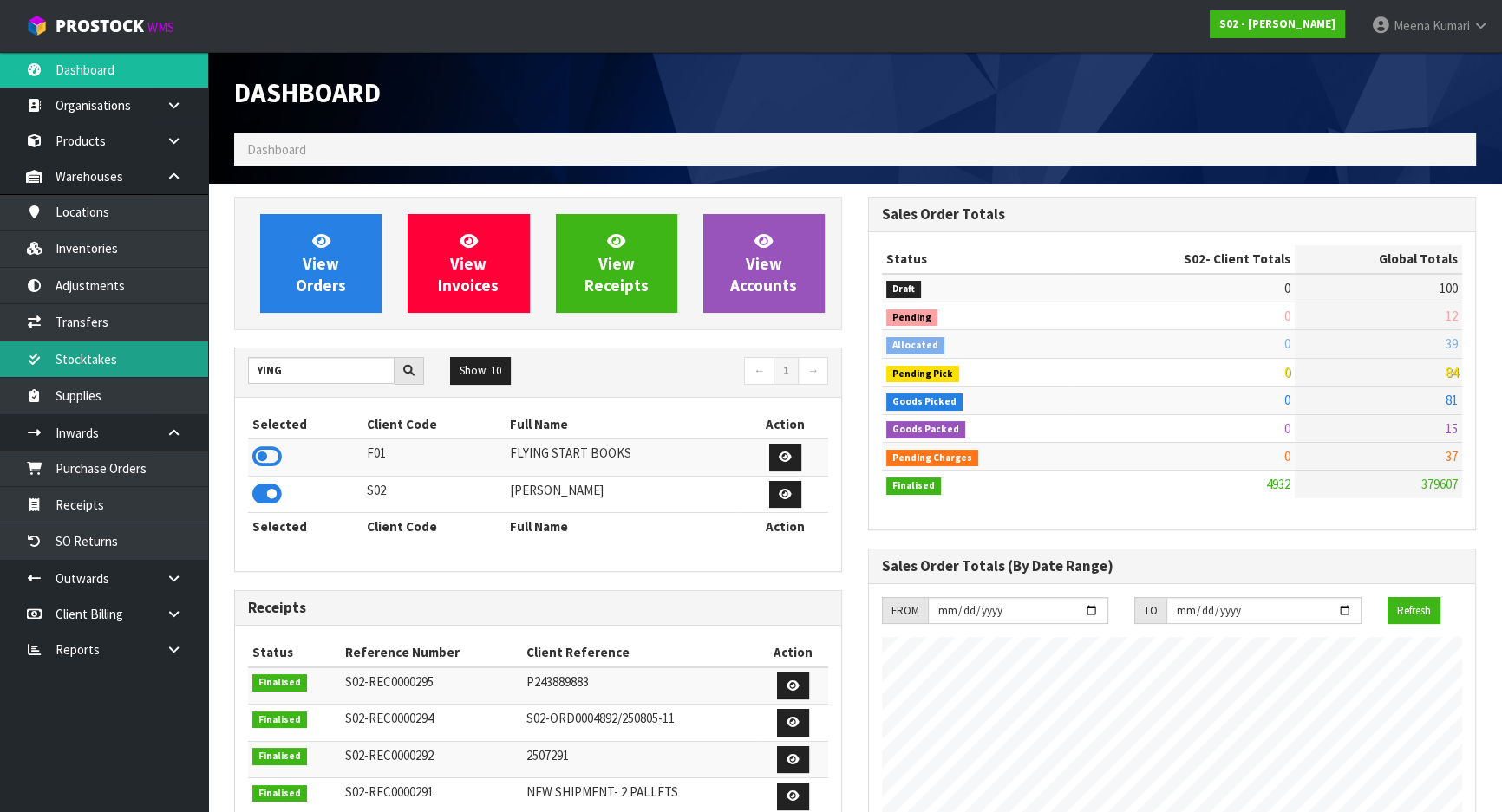
scroll to position [1311, 633]
click at [155, 350] on link "Stocktakes" at bounding box center [104, 359] width 209 height 36
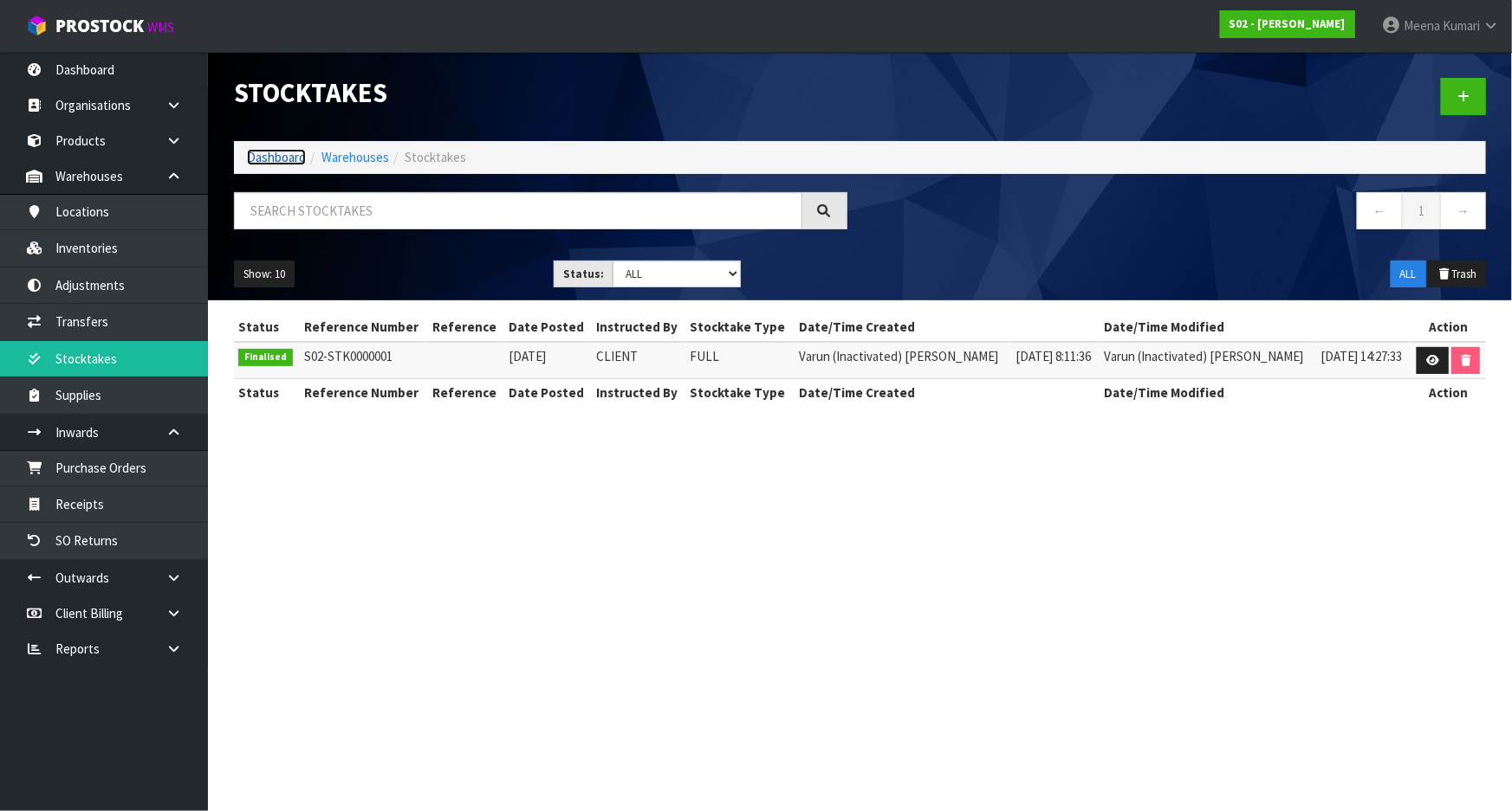
click at [276, 155] on link "Dashboard" at bounding box center [276, 157] width 59 height 16
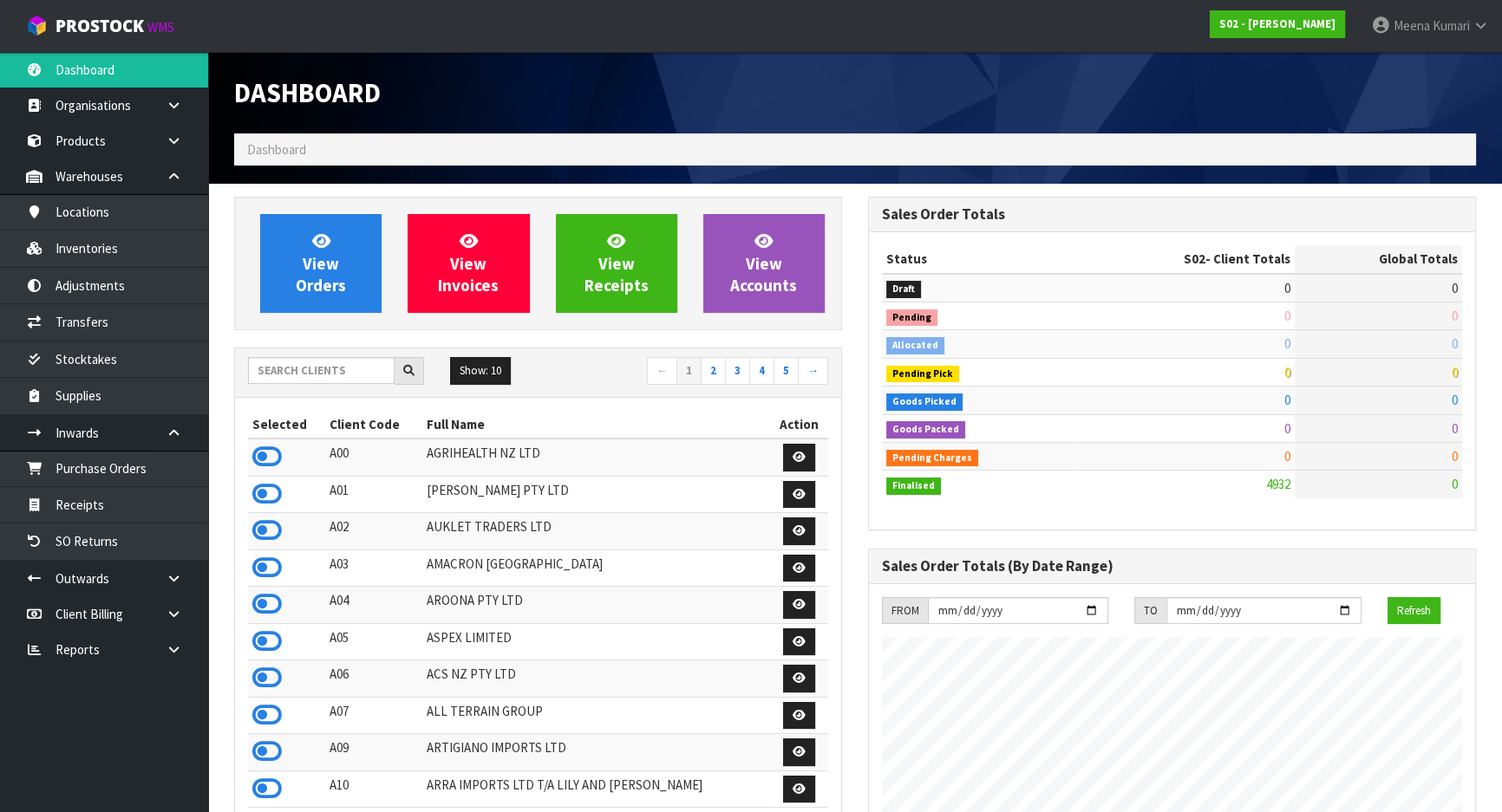
scroll to position [1311, 633]
click at [330, 369] on input "text" at bounding box center [321, 370] width 147 height 27
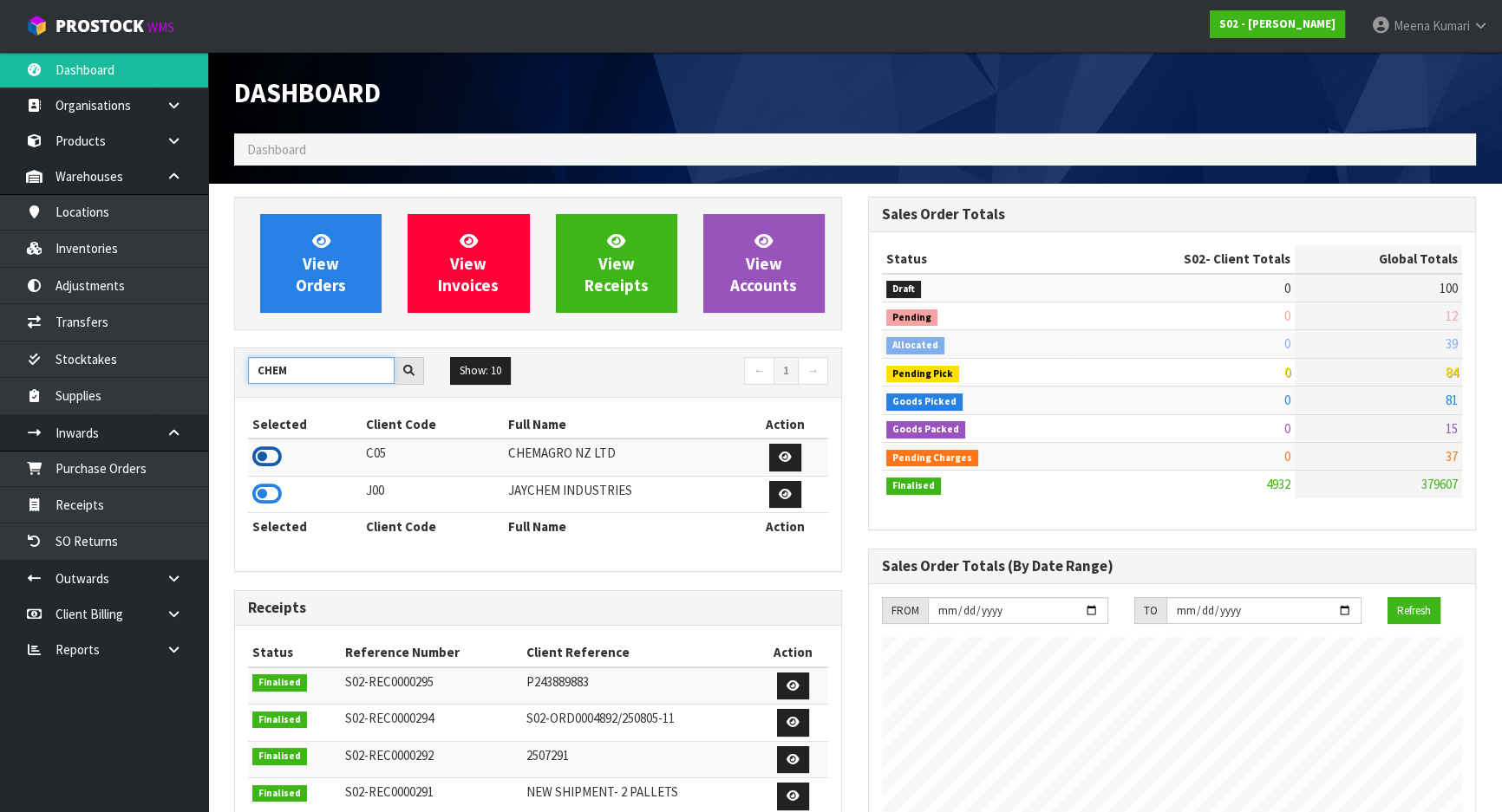
type input "CHEM"
click at [276, 453] on icon at bounding box center [267, 457] width 29 height 26
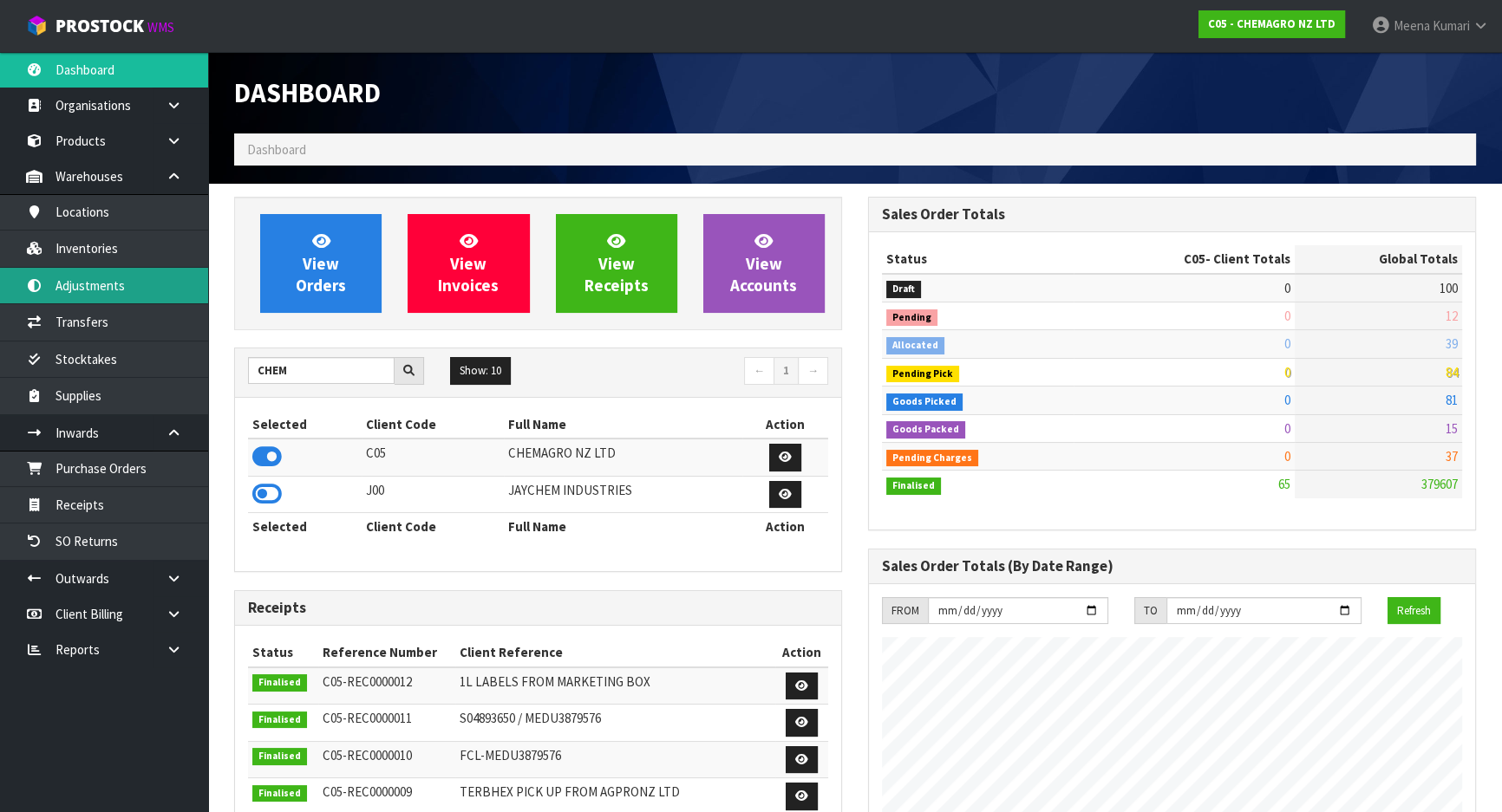
scroll to position [1059, 633]
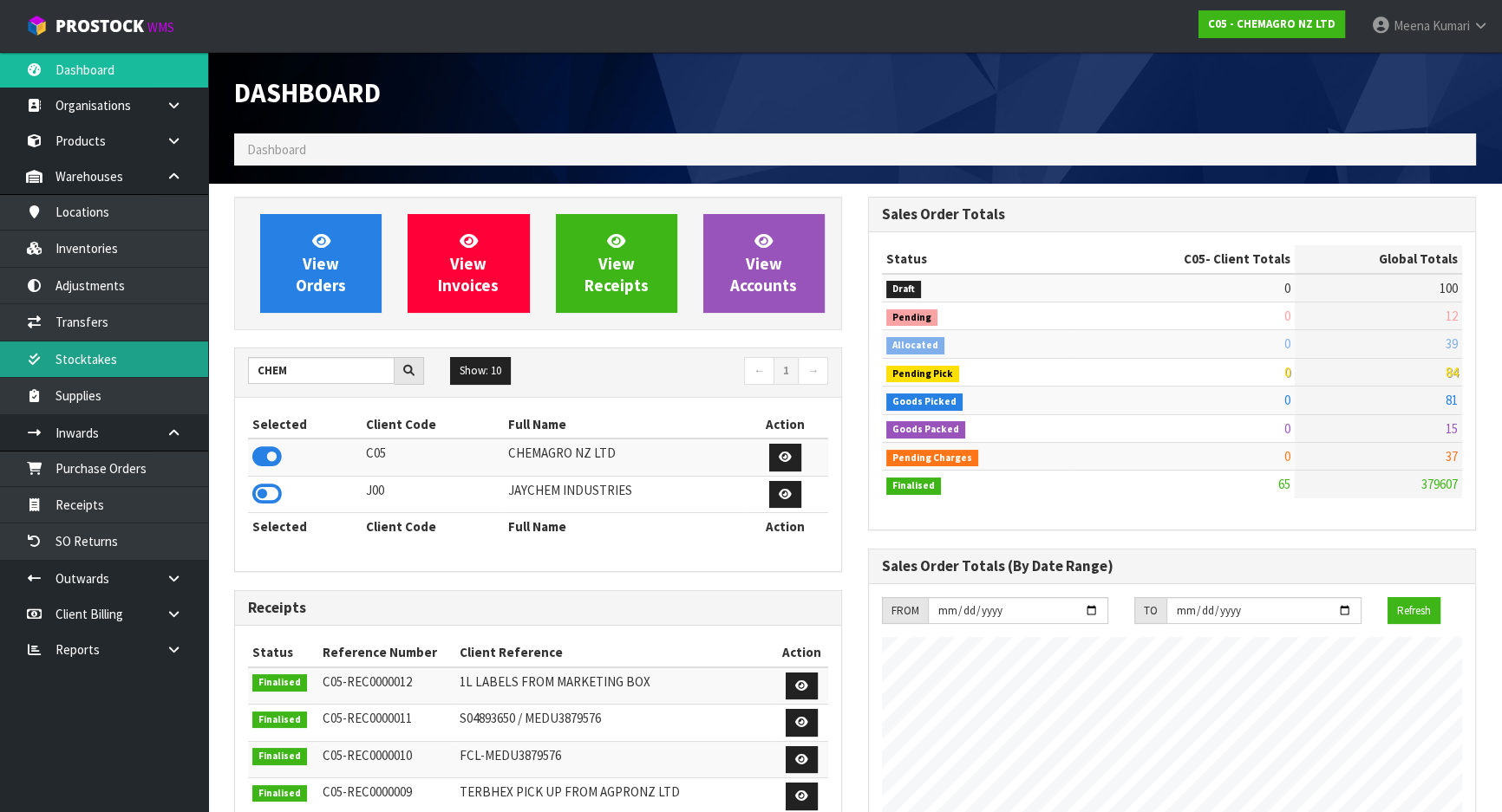
click at [147, 360] on link "Stocktakes" at bounding box center [104, 359] width 209 height 36
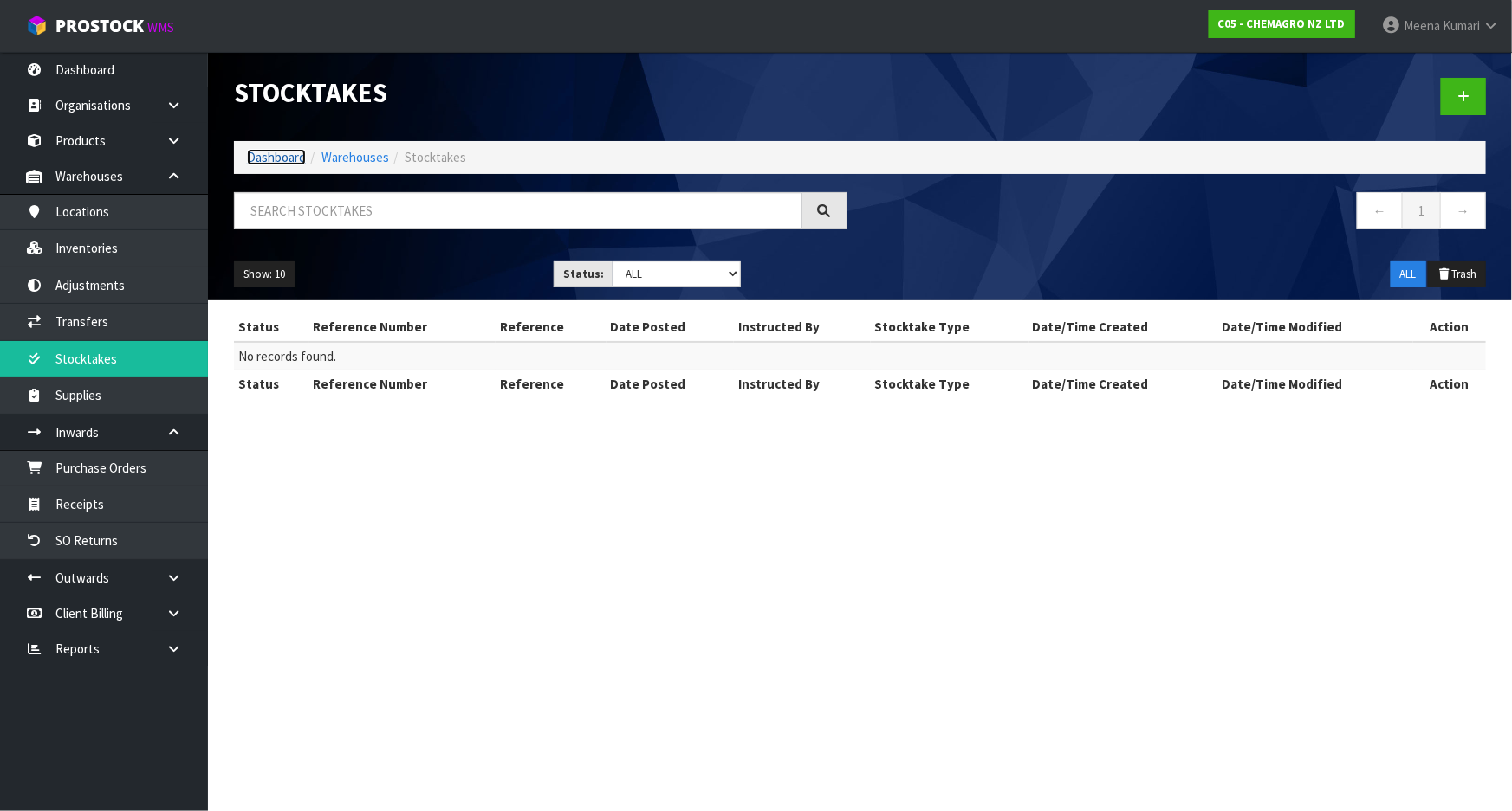
click at [288, 159] on link "Dashboard" at bounding box center [276, 157] width 59 height 16
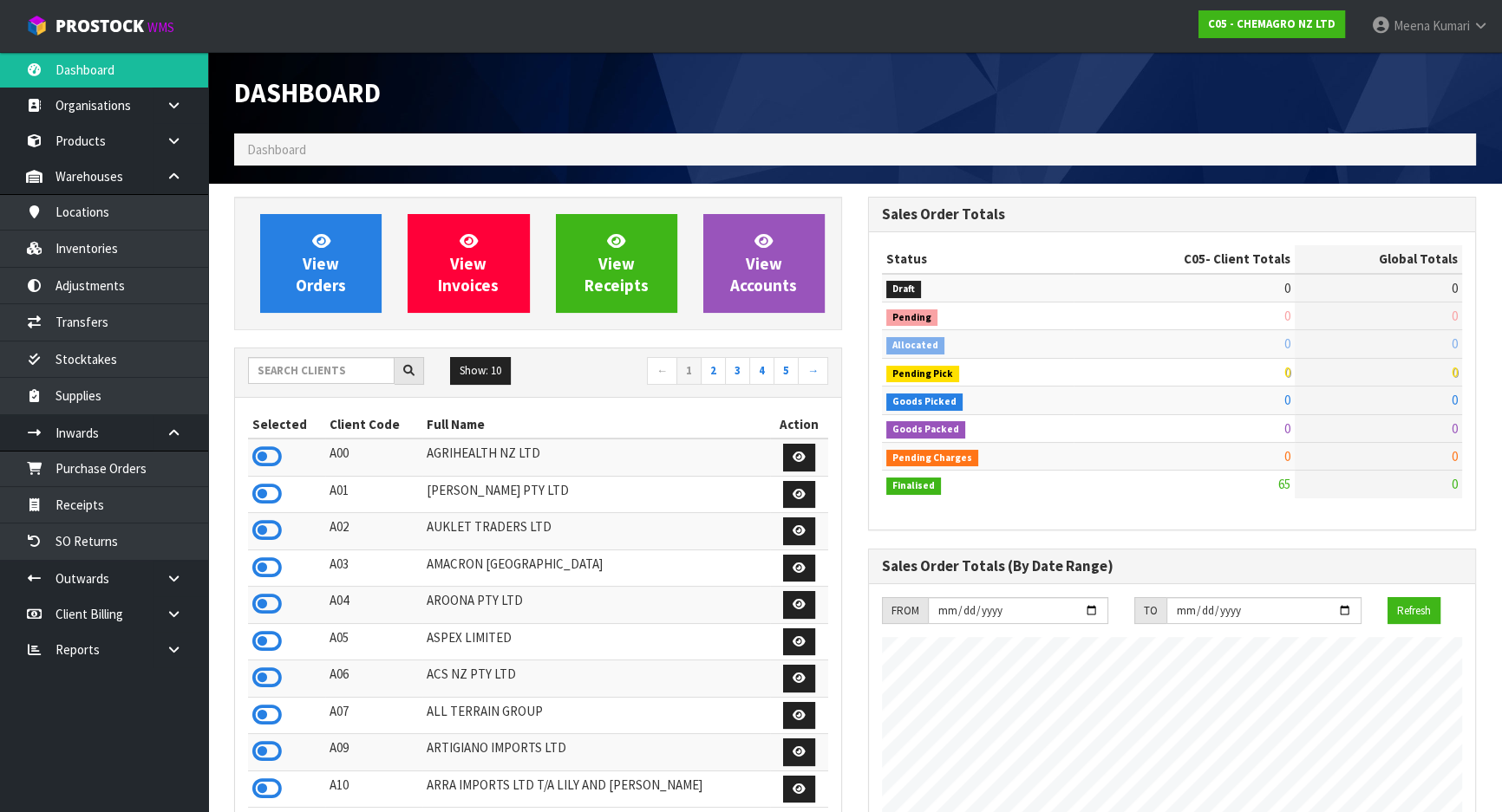
scroll to position [1059, 633]
click at [286, 372] on input "text" at bounding box center [321, 370] width 147 height 27
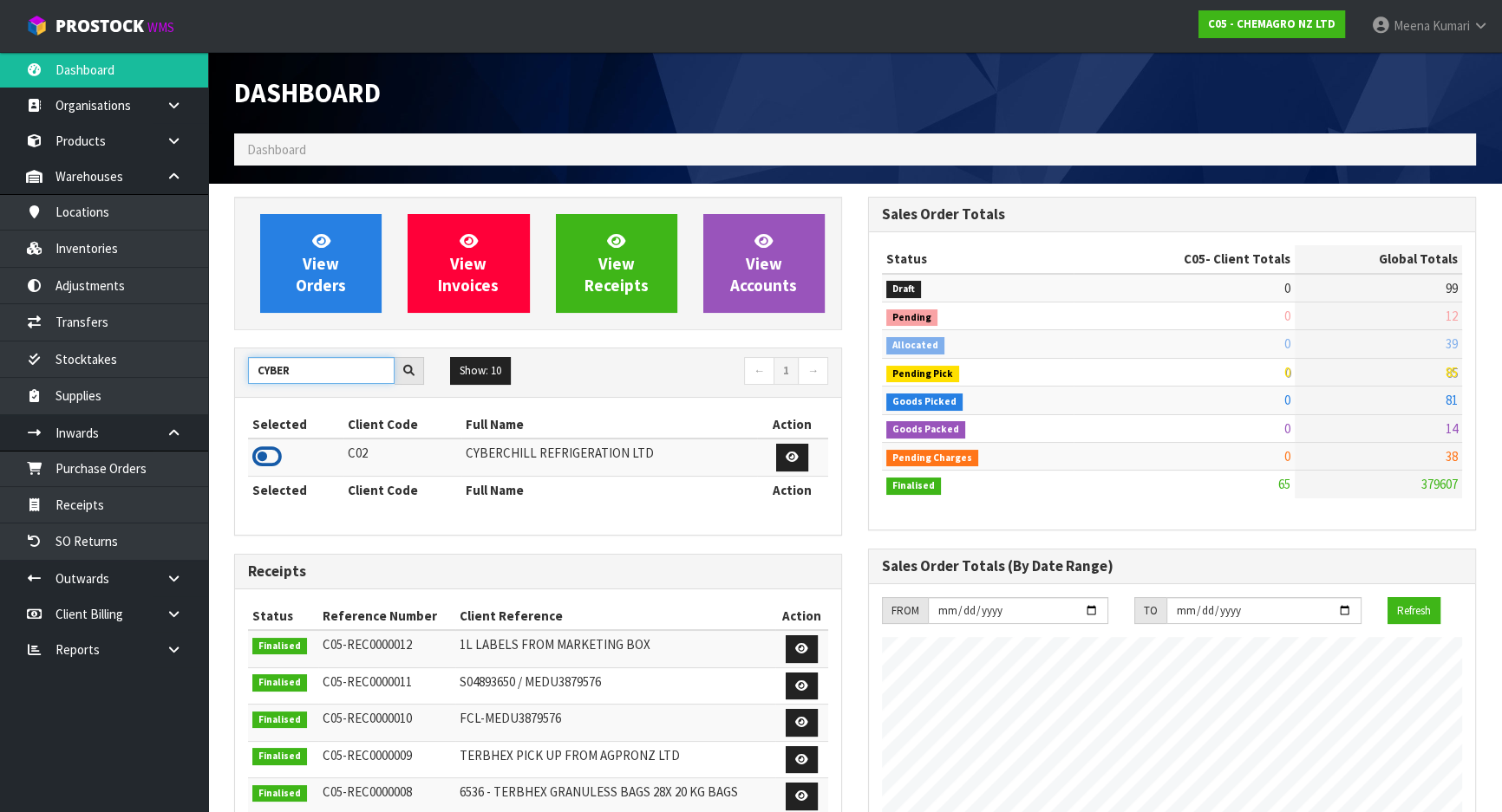
type input "CYBER"
click at [265, 446] on icon at bounding box center [267, 457] width 29 height 26
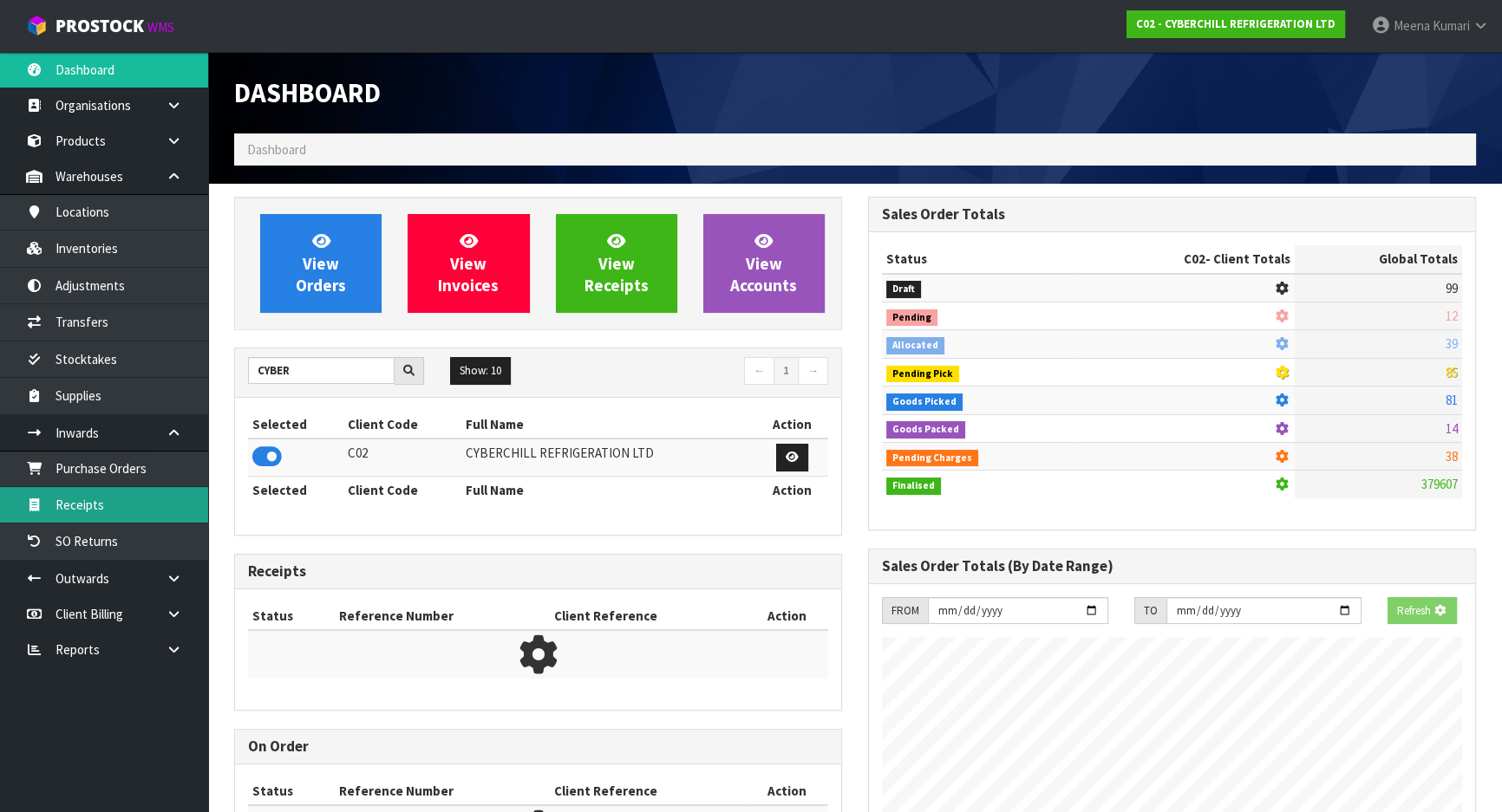
scroll to position [865841, 866781]
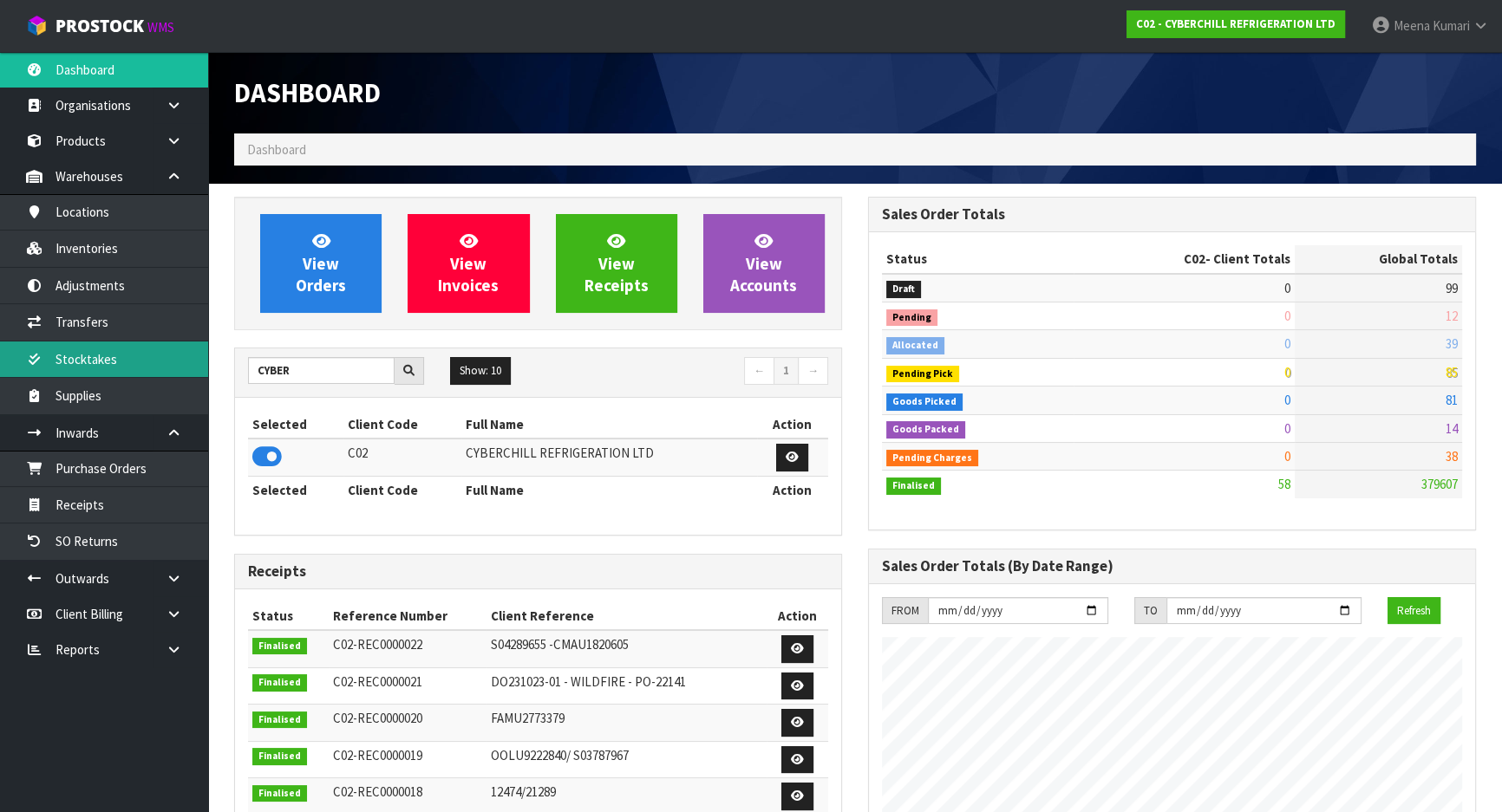
click at [130, 347] on link "Stocktakes" at bounding box center [104, 359] width 209 height 36
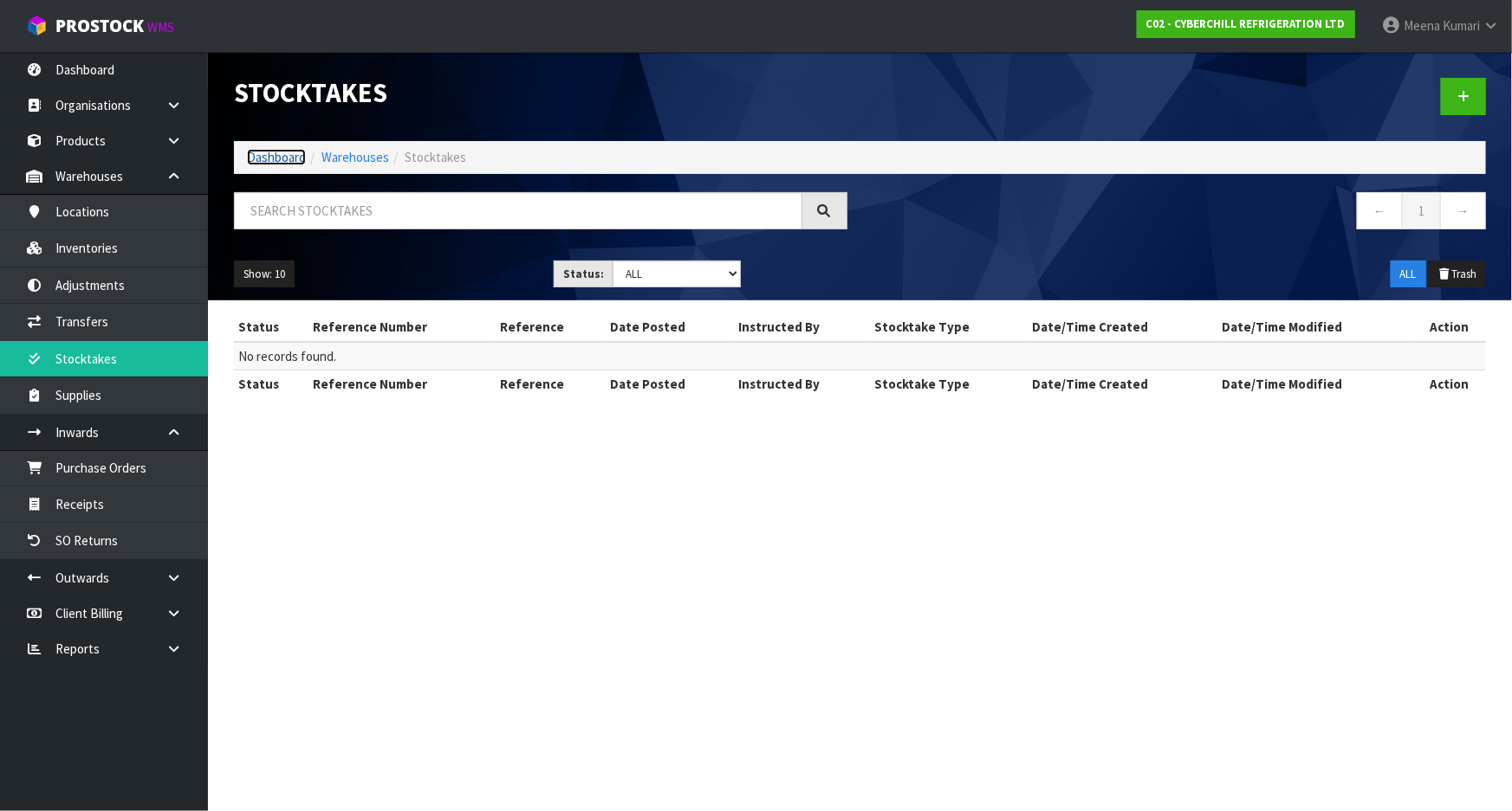
click at [264, 156] on link "Dashboard" at bounding box center [276, 157] width 59 height 16
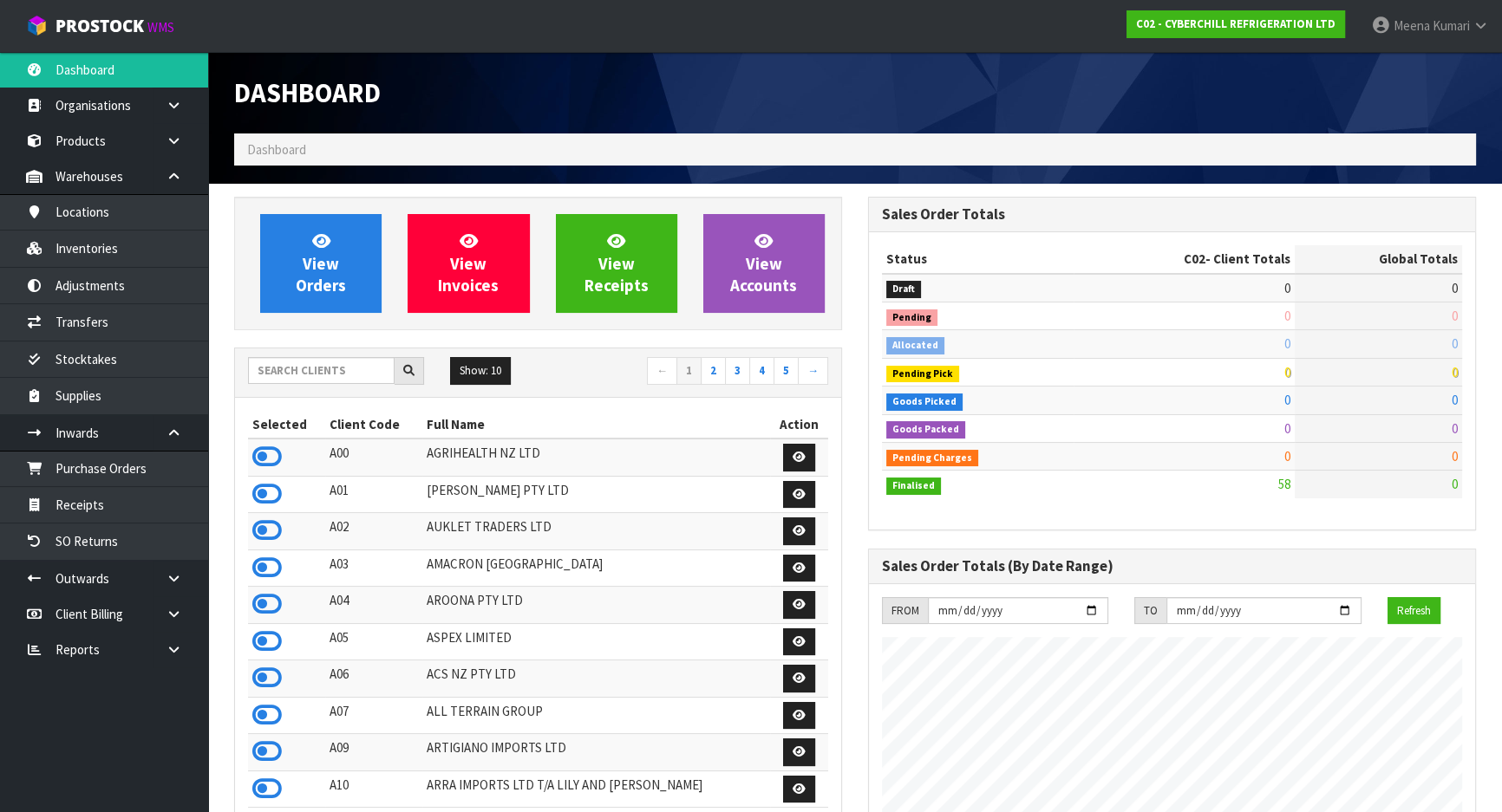
scroll to position [1059, 633]
click at [286, 370] on input "text" at bounding box center [321, 370] width 147 height 27
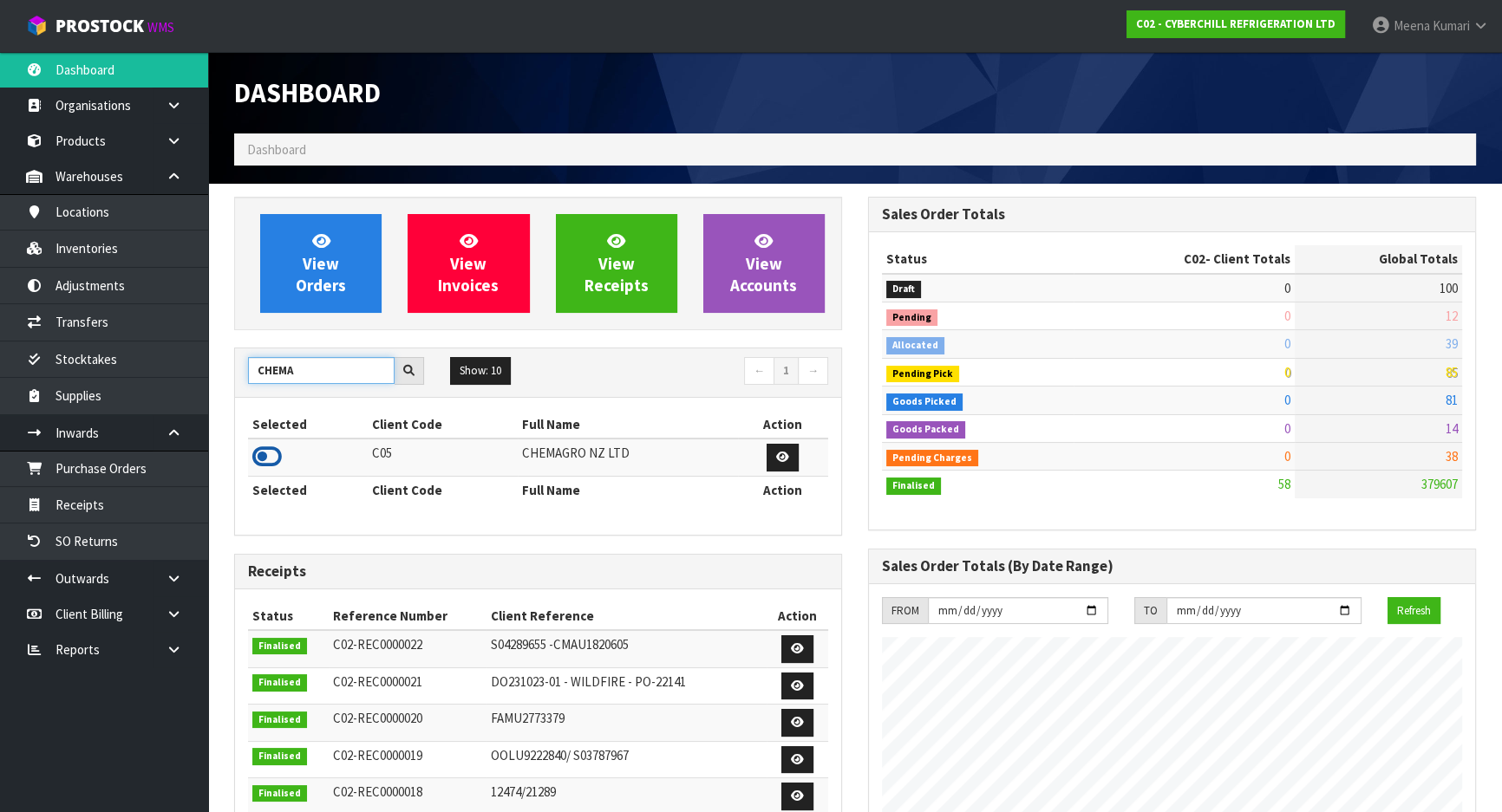
type input "CHEMA"
click at [262, 456] on icon at bounding box center [267, 457] width 29 height 26
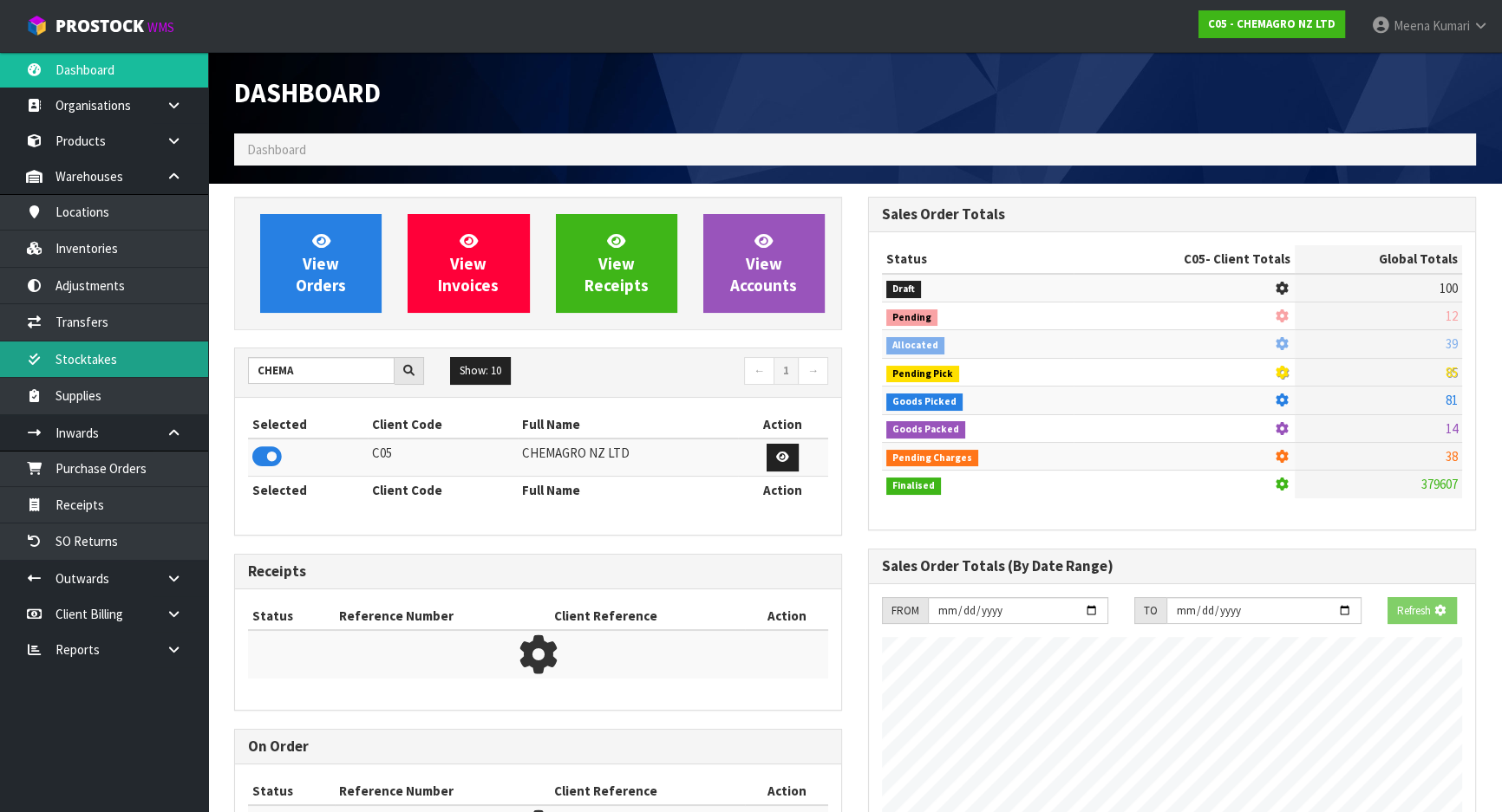
scroll to position [865841, 866781]
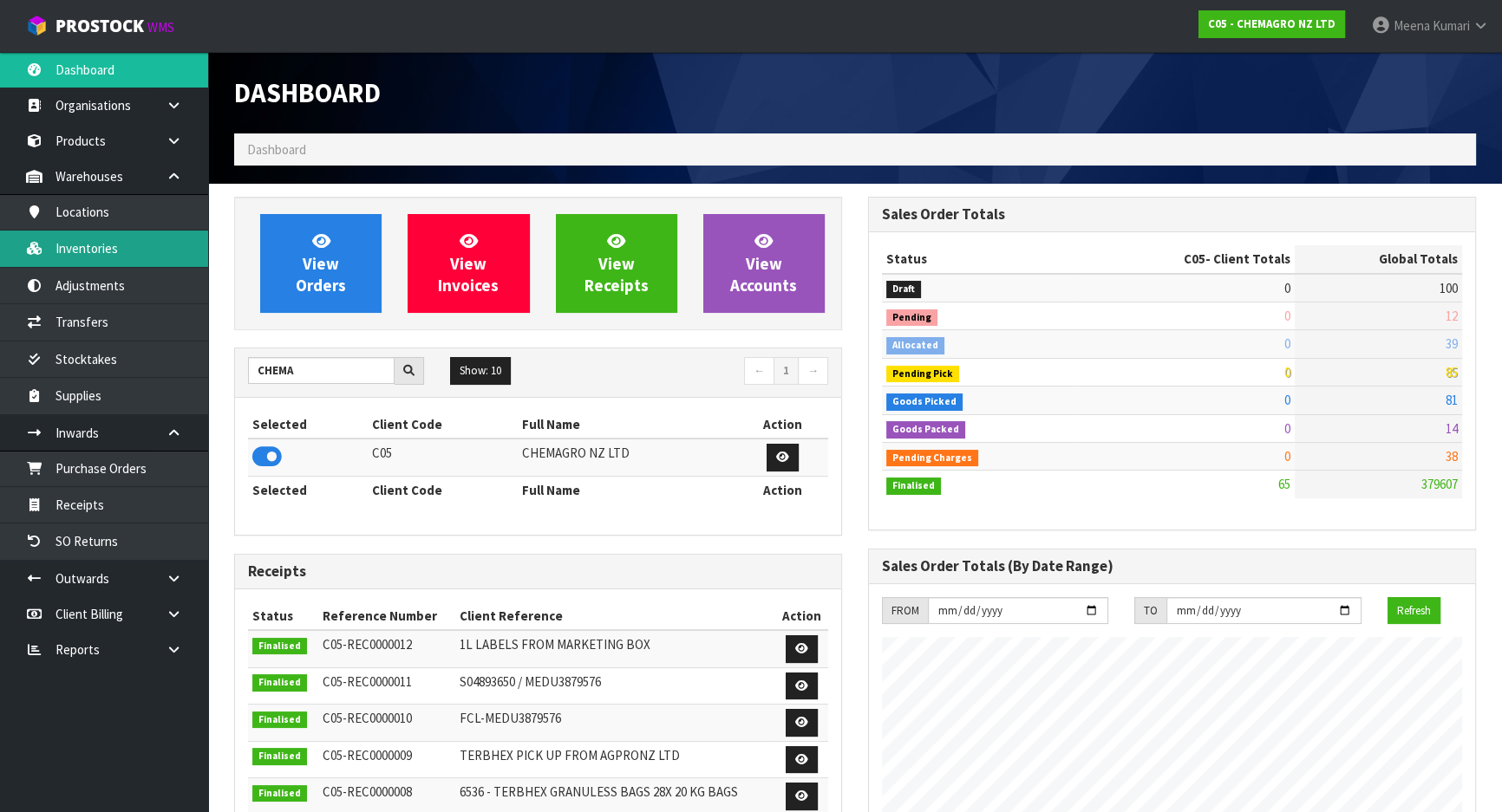
click at [138, 256] on link "Inventories" at bounding box center [104, 248] width 209 height 36
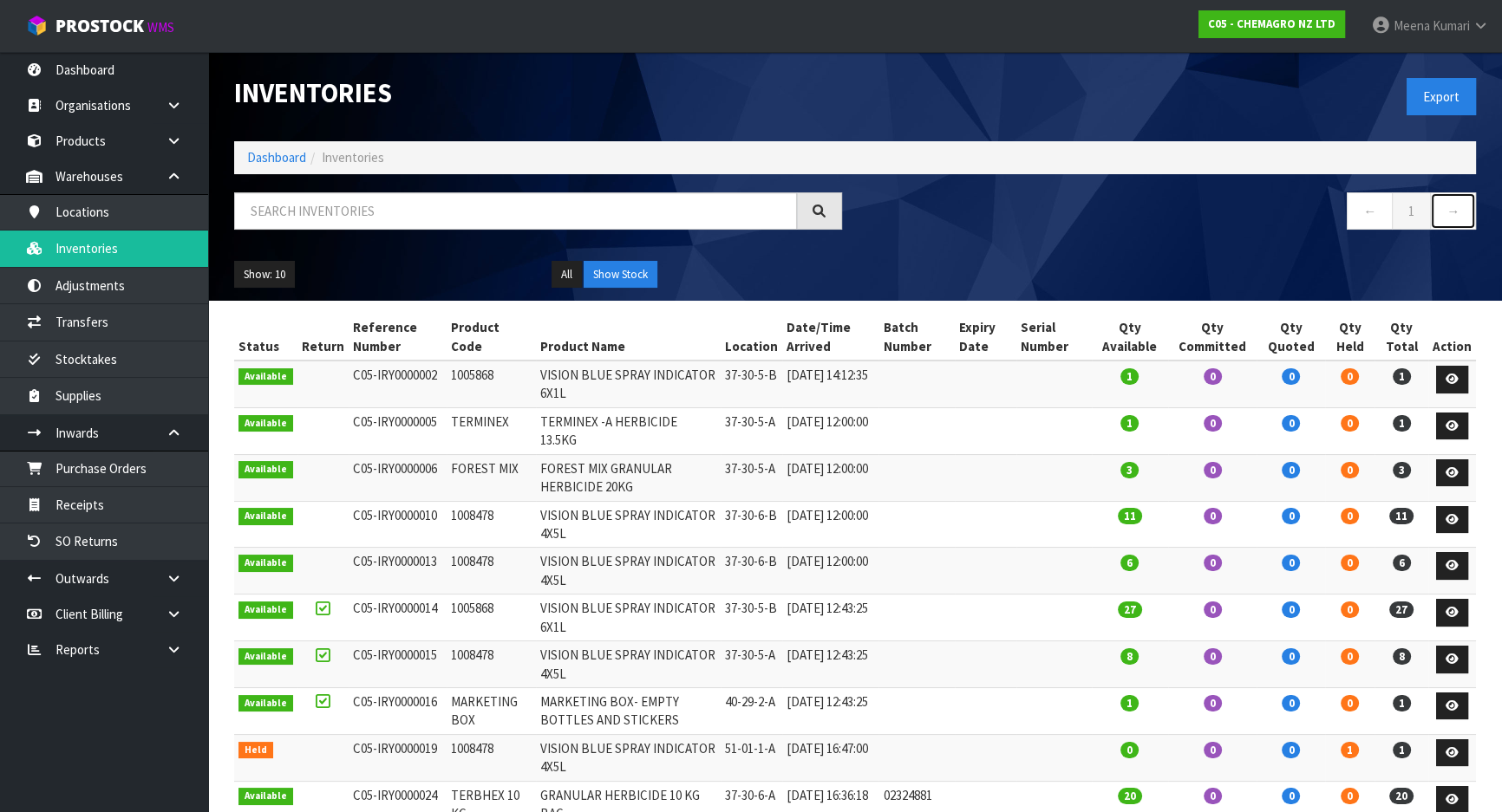
click at [1443, 204] on link "→" at bounding box center [1453, 210] width 46 height 37
click at [261, 158] on link "Dashboard" at bounding box center [276, 157] width 59 height 16
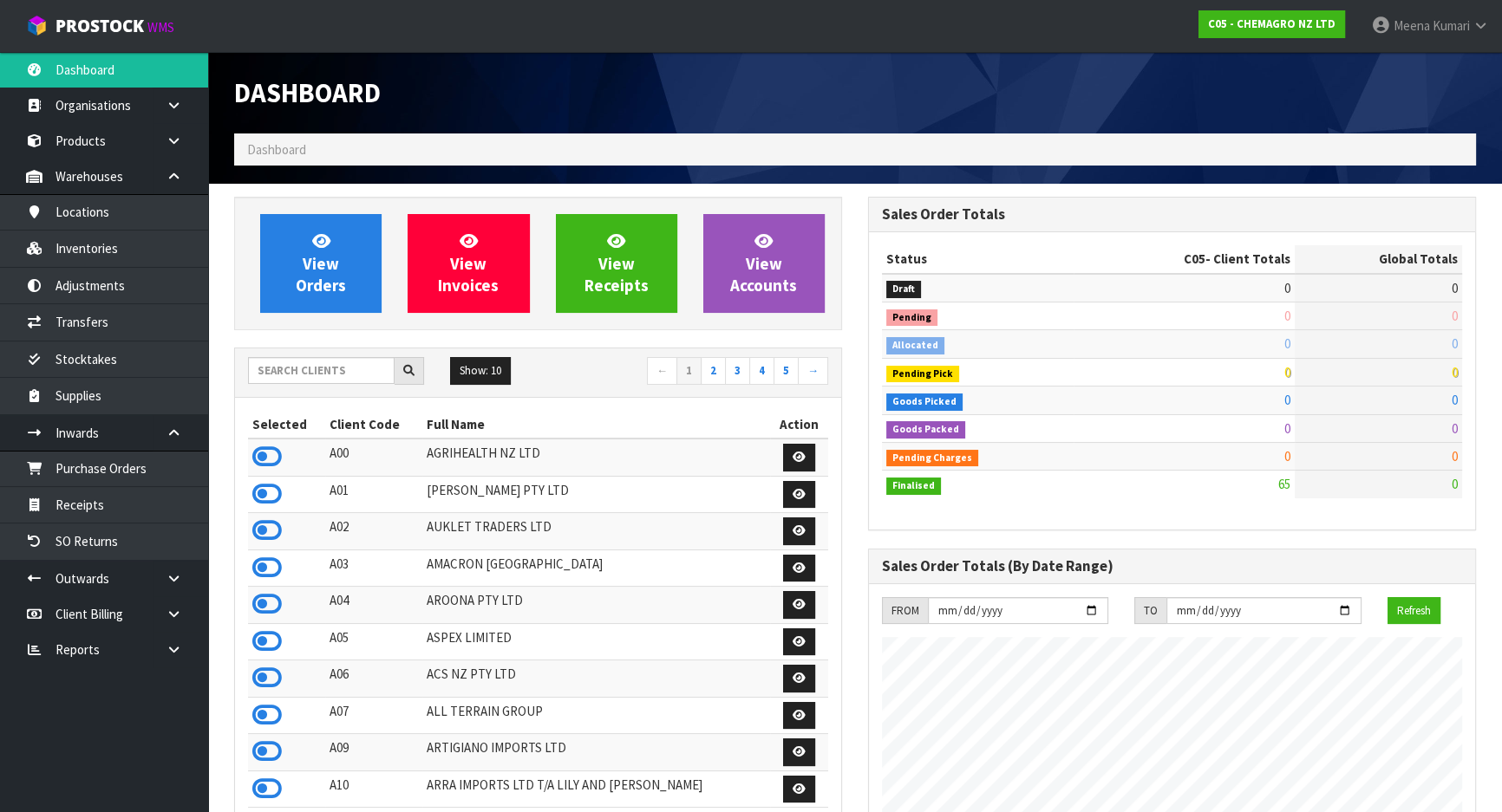
scroll to position [1059, 633]
click at [311, 370] on input "text" at bounding box center [321, 370] width 147 height 27
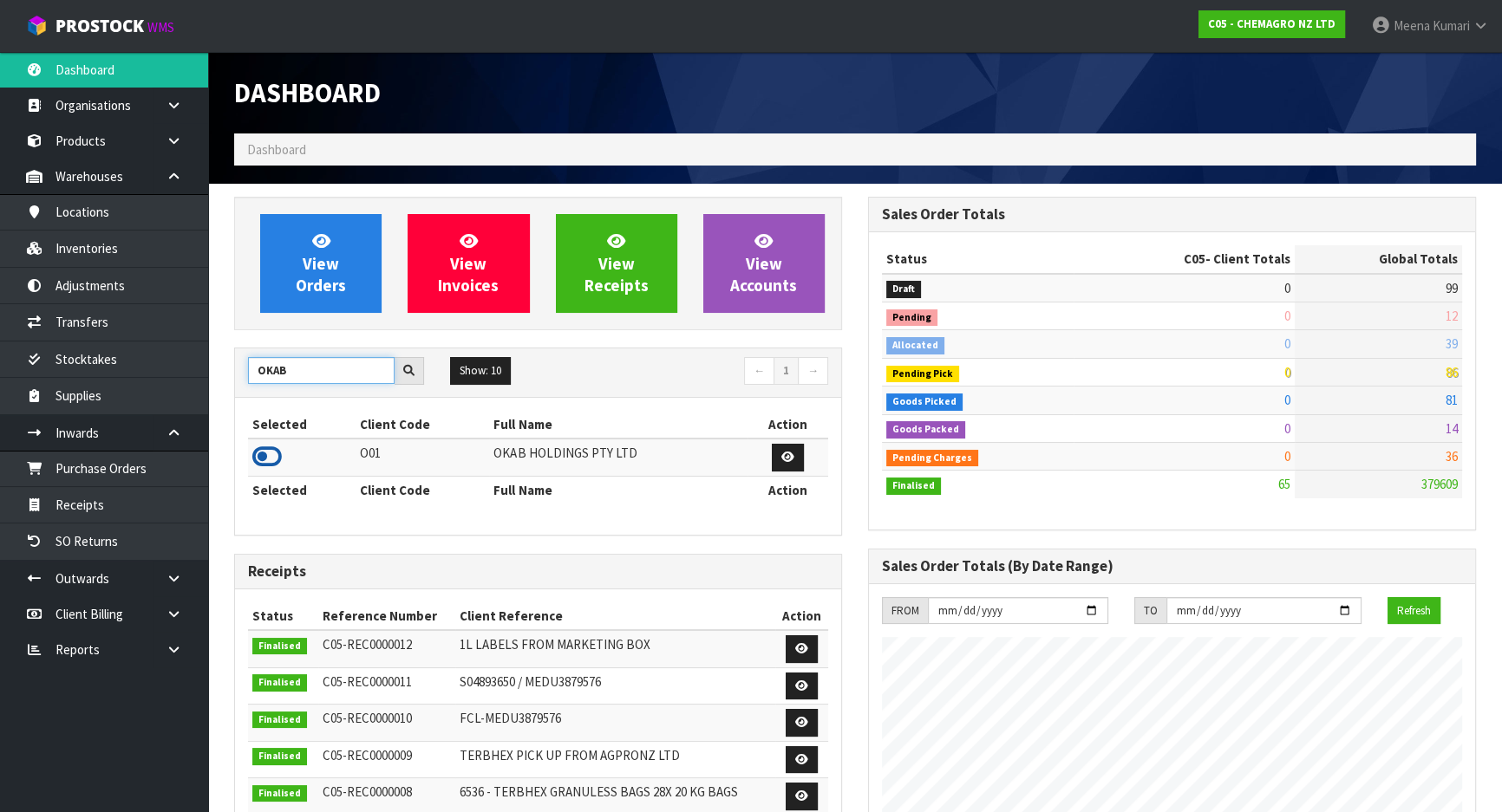
type input "OKAB"
click at [270, 460] on icon at bounding box center [267, 457] width 29 height 26
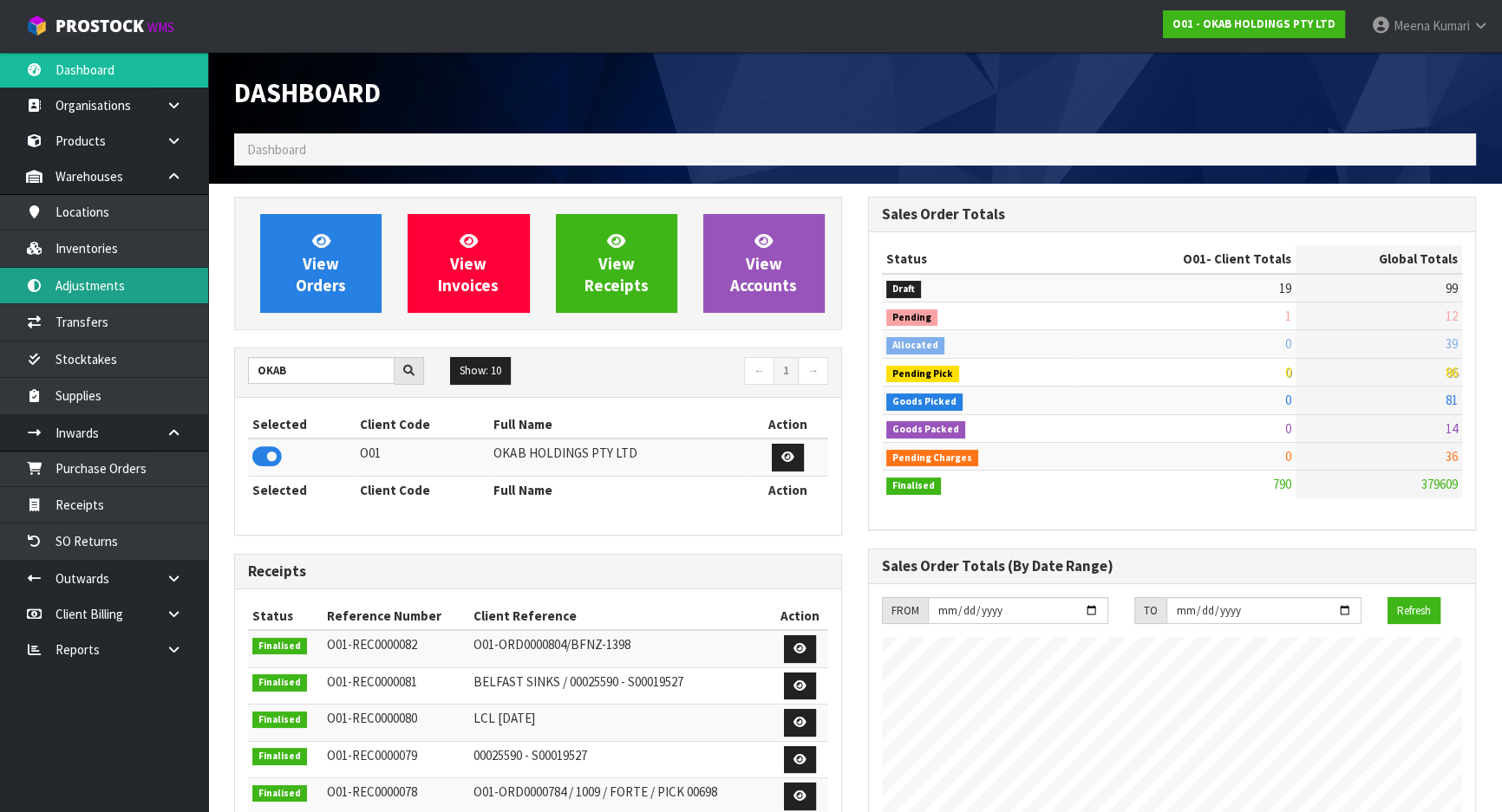
scroll to position [1142, 633]
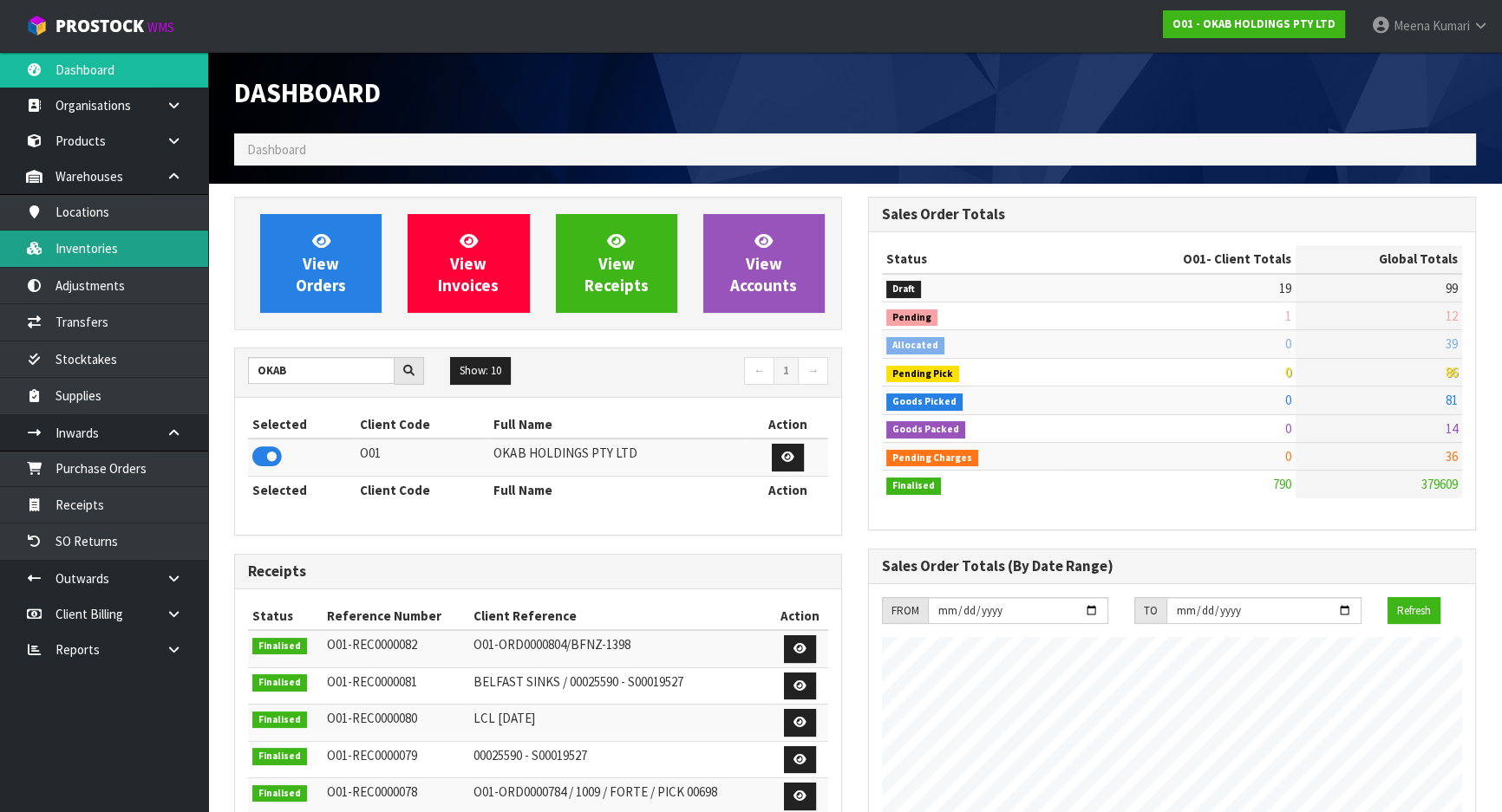
click at [131, 259] on link "Inventories" at bounding box center [104, 248] width 209 height 36
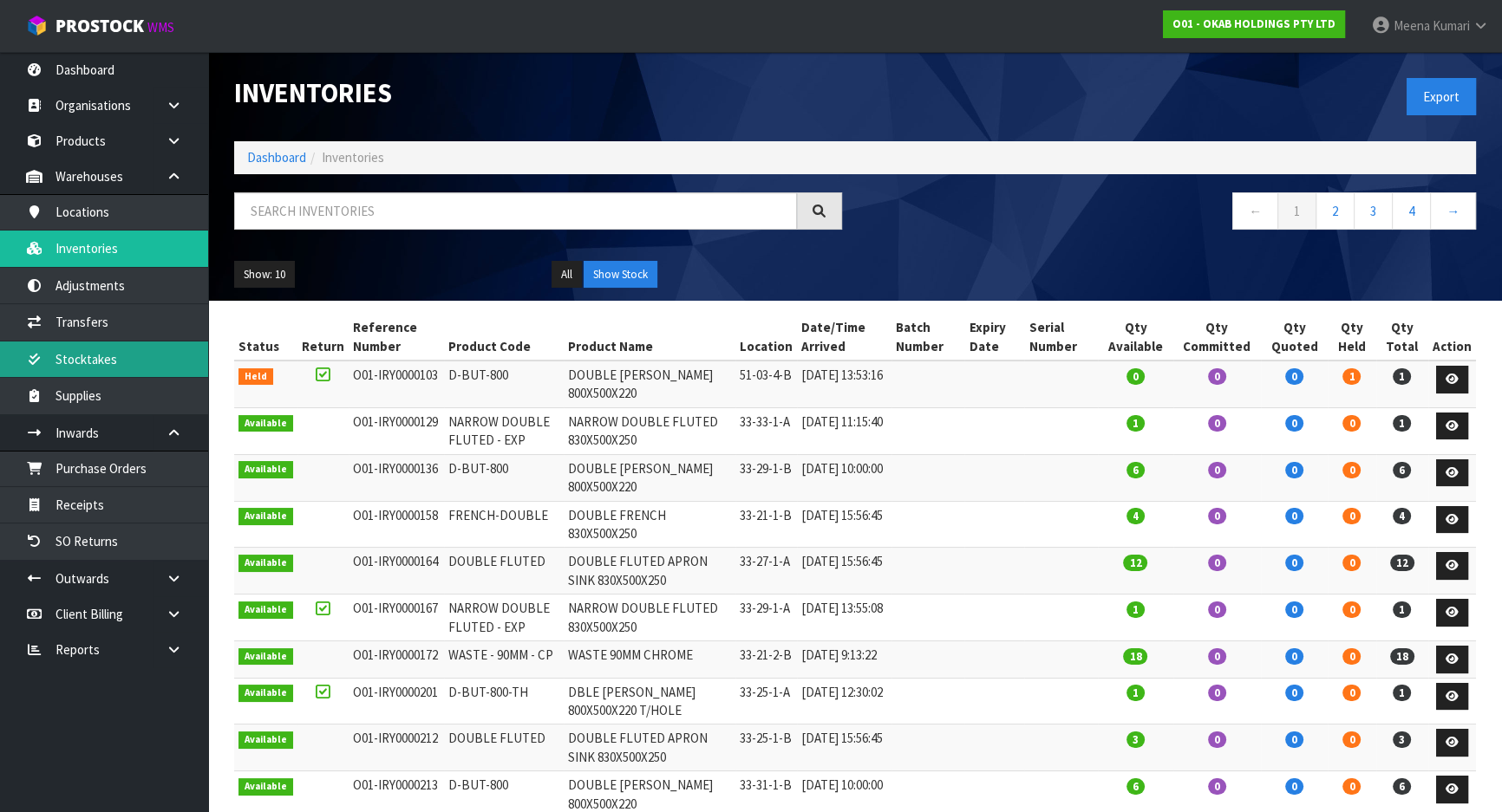
click at [117, 363] on link "Stocktakes" at bounding box center [104, 359] width 209 height 36
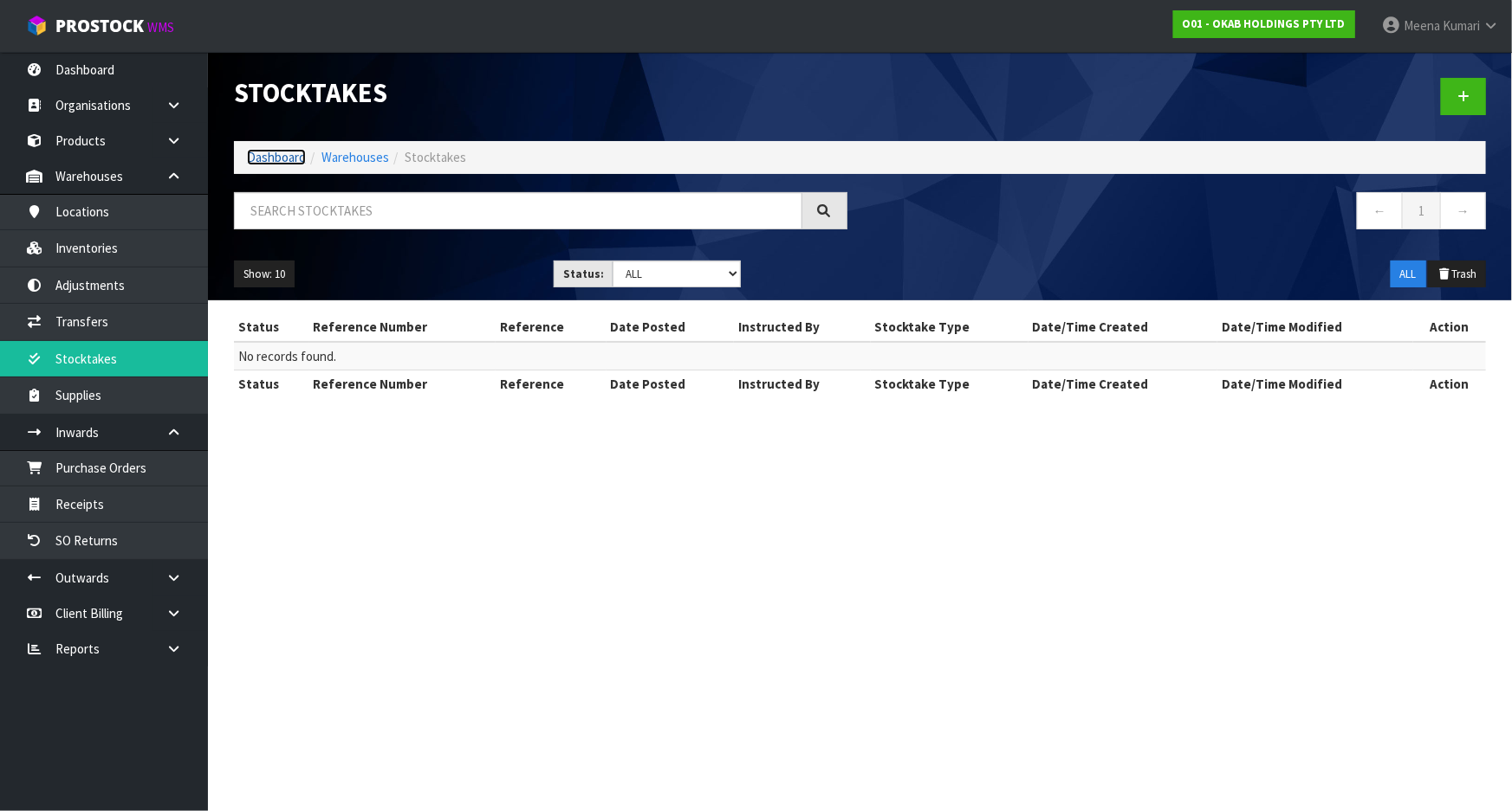
click at [271, 155] on link "Dashboard" at bounding box center [276, 157] width 59 height 16
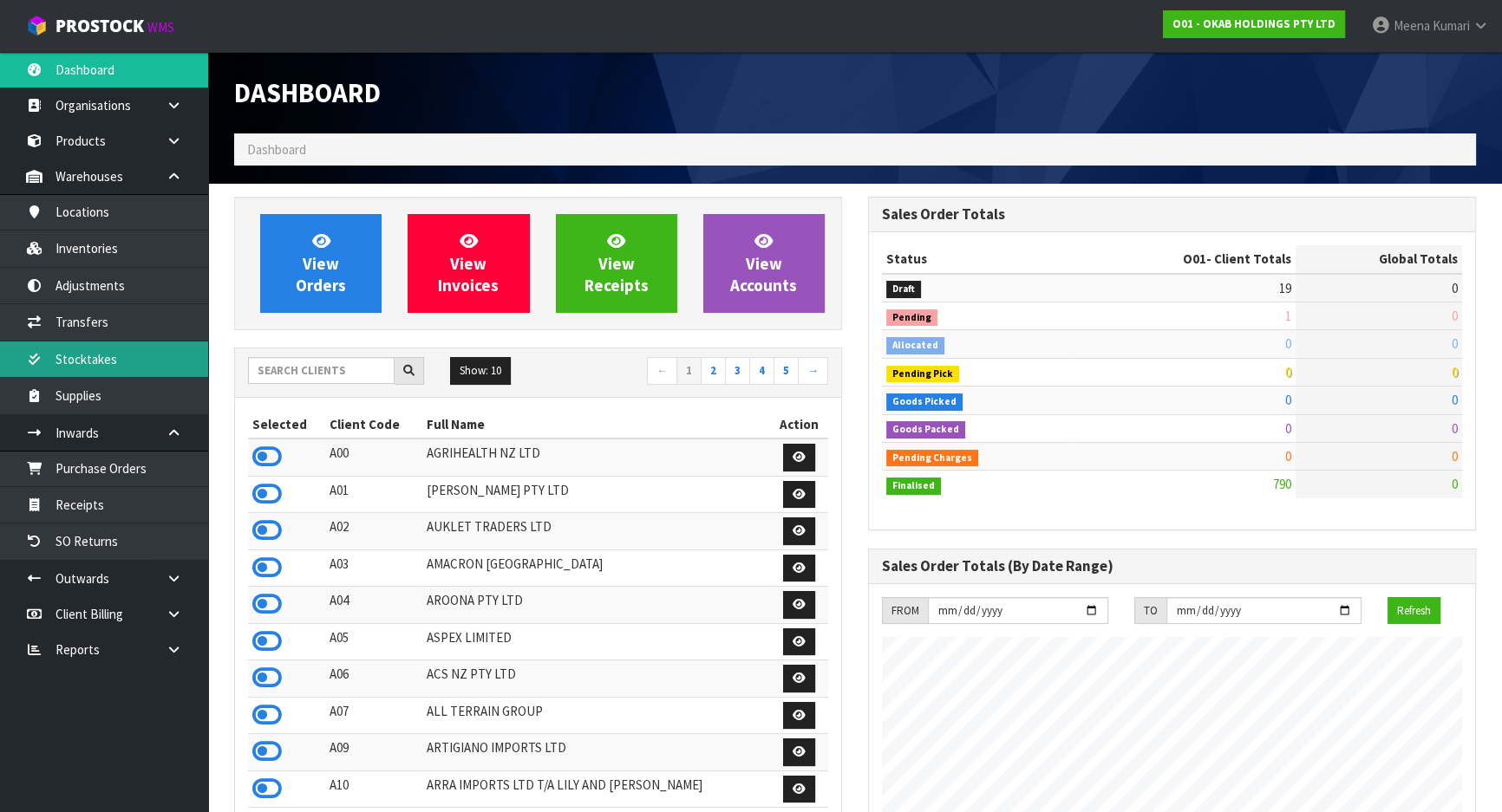
scroll to position [1142, 633]
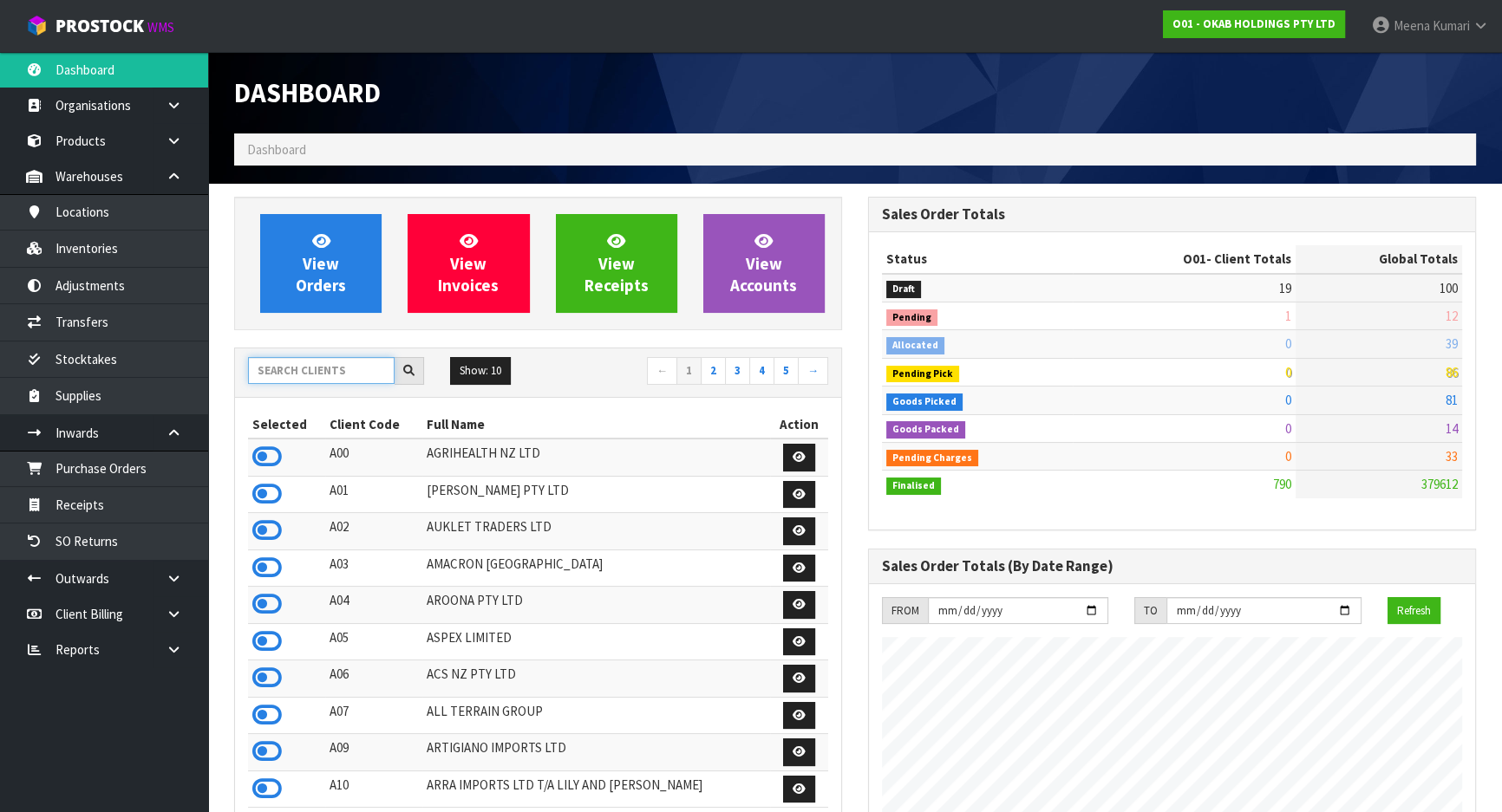
click at [353, 368] on input "text" at bounding box center [321, 370] width 147 height 27
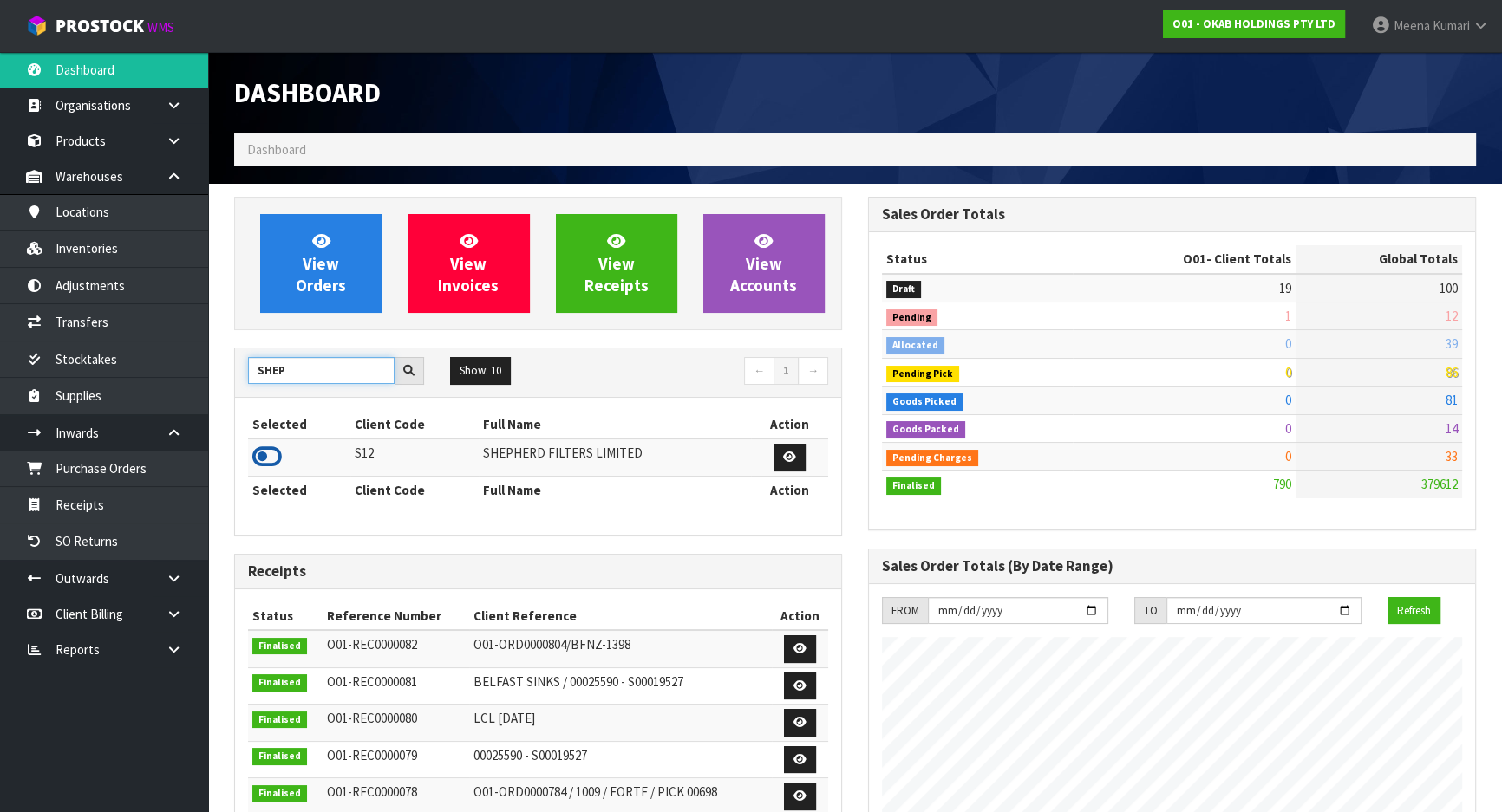
type input "SHEP"
click at [267, 458] on icon at bounding box center [267, 457] width 29 height 26
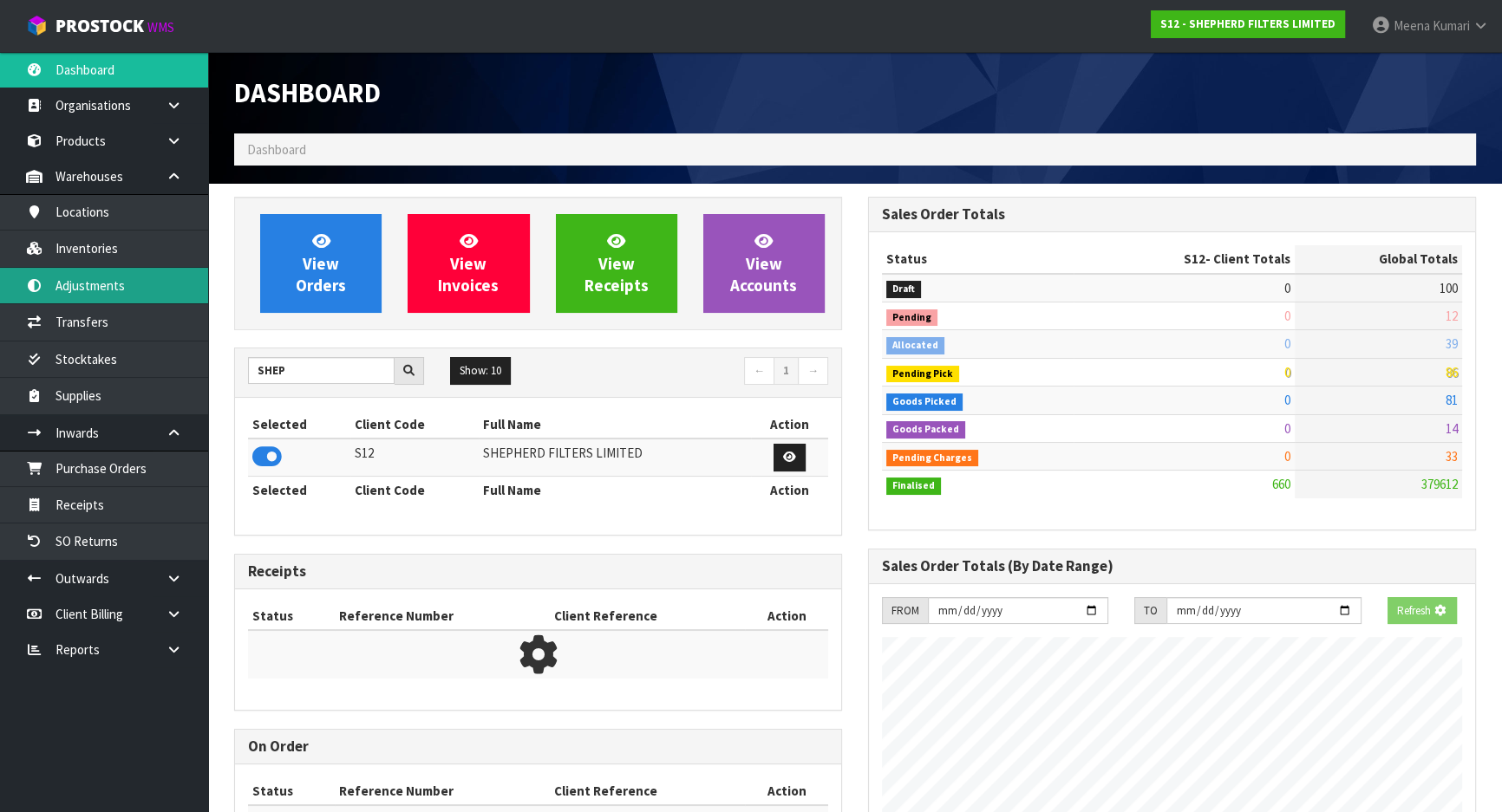
scroll to position [1142, 633]
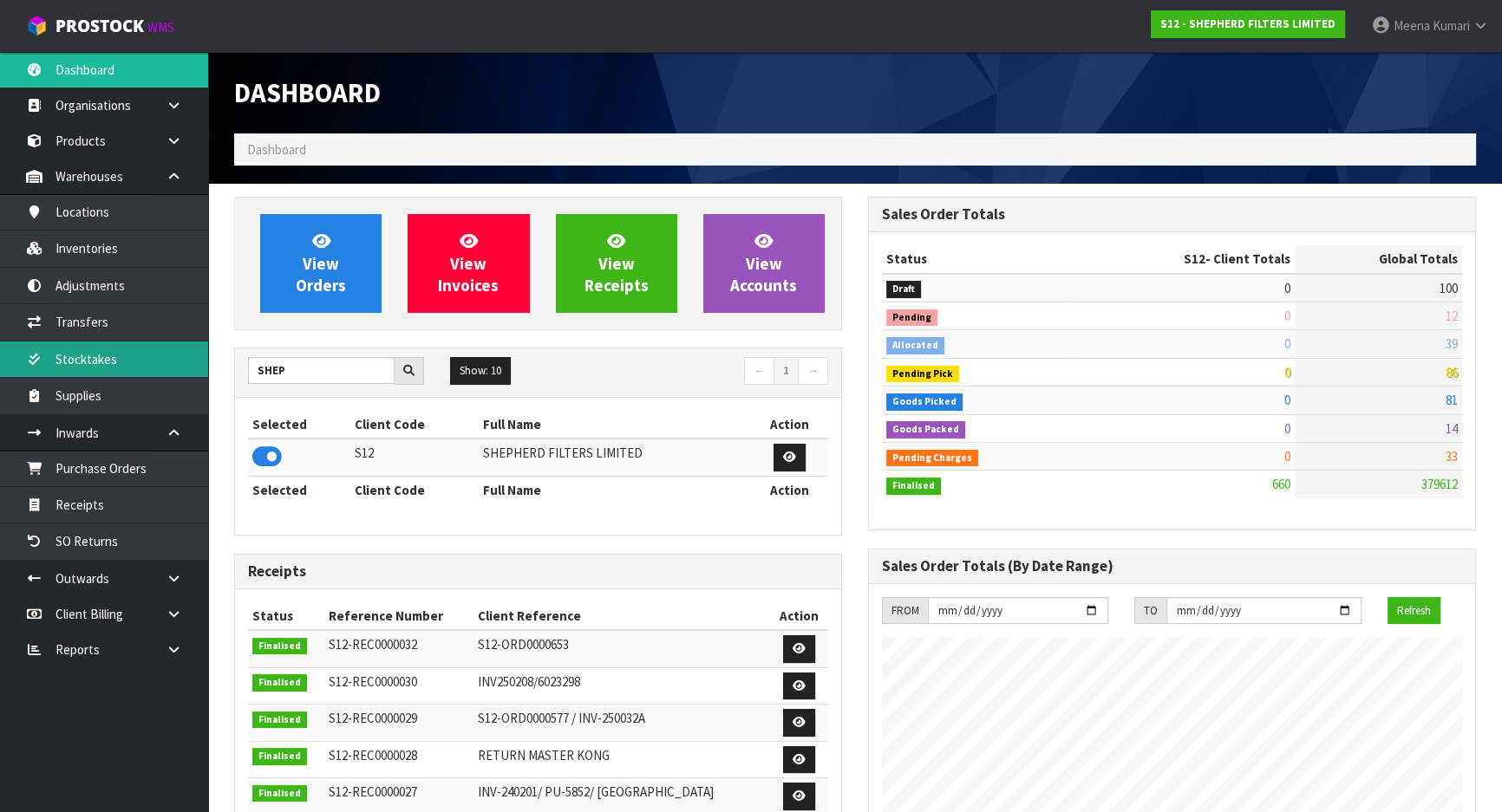
click at [150, 356] on link "Stocktakes" at bounding box center [104, 359] width 209 height 36
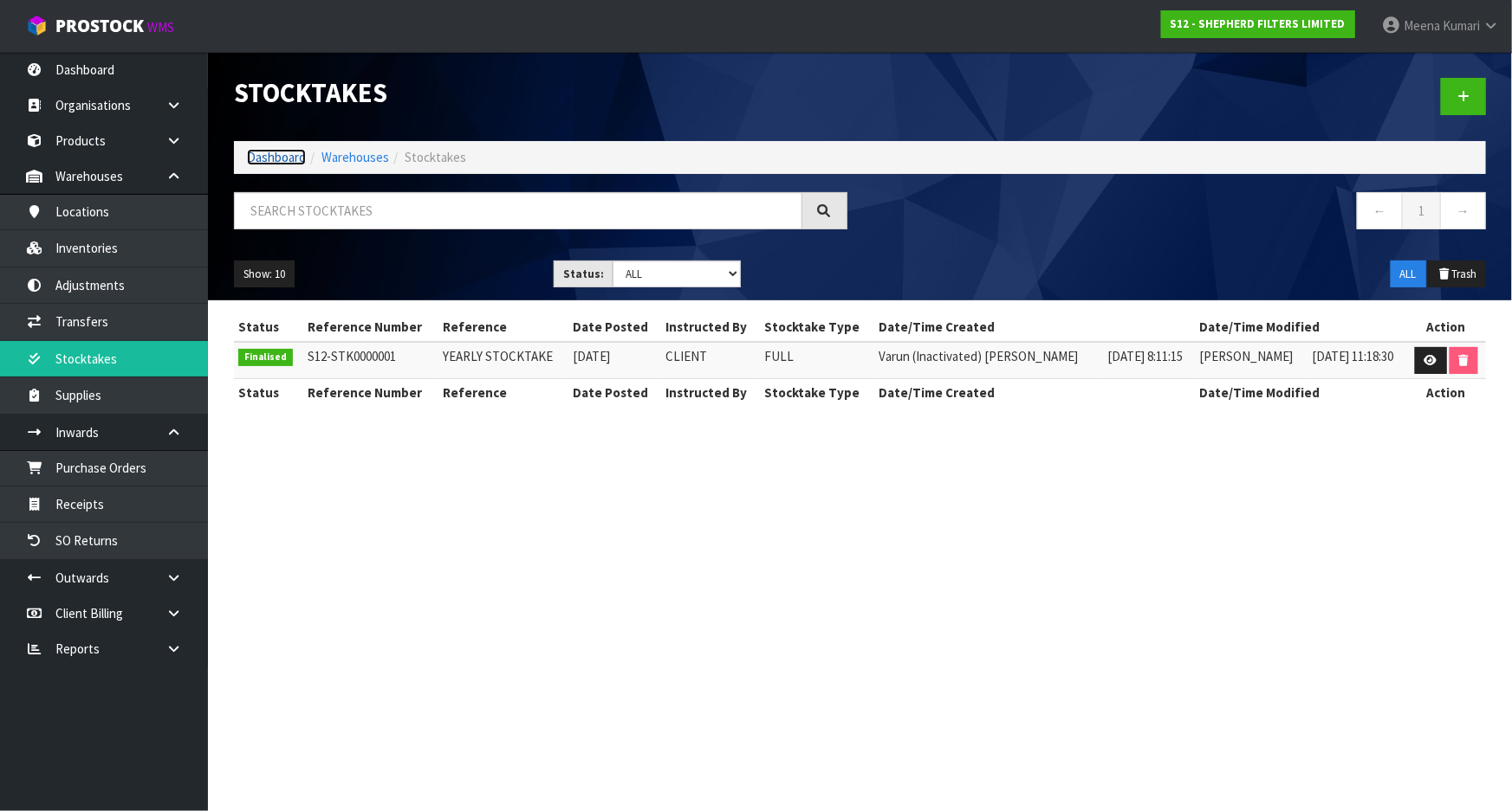
click at [285, 159] on link "Dashboard" at bounding box center [276, 157] width 59 height 16
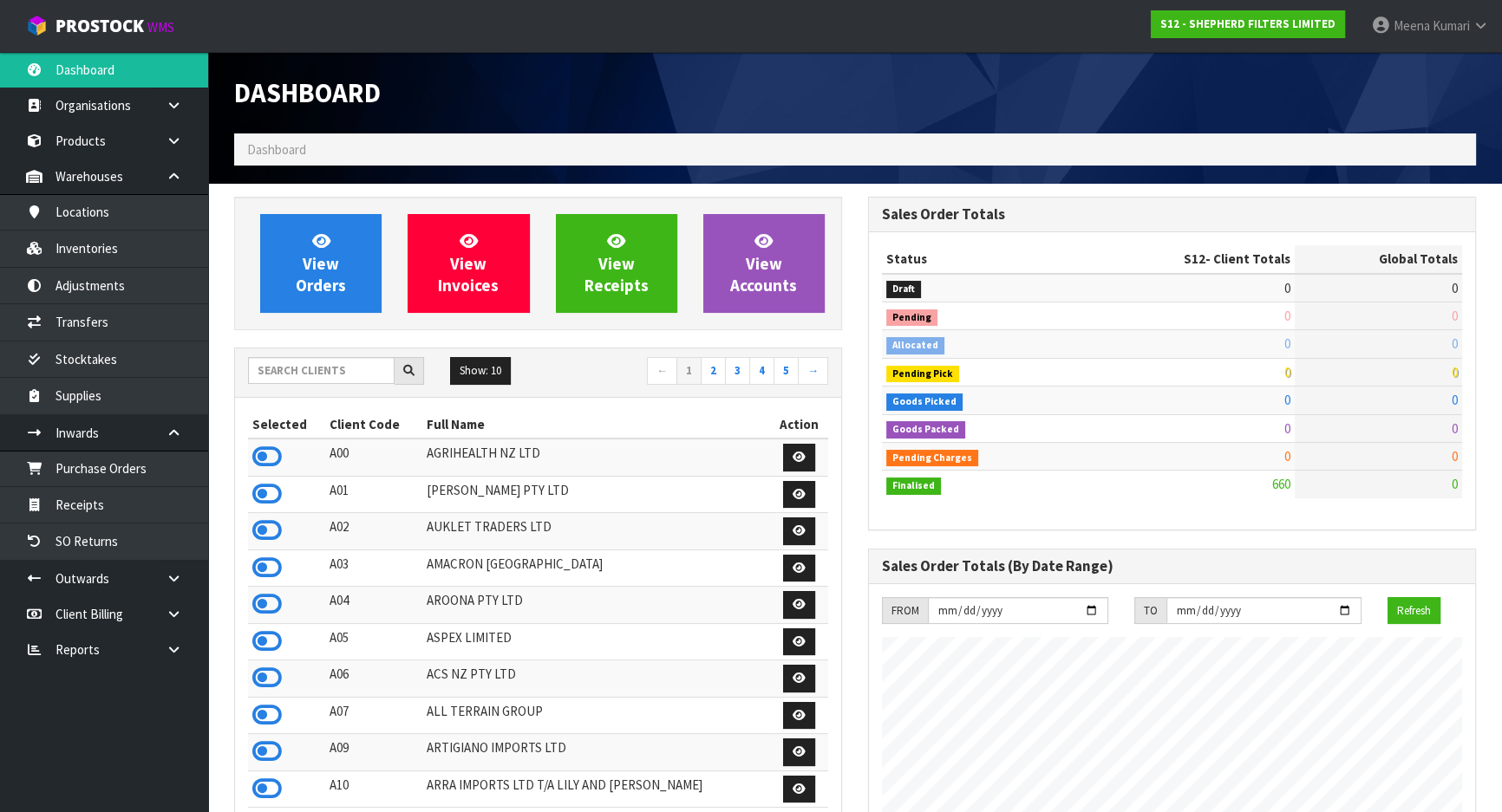
scroll to position [1142, 633]
click at [331, 369] on input "text" at bounding box center [321, 370] width 147 height 27
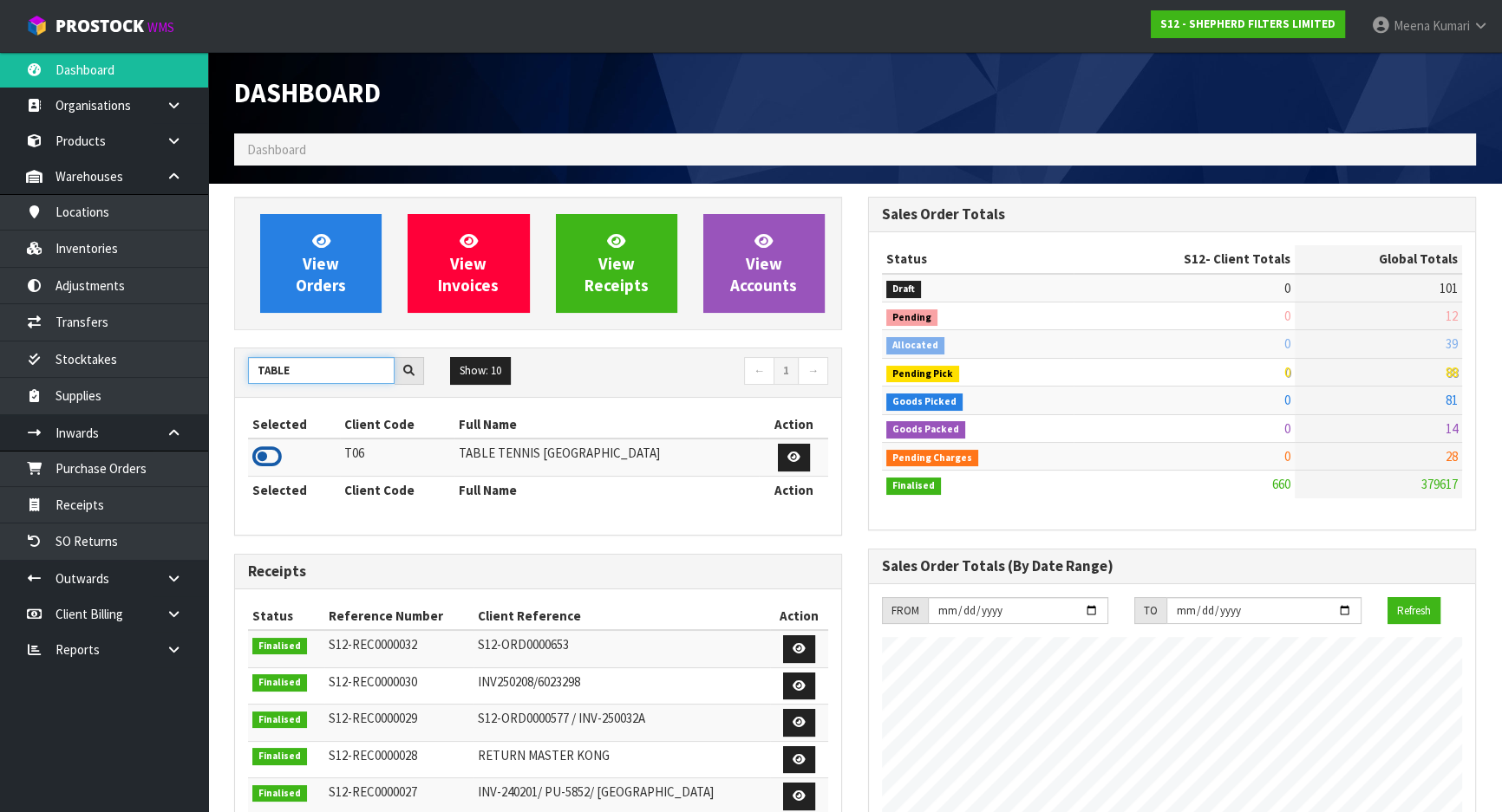
type input "TABLE"
click at [262, 449] on icon at bounding box center [267, 457] width 29 height 26
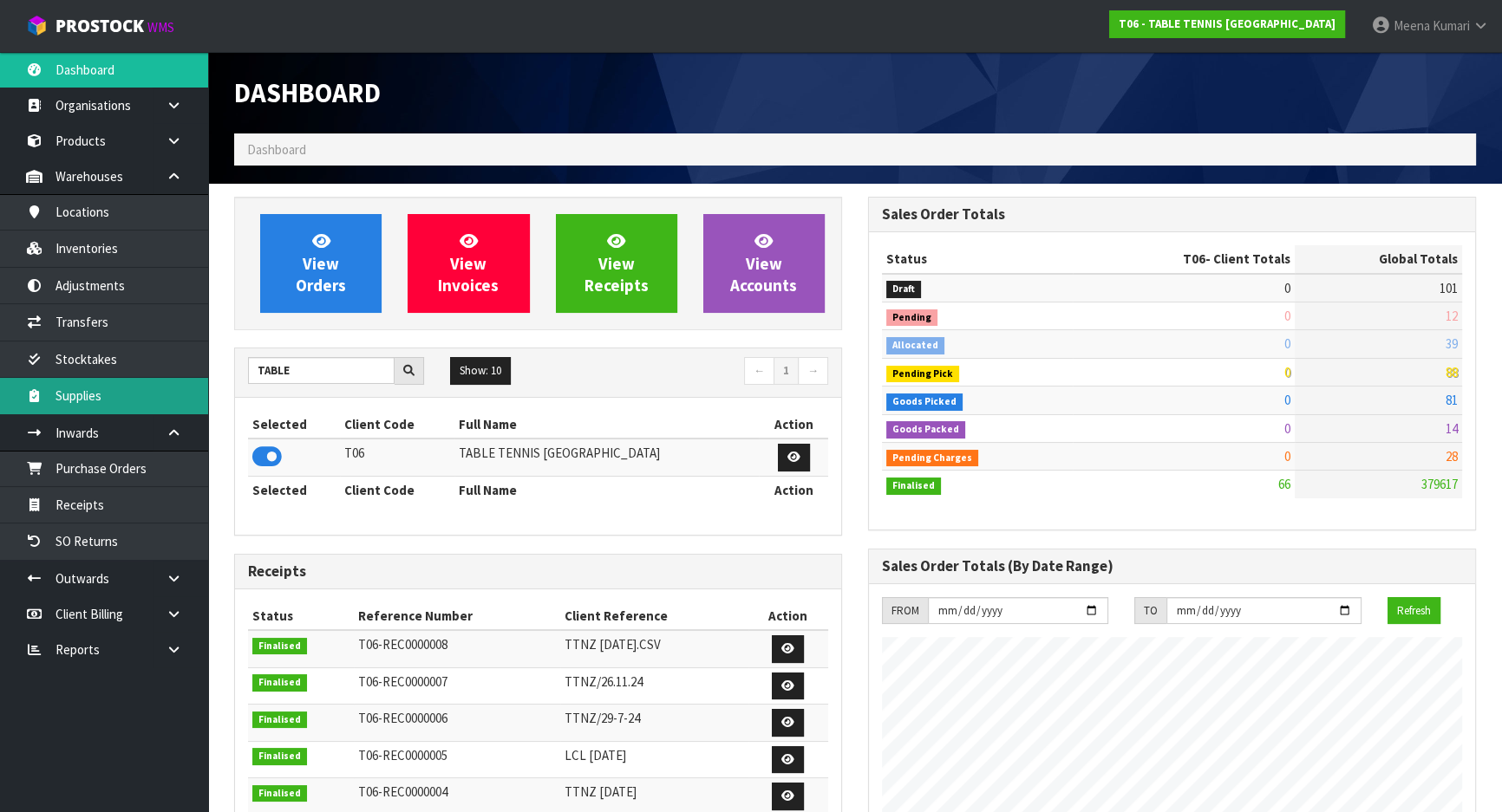
scroll to position [1059, 633]
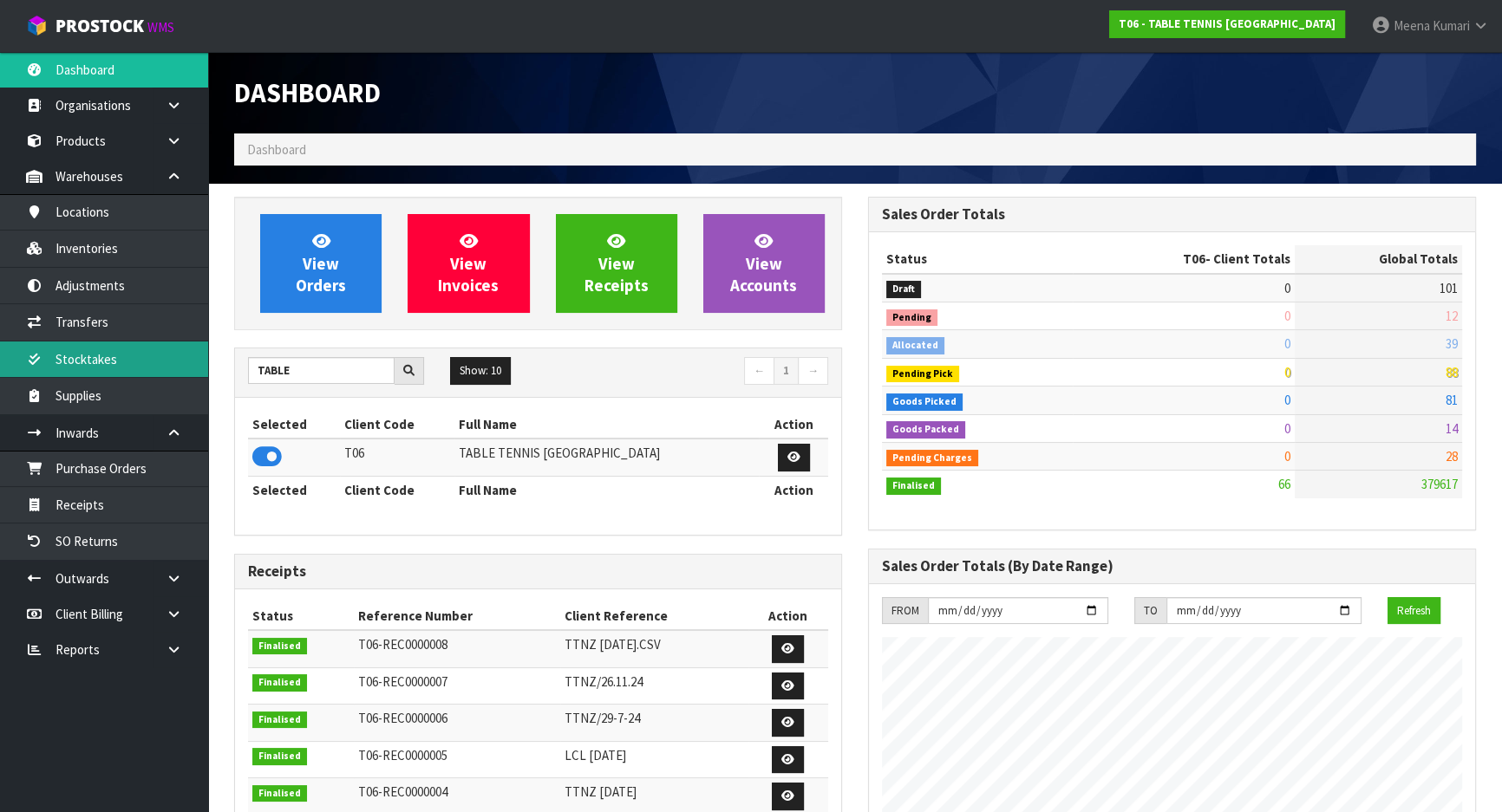
click at [121, 367] on link "Stocktakes" at bounding box center [104, 359] width 209 height 36
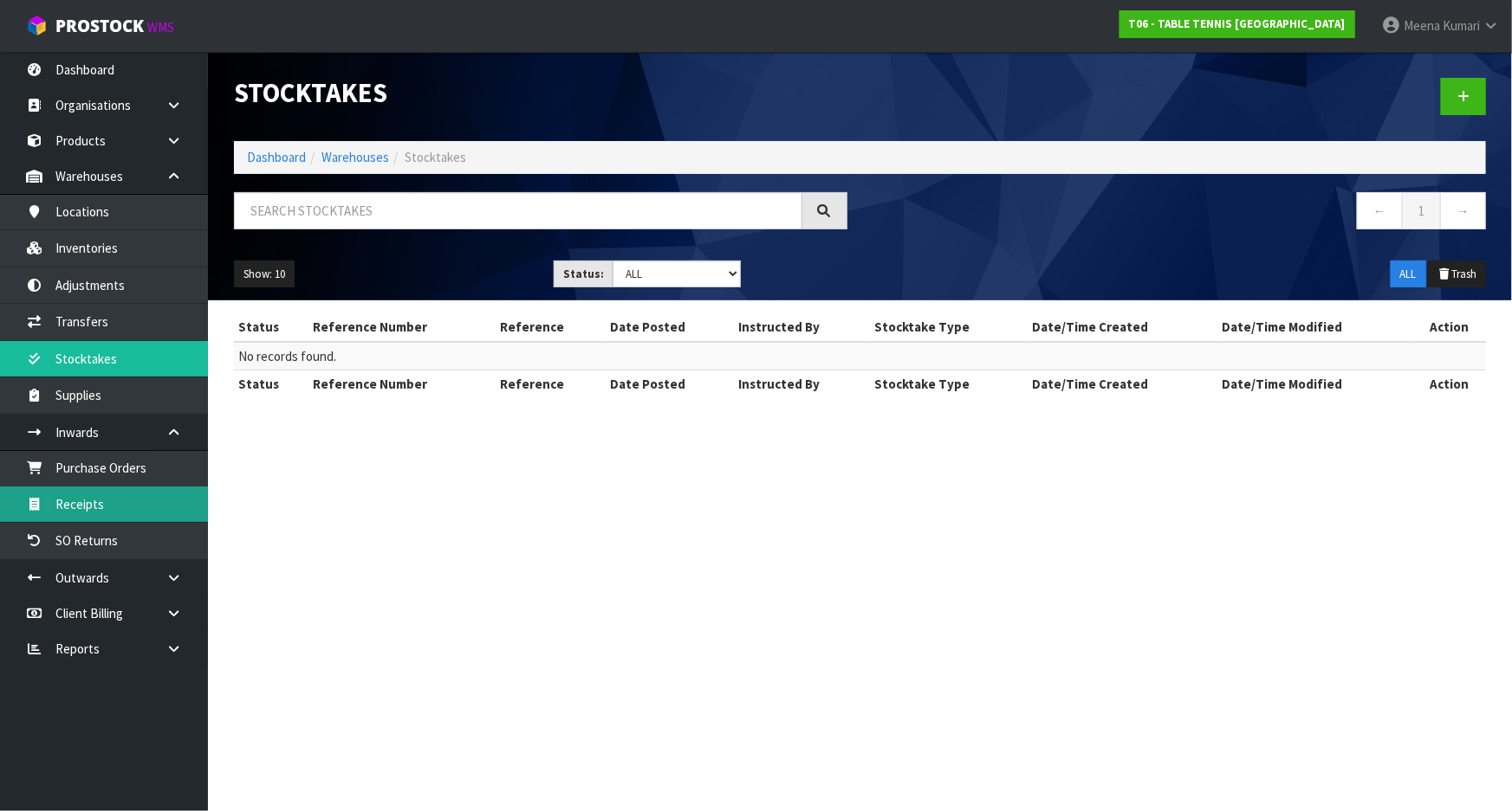
click at [134, 506] on link "Receipts" at bounding box center [104, 504] width 208 height 35
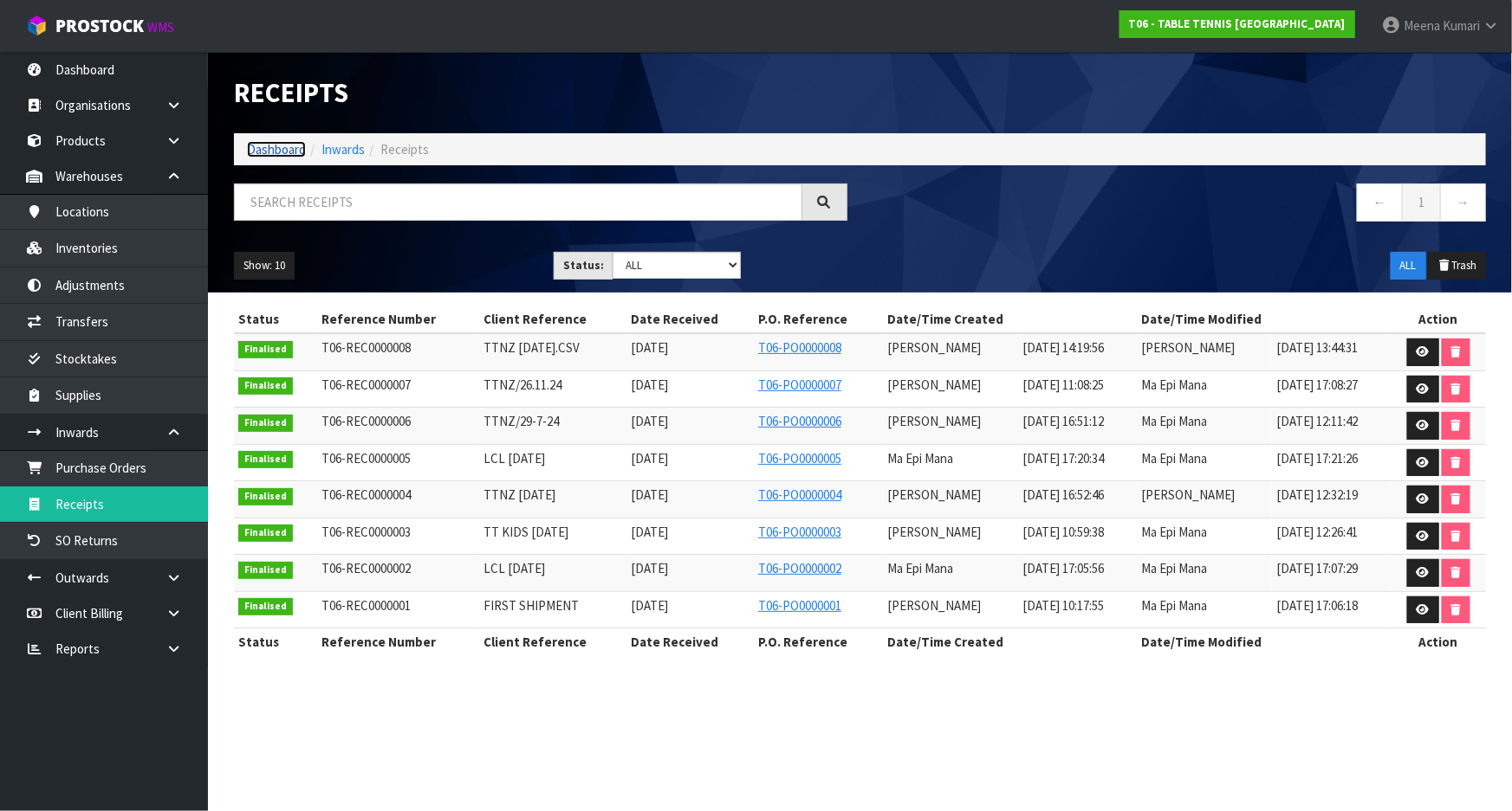
click at [280, 152] on link "Dashboard" at bounding box center [276, 149] width 59 height 16
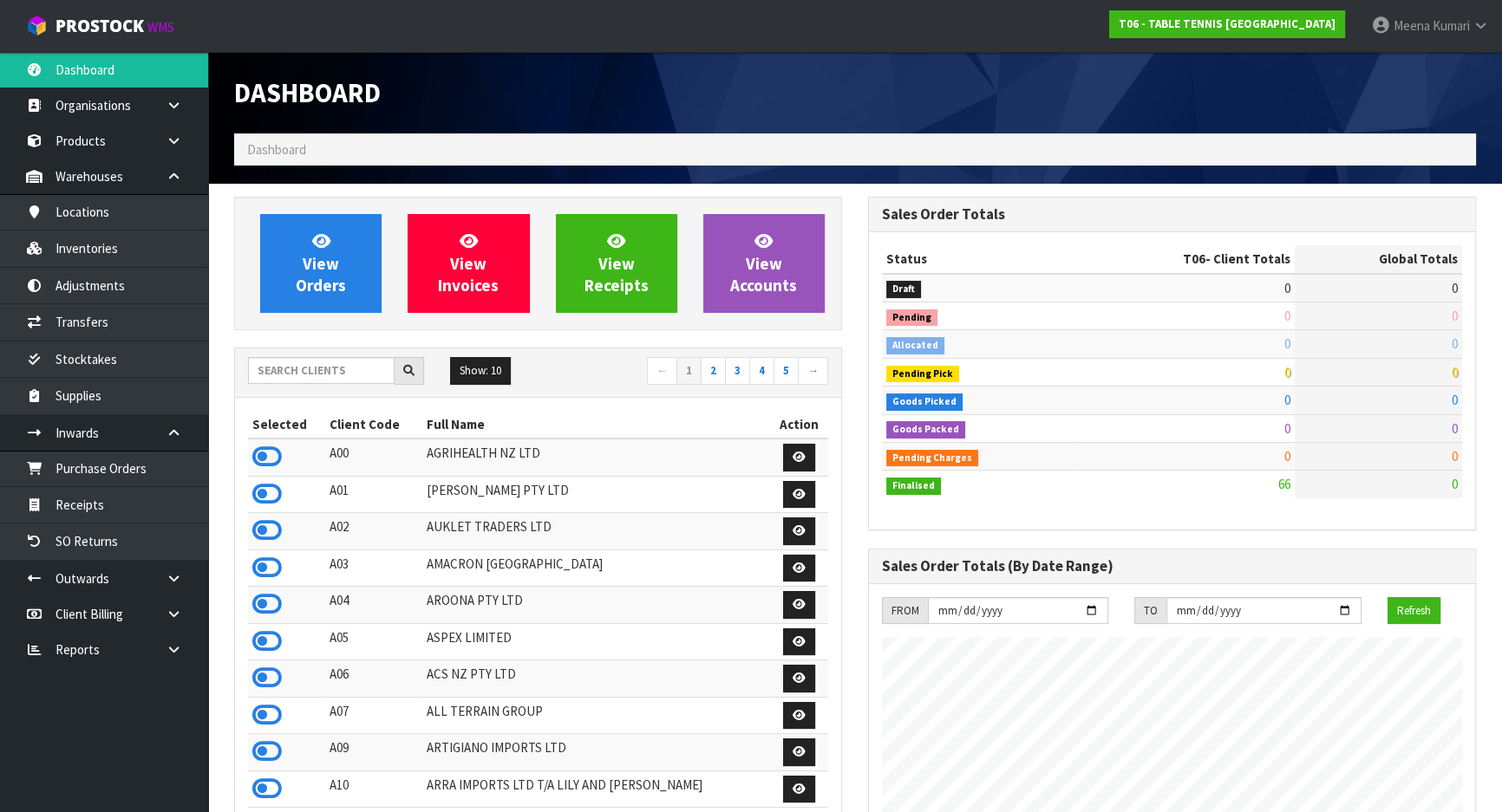
scroll to position [1059, 633]
click at [355, 364] on input "text" at bounding box center [321, 370] width 147 height 27
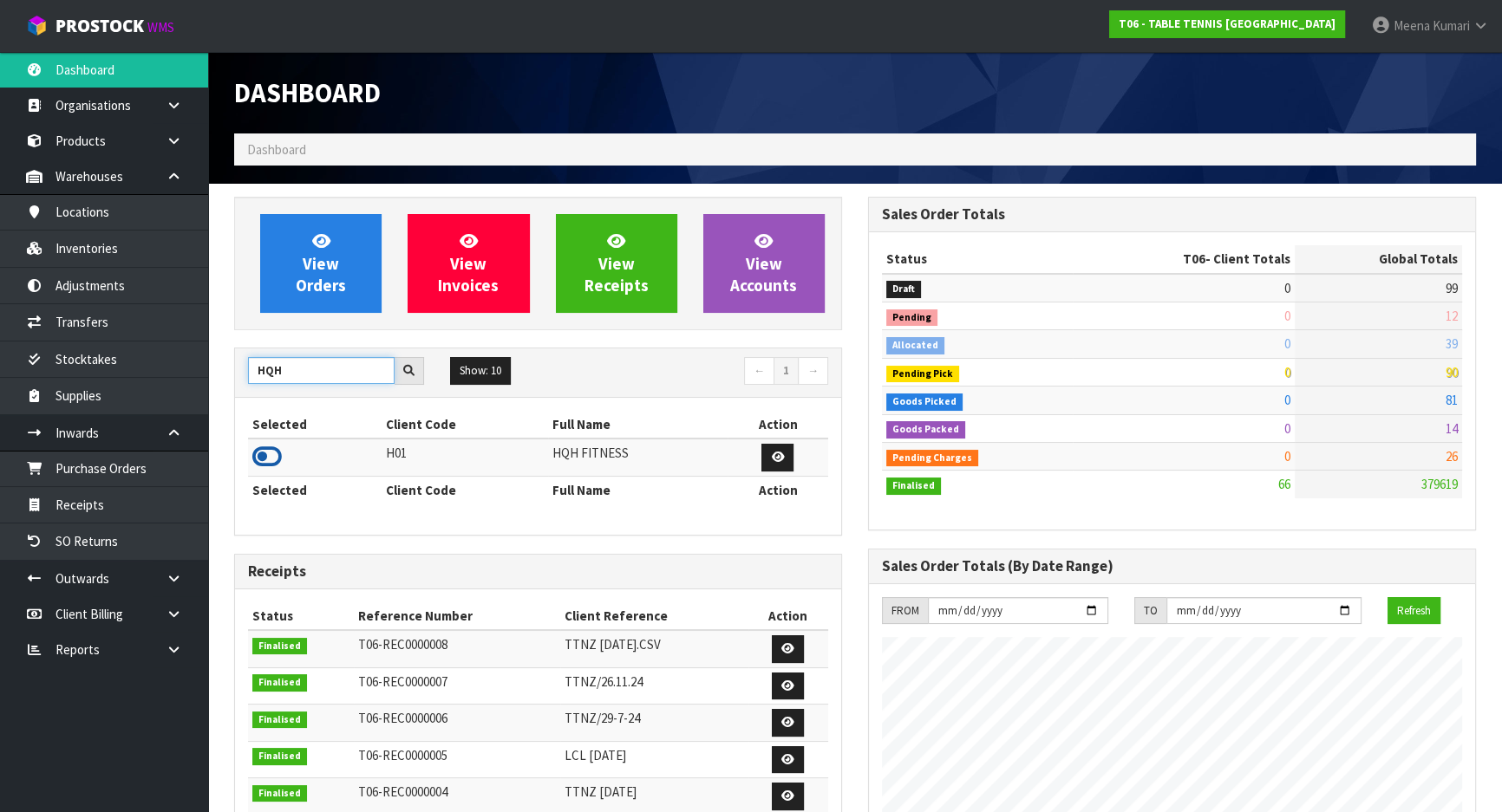
type input "HQH"
click at [261, 454] on icon at bounding box center [267, 457] width 29 height 26
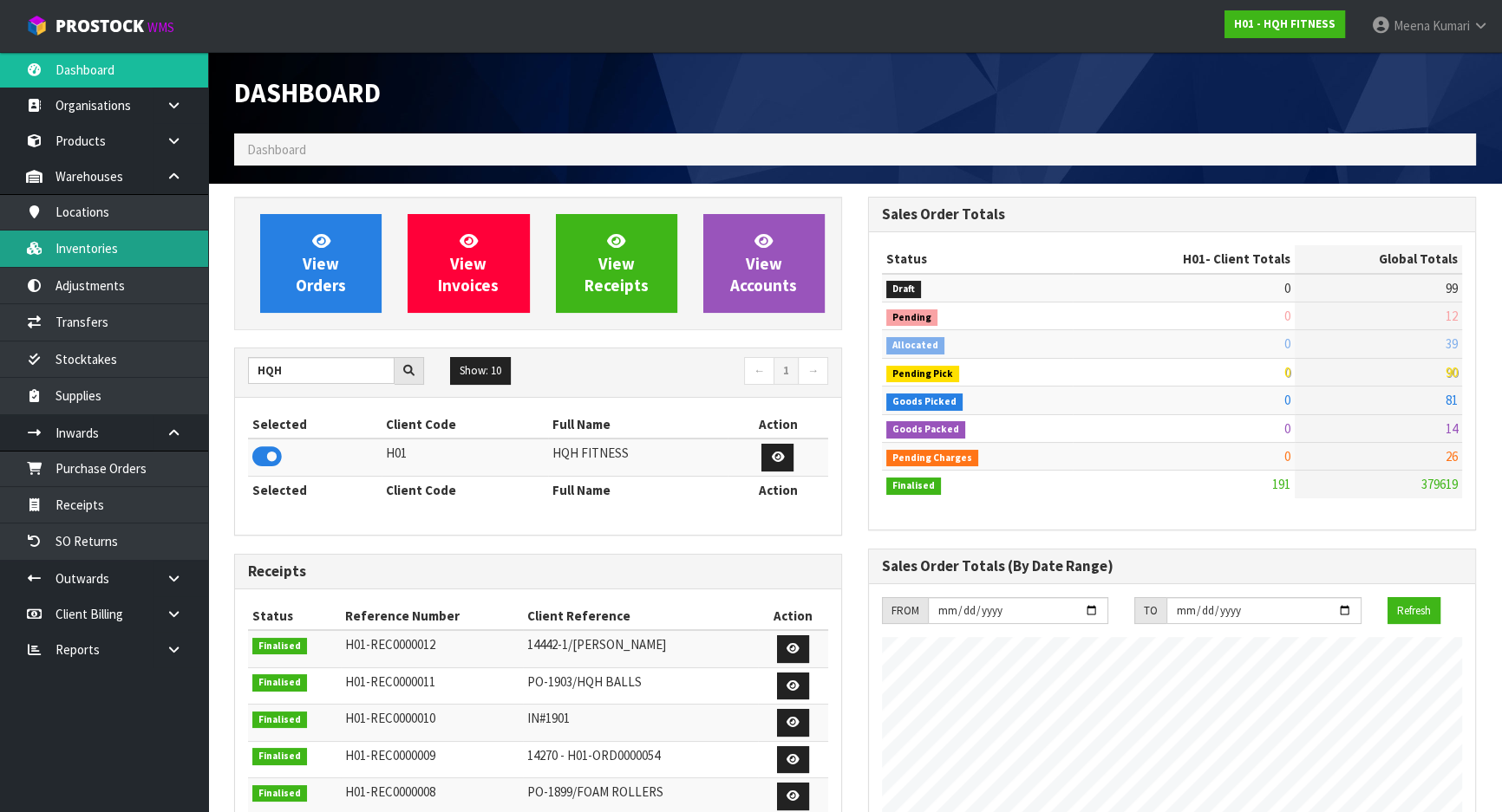
scroll to position [865841, 866781]
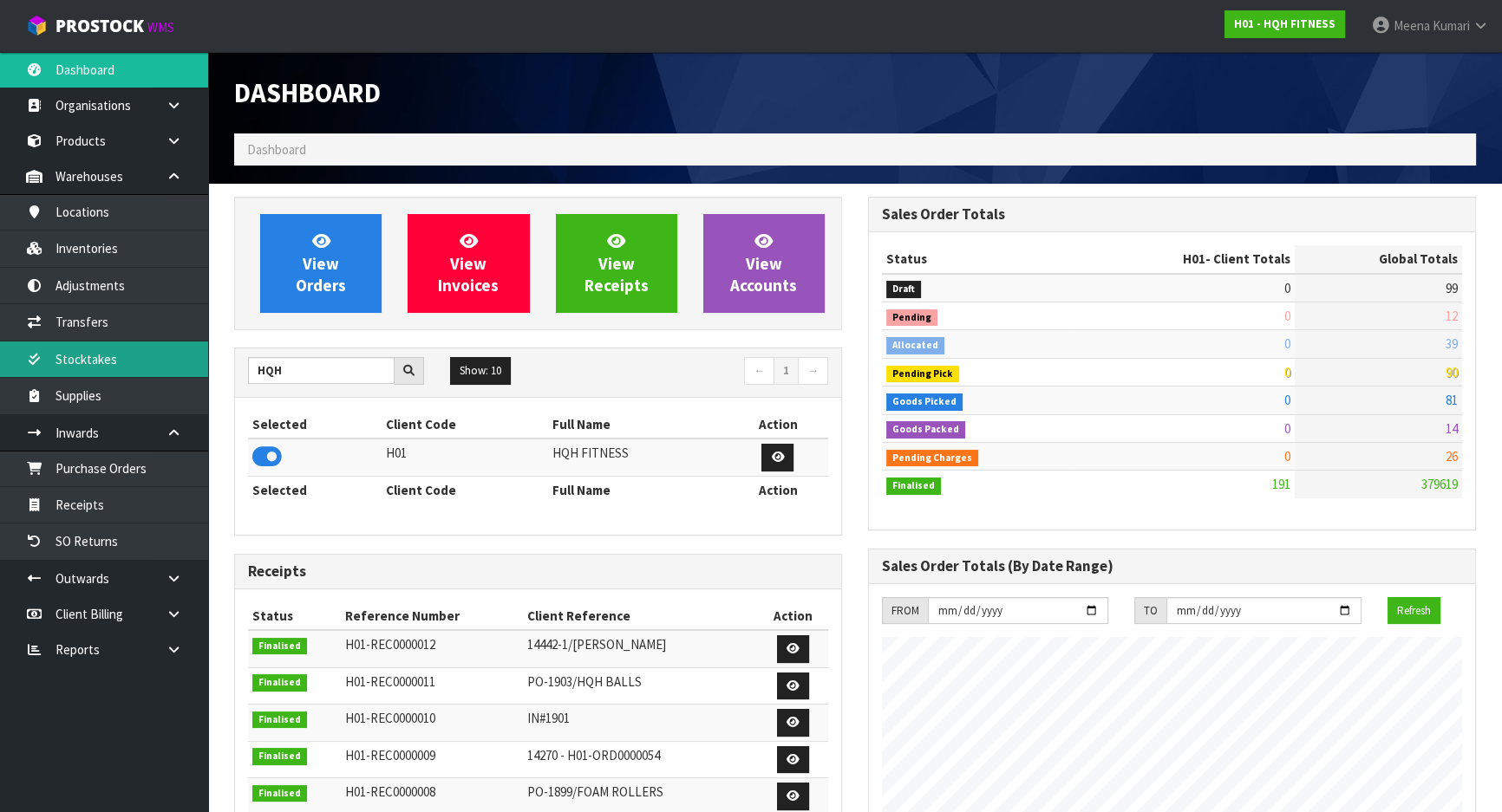
click at [129, 342] on link "Stocktakes" at bounding box center [104, 359] width 209 height 36
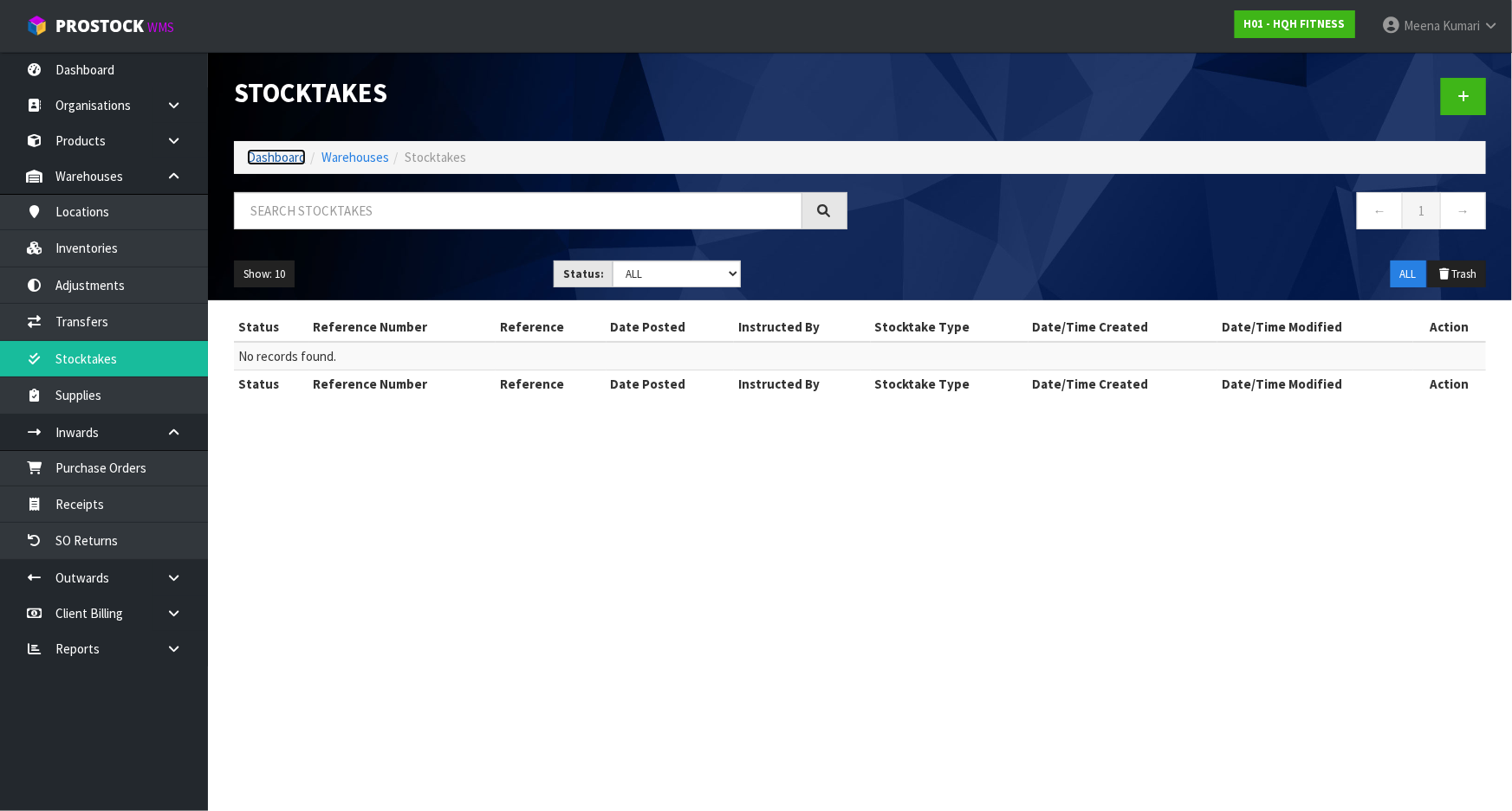
click at [299, 155] on link "Dashboard" at bounding box center [276, 157] width 59 height 16
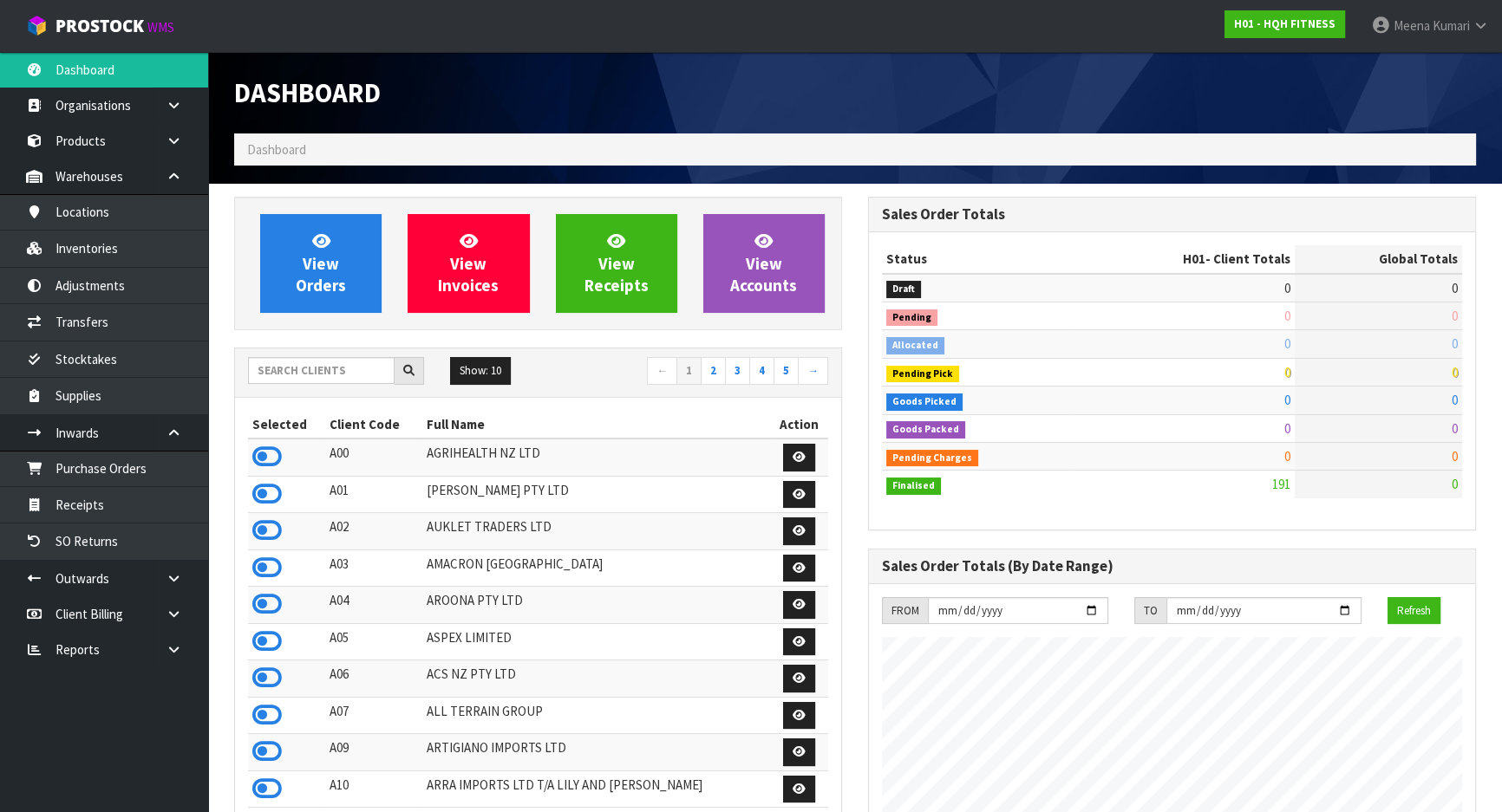
scroll to position [1059, 633]
click at [323, 372] on input "text" at bounding box center [321, 370] width 147 height 27
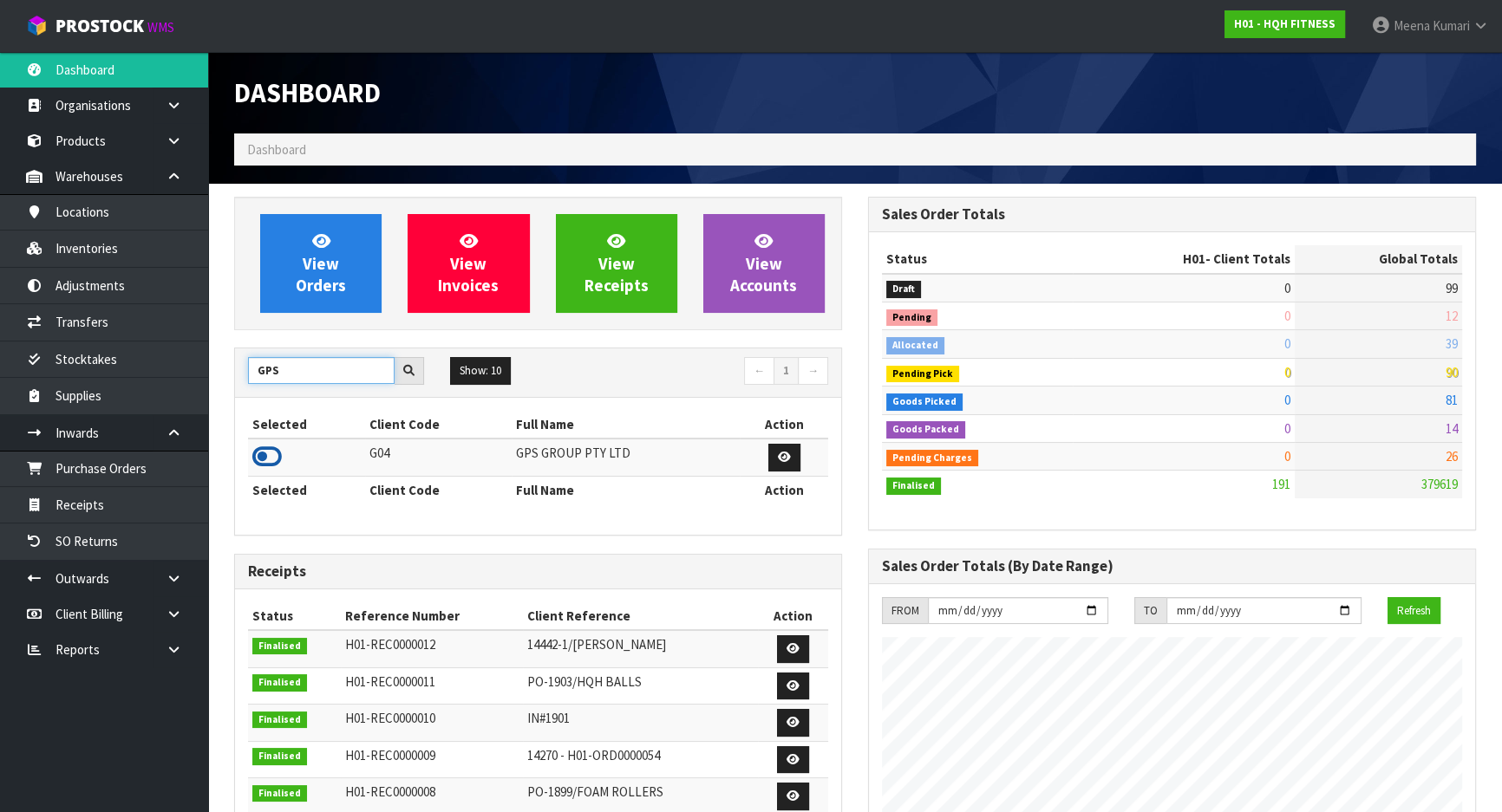
type input "GPS"
click at [264, 454] on icon at bounding box center [267, 457] width 29 height 26
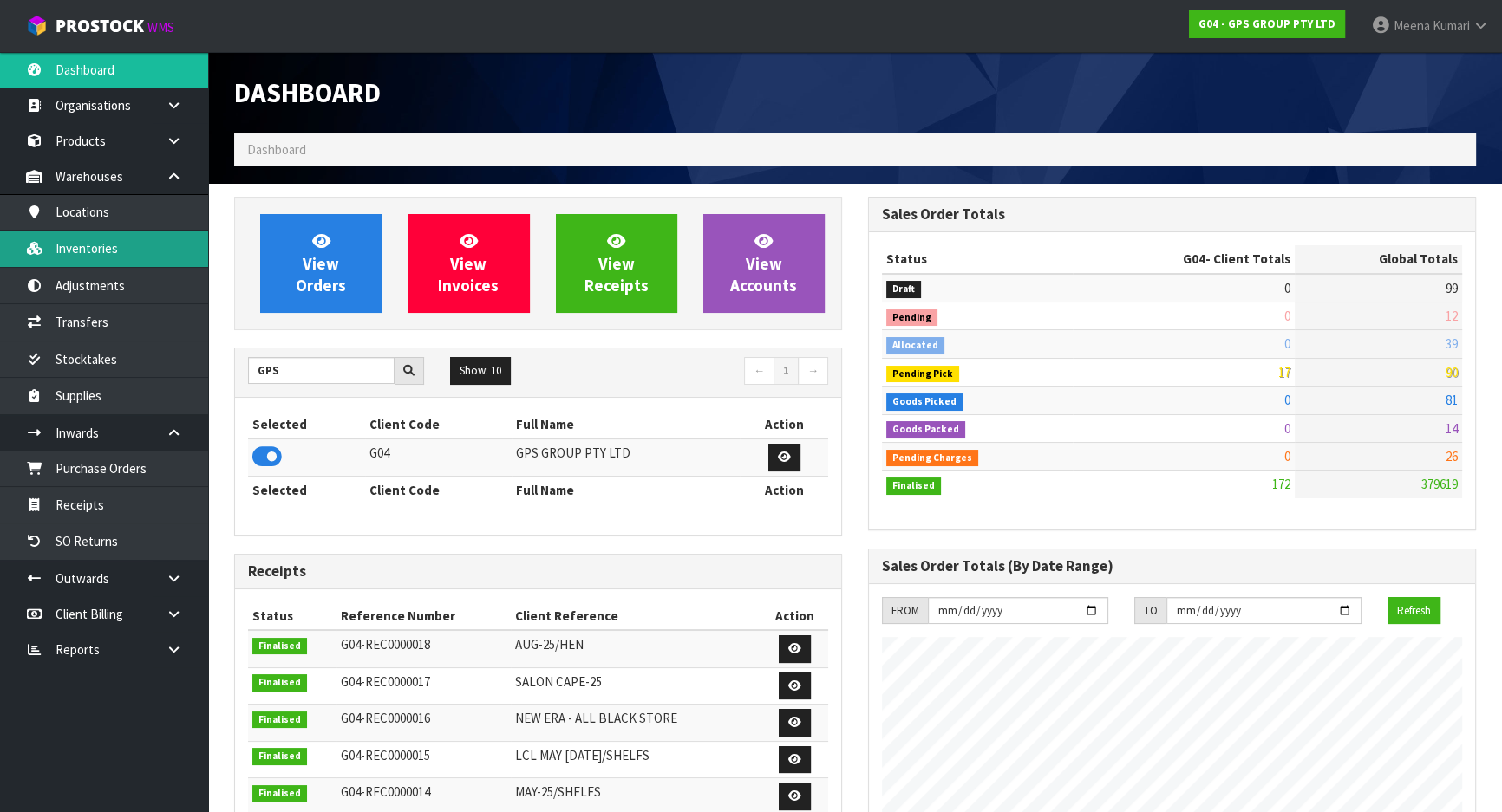
scroll to position [1086, 633]
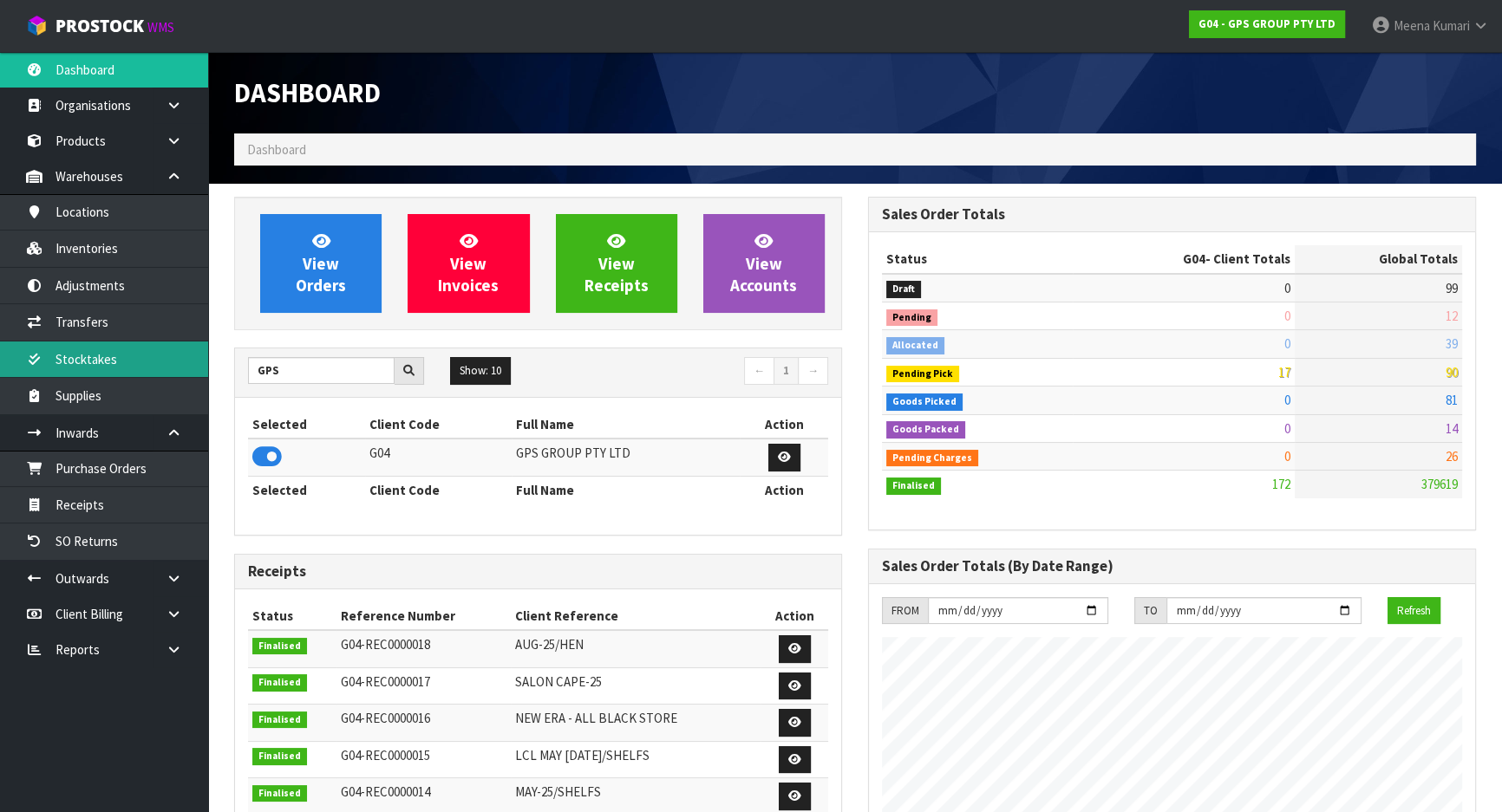
click at [138, 350] on link "Stocktakes" at bounding box center [104, 359] width 209 height 36
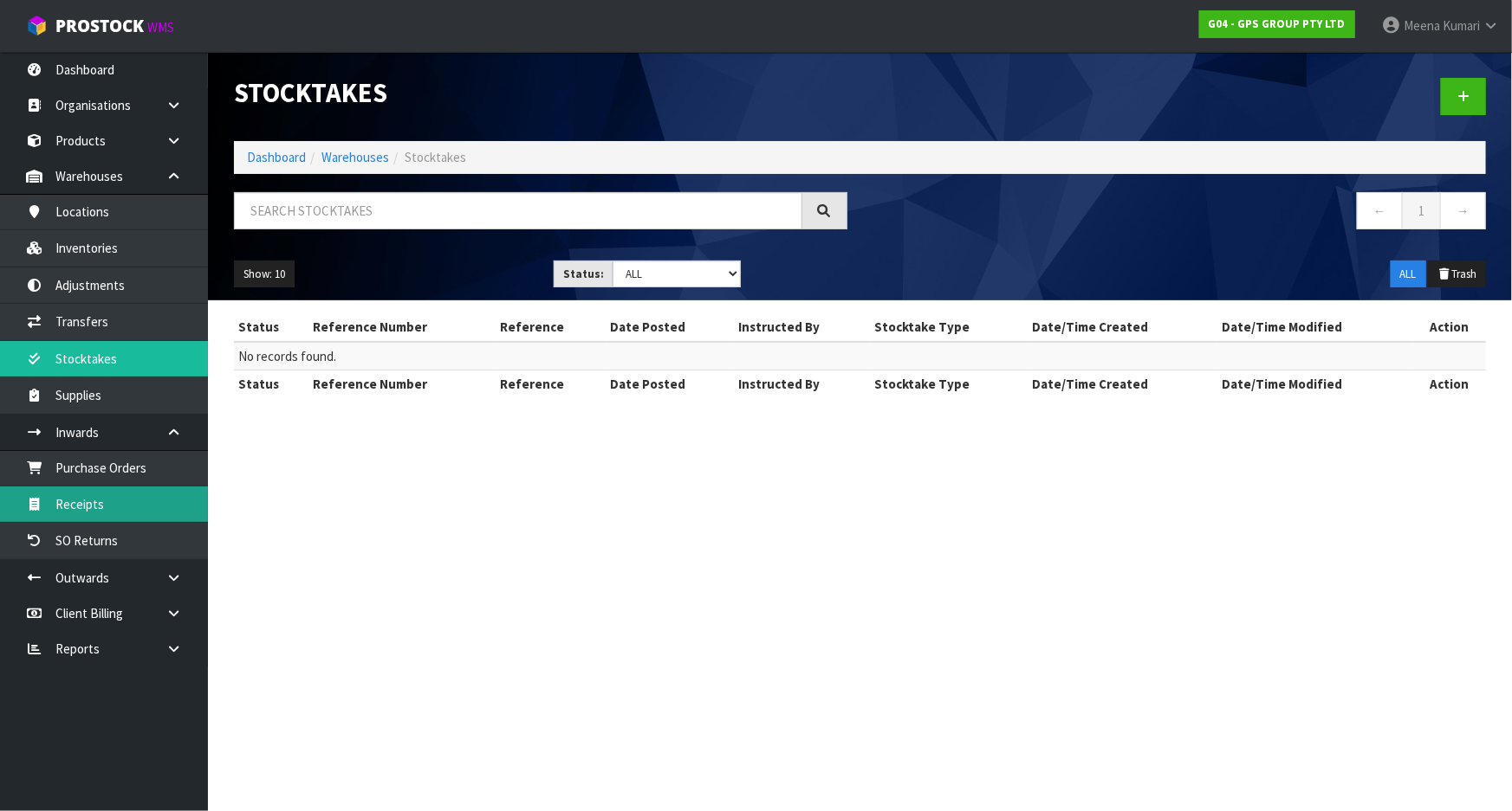
click at [119, 496] on link "Receipts" at bounding box center [104, 504] width 208 height 35
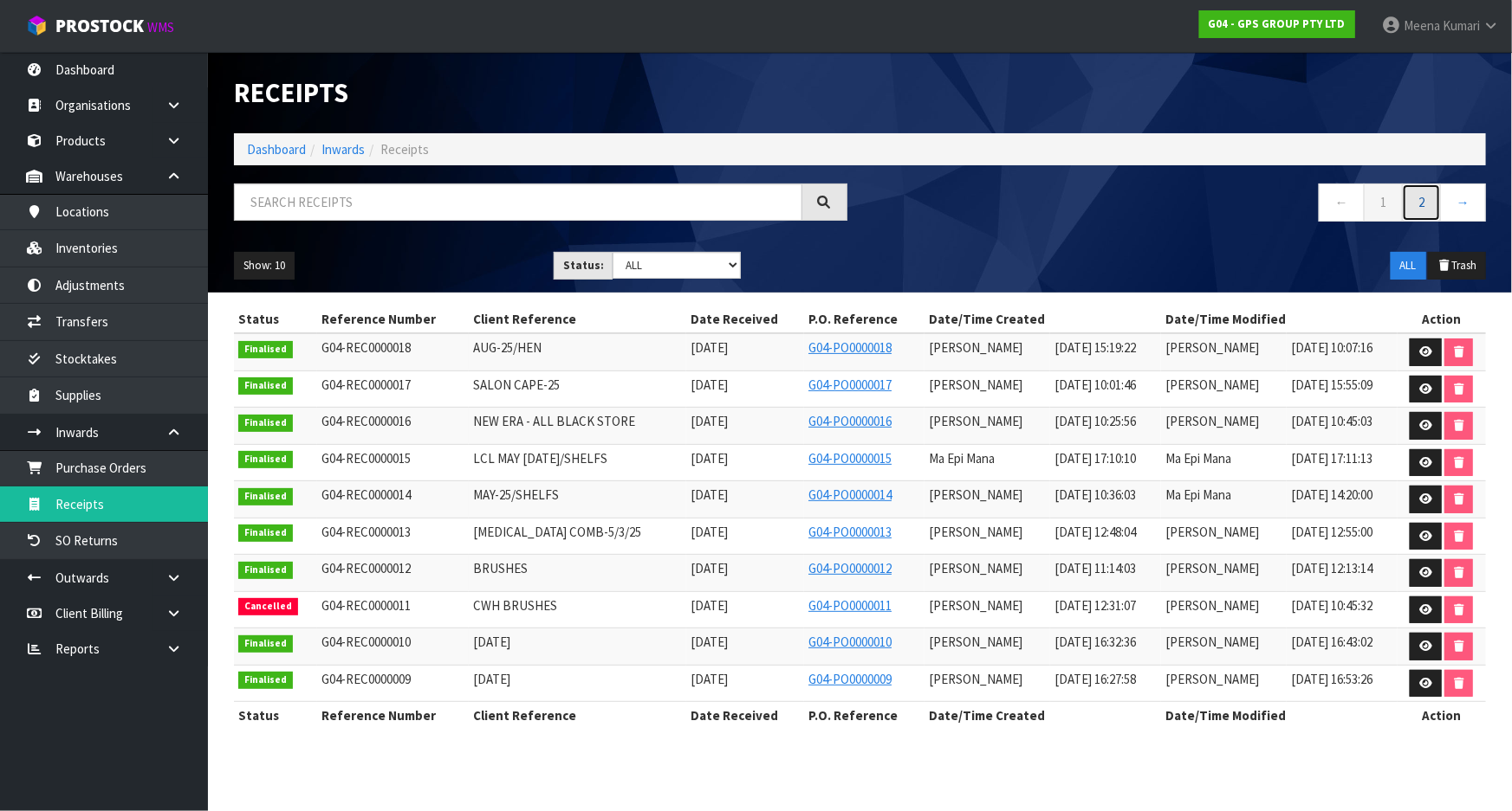
click at [1423, 209] on link "2" at bounding box center [1421, 202] width 39 height 37
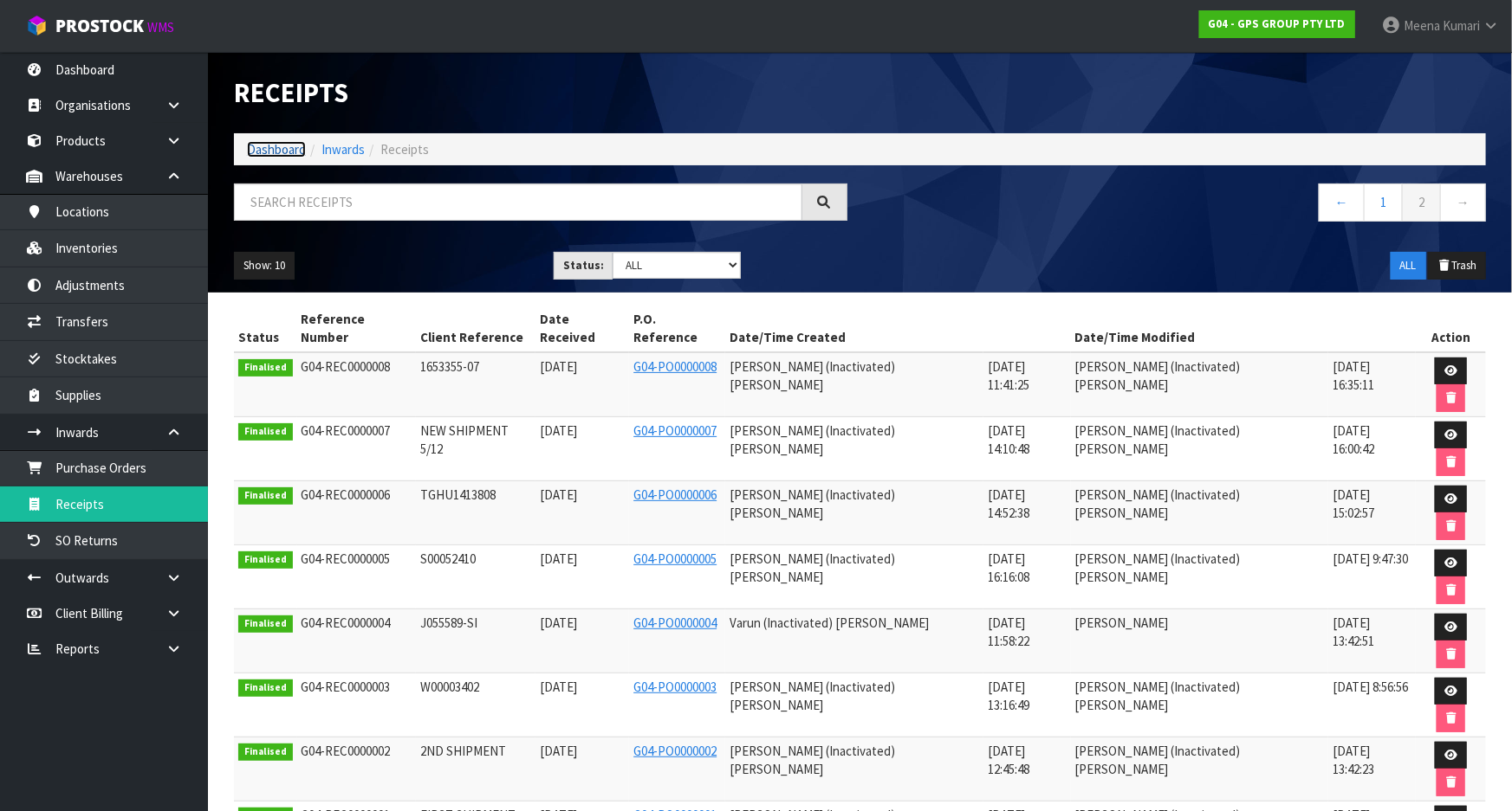
click at [280, 147] on link "Dashboard" at bounding box center [276, 149] width 59 height 16
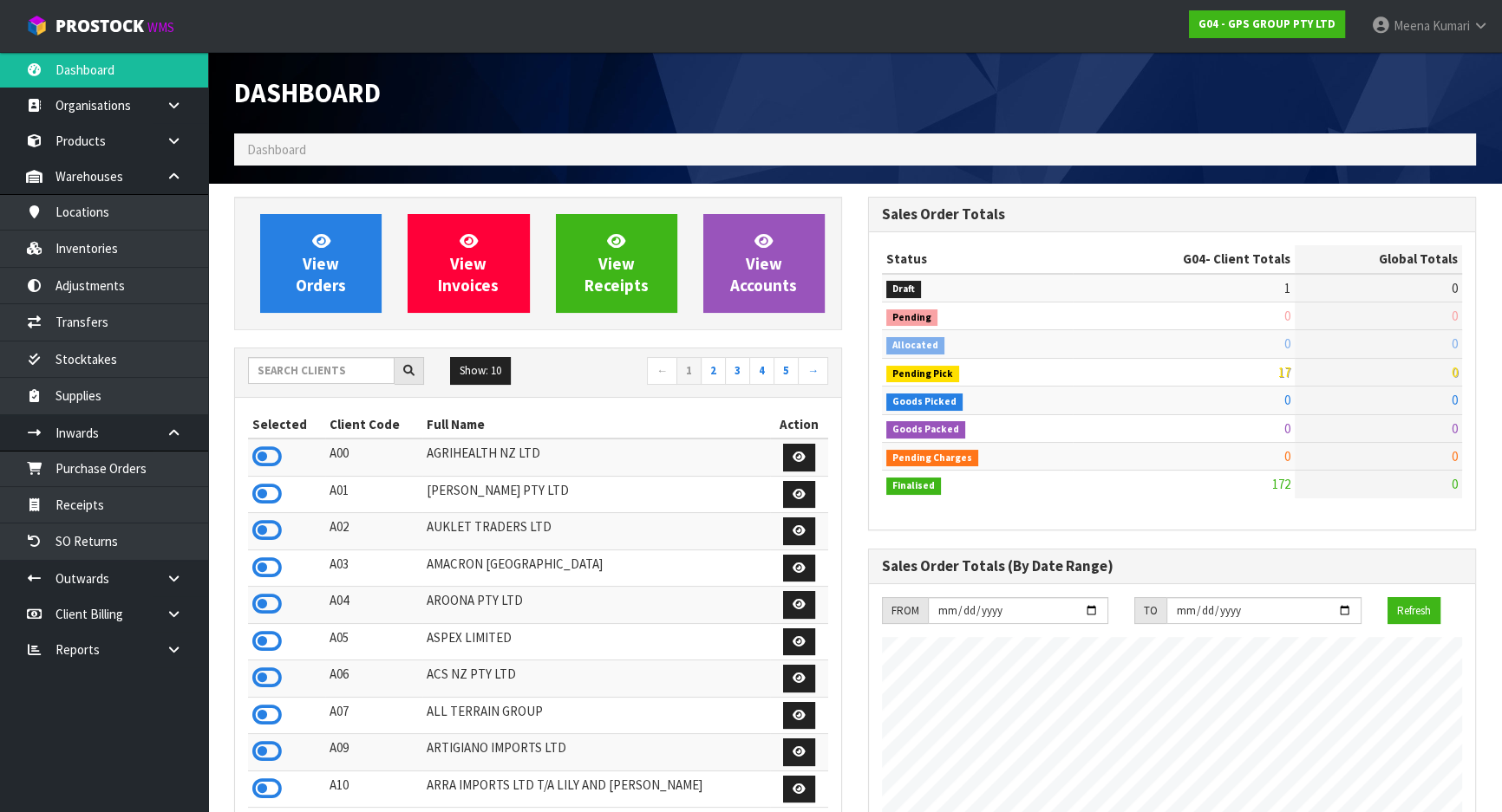
scroll to position [1086, 633]
click at [321, 368] on input "text" at bounding box center [321, 370] width 147 height 27
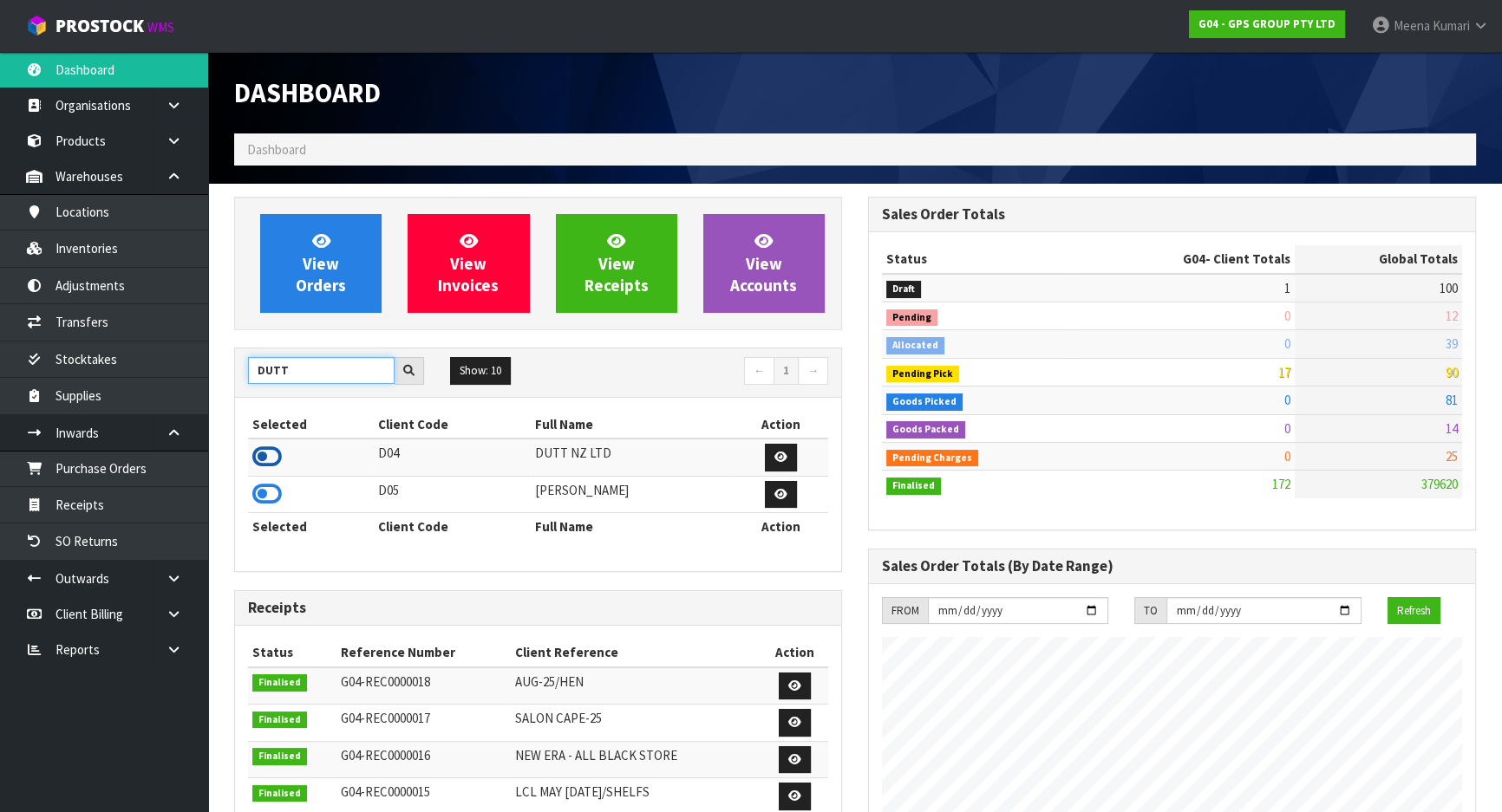
type input "DUTT"
click at [271, 454] on icon at bounding box center [267, 457] width 29 height 26
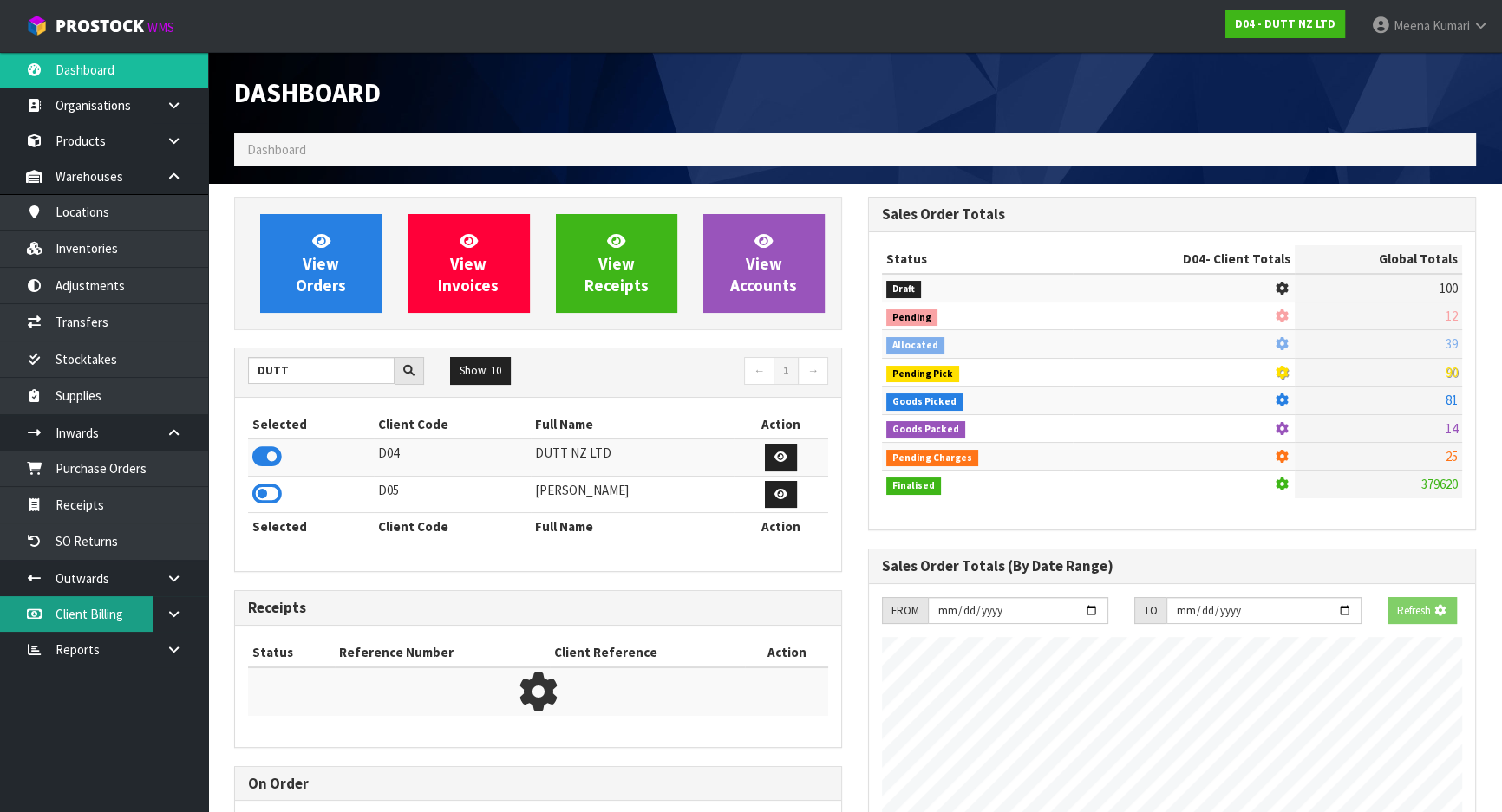
scroll to position [1226, 633]
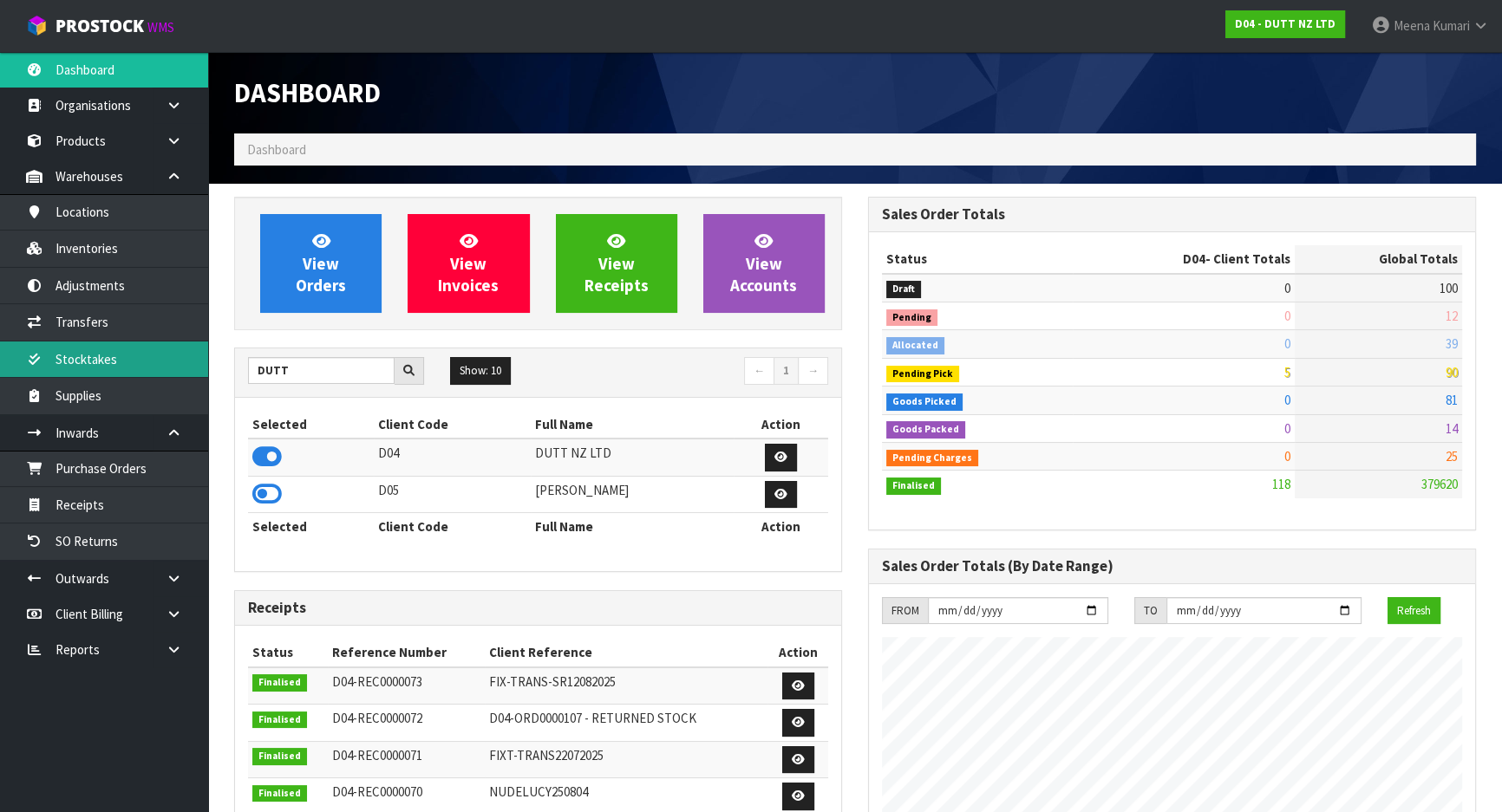
click at [141, 370] on link "Stocktakes" at bounding box center [104, 359] width 209 height 36
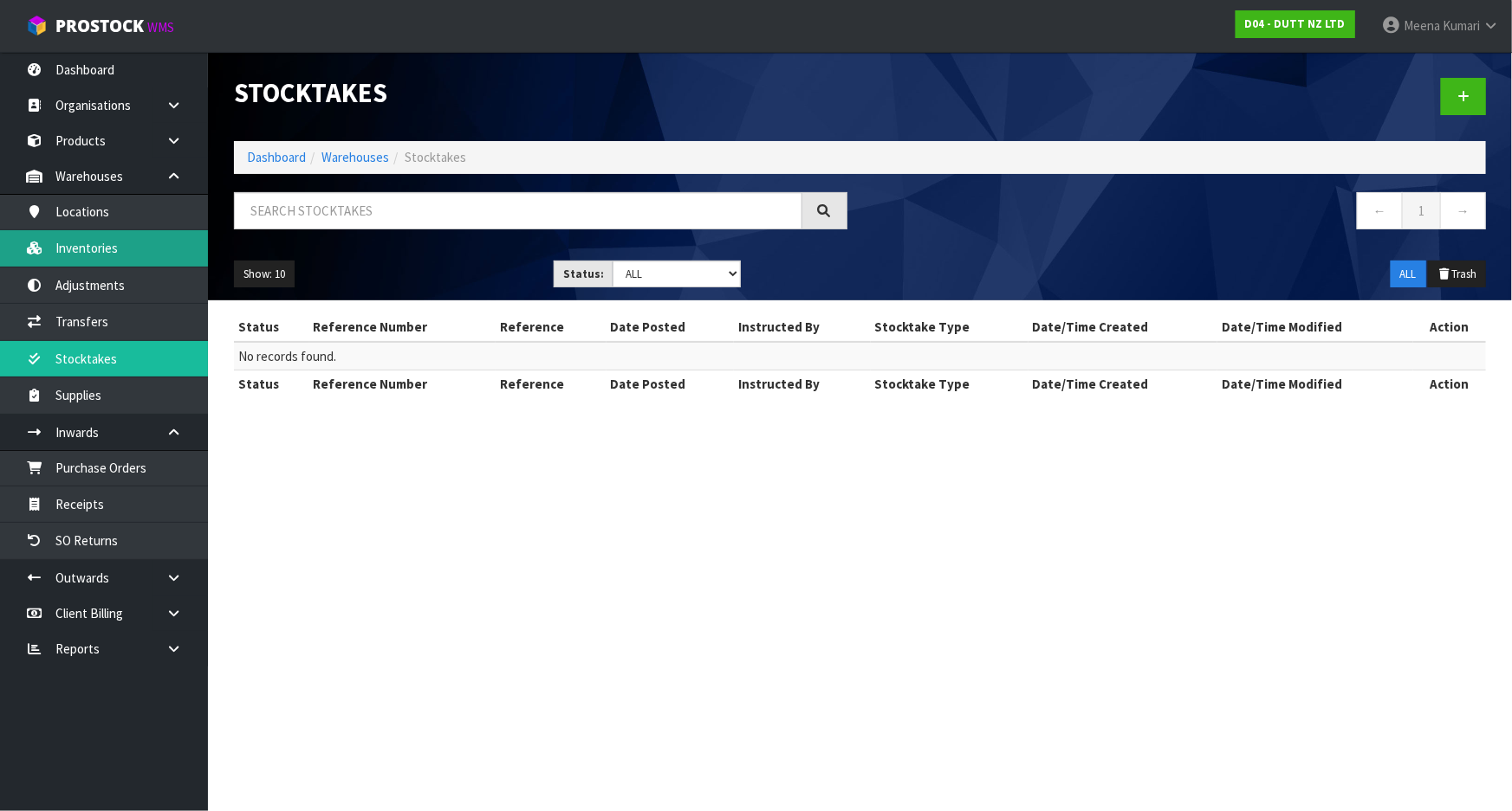
click at [136, 248] on link "Inventories" at bounding box center [104, 247] width 208 height 35
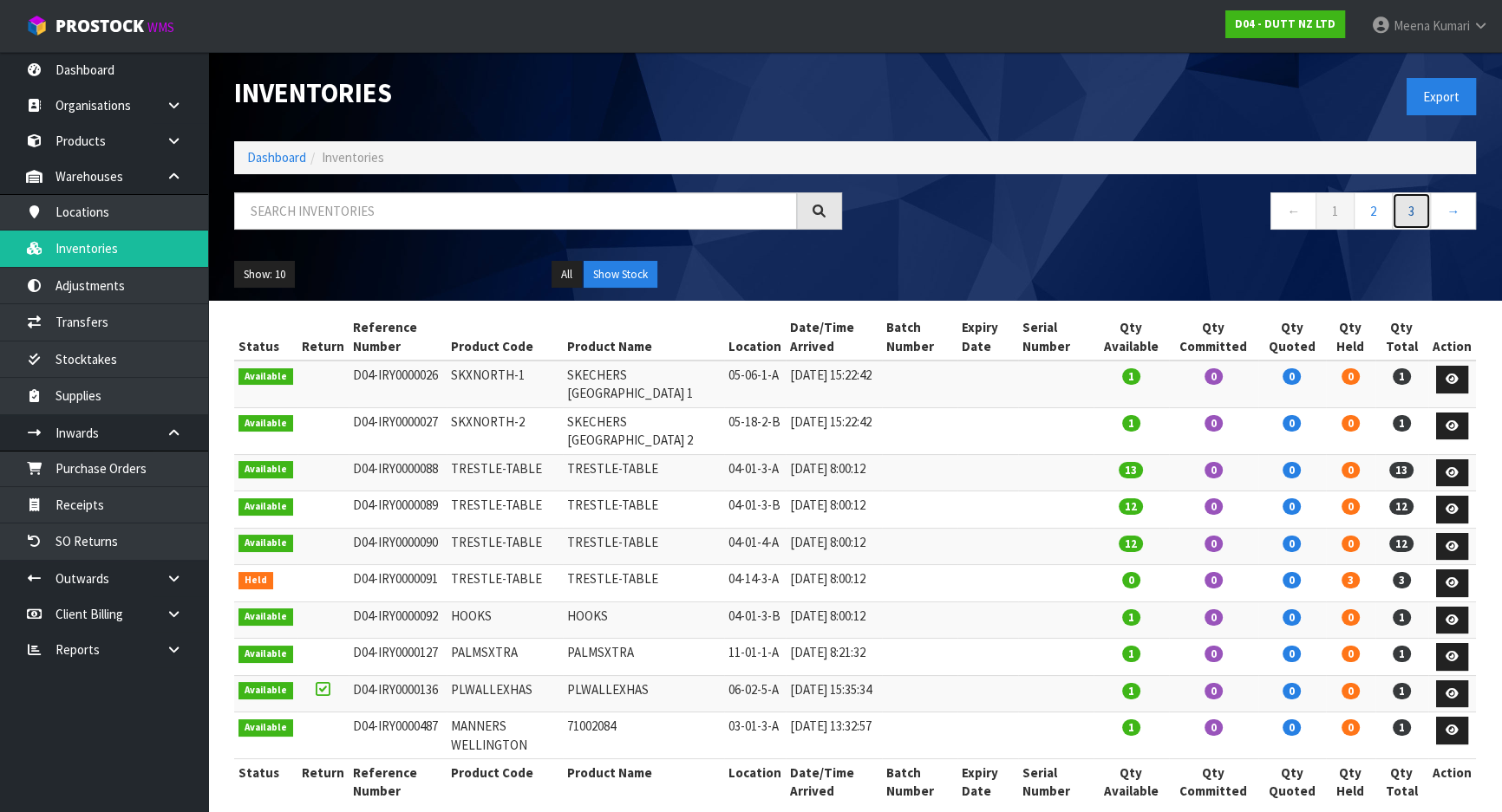
click at [1414, 215] on link "3" at bounding box center [1411, 210] width 39 height 37
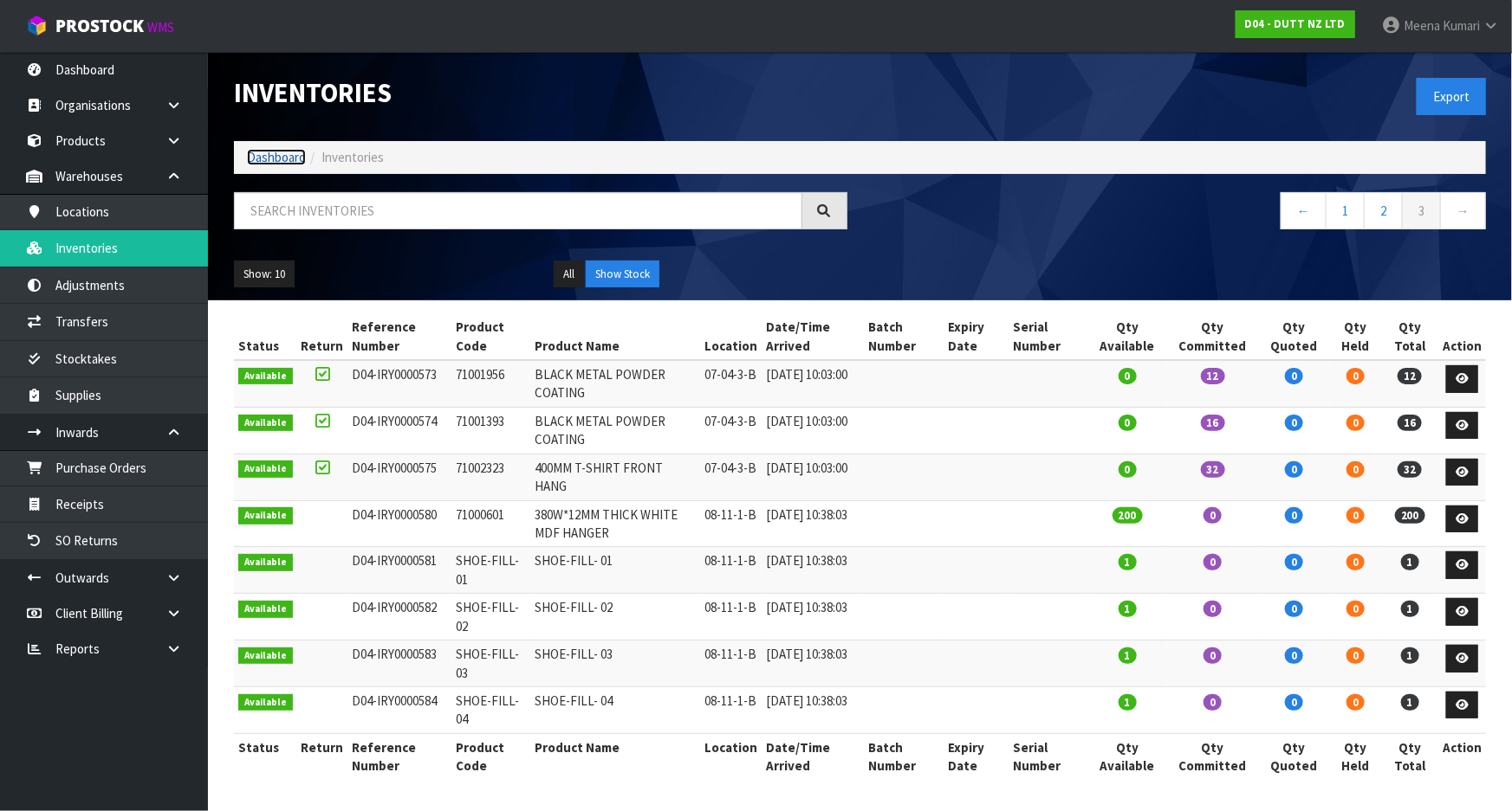
click at [279, 159] on link "Dashboard" at bounding box center [276, 157] width 59 height 16
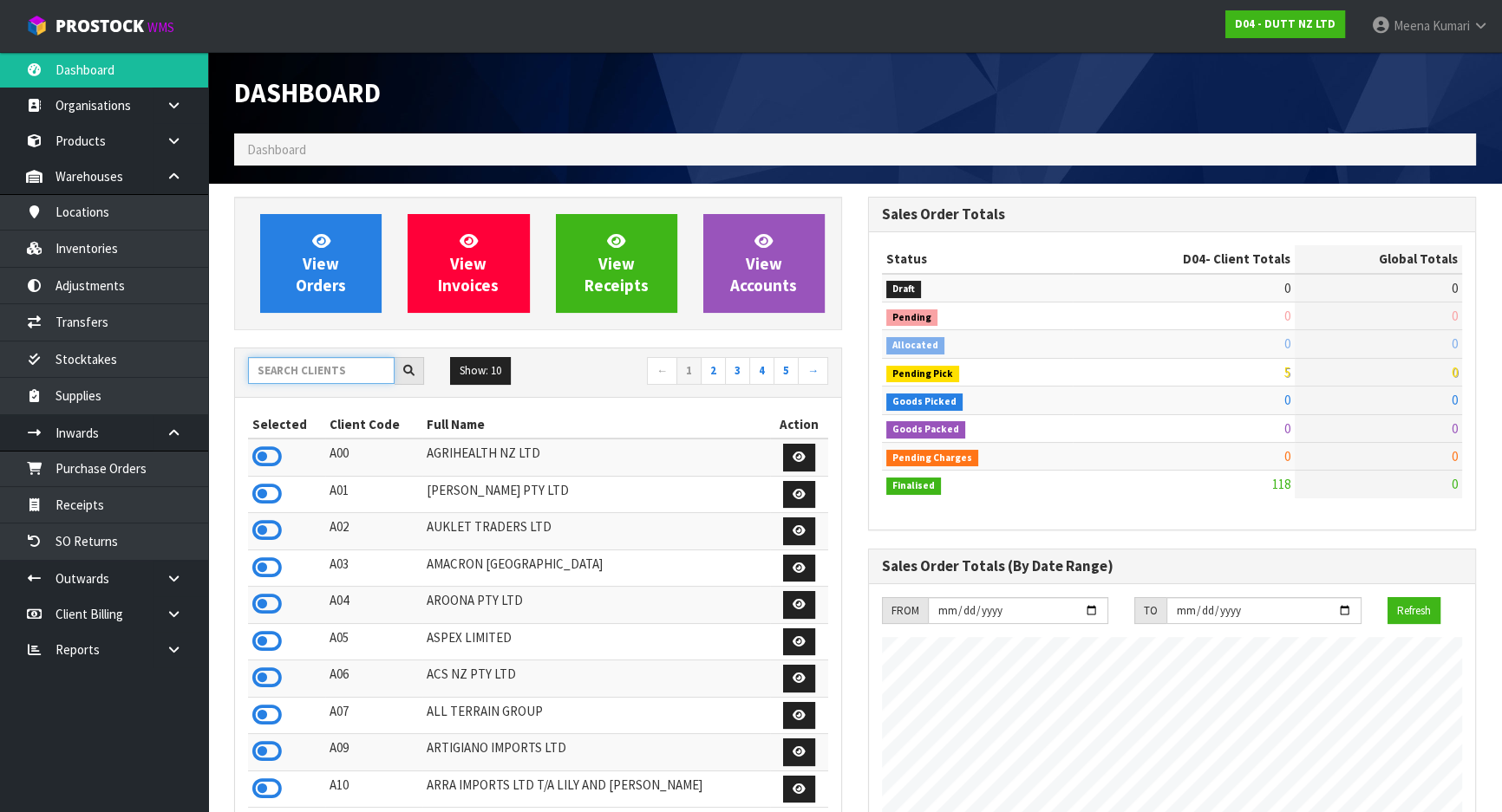
scroll to position [1226, 633]
click at [310, 381] on input "text" at bounding box center [321, 370] width 147 height 27
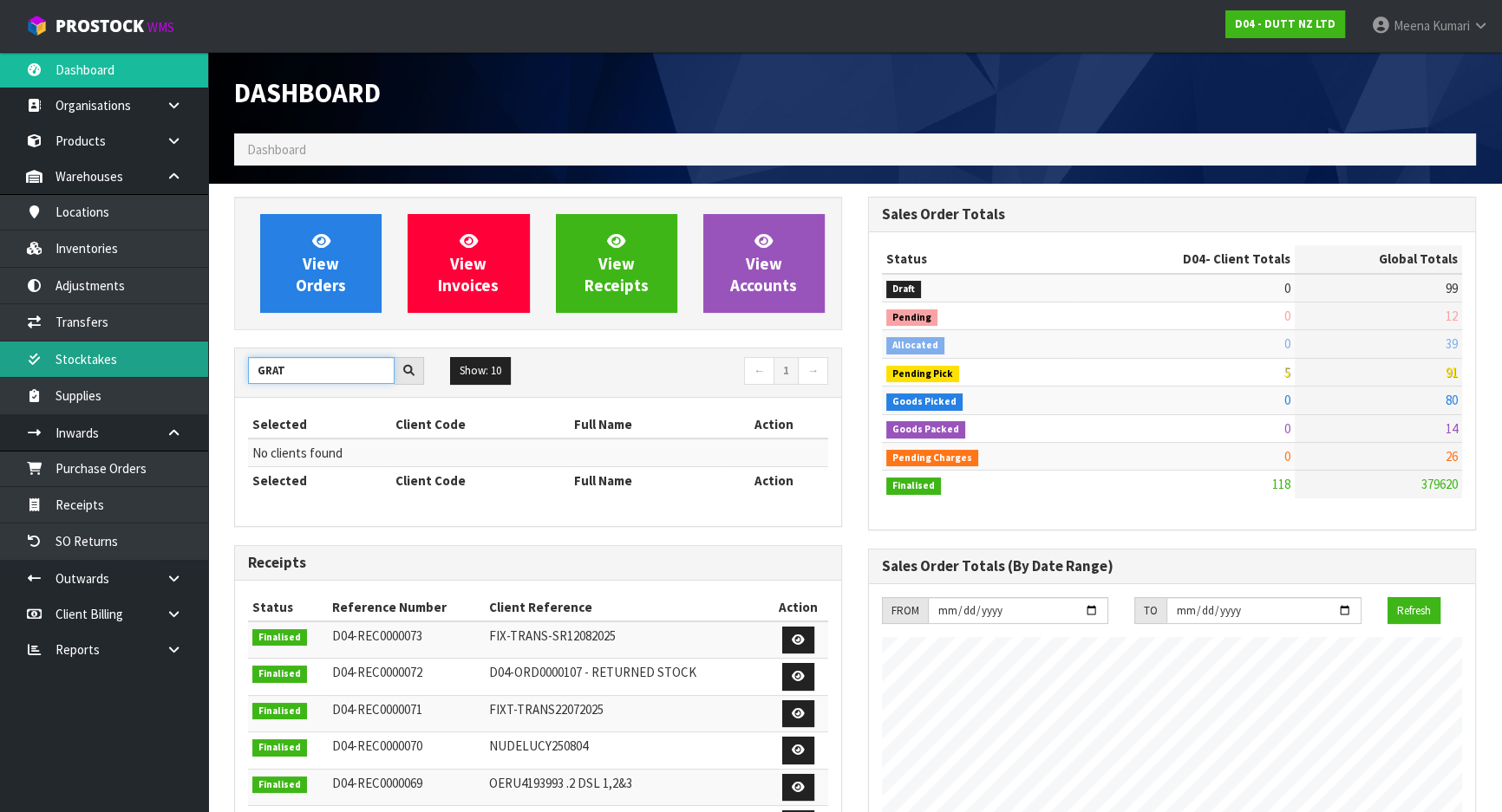
drag, startPoint x: 298, startPoint y: 368, endPoint x: 200, endPoint y: 368, distance: 98.0
click at [200, 368] on body "Toggle navigation ProStock WMS D04 - DUTT NZ LTD [PERSON_NAME] Logout Dashboard…" at bounding box center [751, 406] width 1502 height 812
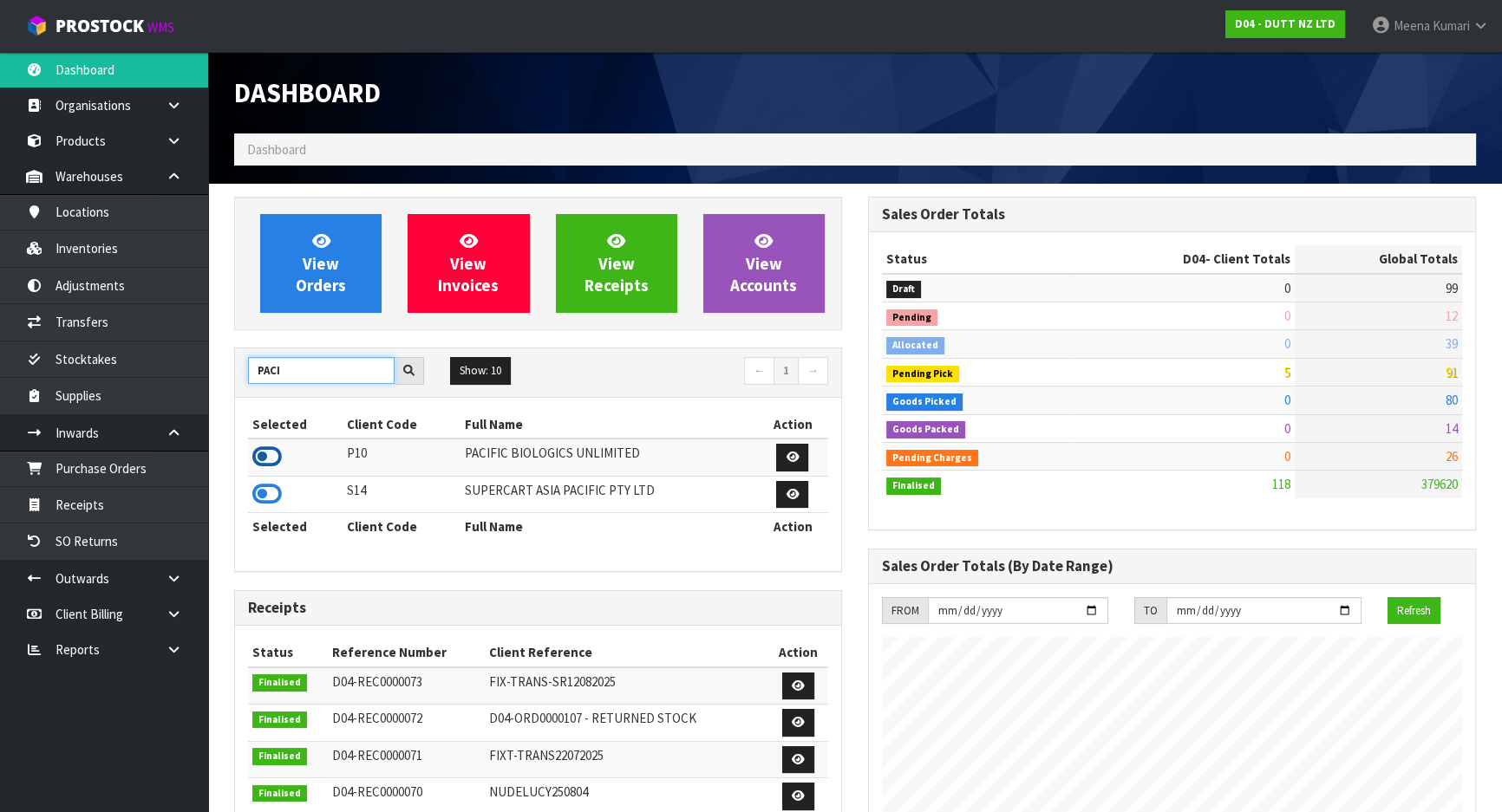
type input "PACI"
click at [272, 455] on icon at bounding box center [267, 457] width 29 height 26
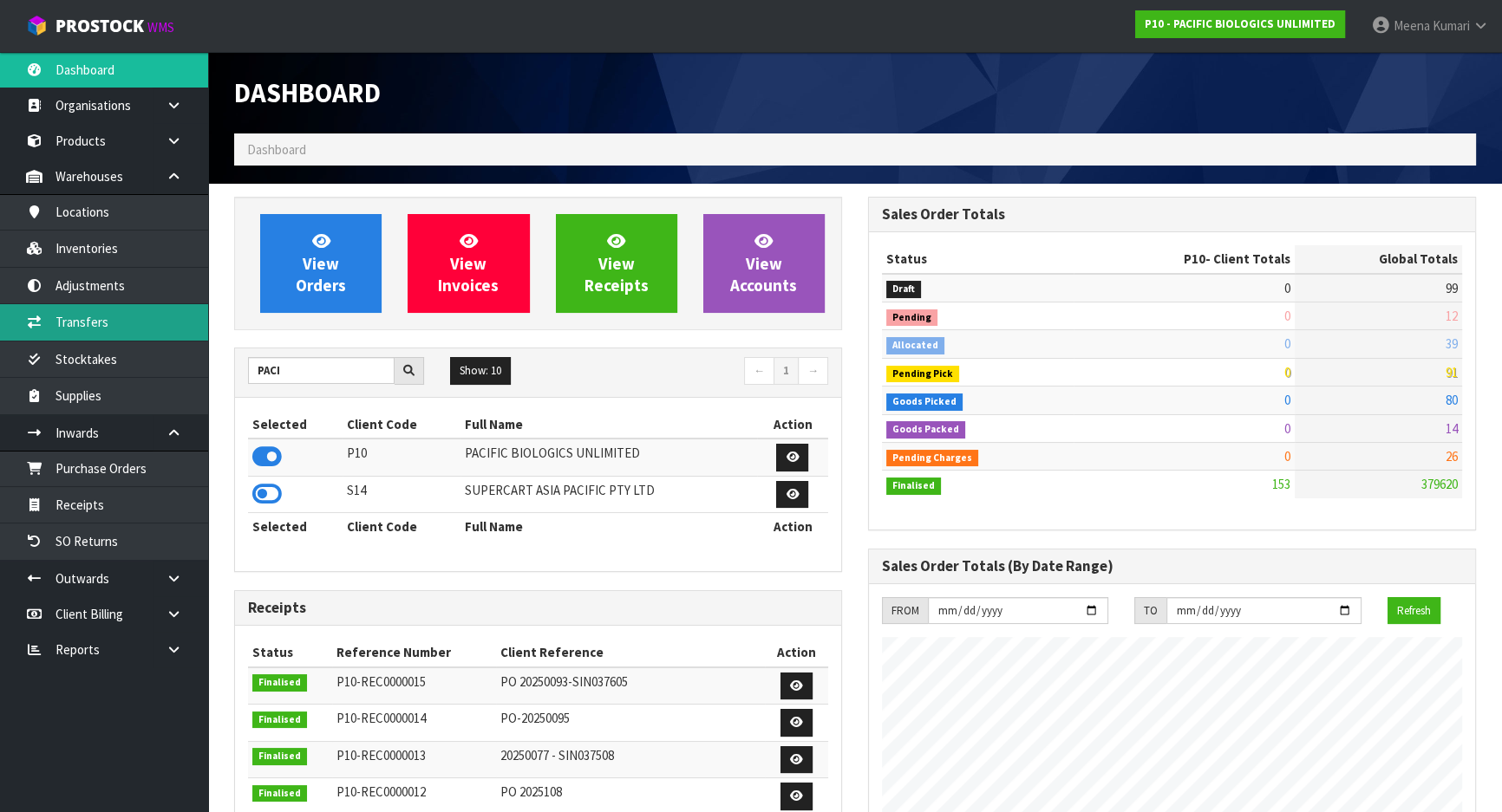
scroll to position [1142, 633]
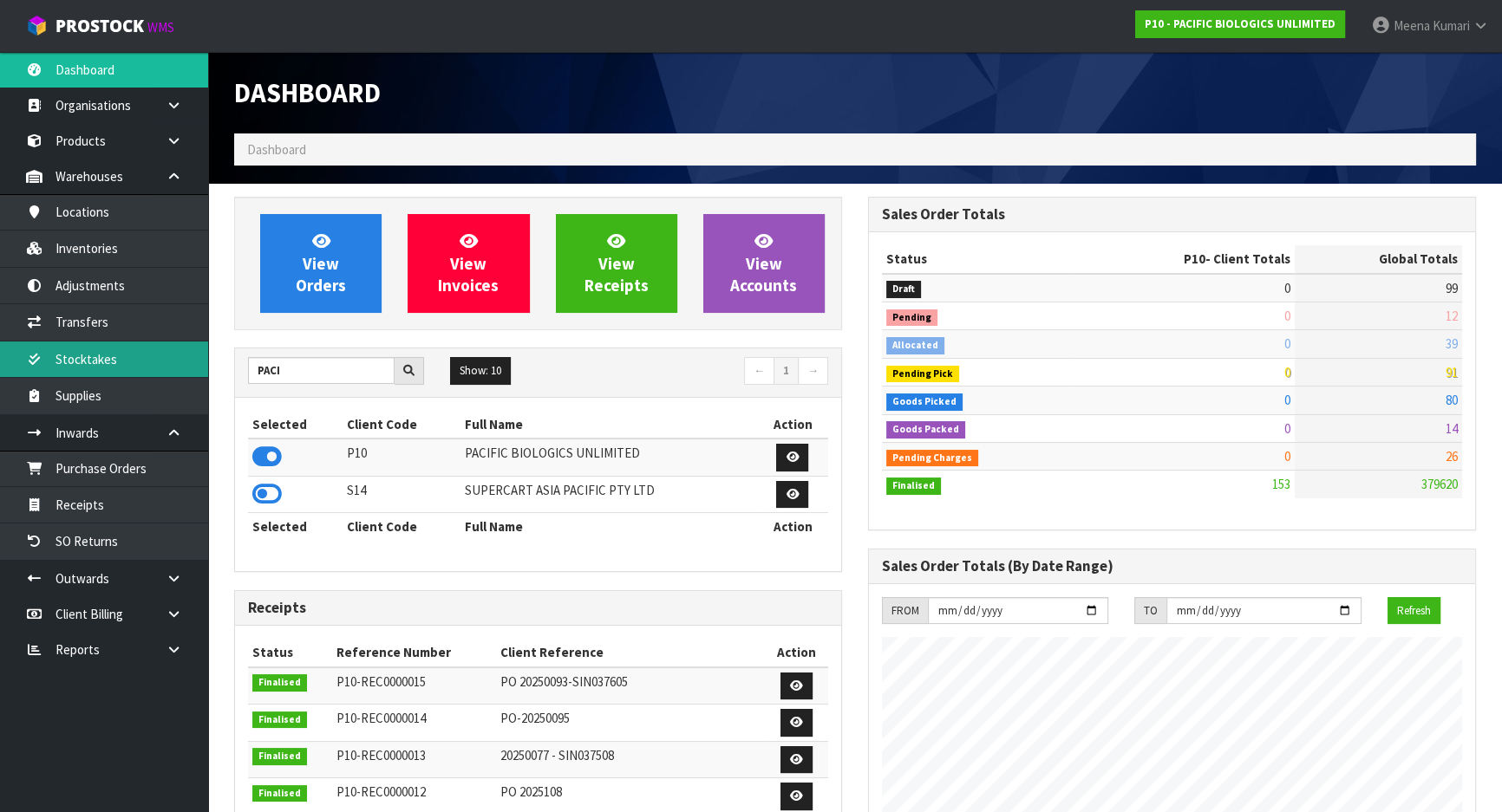
click at [126, 354] on link "Stocktakes" at bounding box center [104, 359] width 209 height 36
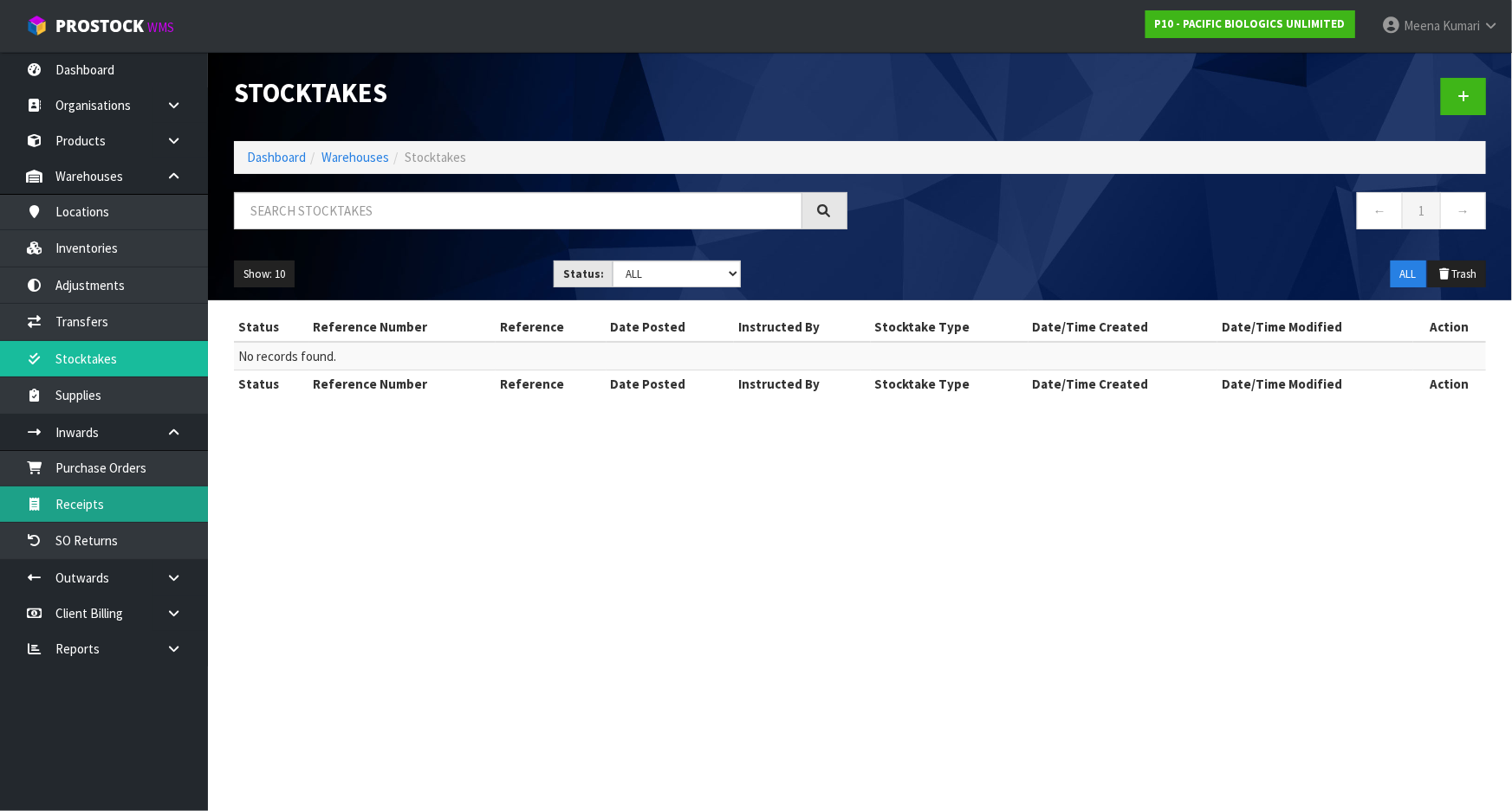
click at [156, 513] on link "Receipts" at bounding box center [104, 504] width 208 height 35
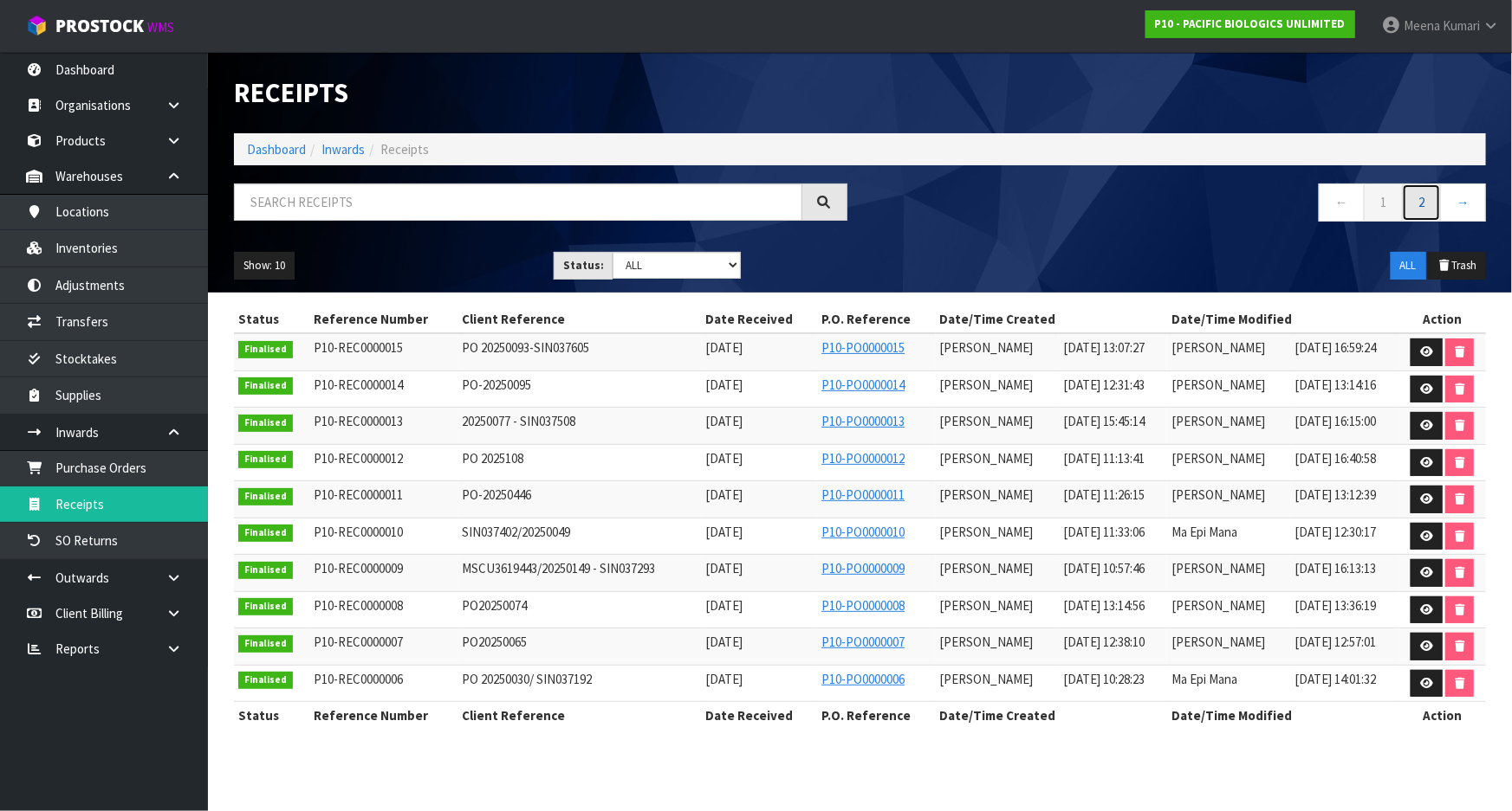
click at [1427, 196] on link "2" at bounding box center [1421, 202] width 39 height 37
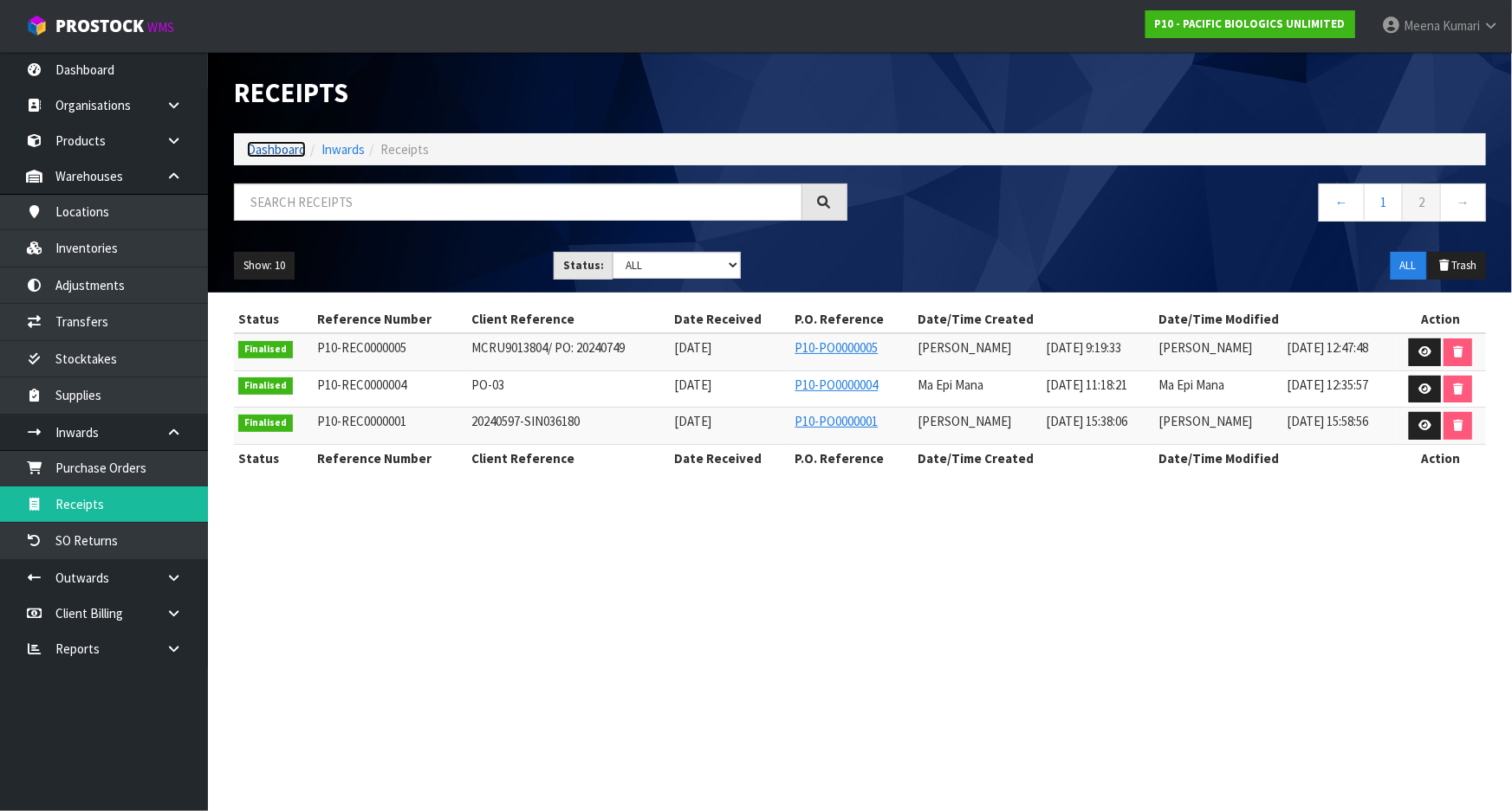
click at [282, 145] on link "Dashboard" at bounding box center [276, 149] width 59 height 16
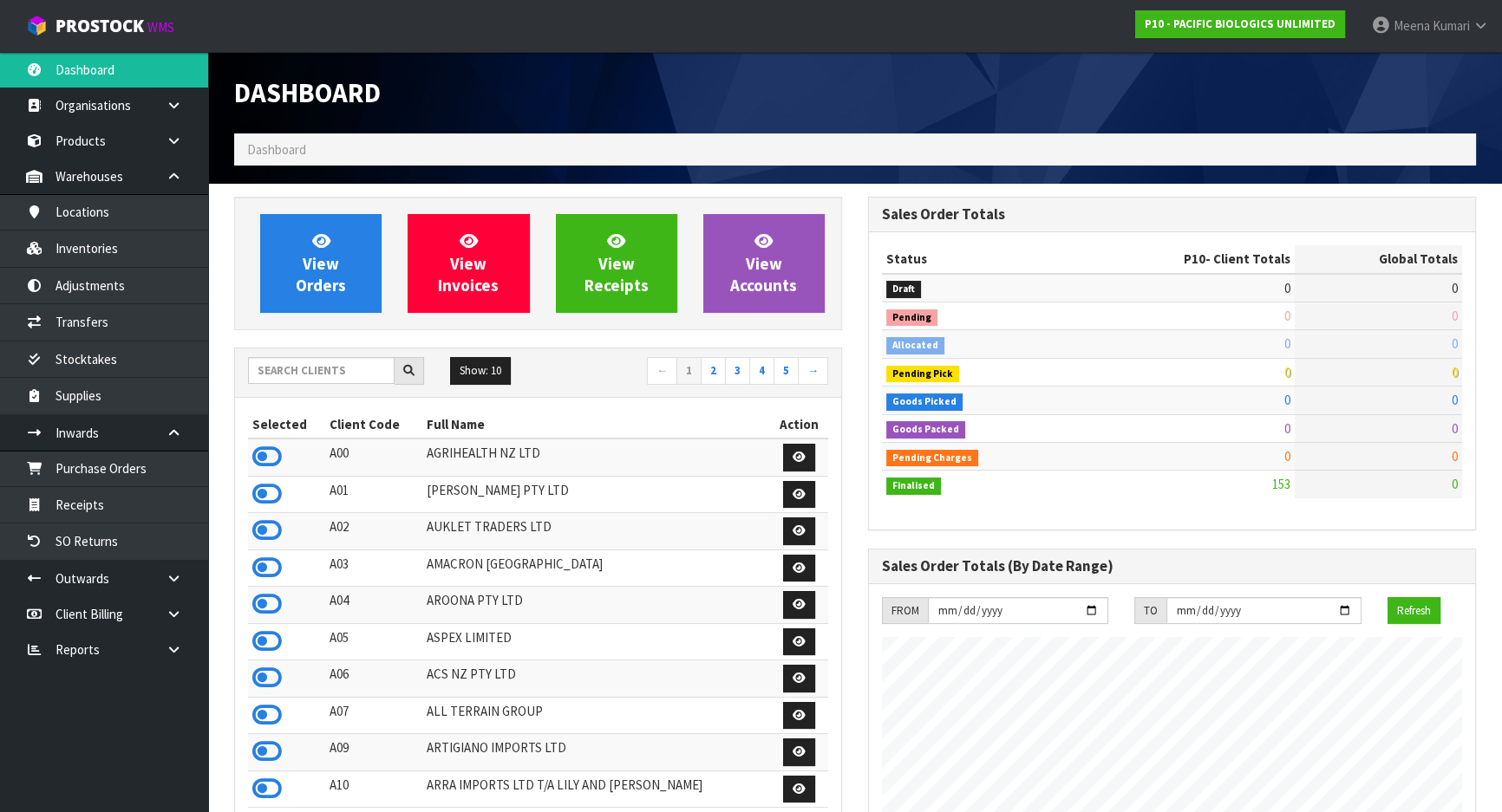
scroll to position [1142, 633]
click at [336, 378] on input "text" at bounding box center [321, 370] width 147 height 27
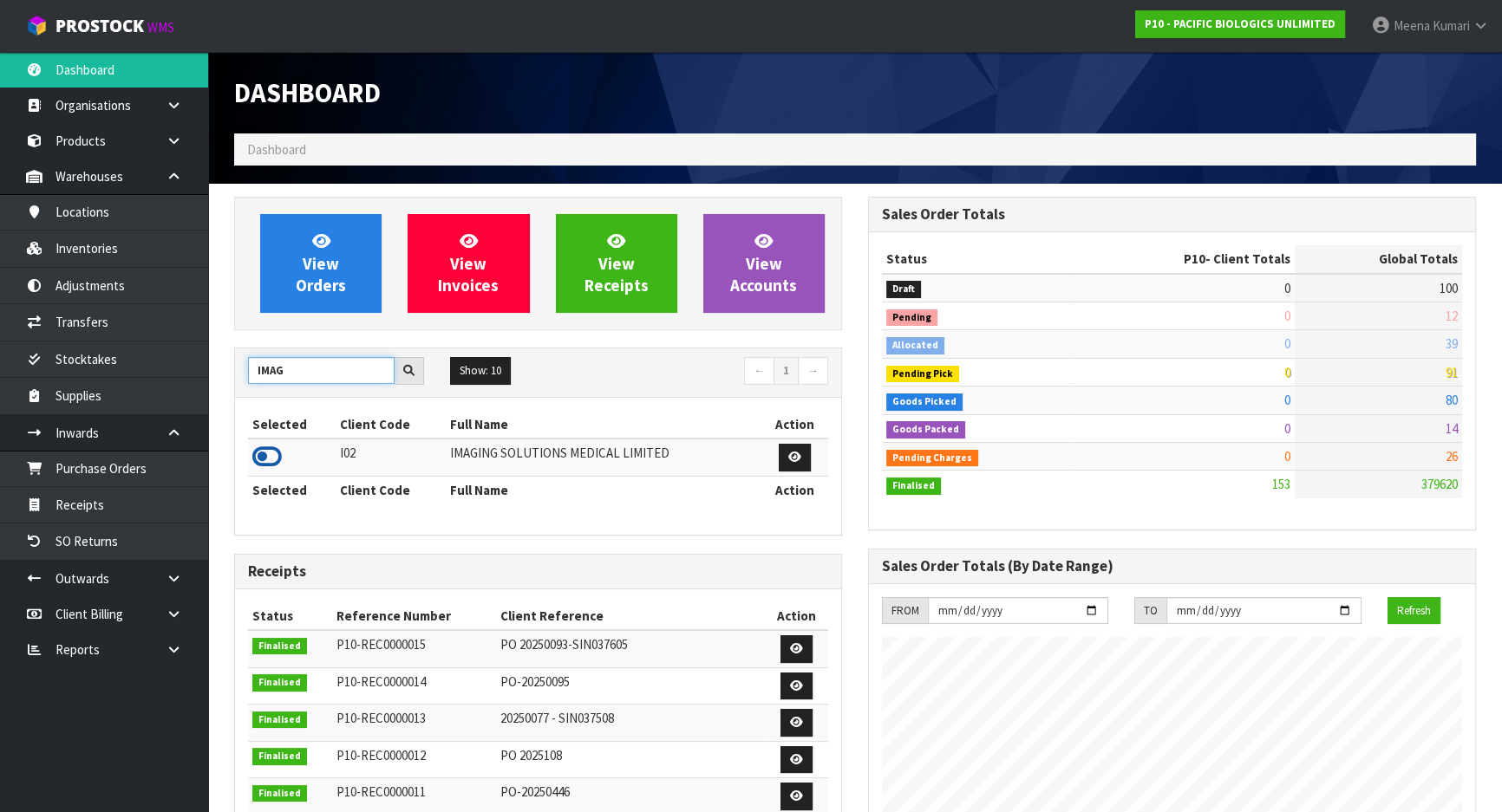
type input "IMAG"
click at [269, 451] on icon at bounding box center [267, 457] width 29 height 26
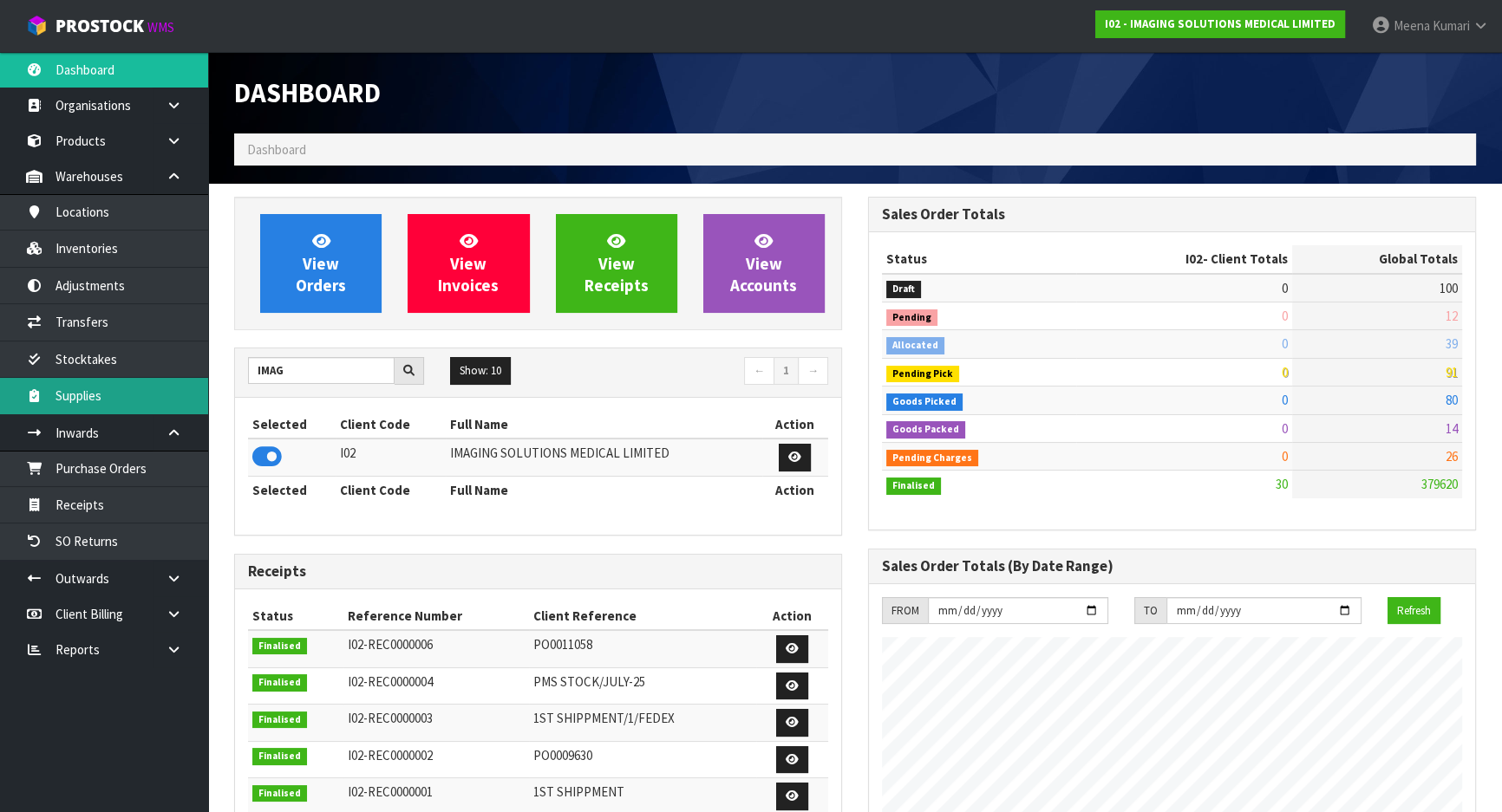
scroll to position [1059, 633]
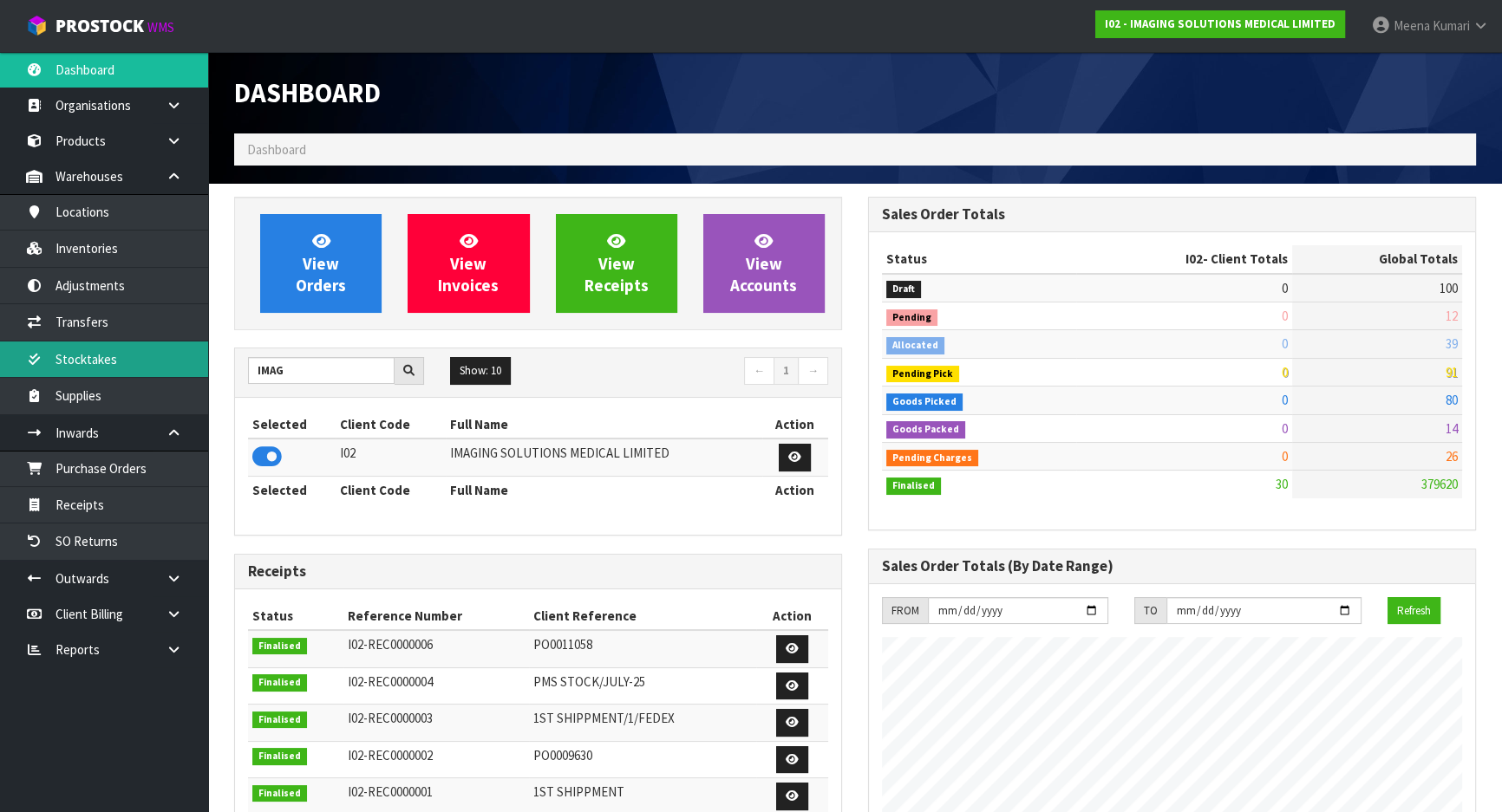
click at [138, 368] on link "Stocktakes" at bounding box center [104, 359] width 209 height 36
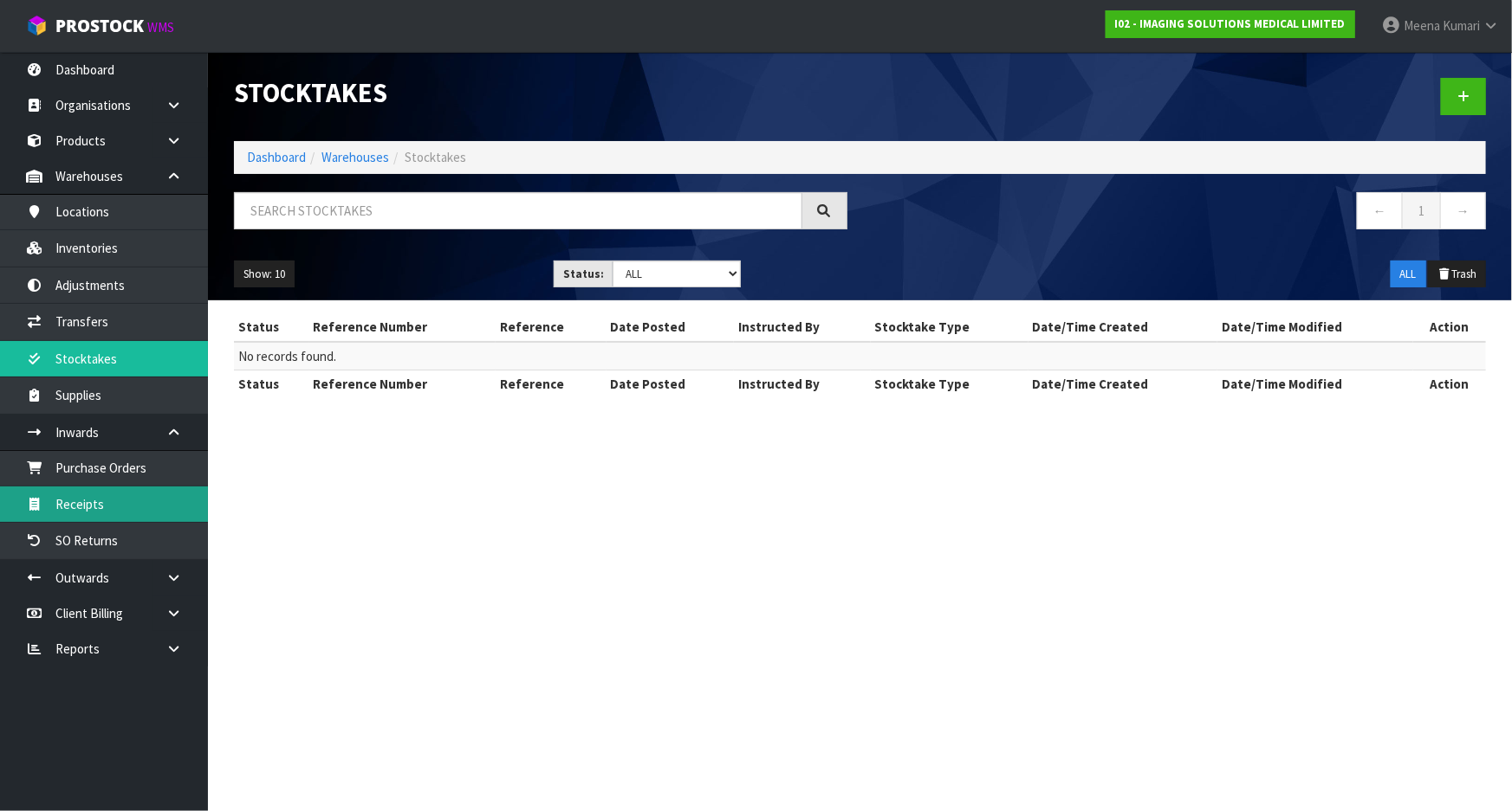
click at [147, 488] on link "Receipts" at bounding box center [104, 504] width 208 height 35
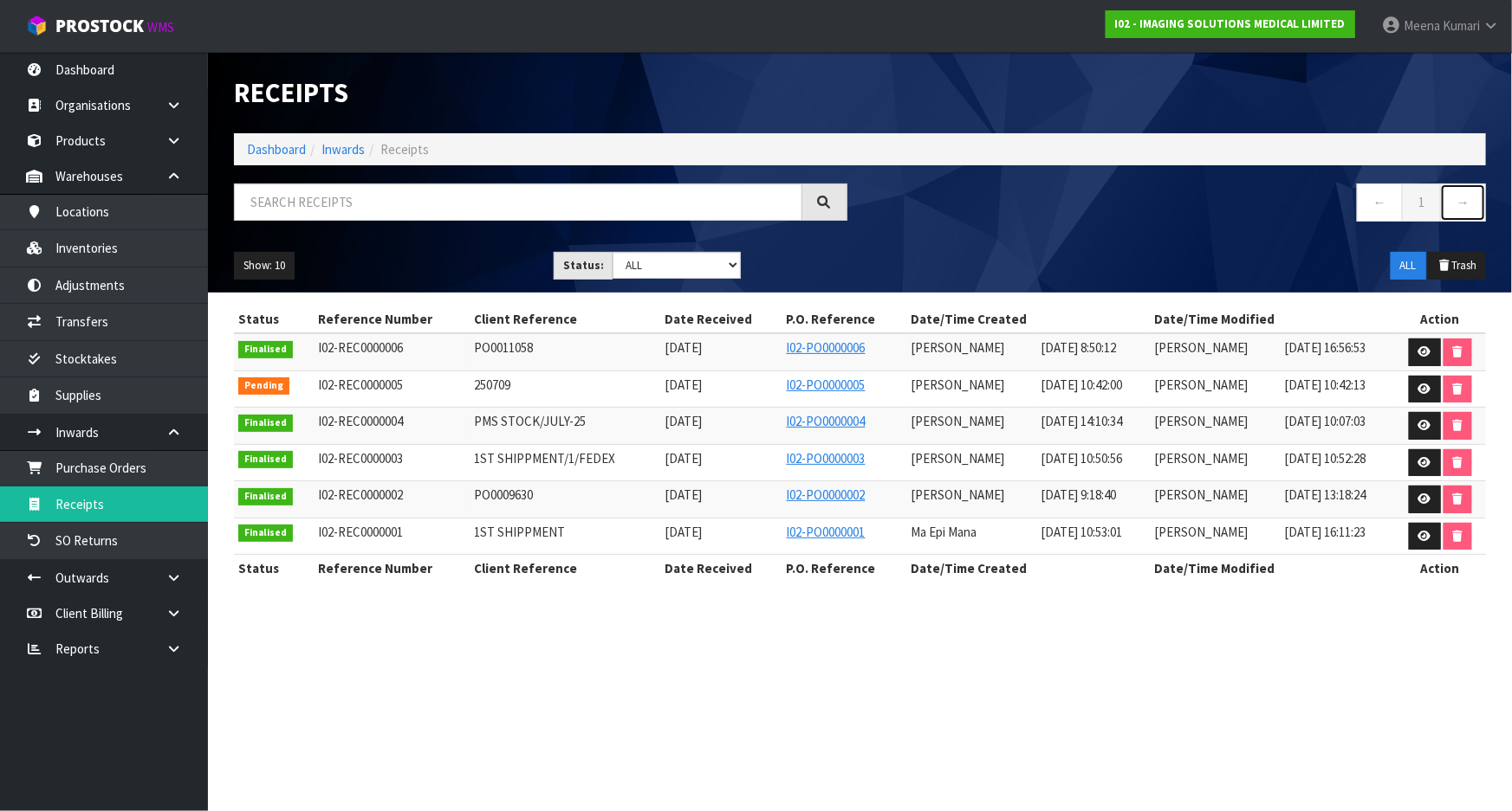
click at [1463, 198] on link "→" at bounding box center [1463, 202] width 45 height 37
click at [280, 152] on link "Dashboard" at bounding box center [276, 149] width 59 height 16
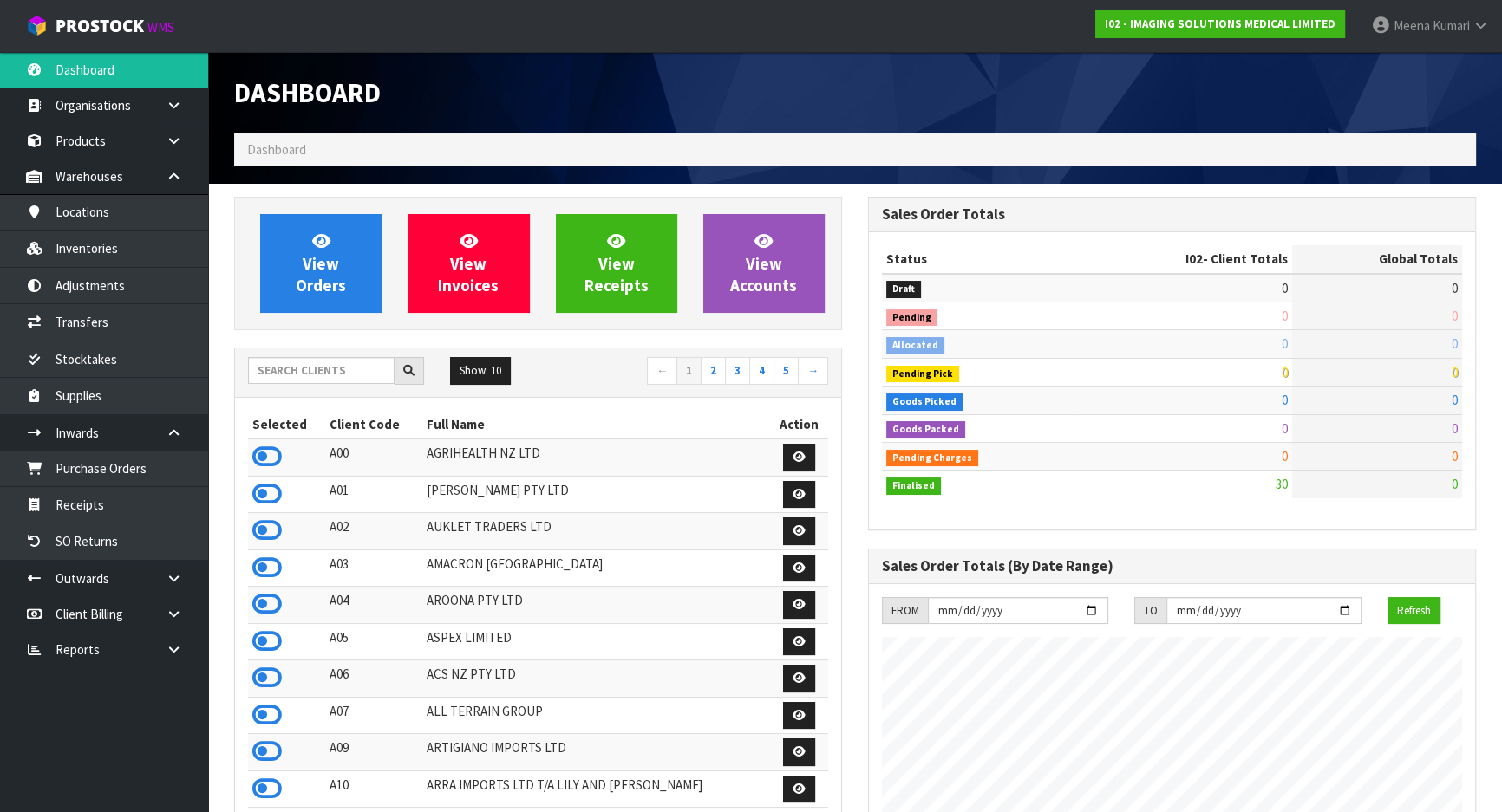
scroll to position [1059, 633]
click at [312, 370] on input "text" at bounding box center [321, 370] width 147 height 27
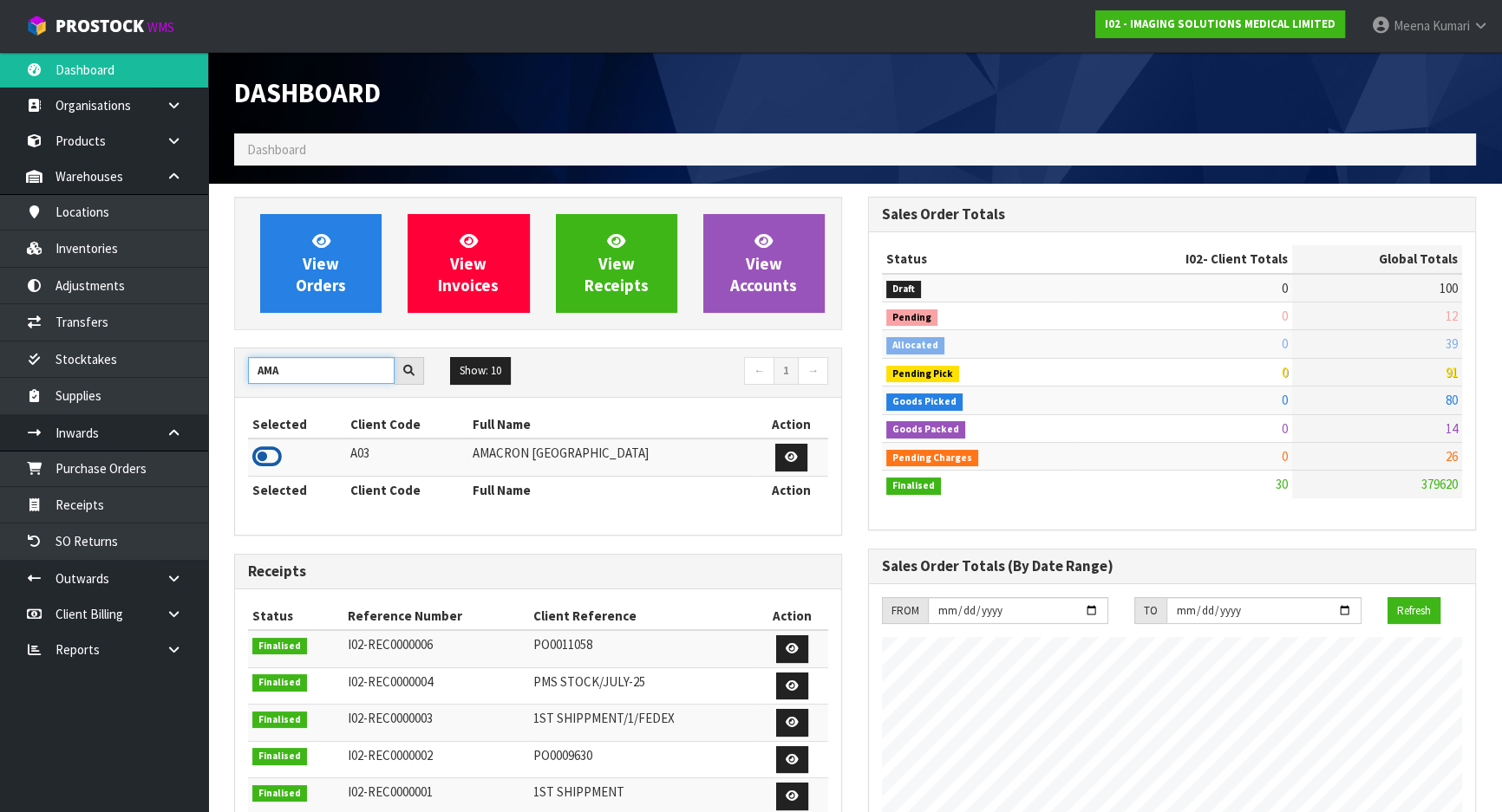
type input "AMA"
click at [266, 460] on icon at bounding box center [267, 457] width 29 height 26
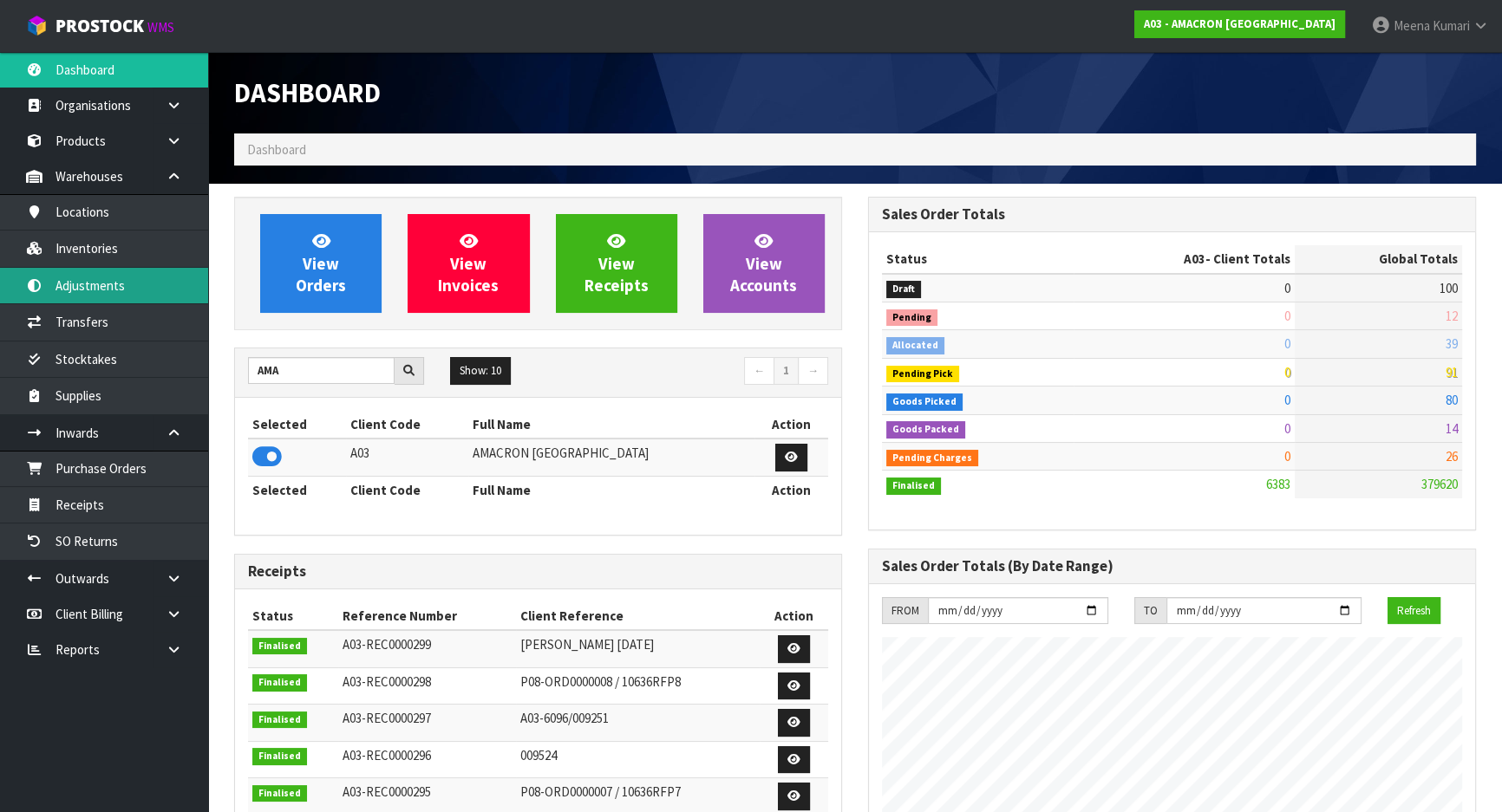
scroll to position [1171, 633]
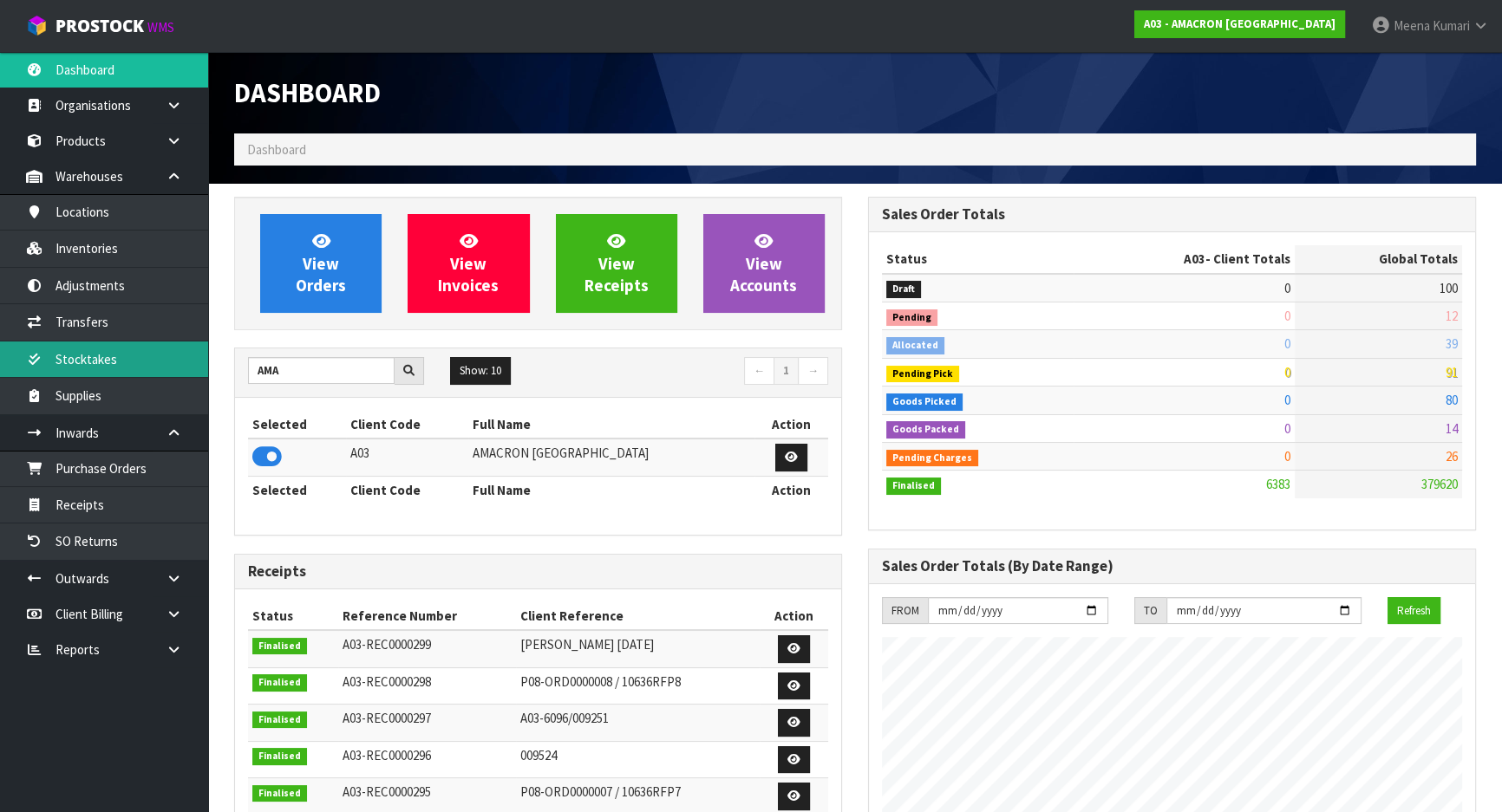
click at [156, 365] on link "Stocktakes" at bounding box center [104, 359] width 209 height 36
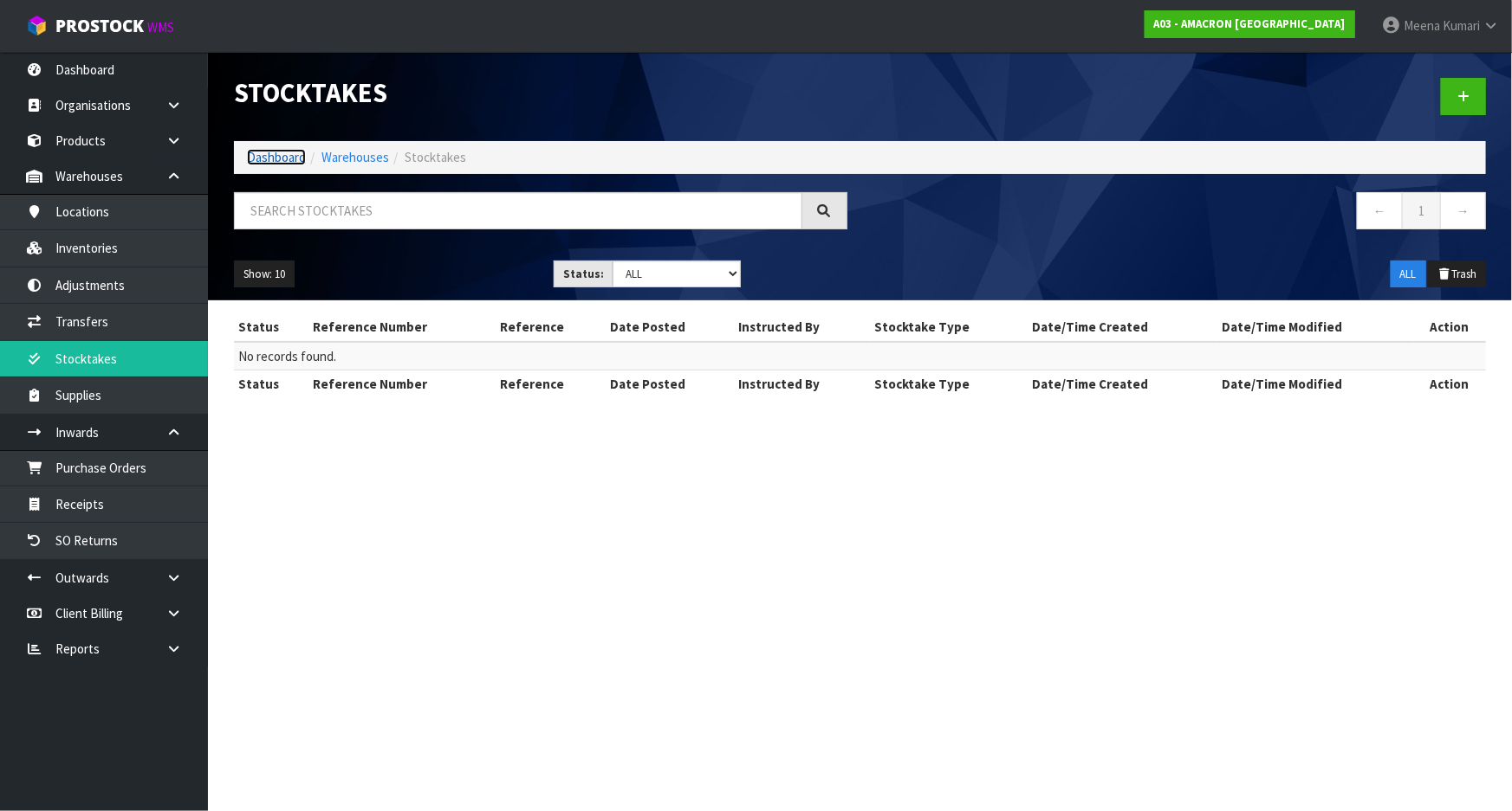
click at [281, 165] on link "Dashboard" at bounding box center [276, 157] width 59 height 16
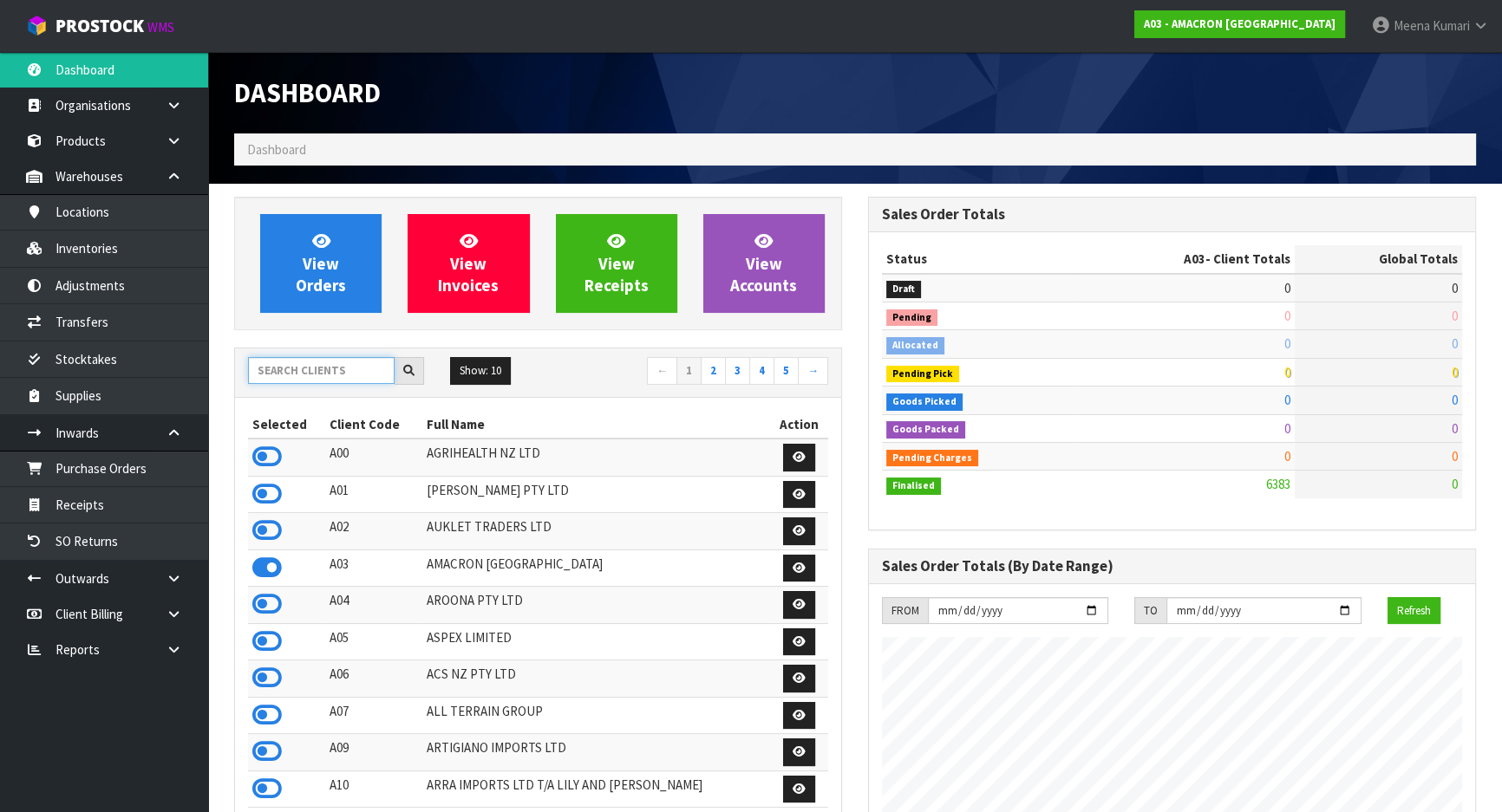
scroll to position [1171, 633]
click at [318, 371] on input "text" at bounding box center [321, 370] width 147 height 27
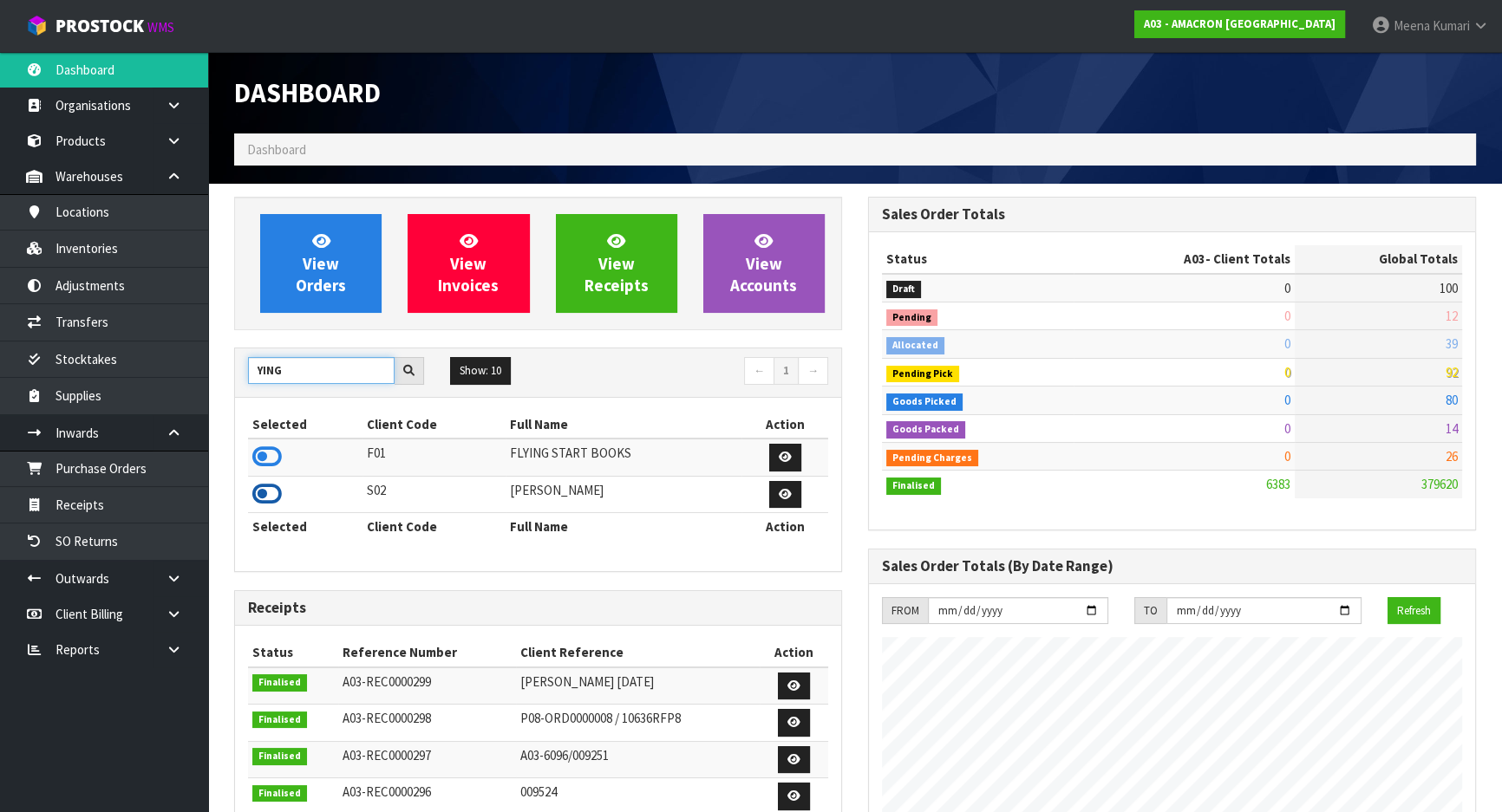
type input "YING"
click at [277, 492] on icon at bounding box center [267, 494] width 29 height 26
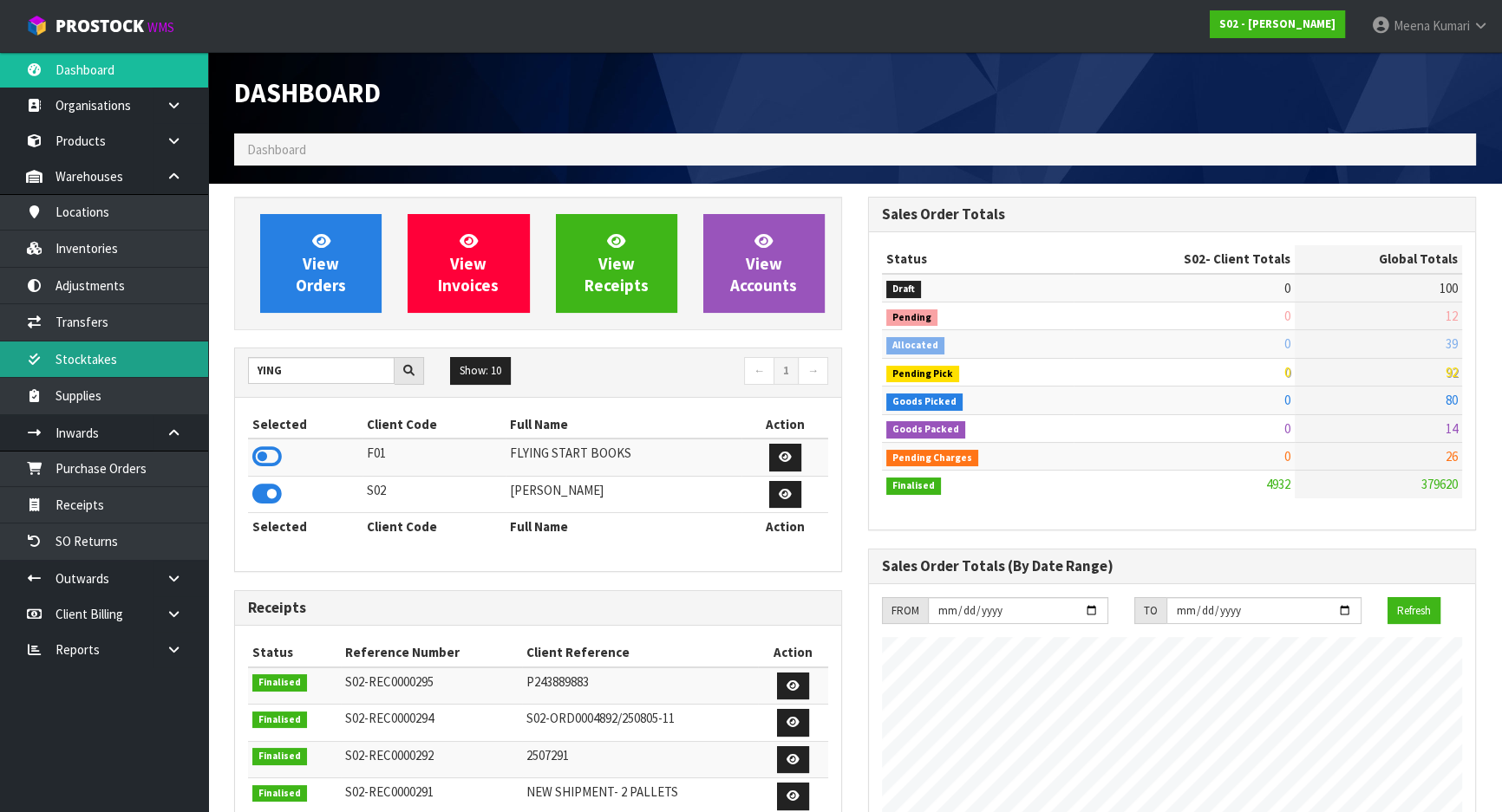
scroll to position [1311, 633]
click at [160, 359] on link "Stocktakes" at bounding box center [104, 359] width 209 height 36
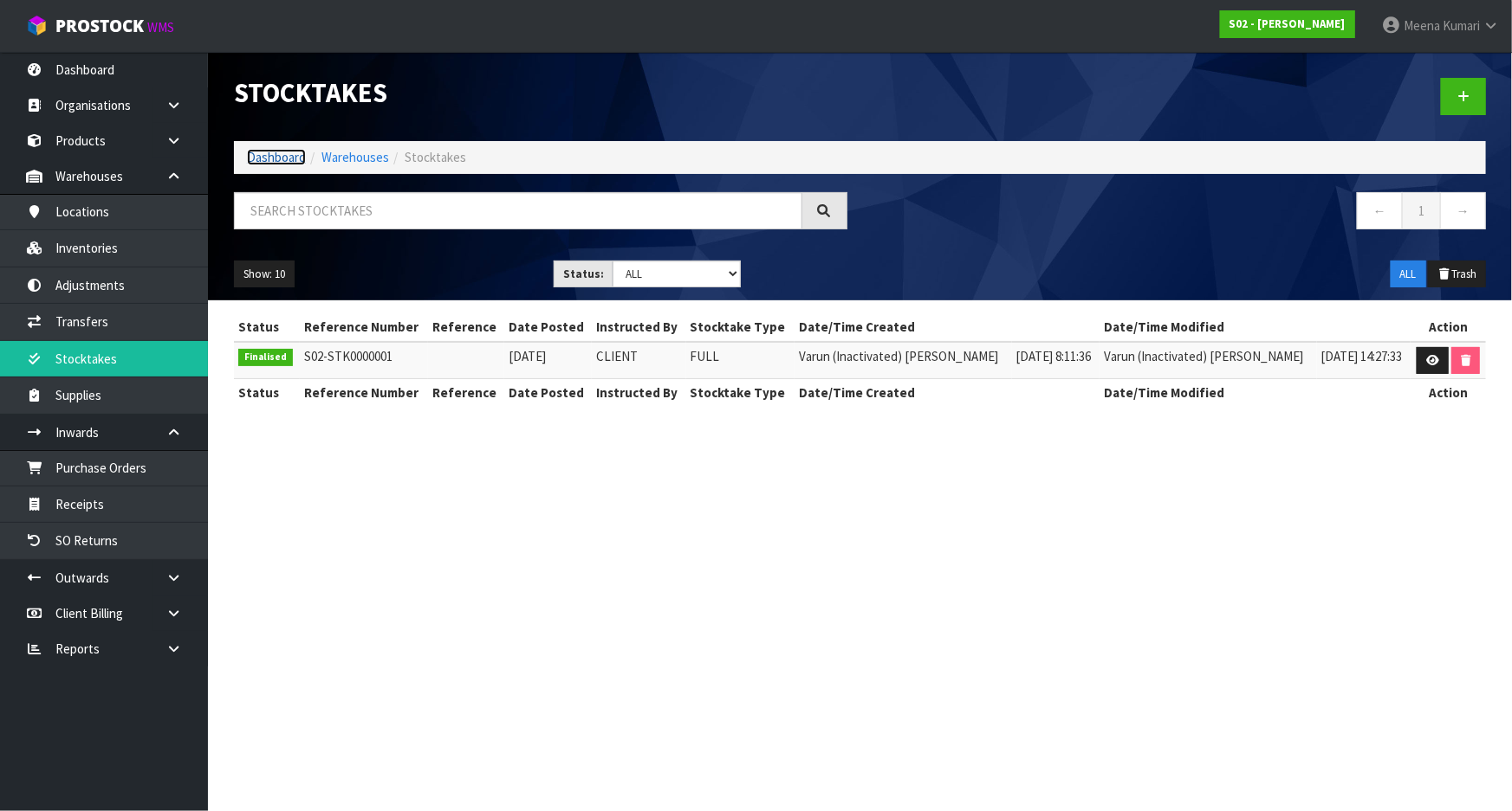
click at [289, 155] on link "Dashboard" at bounding box center [276, 157] width 59 height 16
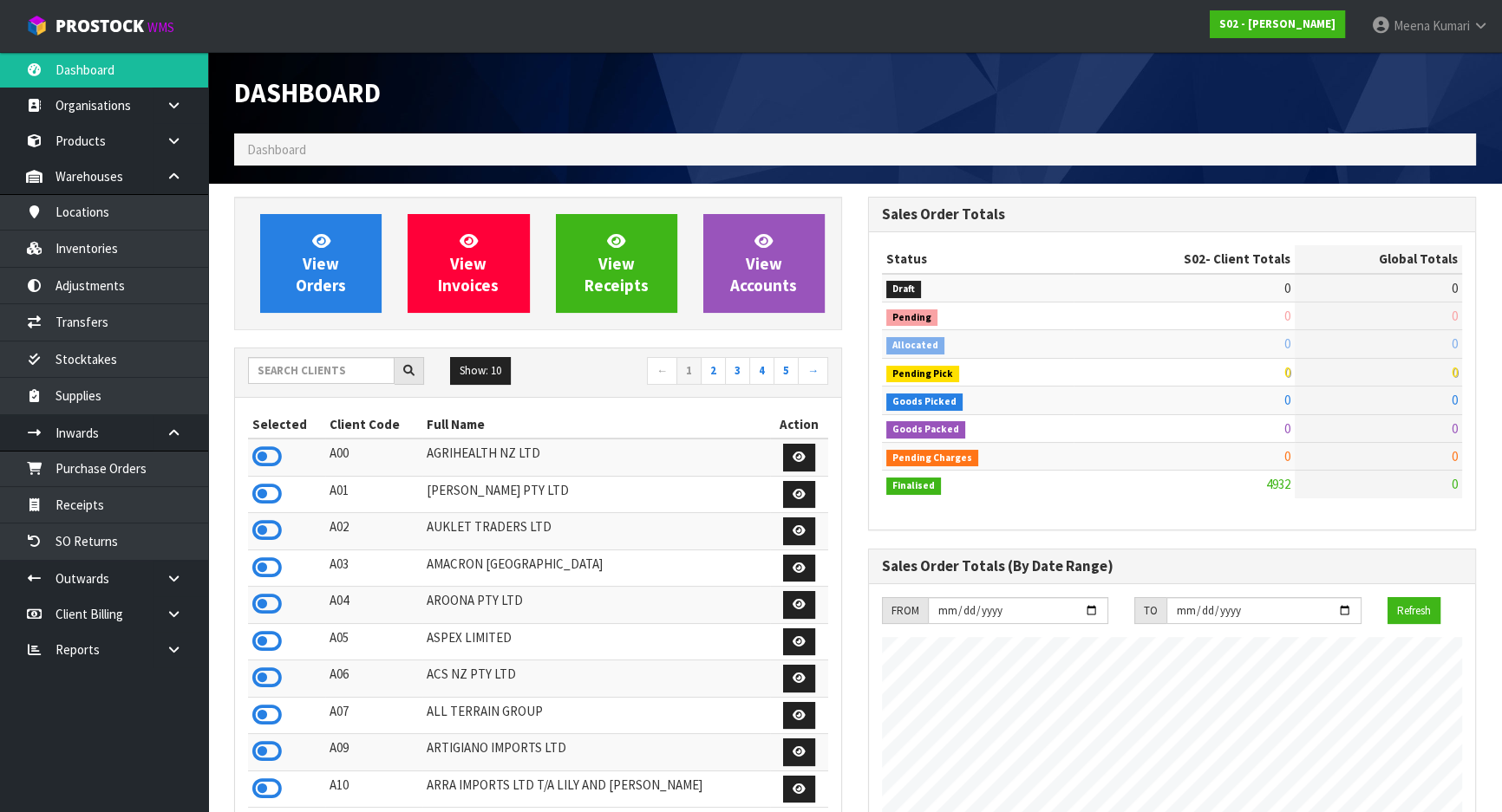
scroll to position [1311, 633]
click at [296, 370] on input "text" at bounding box center [321, 370] width 147 height 27
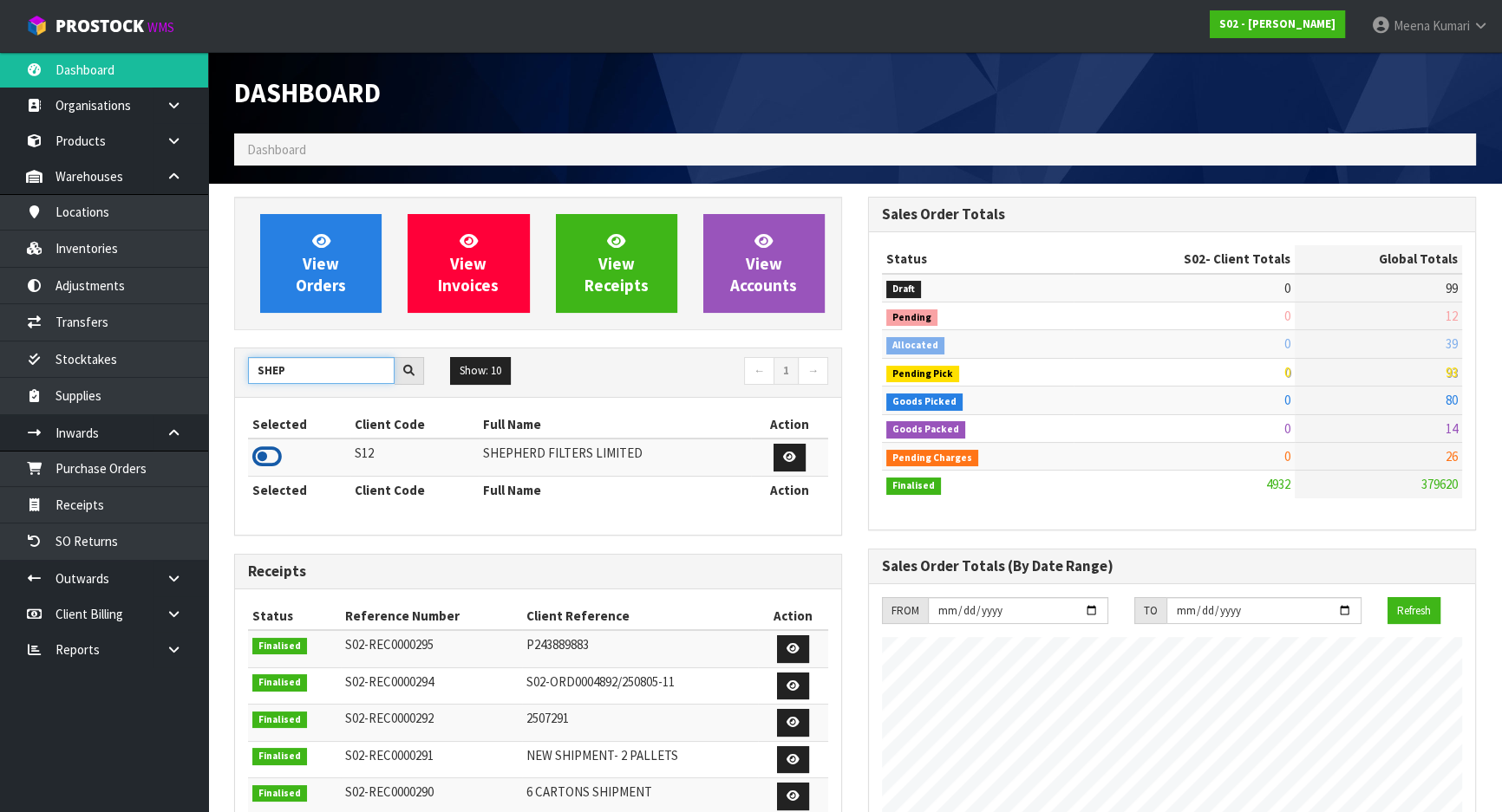
type input "SHEP"
click at [268, 459] on icon at bounding box center [267, 457] width 29 height 26
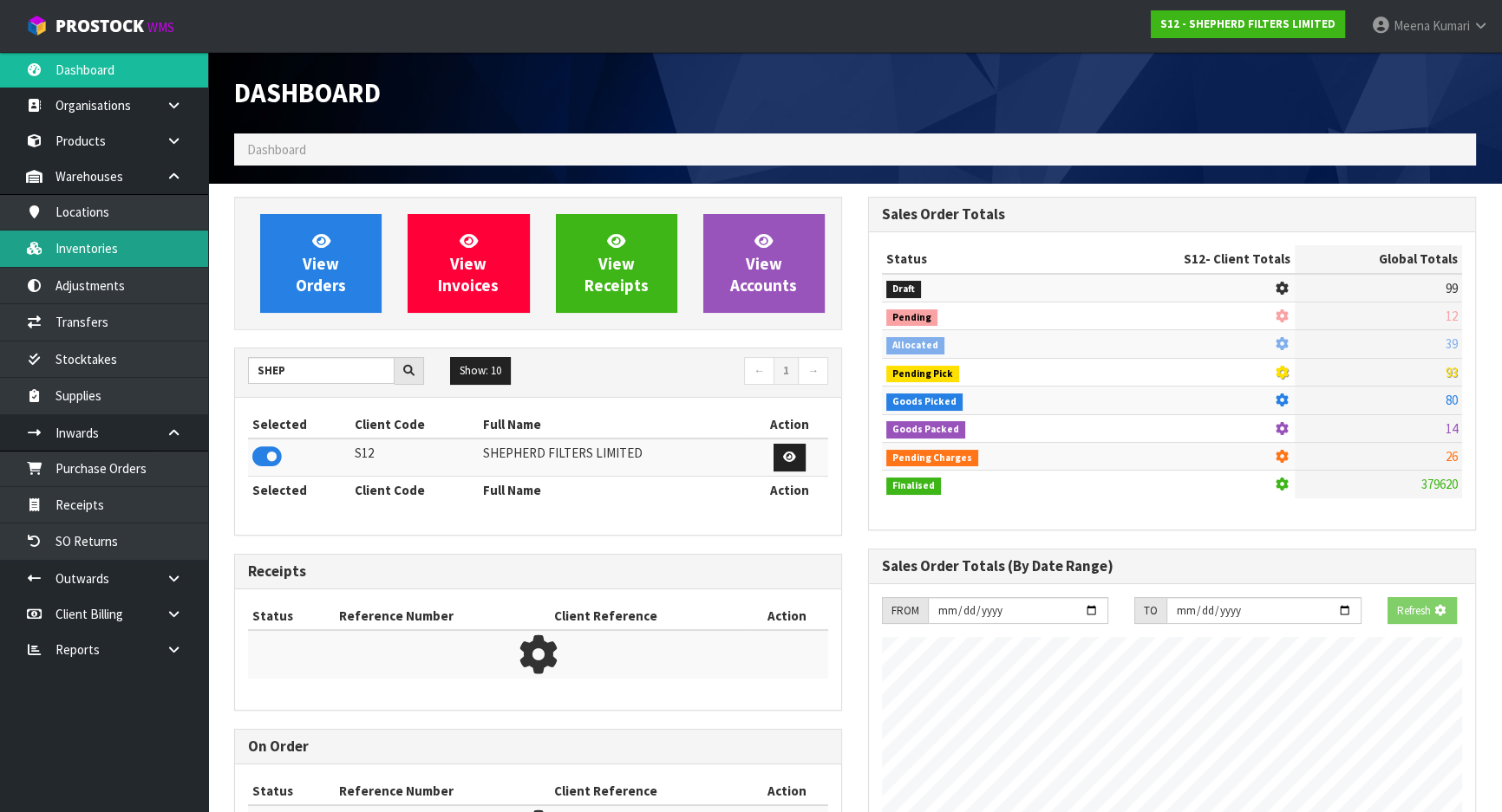
scroll to position [1142, 633]
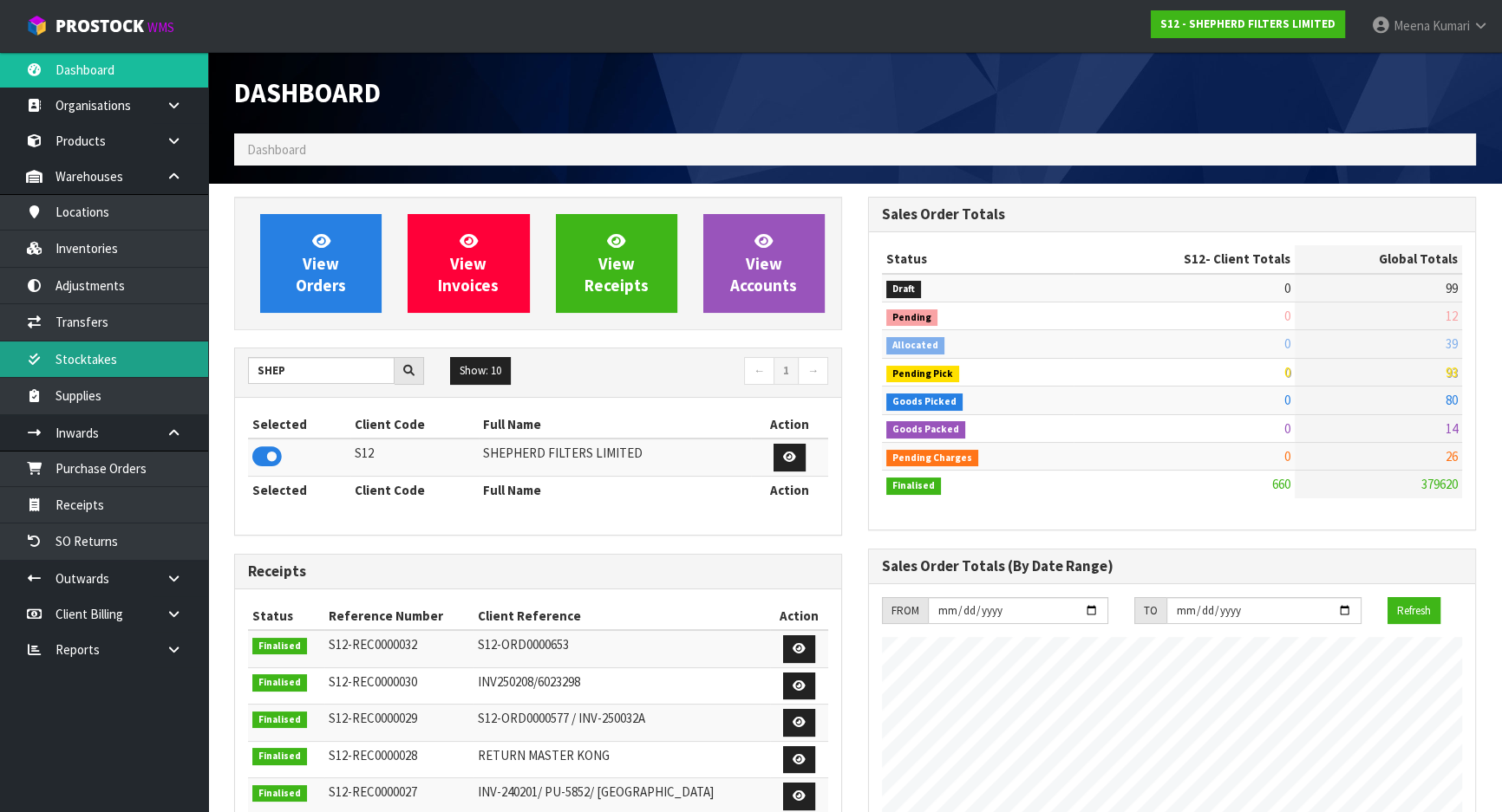
click at [134, 352] on link "Stocktakes" at bounding box center [104, 359] width 209 height 36
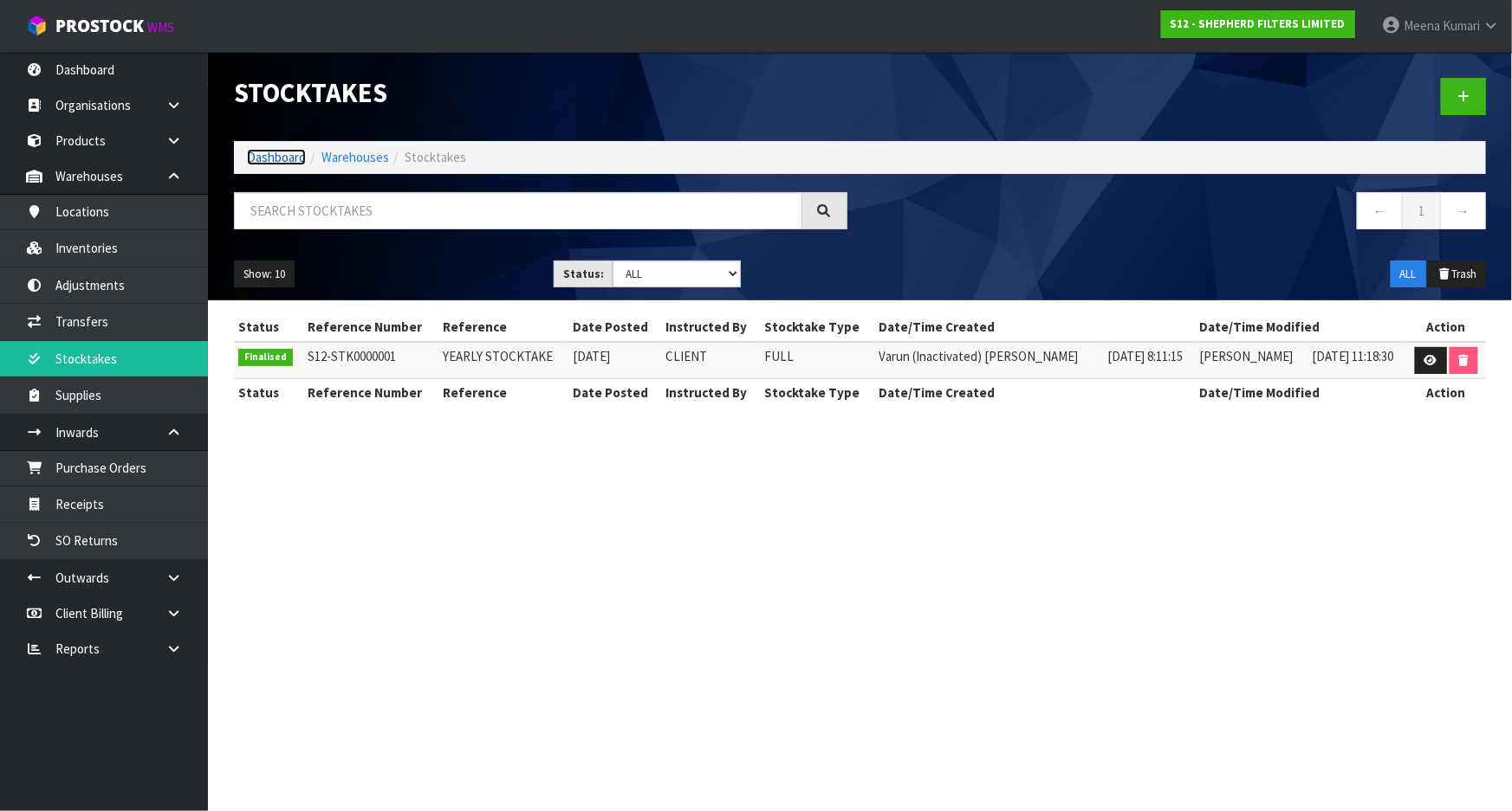
click at [282, 159] on link "Dashboard" at bounding box center [276, 157] width 59 height 16
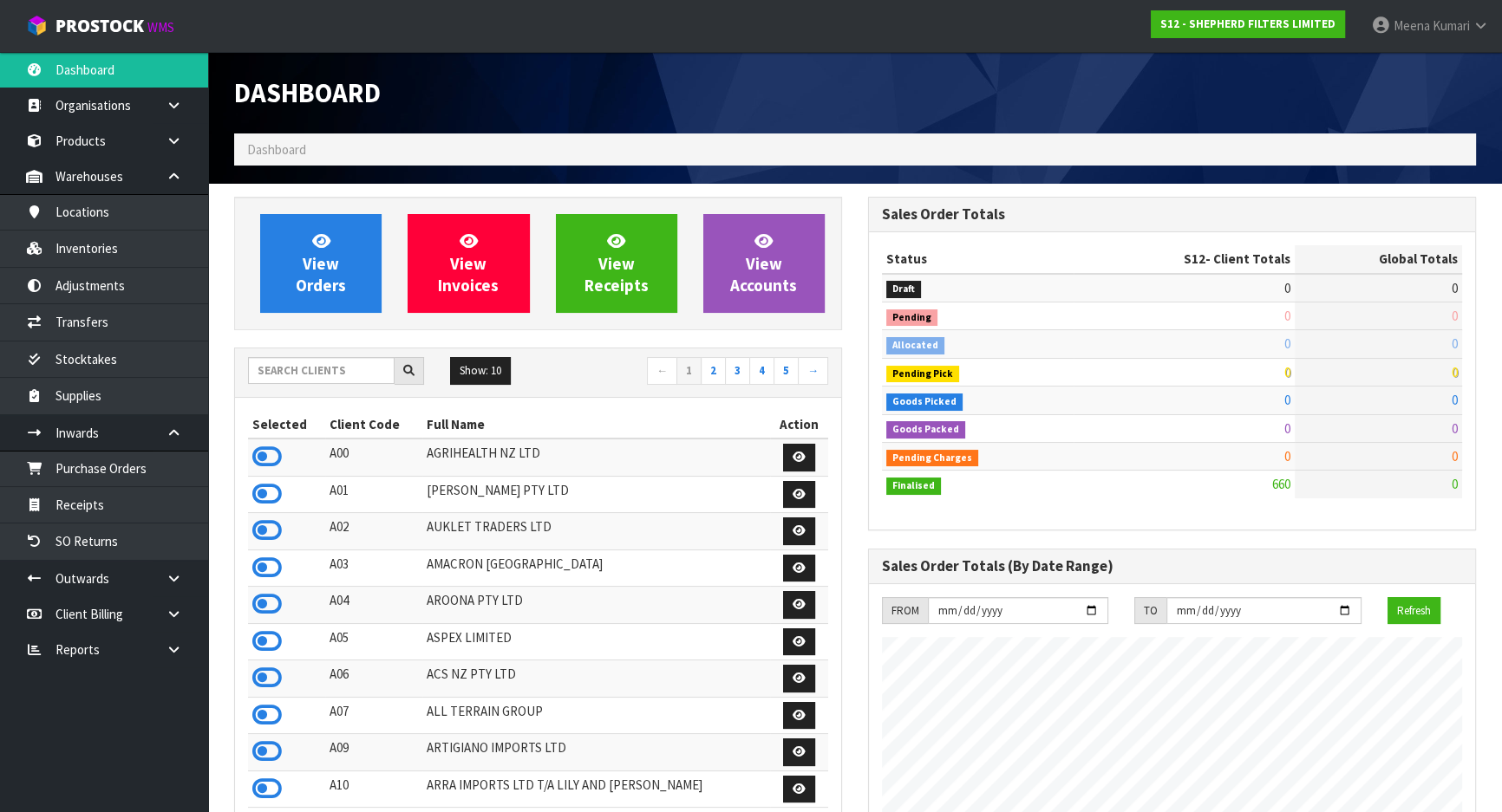
scroll to position [1142, 633]
click at [319, 374] on input "text" at bounding box center [321, 370] width 147 height 27
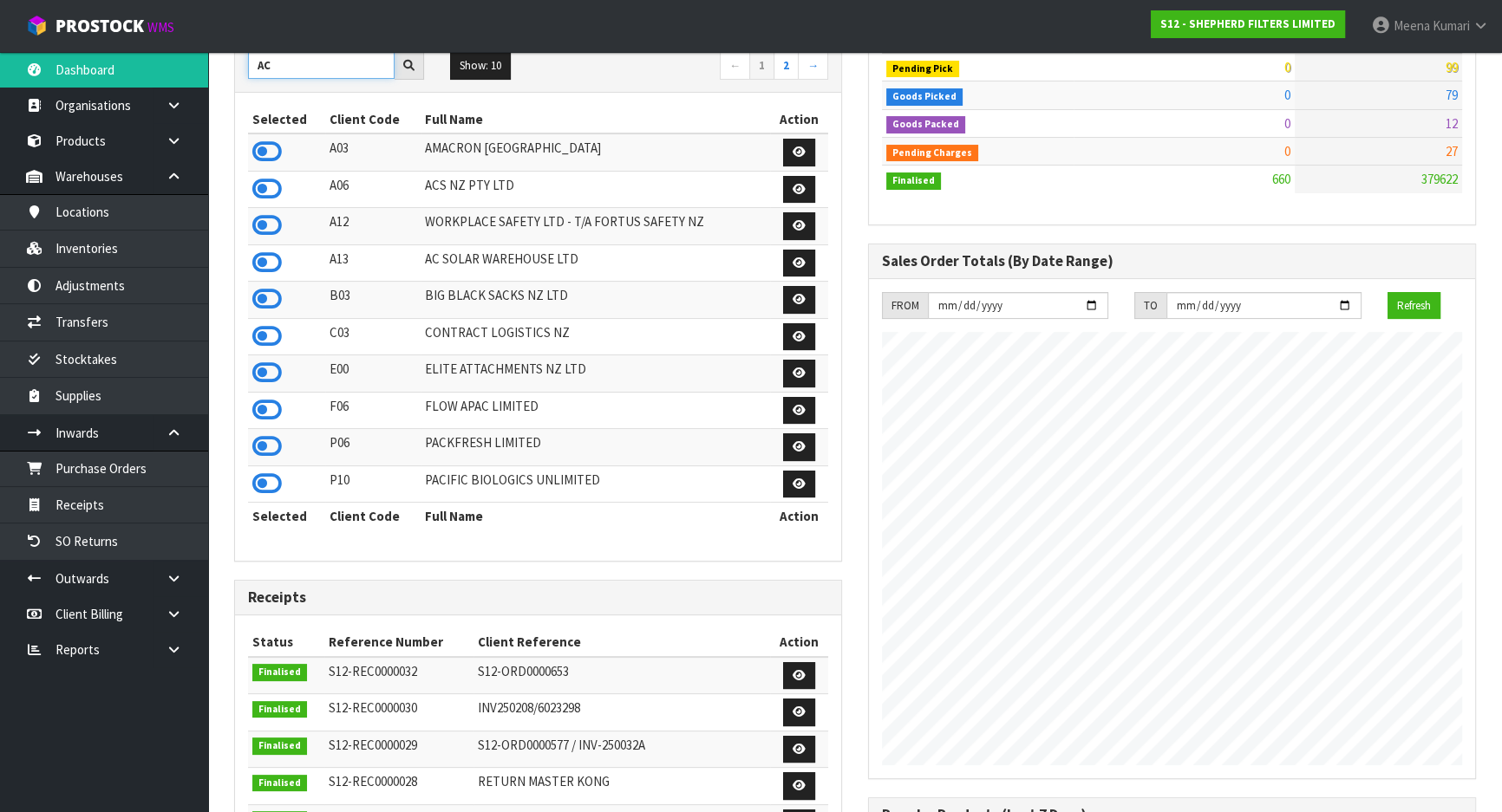
scroll to position [315, 0]
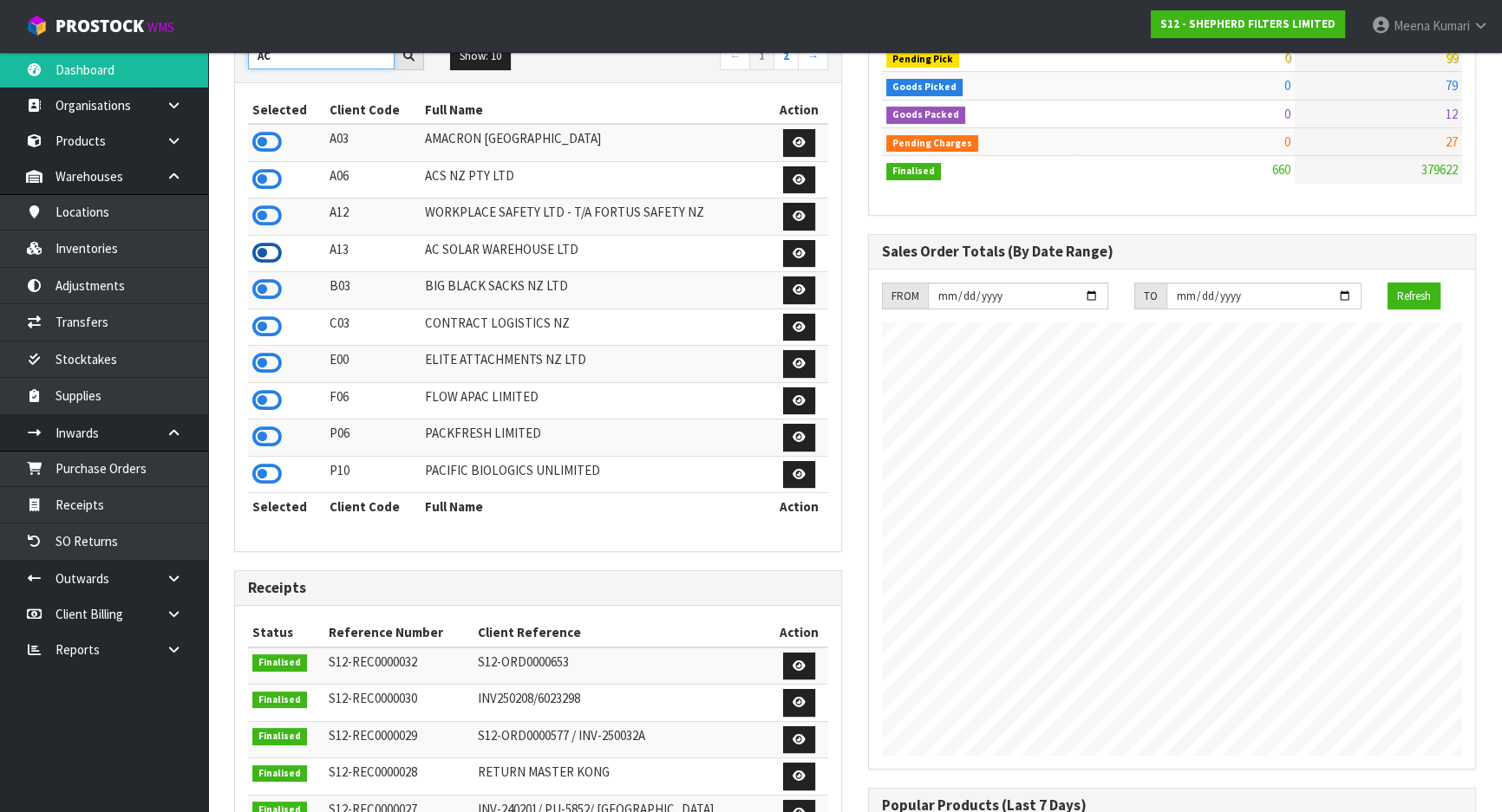
type input "AC"
click at [266, 259] on icon at bounding box center [267, 253] width 29 height 26
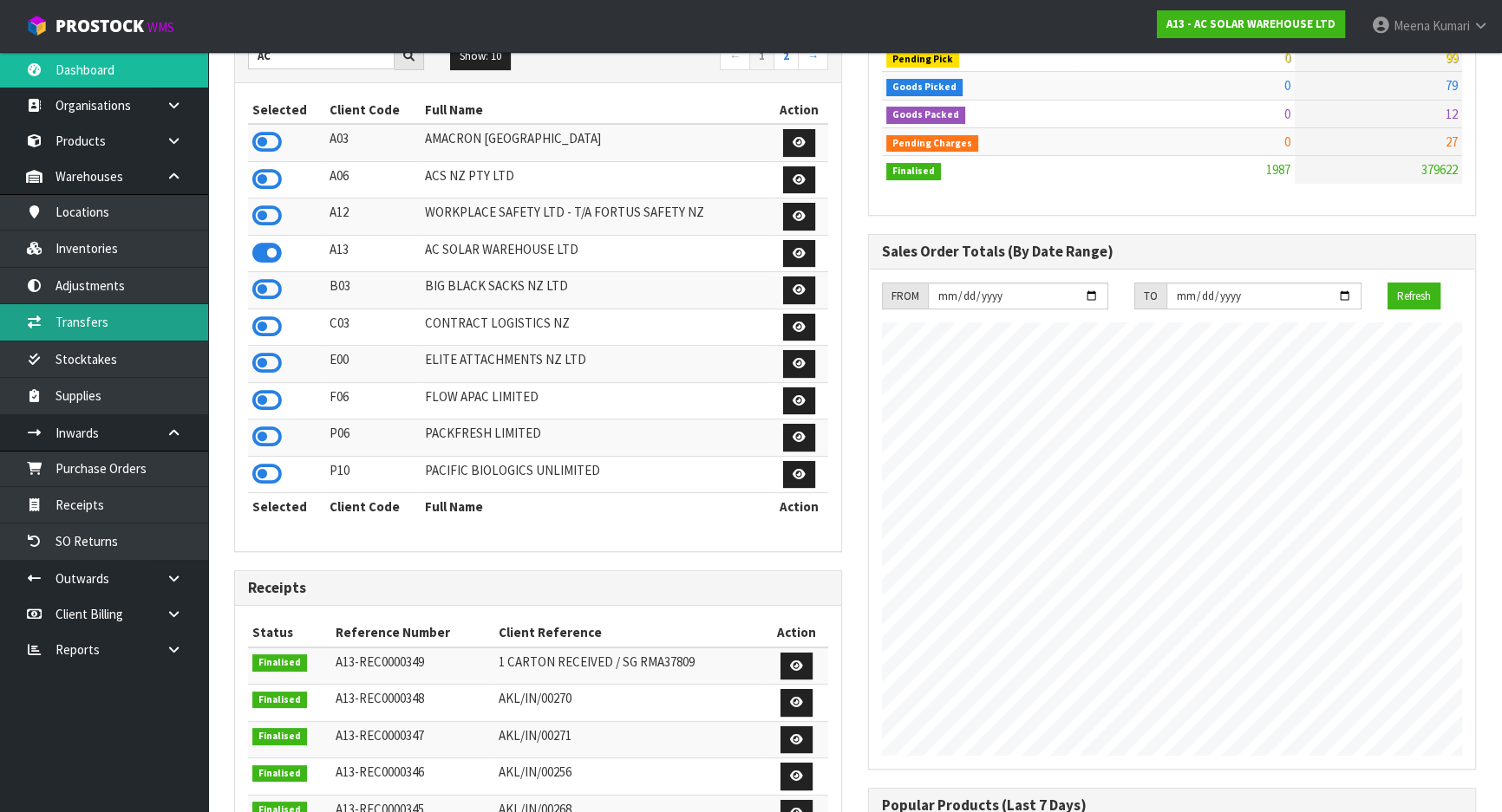
scroll to position [1385, 633]
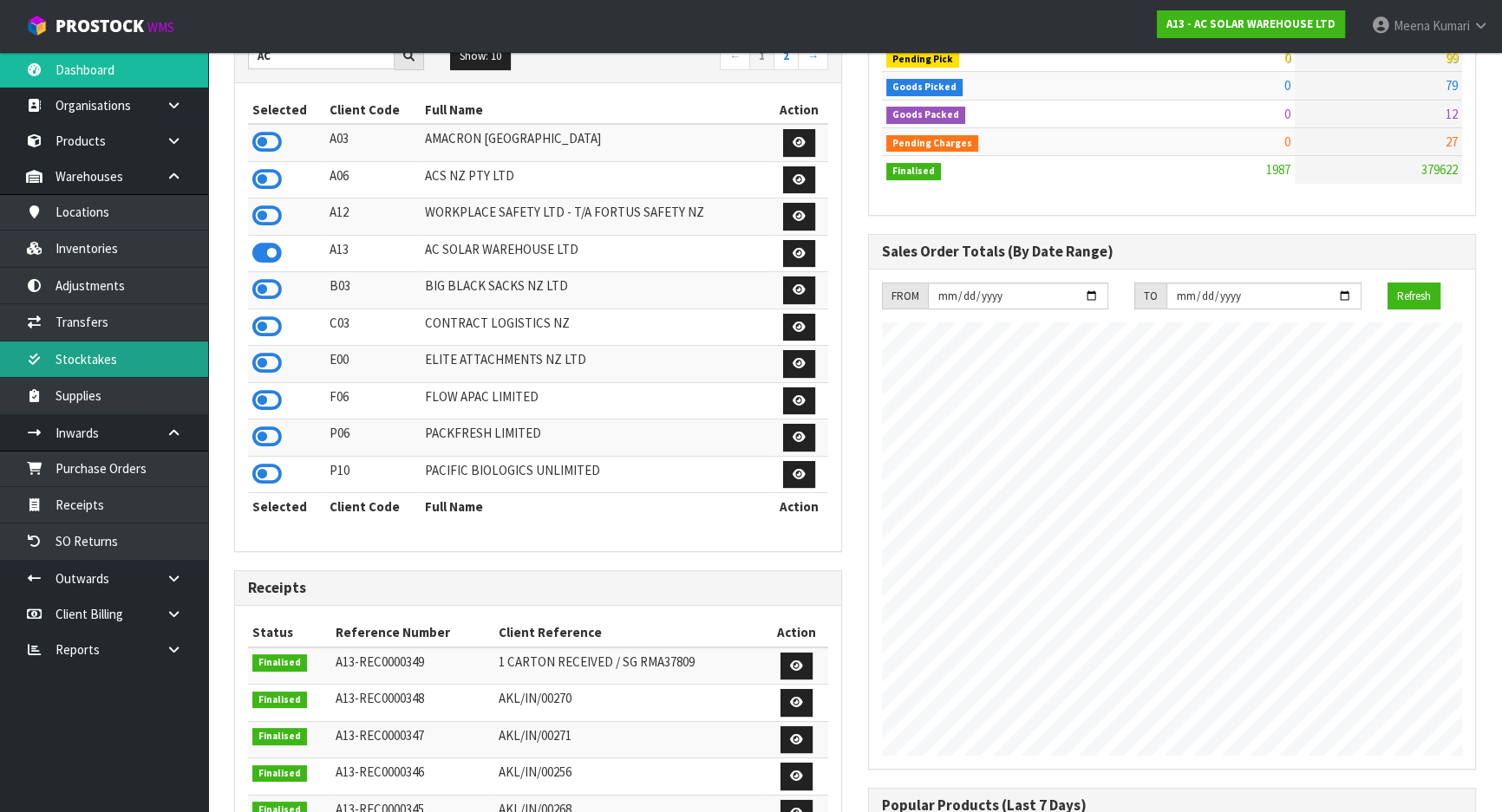
click at [148, 346] on link "Stocktakes" at bounding box center [104, 359] width 209 height 36
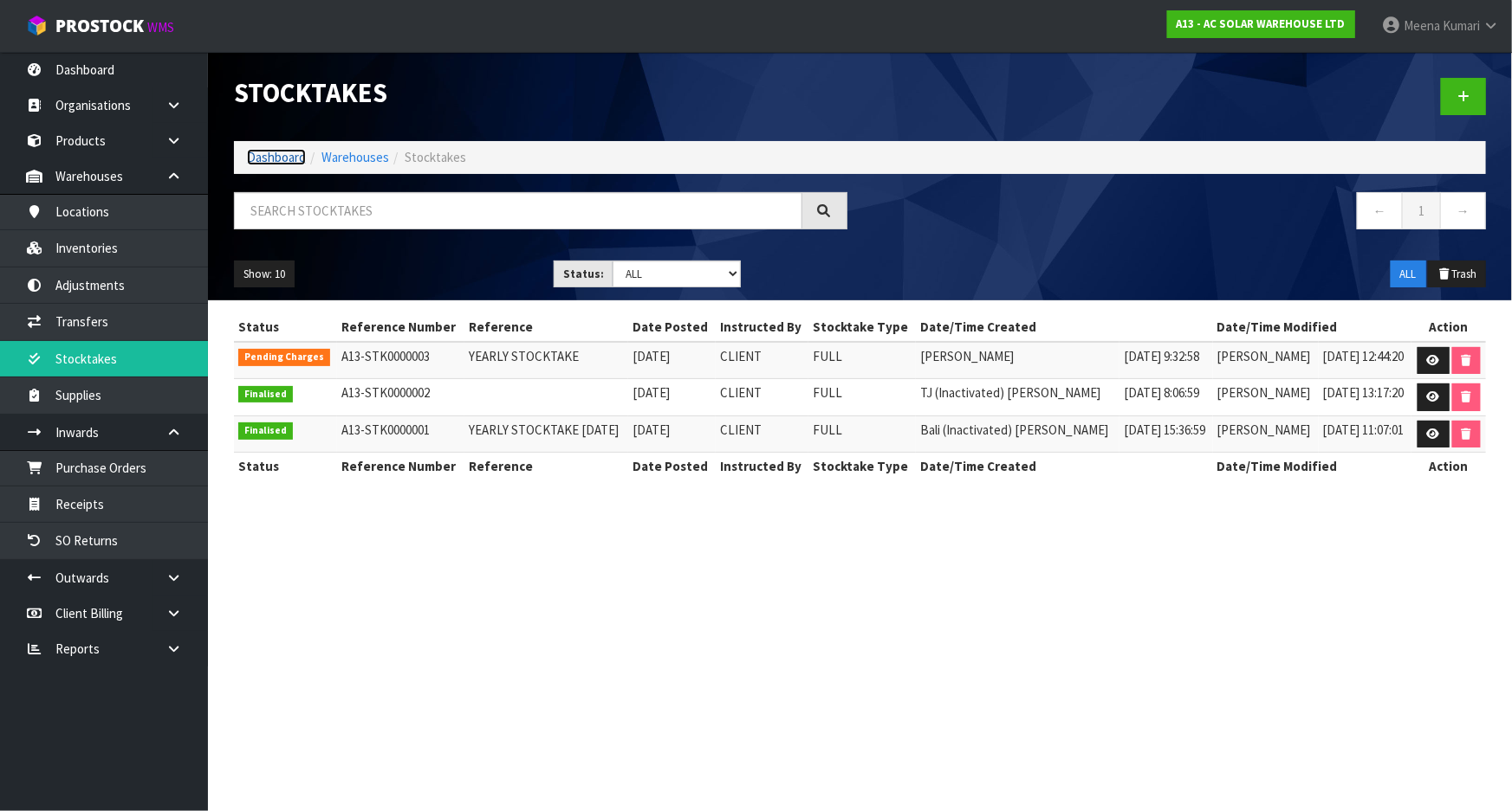
click at [295, 154] on link "Dashboard" at bounding box center [276, 157] width 59 height 16
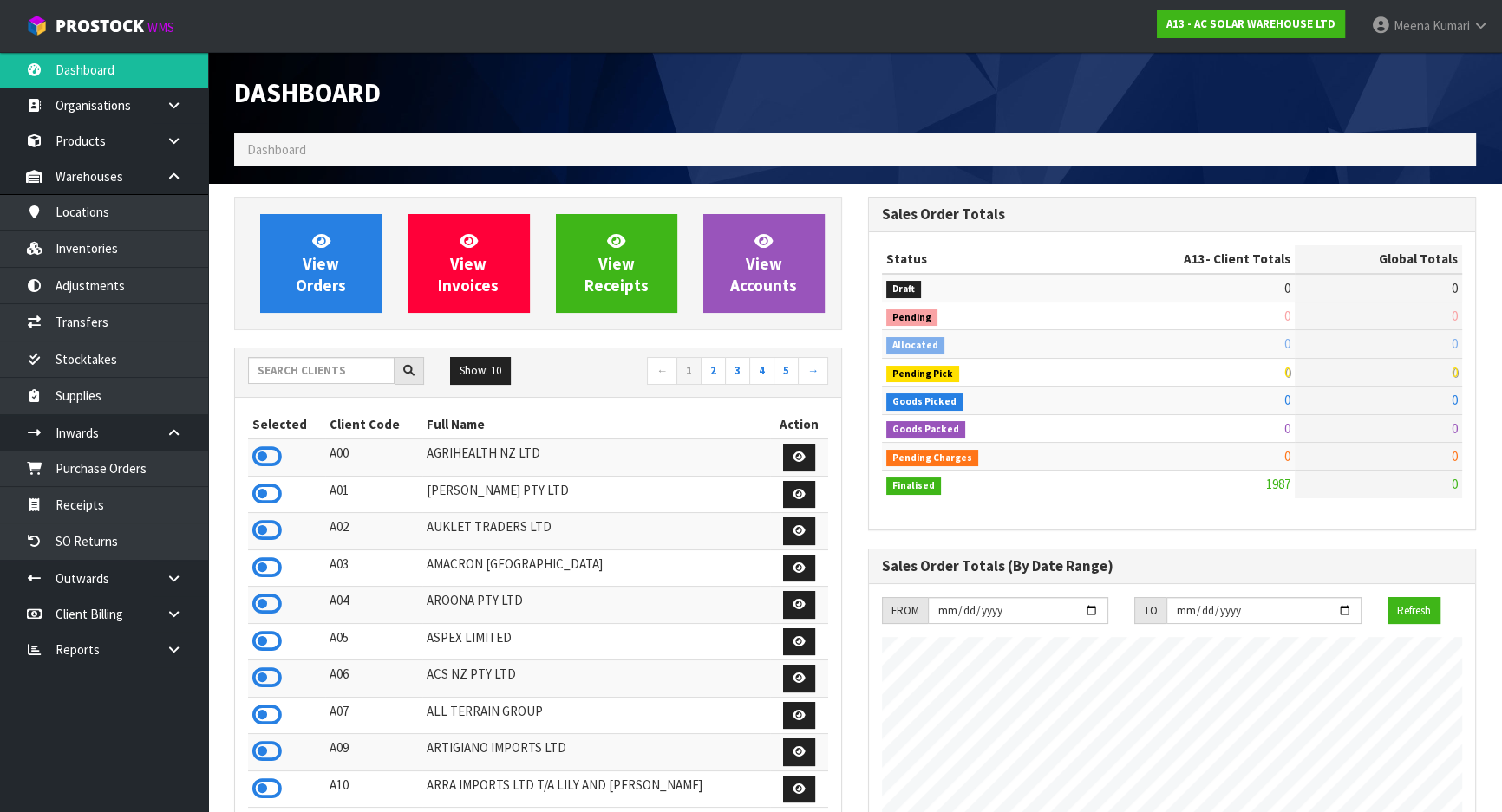
scroll to position [1385, 633]
click at [273, 373] on input "text" at bounding box center [321, 370] width 147 height 27
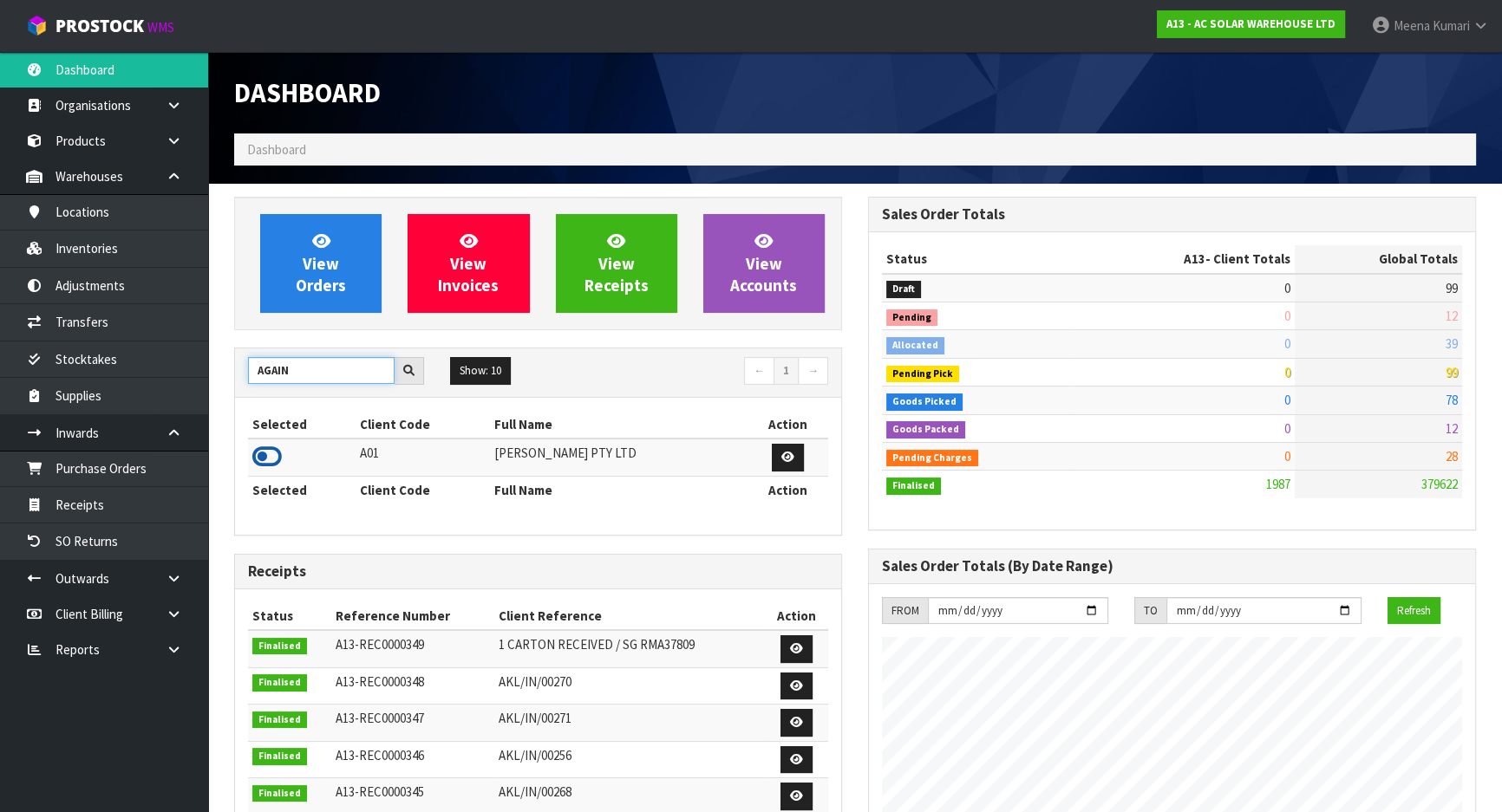
type input "AGAIN"
click at [269, 458] on icon at bounding box center [267, 457] width 29 height 26
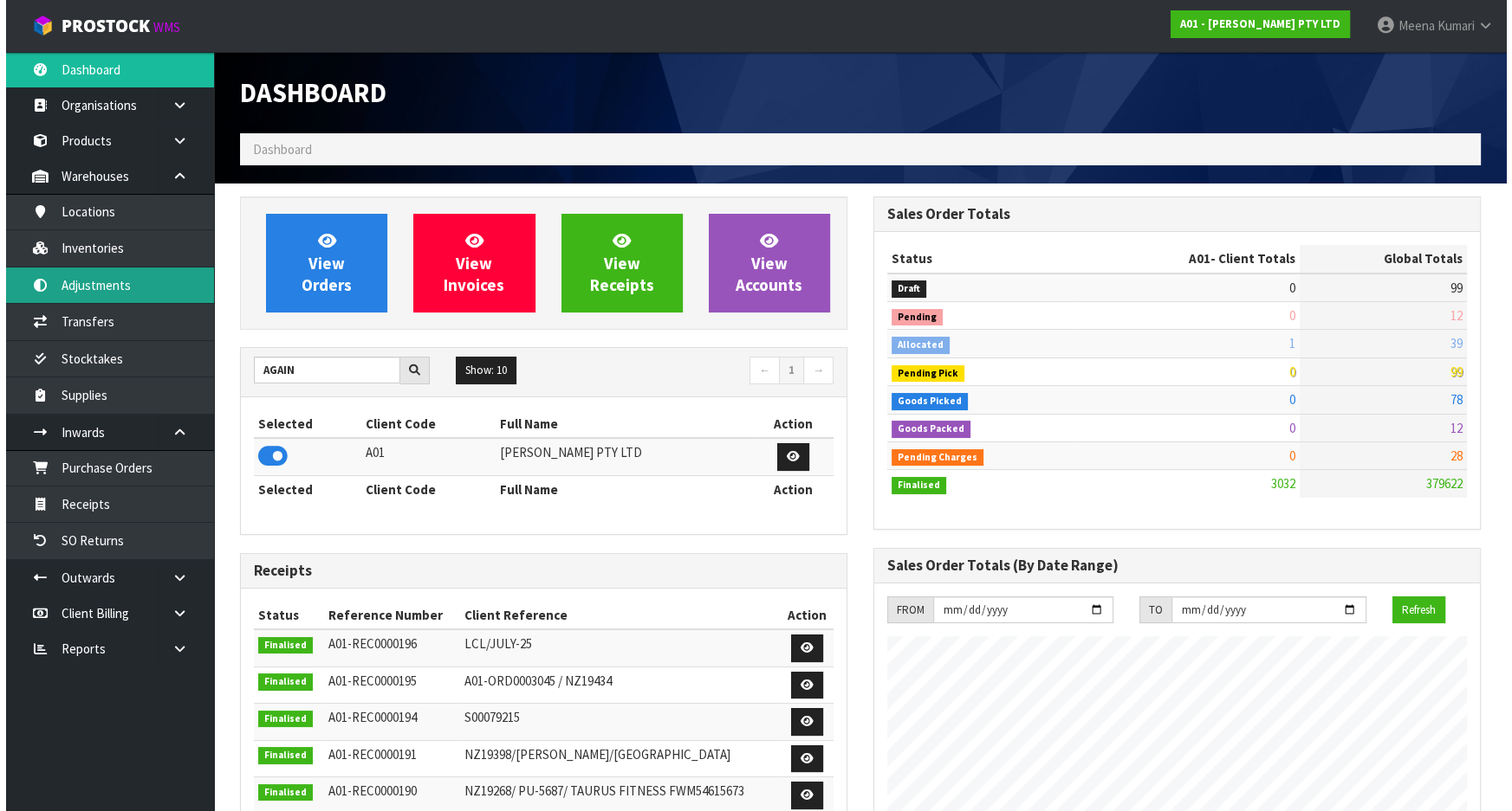
scroll to position [1085, 632]
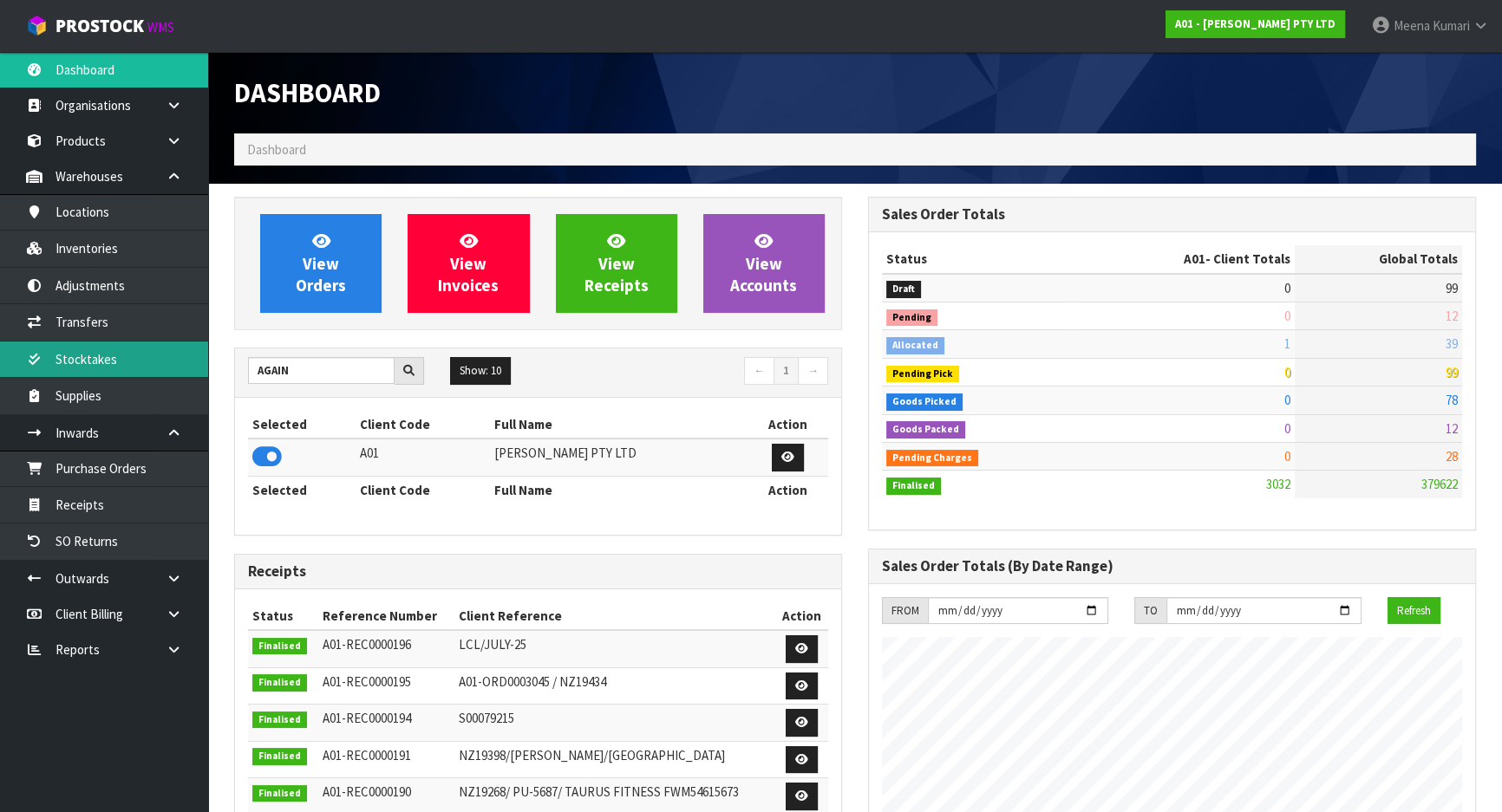
click at [169, 362] on link "Stocktakes" at bounding box center [104, 359] width 209 height 36
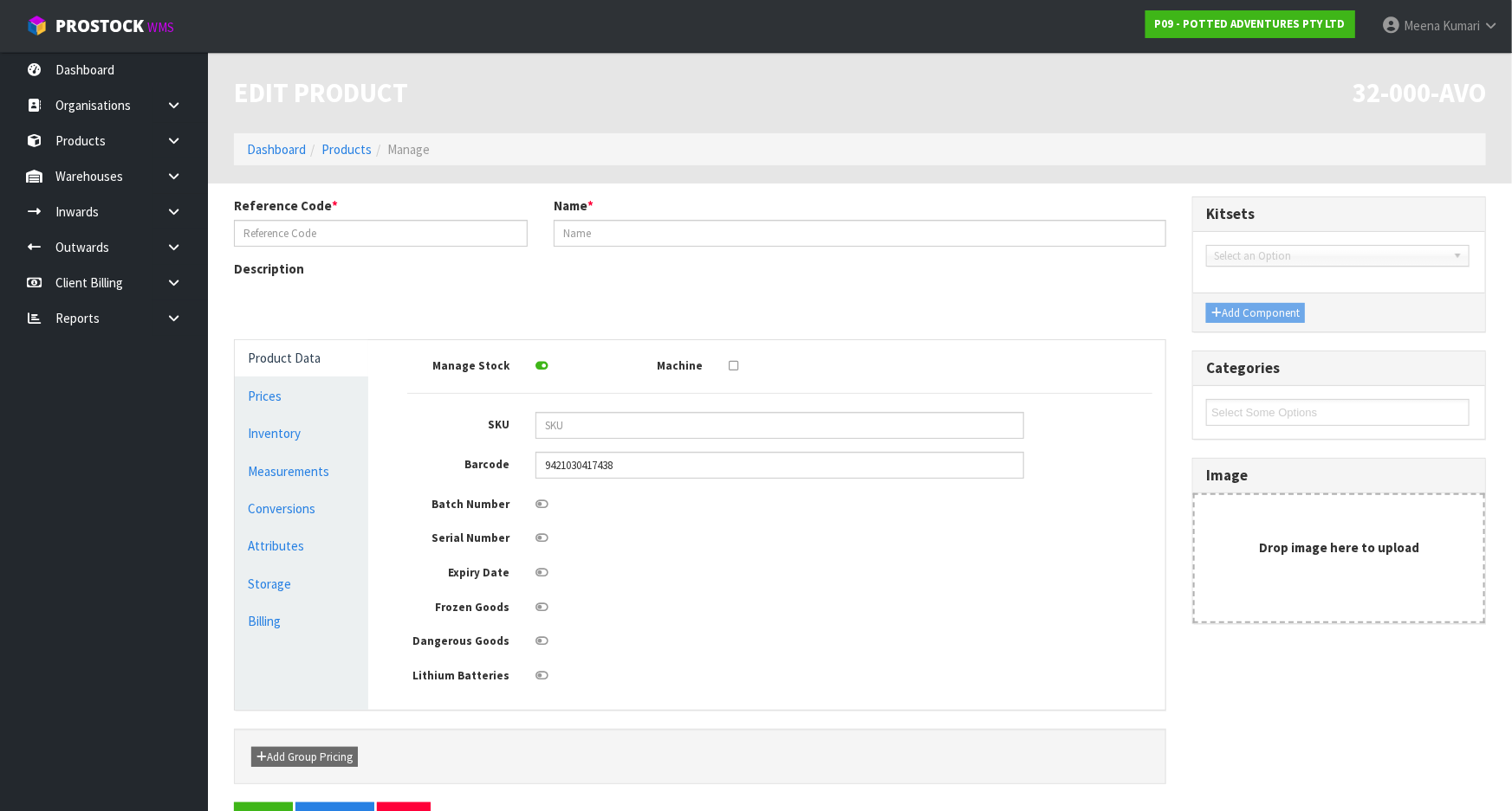
type input "32-000-AVO"
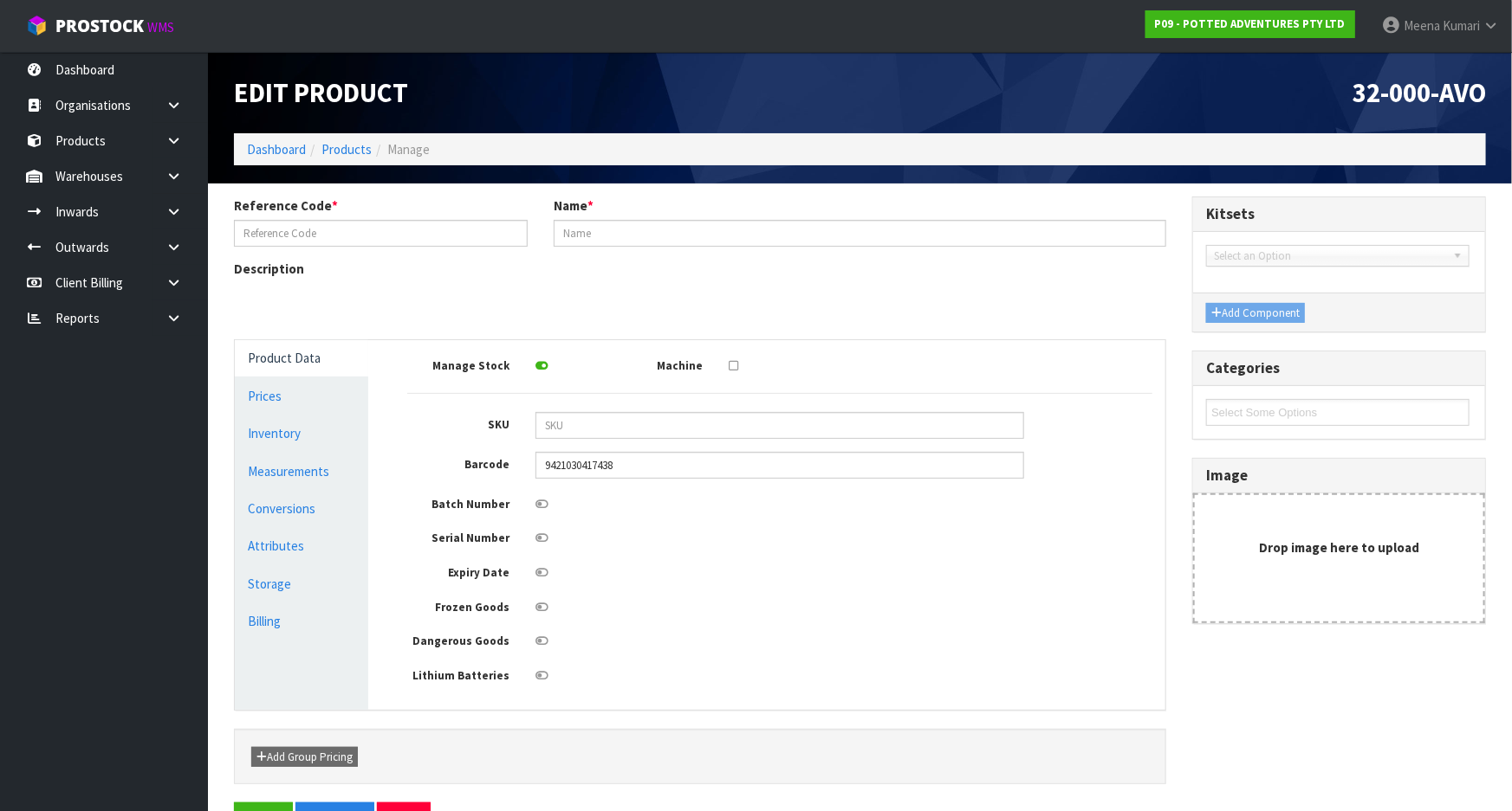
type input "MINI OSLO PLANTER AVOCADO"
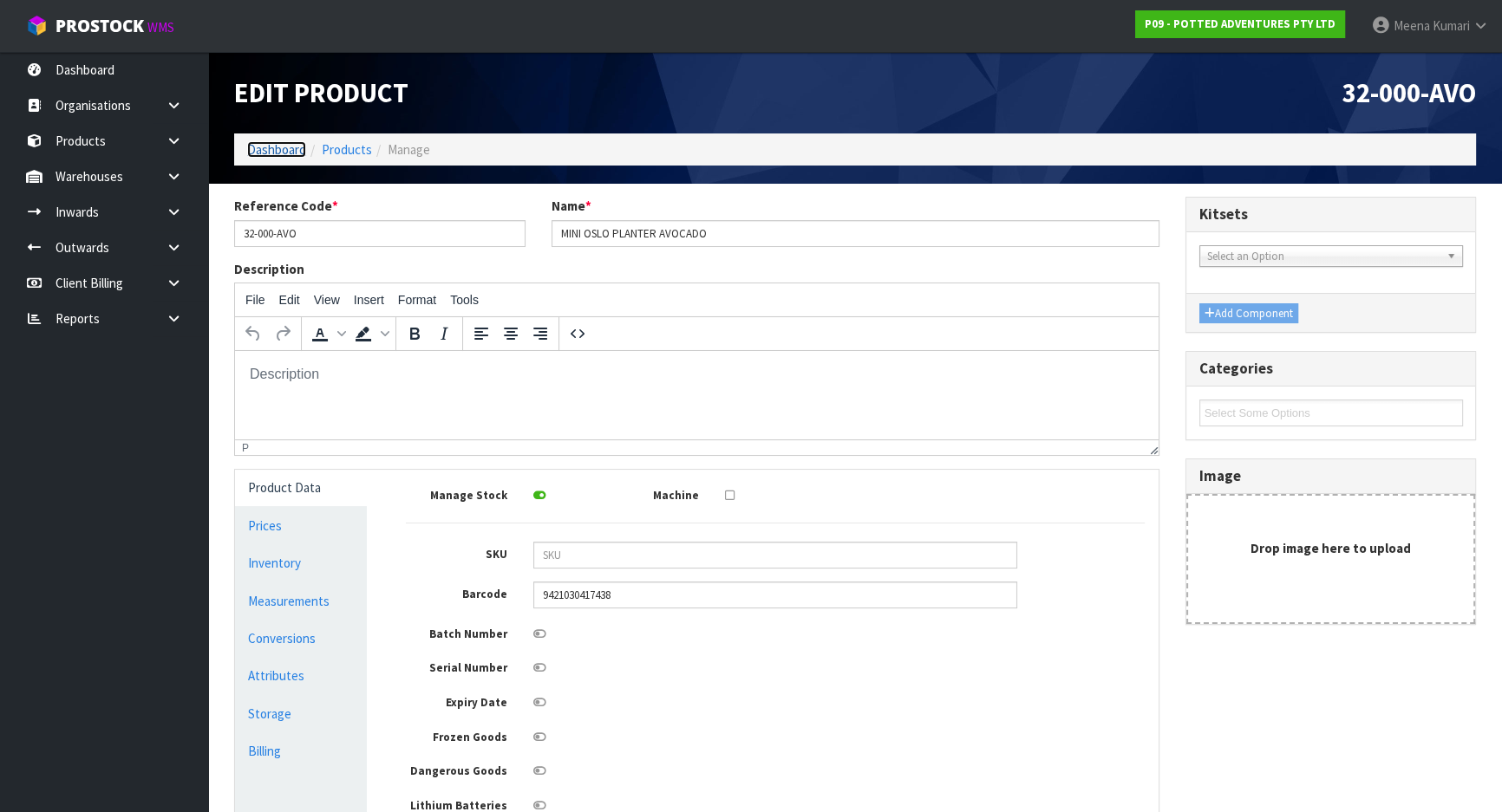
click at [282, 152] on link "Dashboard" at bounding box center [276, 149] width 59 height 16
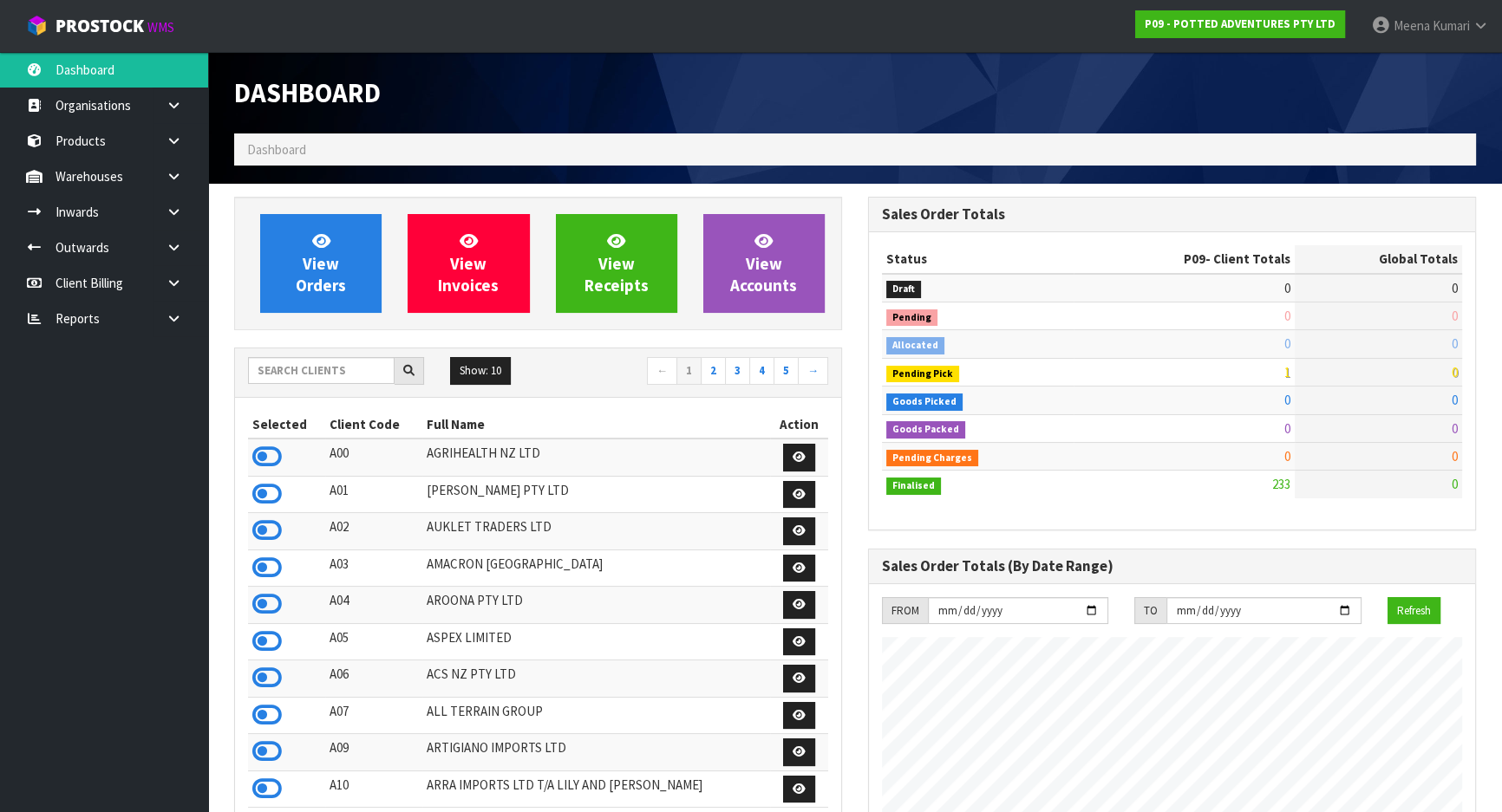
scroll to position [1311, 633]
click at [358, 373] on input "text" at bounding box center [321, 370] width 147 height 27
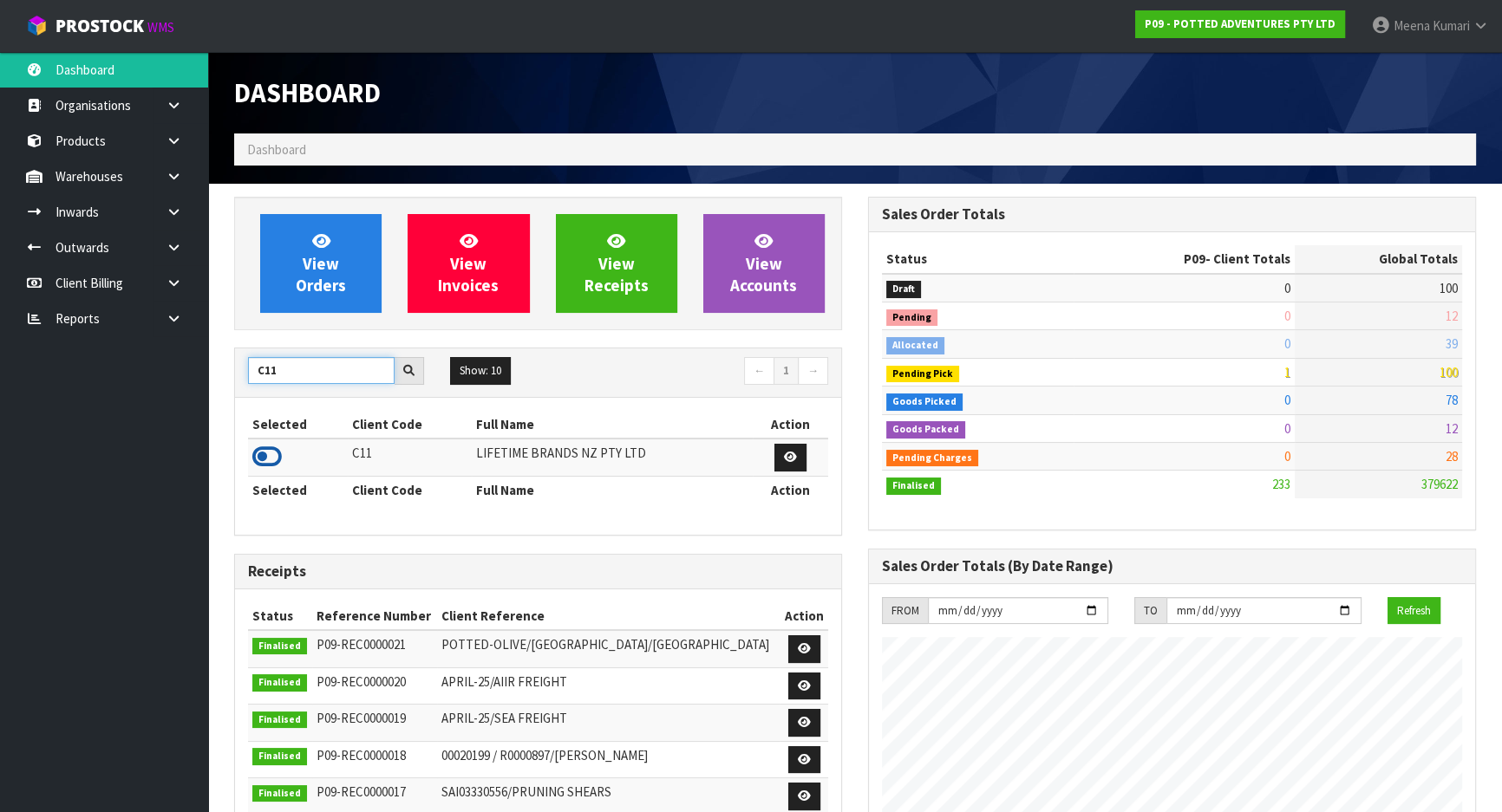
type input "C11"
click at [271, 452] on icon at bounding box center [267, 457] width 29 height 26
click at [168, 190] on link at bounding box center [180, 176] width 56 height 36
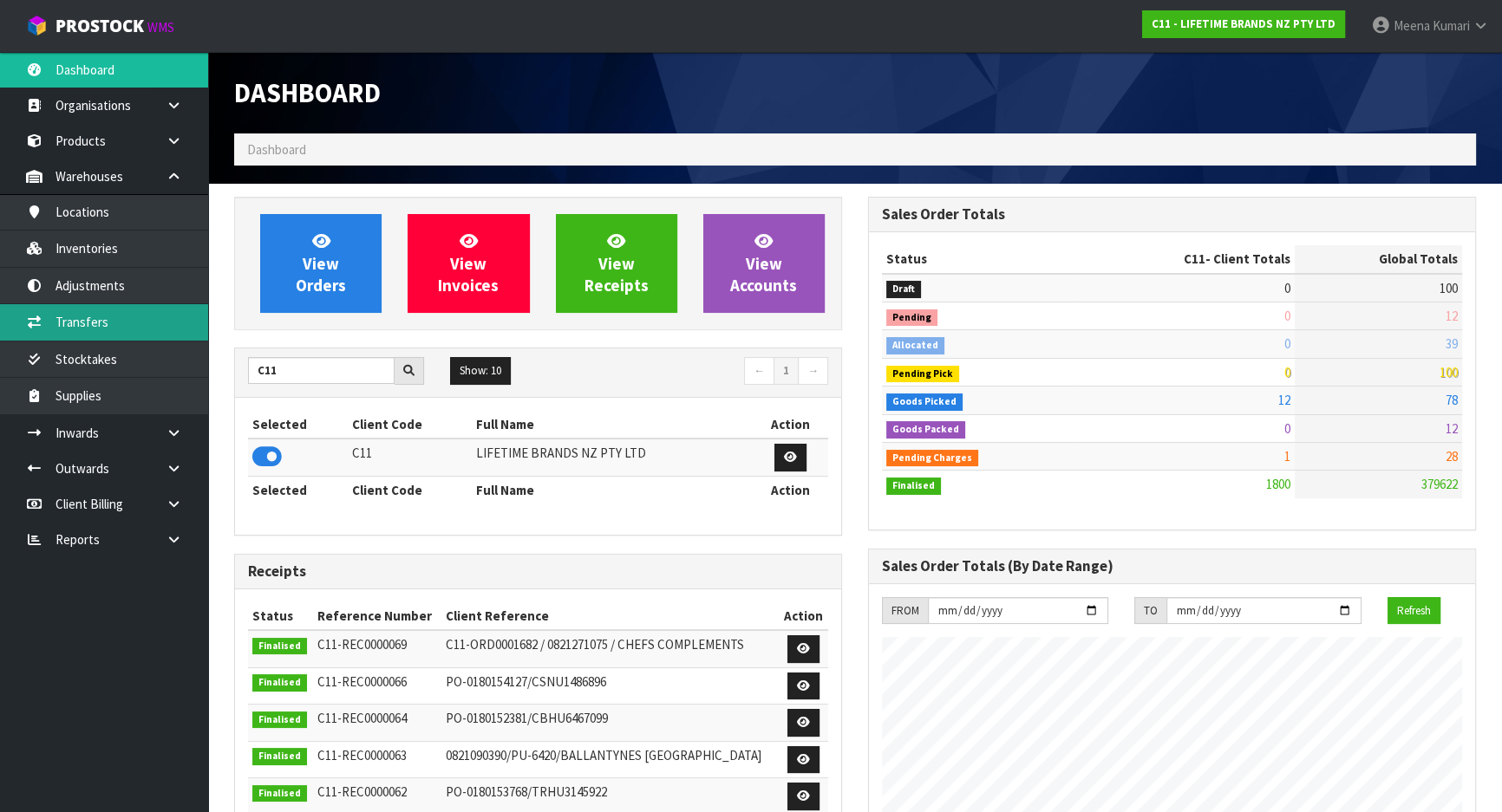
click at [175, 325] on link "Transfers" at bounding box center [104, 321] width 209 height 36
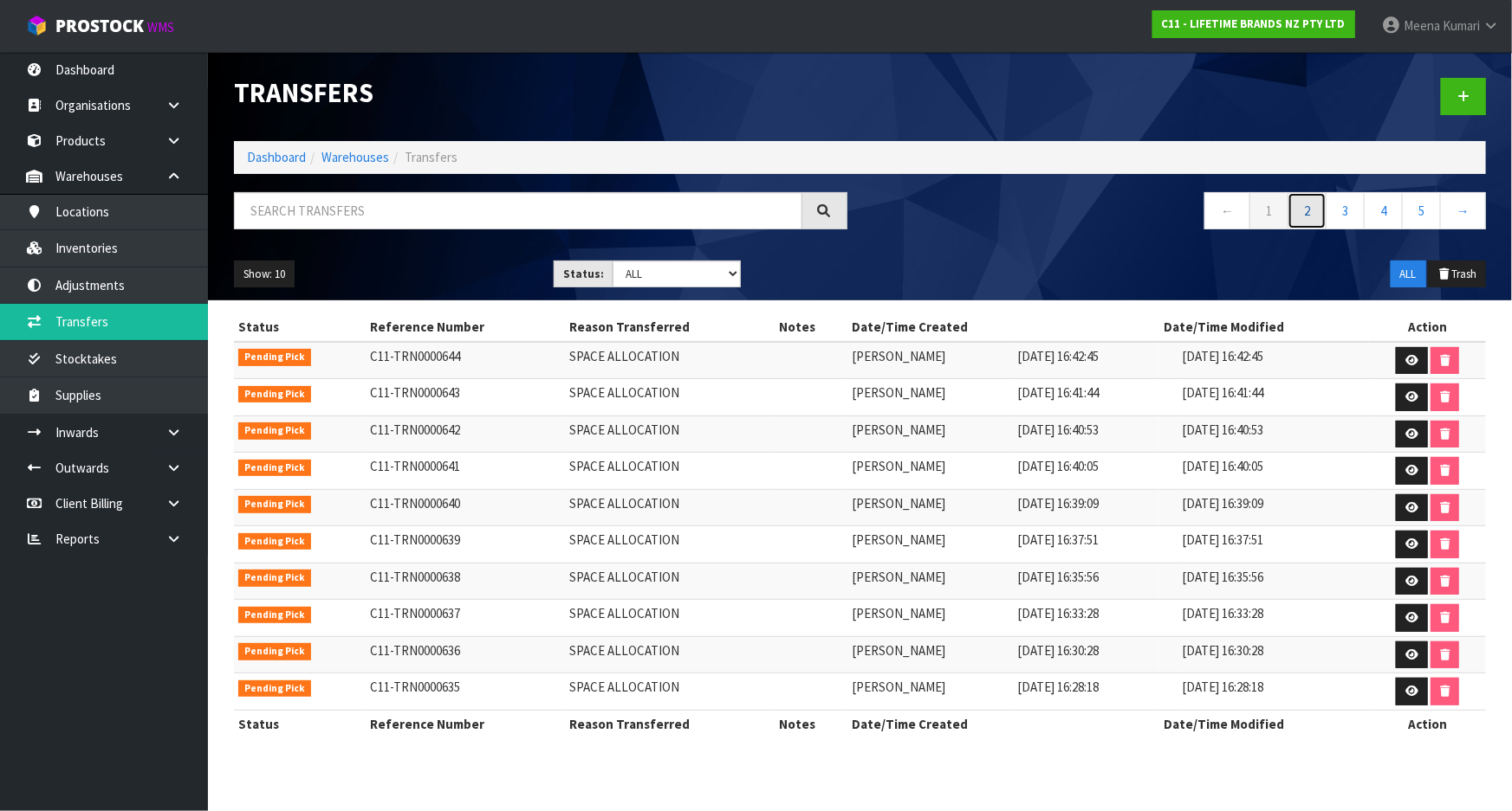
click at [1311, 212] on link "2" at bounding box center [1306, 210] width 39 height 37
click at [1349, 213] on link "3" at bounding box center [1345, 210] width 39 height 37
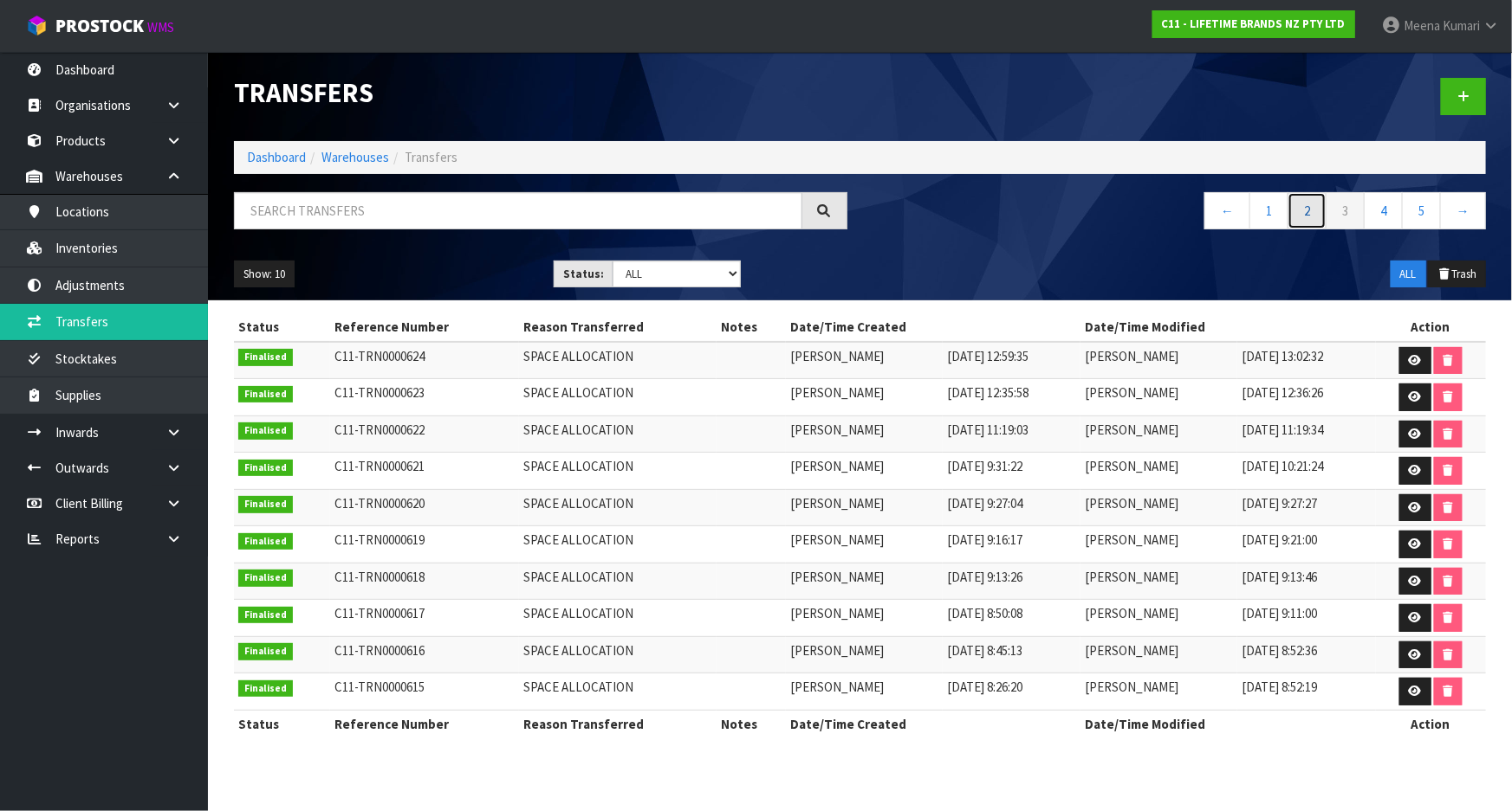
click at [1314, 215] on link "2" at bounding box center [1306, 210] width 39 height 37
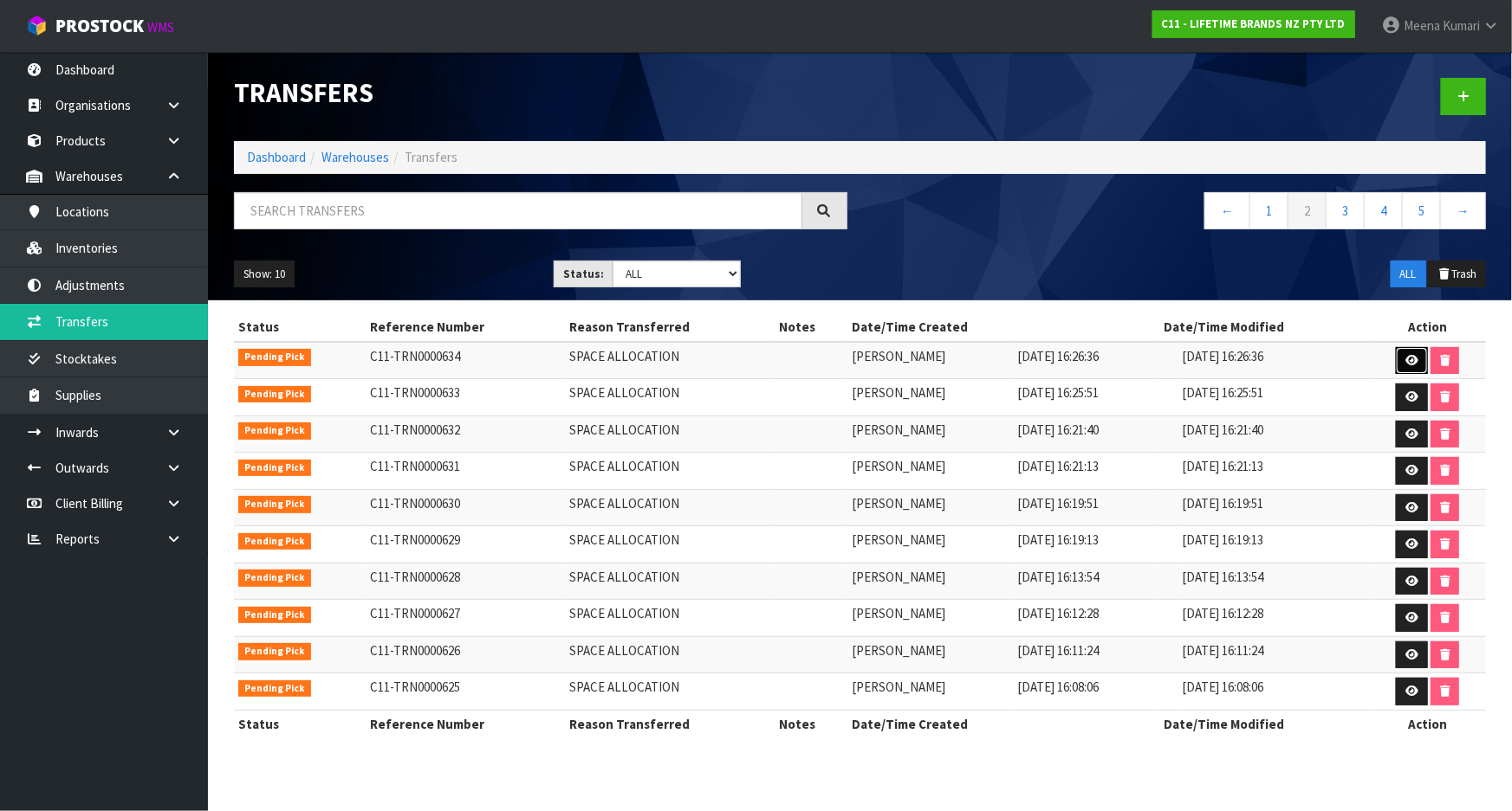
click at [1411, 365] on icon at bounding box center [1412, 360] width 13 height 11
